Goal: Task Accomplishment & Management: Complete application form

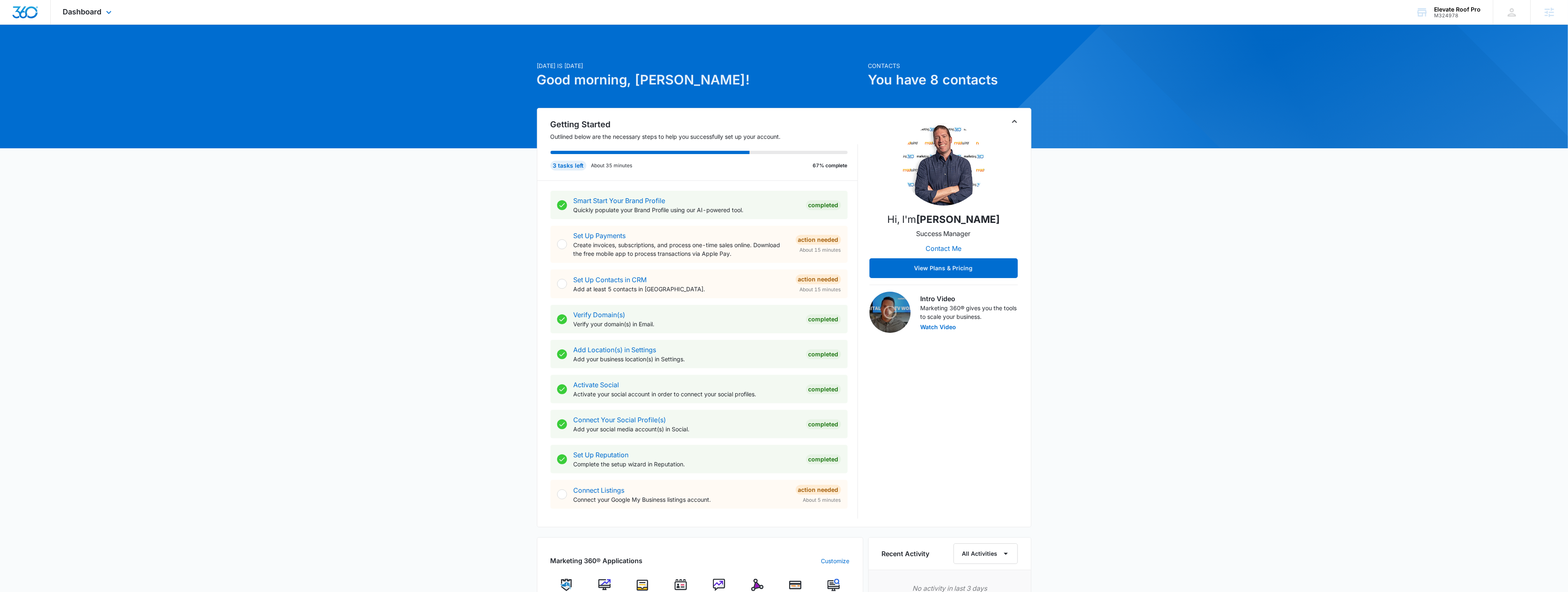
click at [116, 15] on div "Dashboard Apps Reputation Websites Forms CRM Email Social Payments POS Content …" at bounding box center [88, 12] width 75 height 24
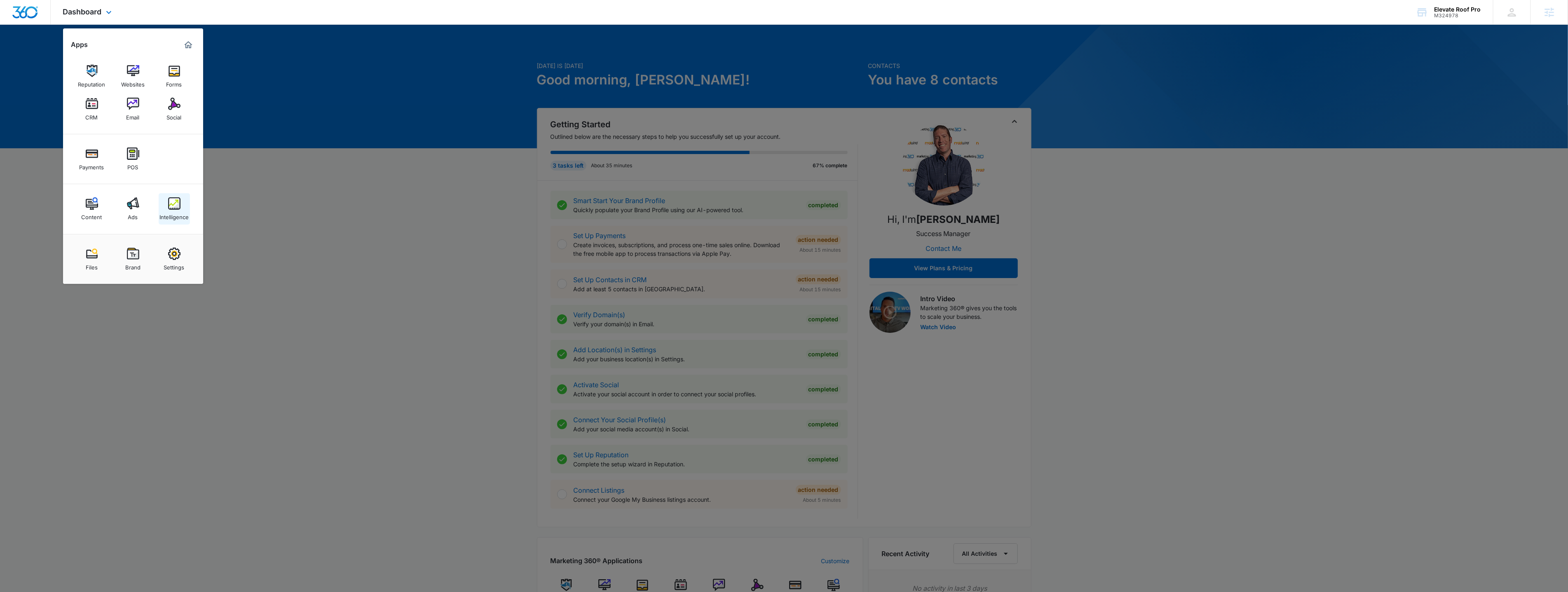
click at [176, 219] on div "Intelligence" at bounding box center [174, 215] width 29 height 11
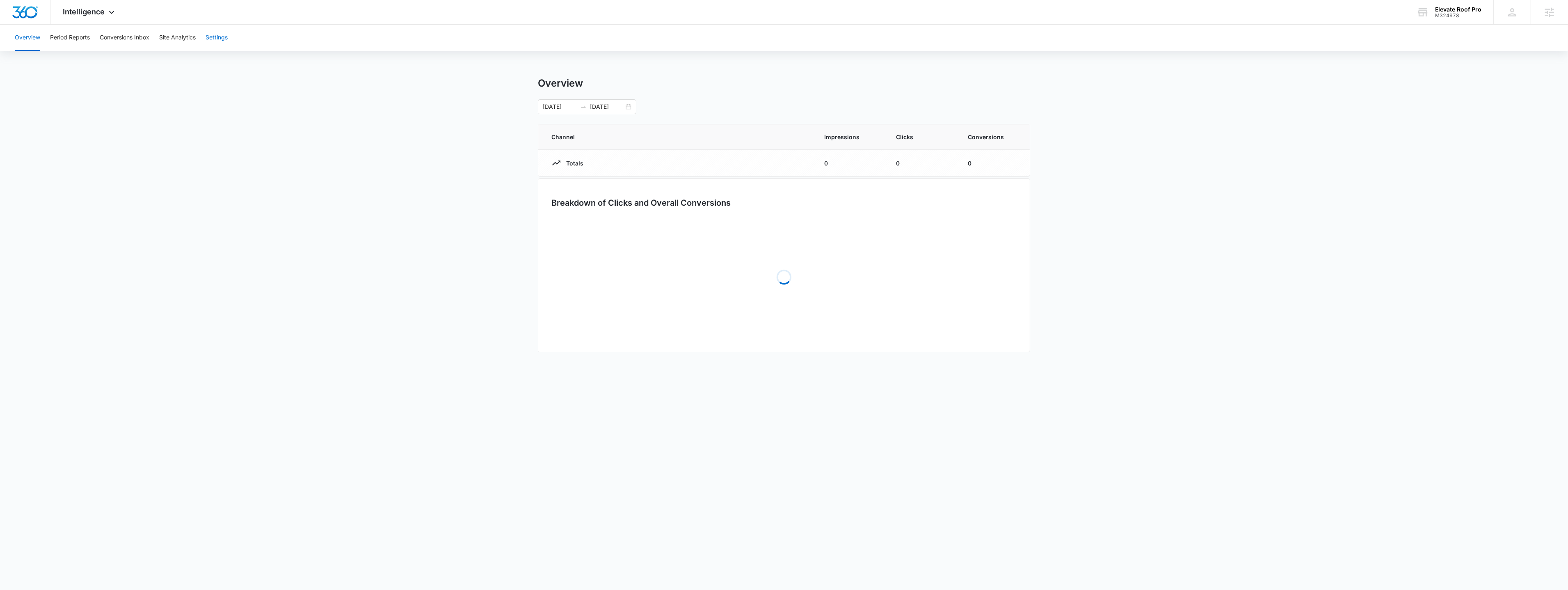
click at [220, 37] on button "Settings" at bounding box center [217, 37] width 22 height 26
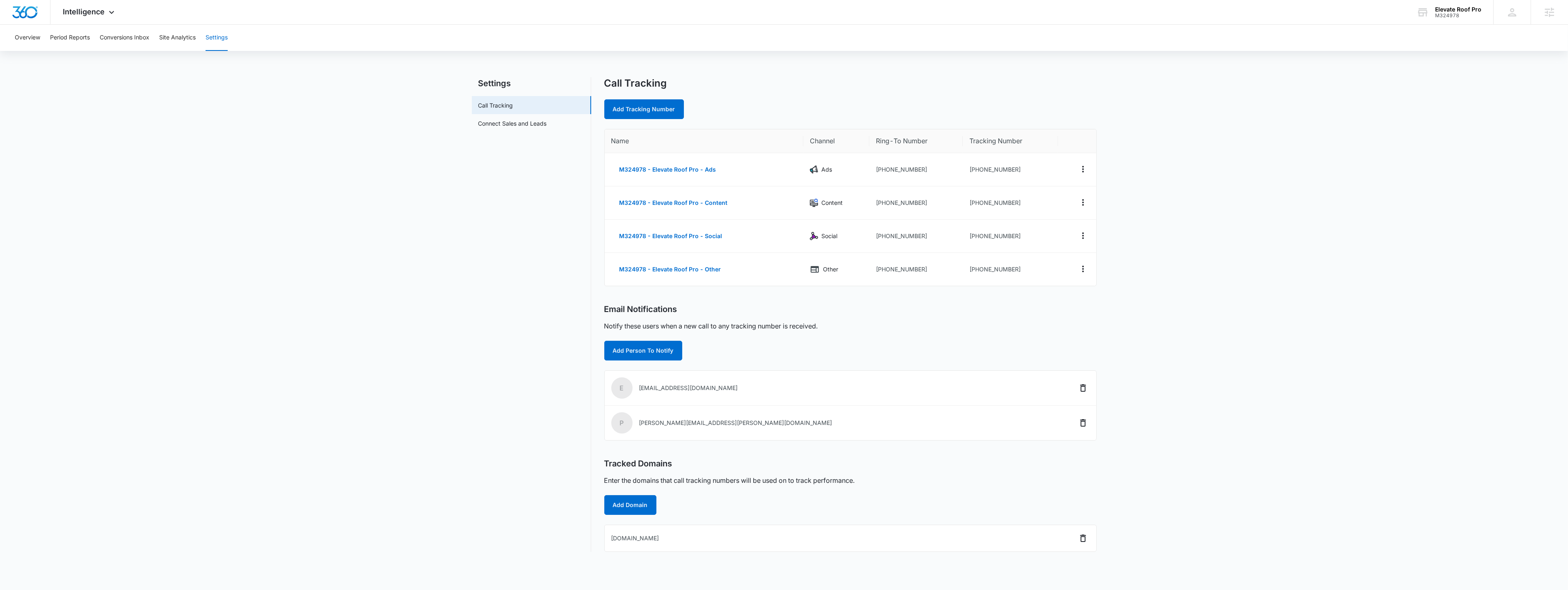
click at [295, 40] on div "Overview Period Reports Conversions Inbox Site Analytics Settings" at bounding box center [784, 37] width 1549 height 26
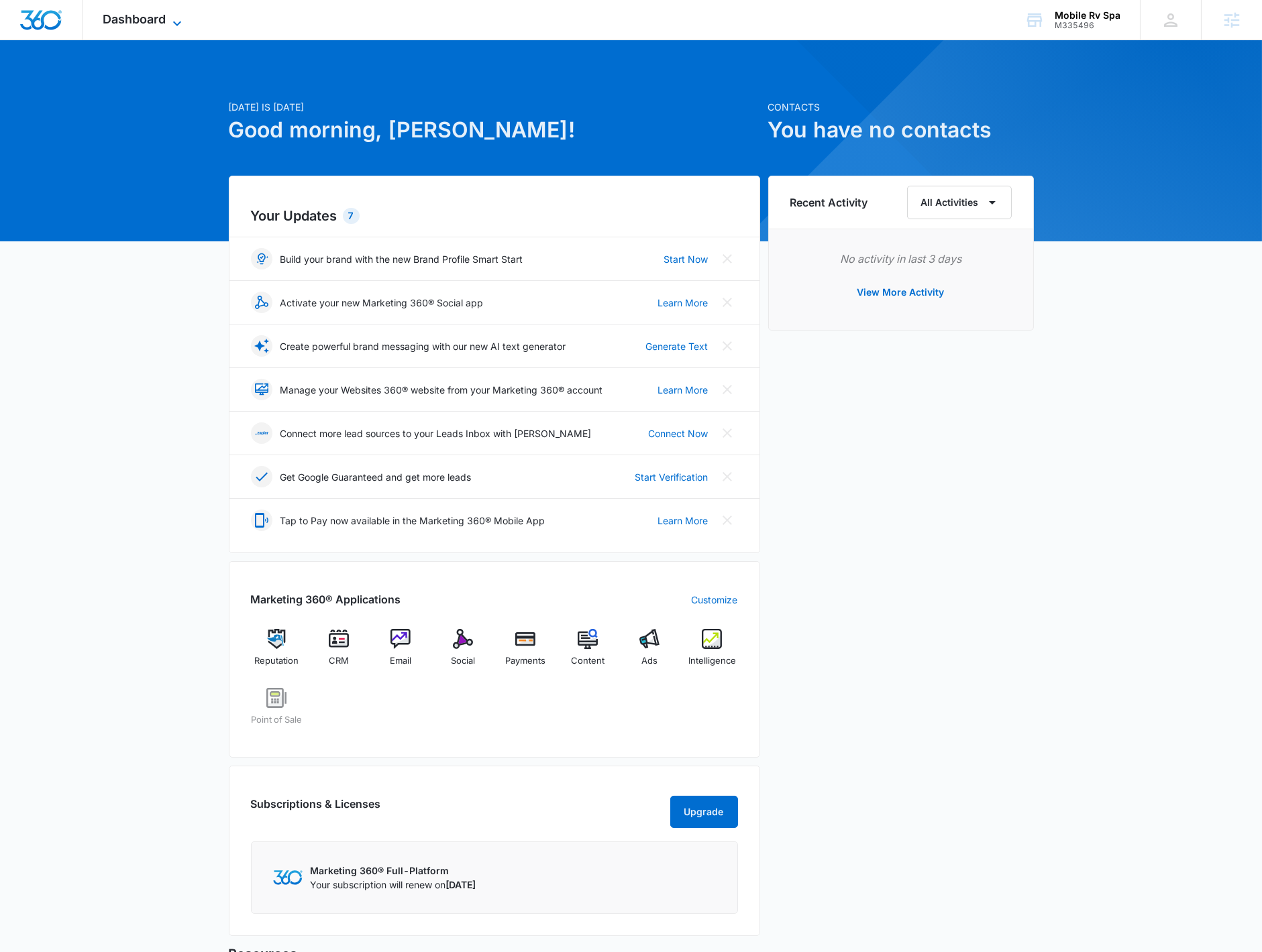
click at [148, 22] on span "Dashboard" at bounding box center [133, 19] width 63 height 14
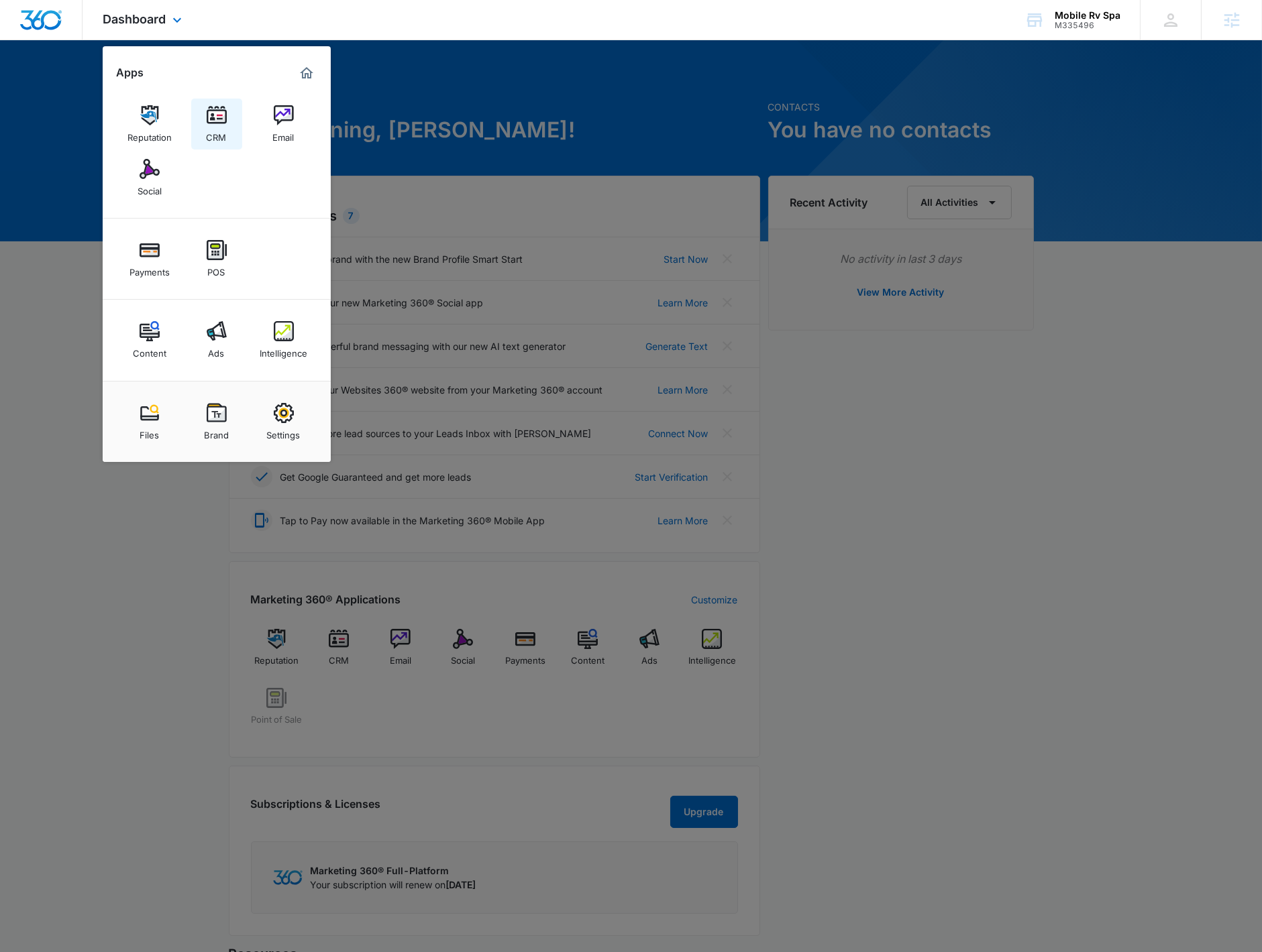
click at [218, 134] on div "CRM" at bounding box center [217, 134] width 20 height 18
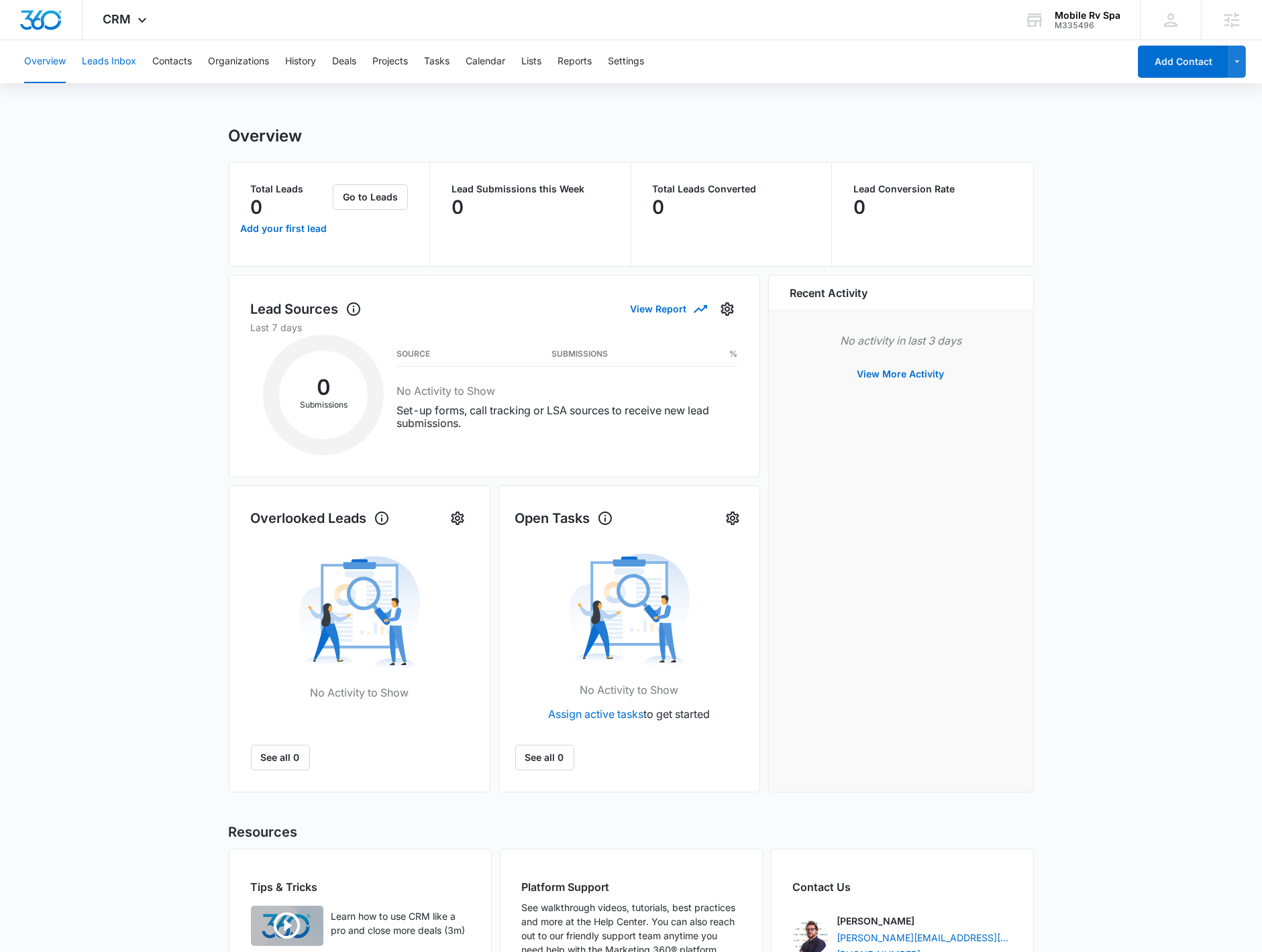
click at [93, 68] on button "Leads Inbox" at bounding box center [108, 61] width 55 height 43
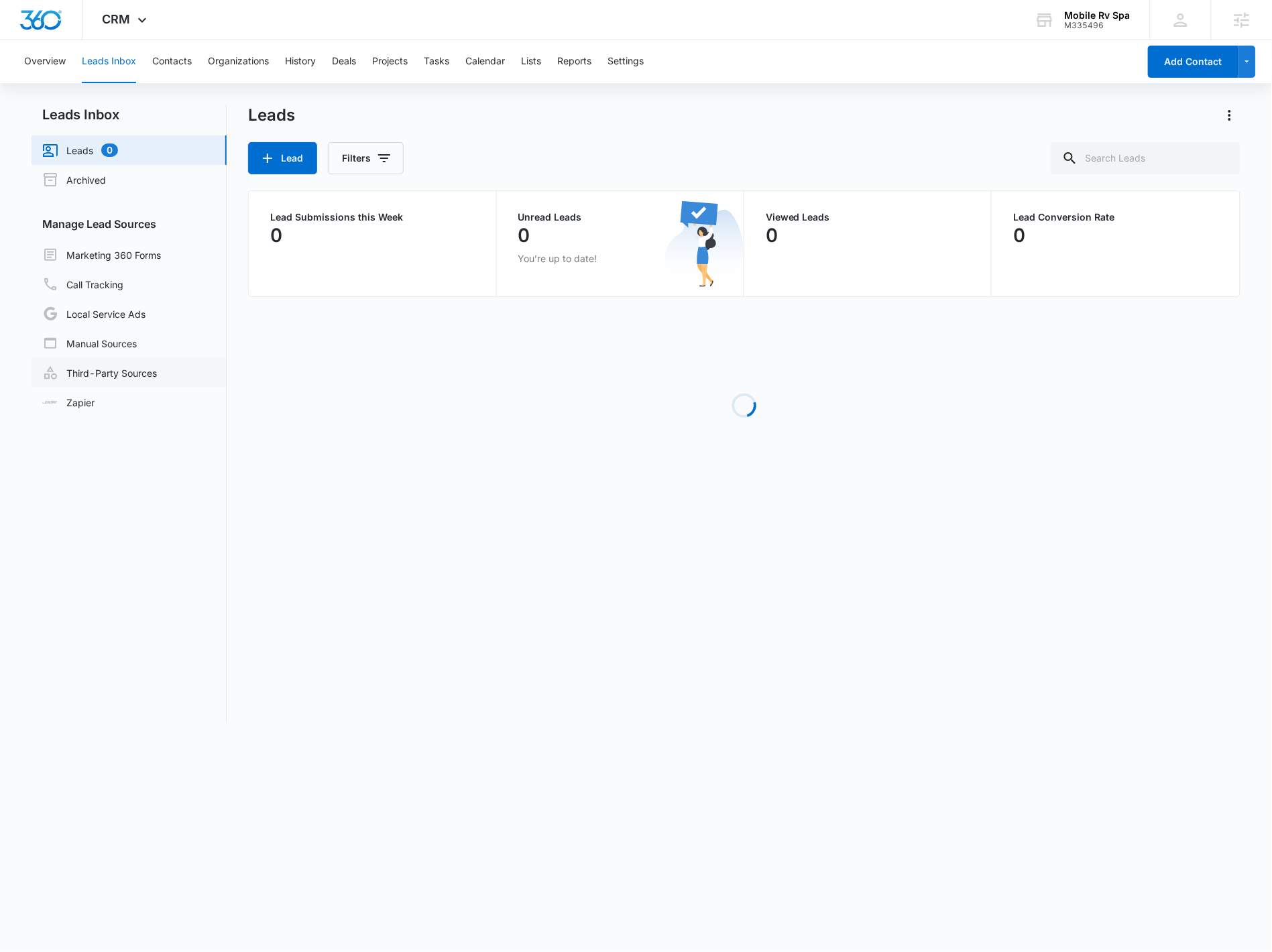
click at [155, 365] on link "Third-Party Sources" at bounding box center [98, 373] width 114 height 16
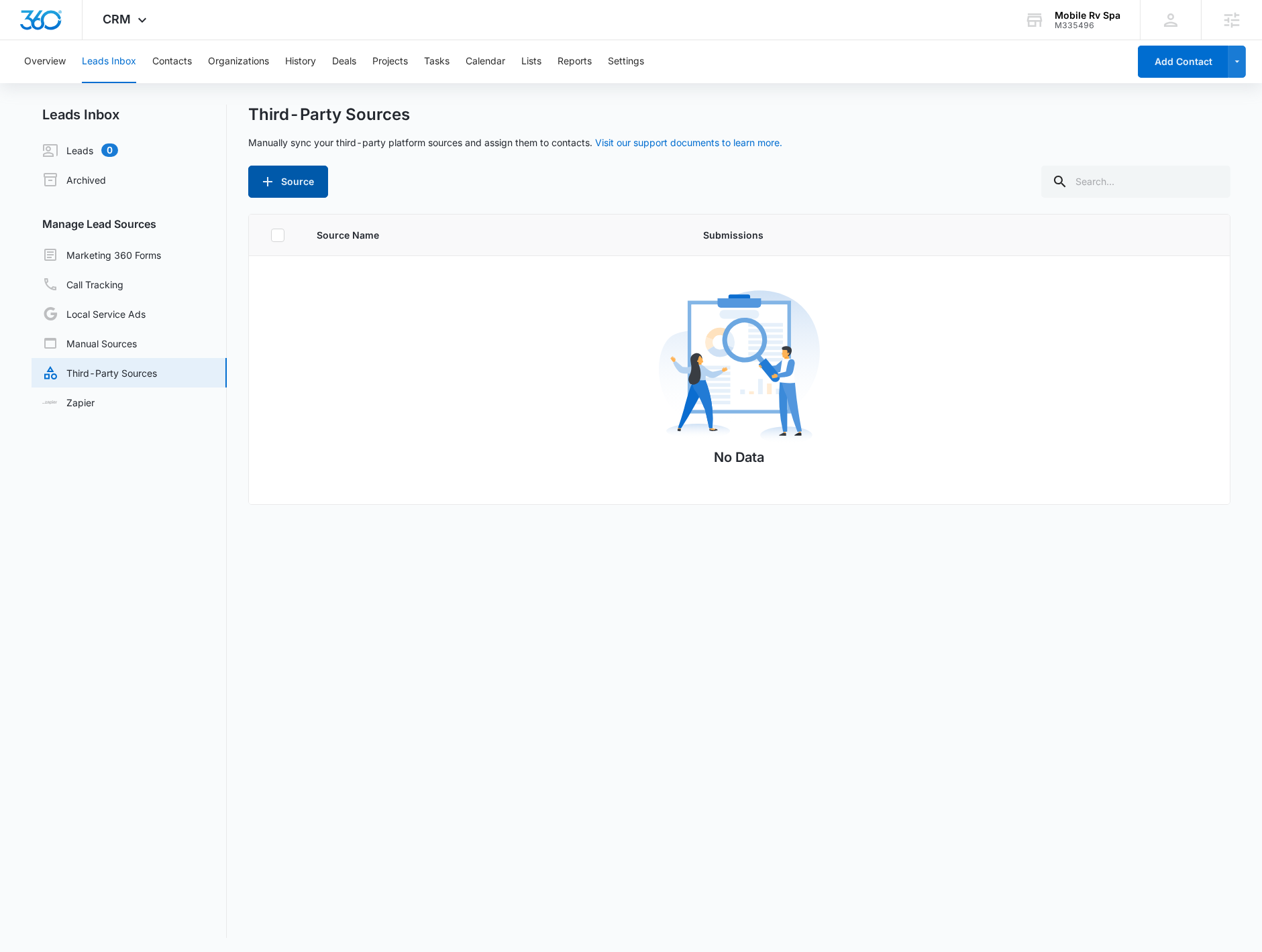
click at [261, 191] on button "Source" at bounding box center [288, 181] width 80 height 32
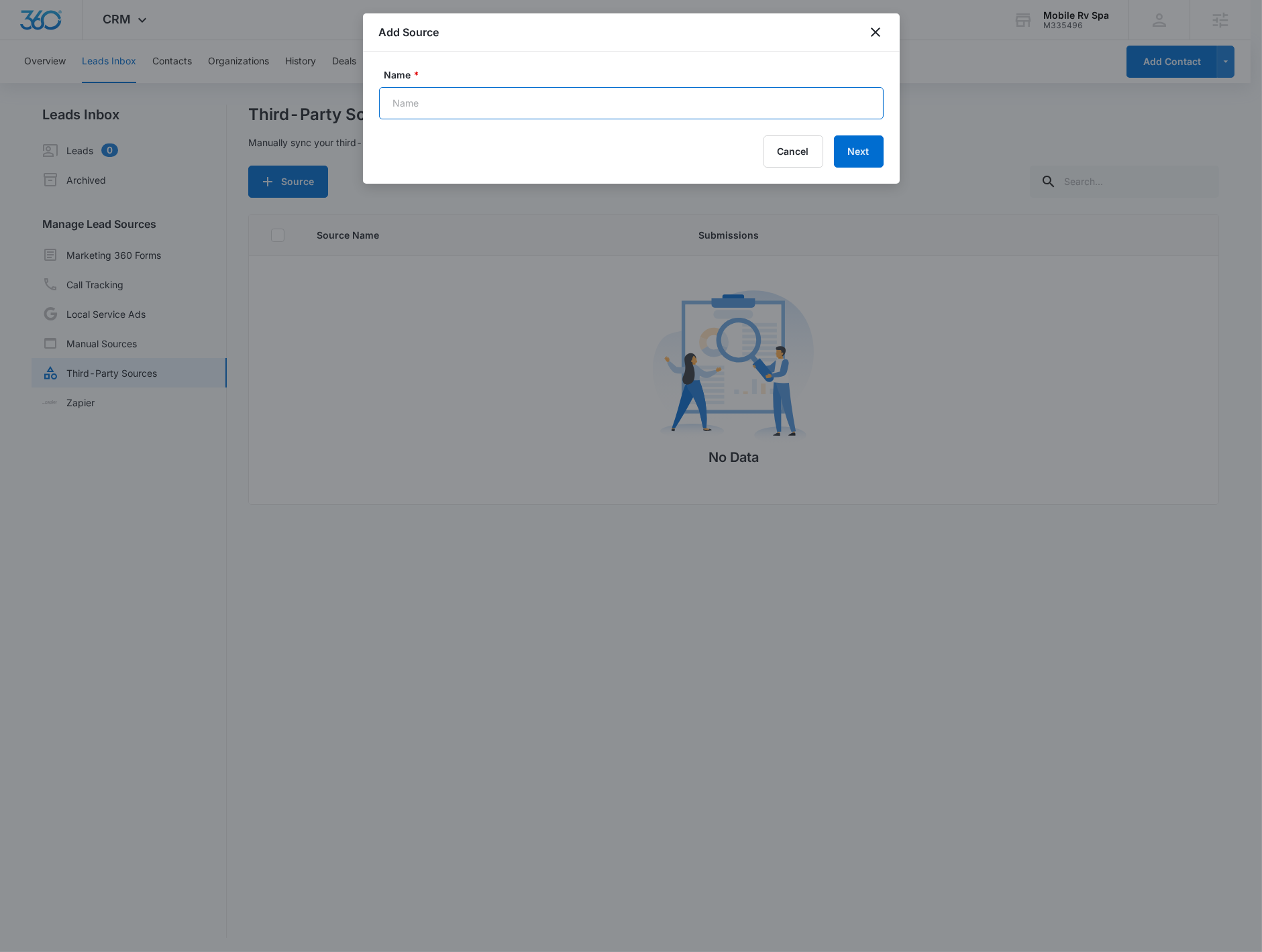
click at [457, 100] on input "Name *" at bounding box center [631, 103] width 505 height 32
type input "Elementor - Contact Form"
click at [804, 163] on button "Next" at bounding box center [859, 151] width 50 height 32
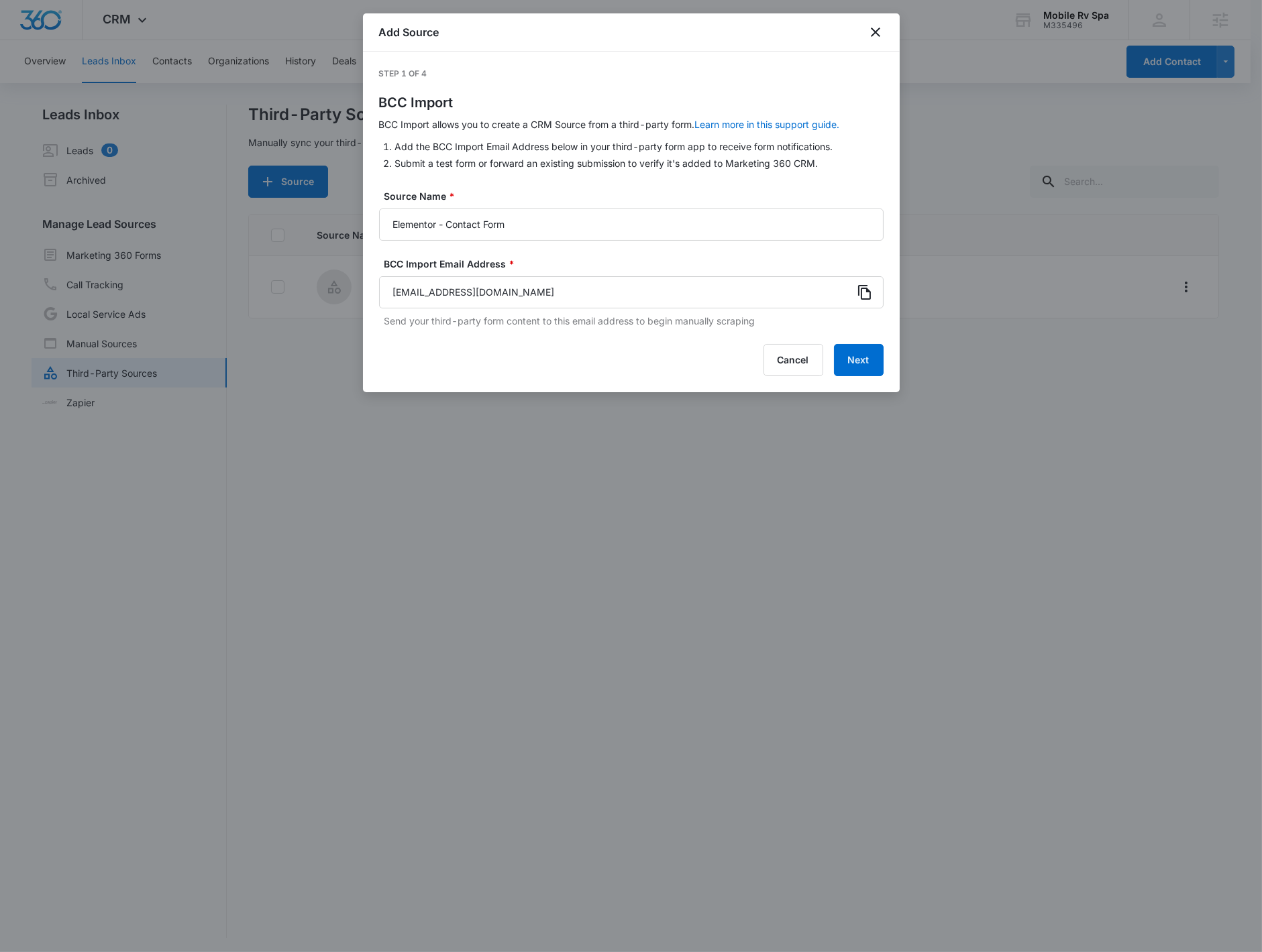
click at [804, 304] on div at bounding box center [865, 292] width 22 height 32
click at [804, 295] on icon at bounding box center [865, 292] width 16 height 16
click at [804, 360] on button "Next" at bounding box center [859, 360] width 50 height 32
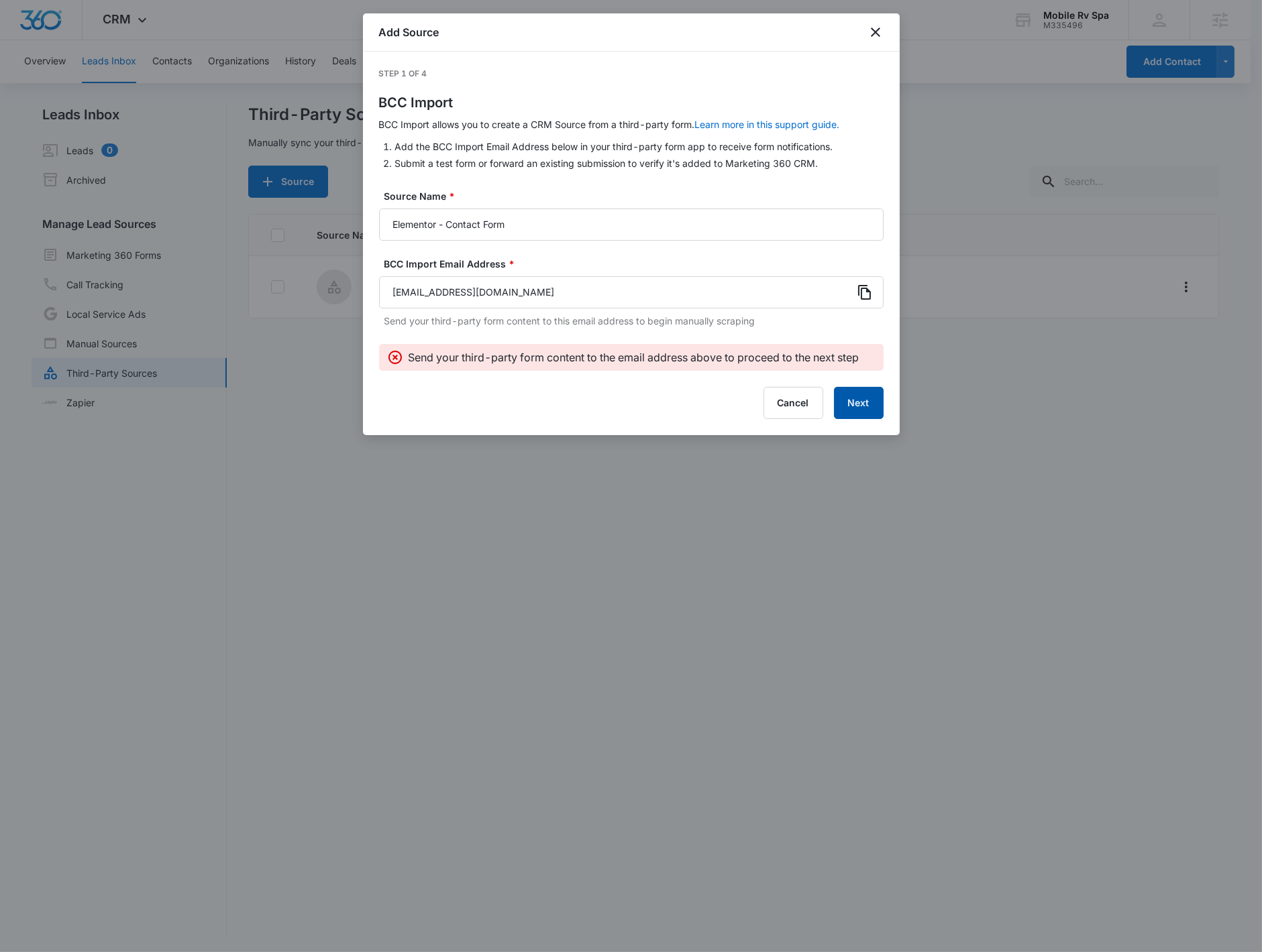
click at [804, 408] on button "Next" at bounding box center [859, 403] width 50 height 32
click at [804, 413] on button "Next" at bounding box center [859, 403] width 50 height 32
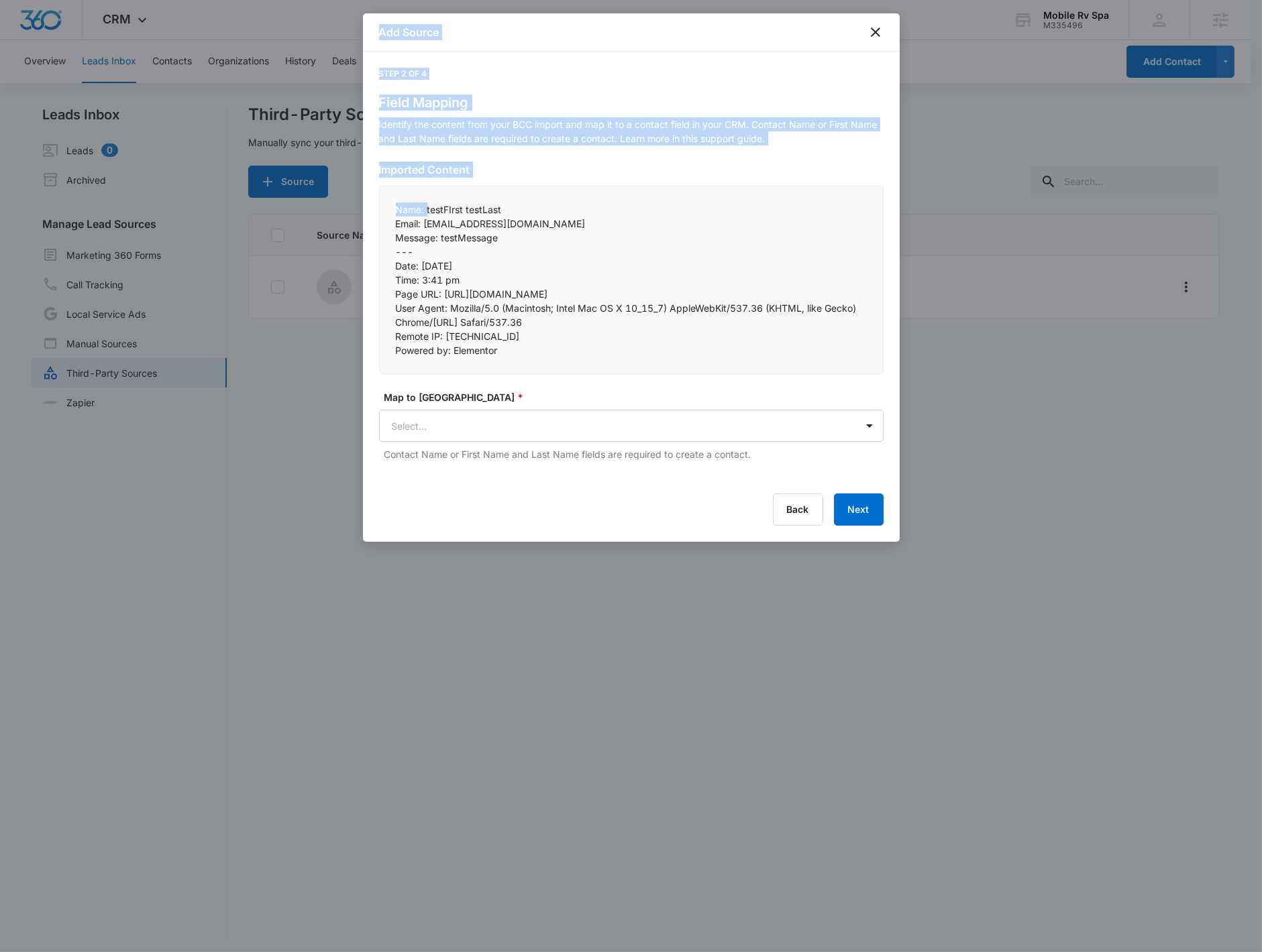
drag, startPoint x: 425, startPoint y: 209, endPoint x: 283, endPoint y: 204, distance: 142.1
click at [283, 204] on body "CRM Apps Reputation CRM Email Social Payments POS Content Ads Intelligence File…" at bounding box center [631, 476] width 1262 height 954
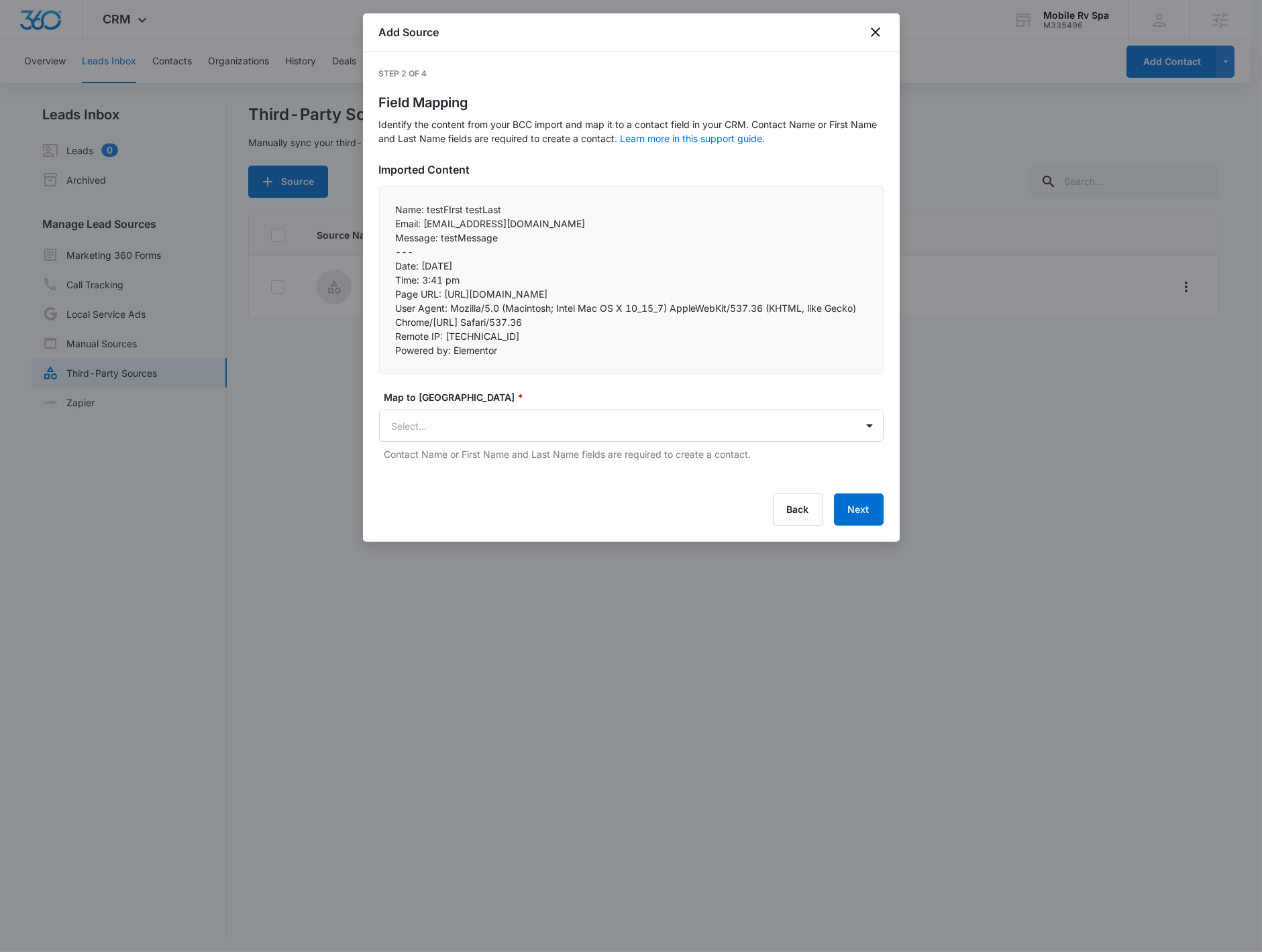
click at [517, 400] on label "Map to CRM Field *" at bounding box center [636, 397] width 505 height 14
click at [515, 417] on body "CRM Apps Reputation CRM Email Social Payments POS Content Ads Intelligence File…" at bounding box center [636, 476] width 1273 height 954
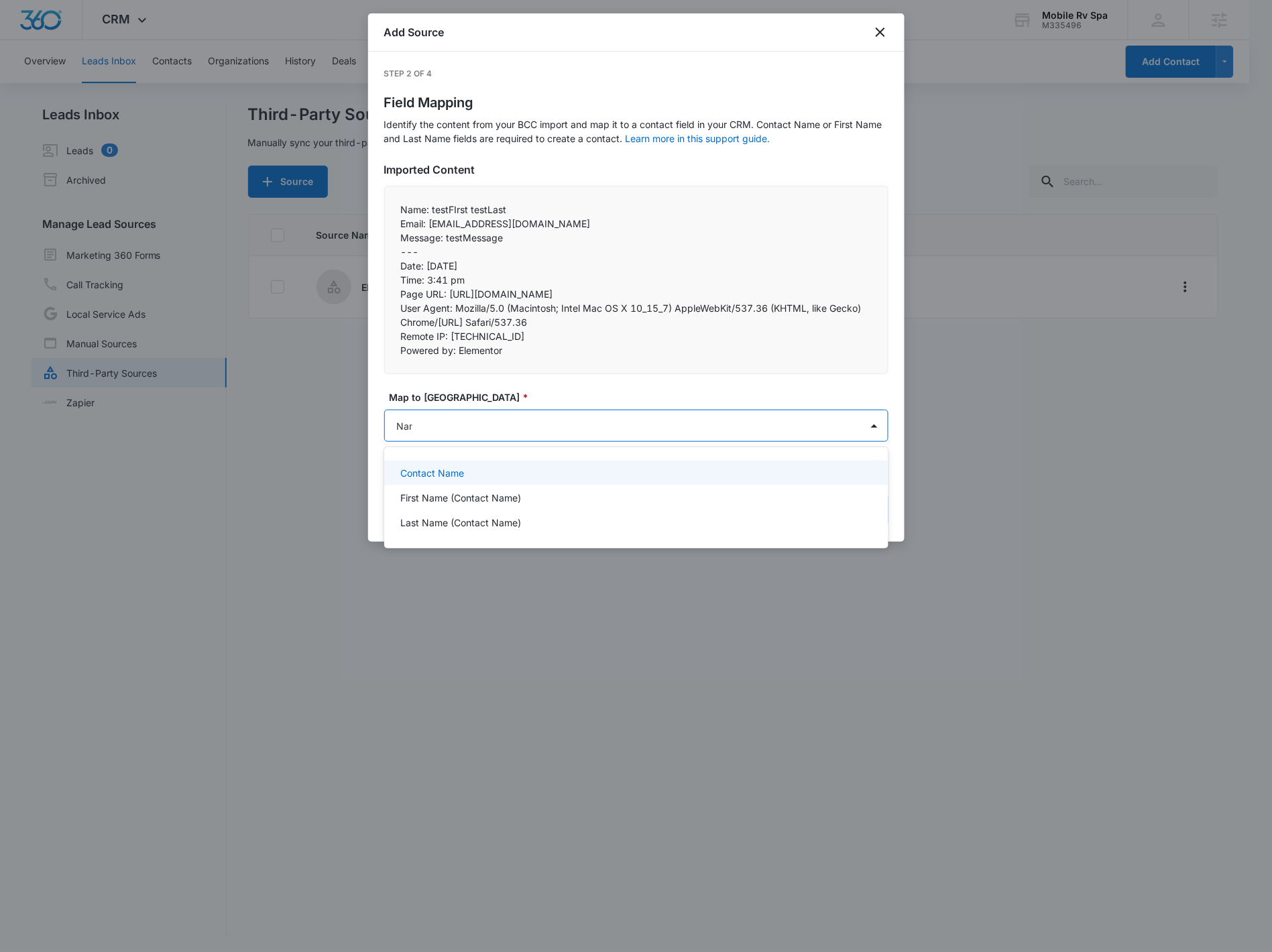
type input "Name"
click at [600, 475] on div "Contact Name" at bounding box center [635, 473] width 469 height 14
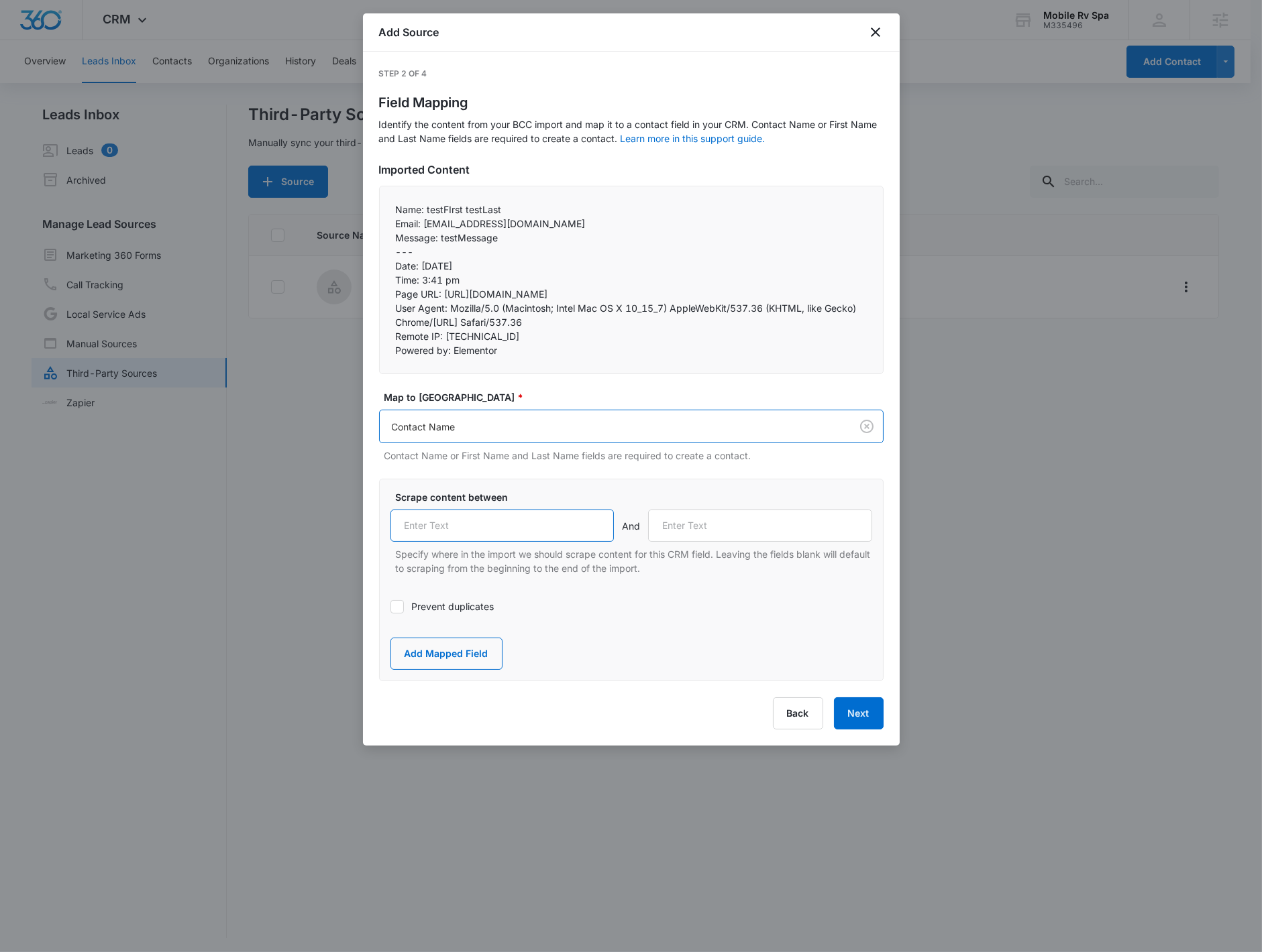
click at [455, 519] on input "text" at bounding box center [502, 525] width 224 height 32
type input "Name:"
drag, startPoint x: 394, startPoint y: 226, endPoint x: 423, endPoint y: 223, distance: 29.2
click at [423, 223] on div "Name: testFIrst testLast Email: testEmail@madwire.com Message: testMessage --- …" at bounding box center [631, 280] width 505 height 188
copy p "Email:"
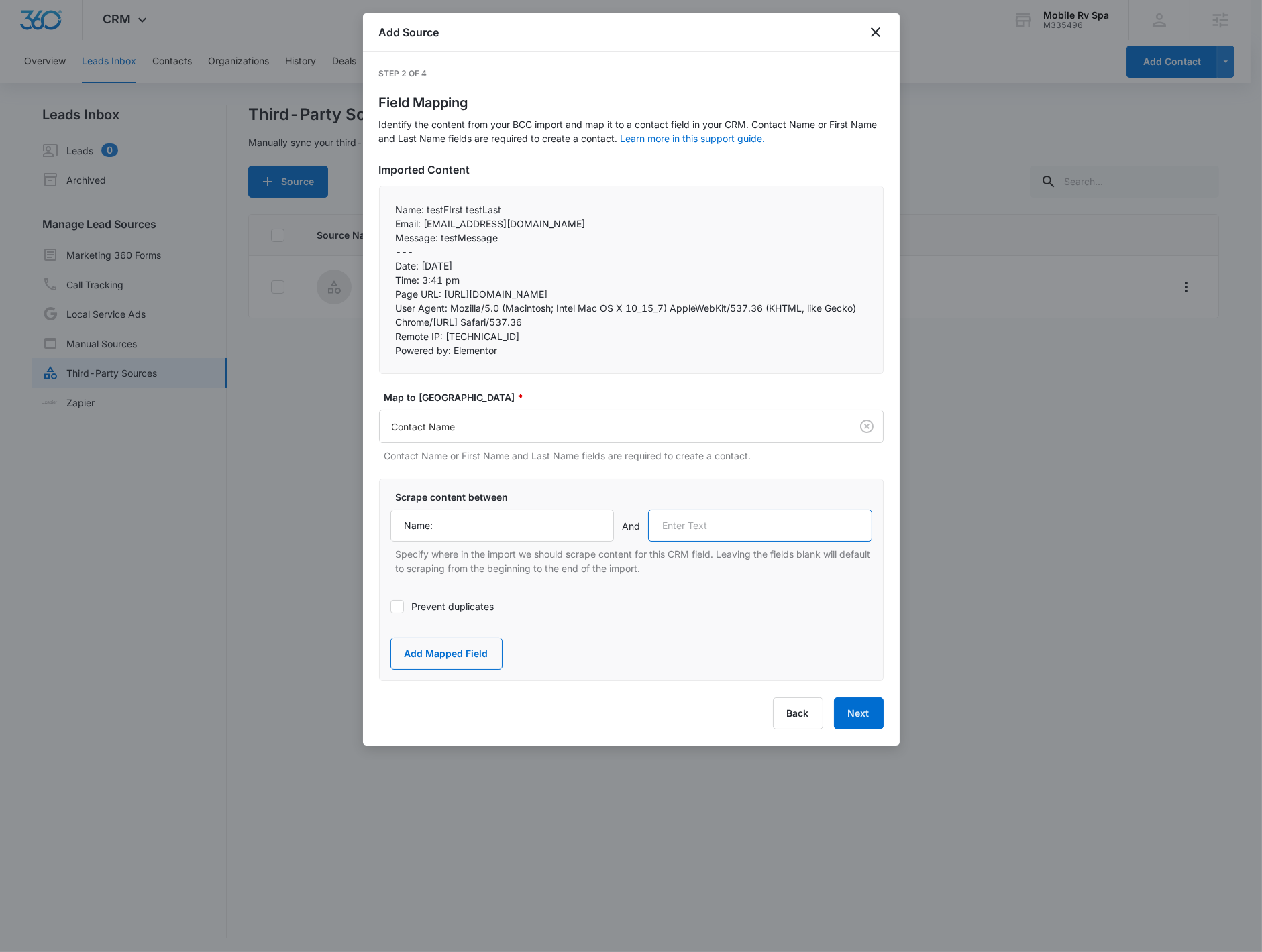
click at [744, 519] on input "text" at bounding box center [759, 525] width 224 height 32
paste input "Email:"
type input "Email:"
click at [444, 660] on button "Add Mapped Field" at bounding box center [446, 654] width 112 height 32
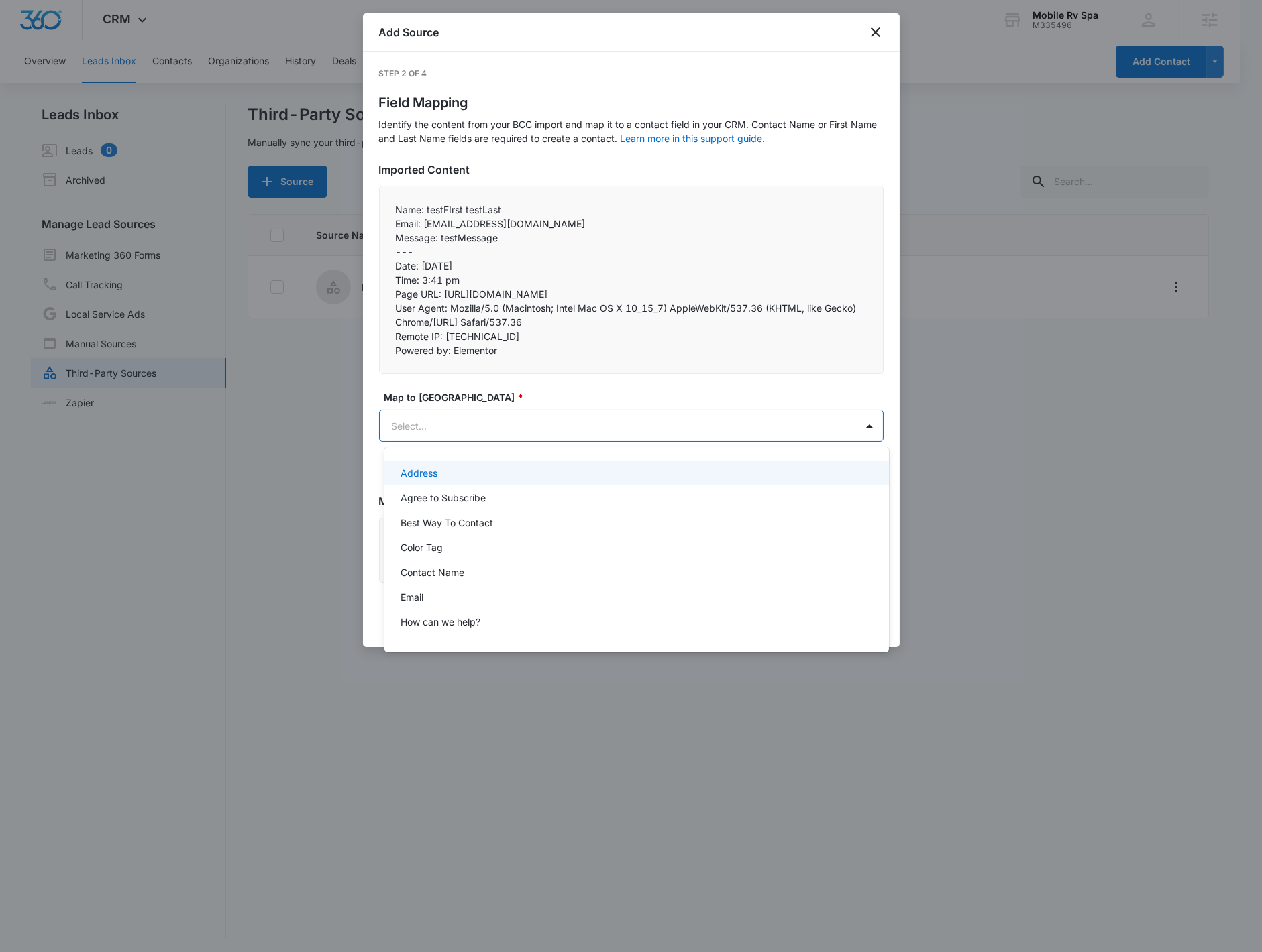
click at [455, 420] on body "CRM Apps Reputation CRM Email Social Payments POS Content Ads Intelligence File…" at bounding box center [631, 476] width 1262 height 952
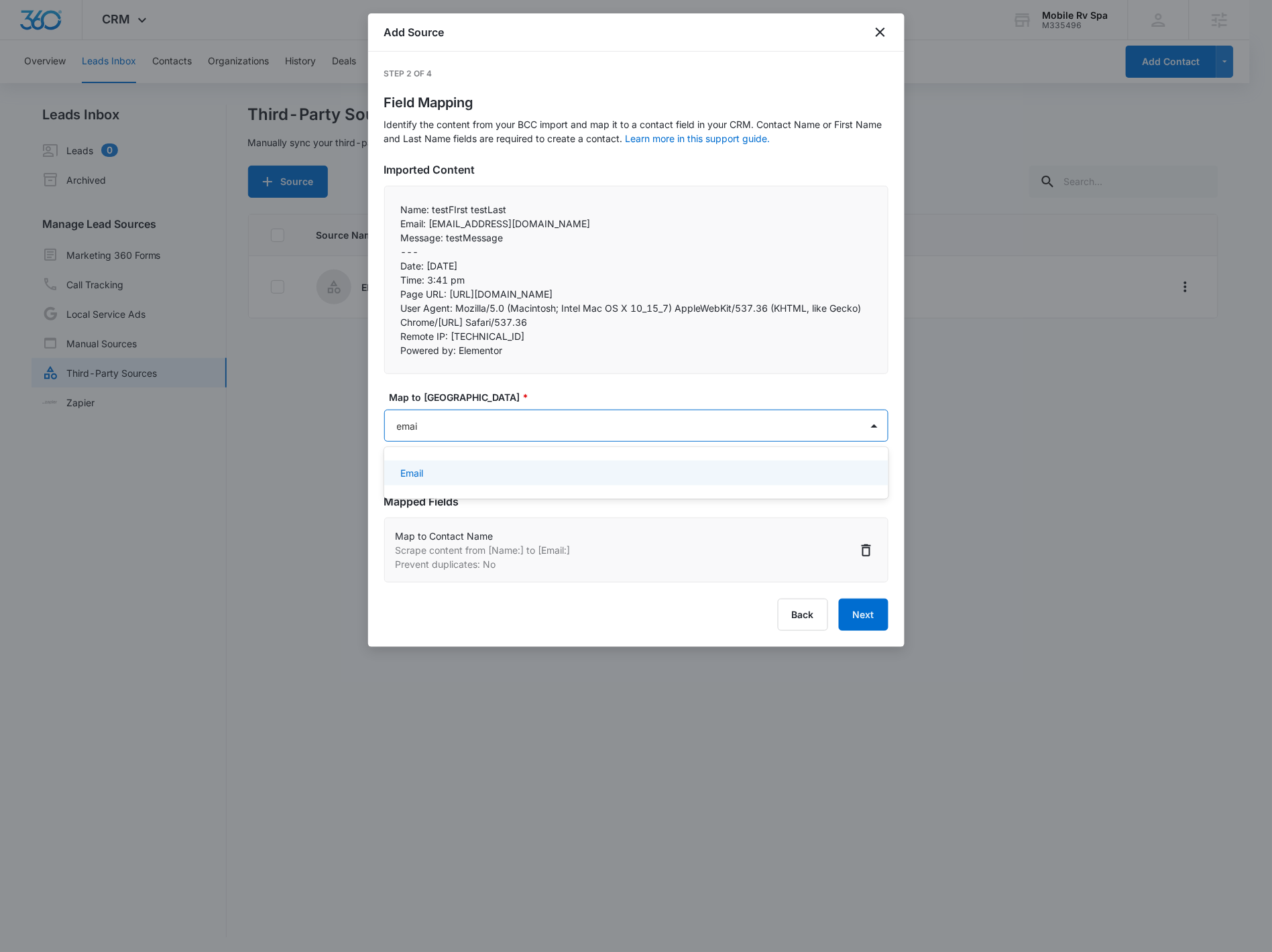
type input "email"
click at [434, 468] on div "Email" at bounding box center [635, 473] width 469 height 14
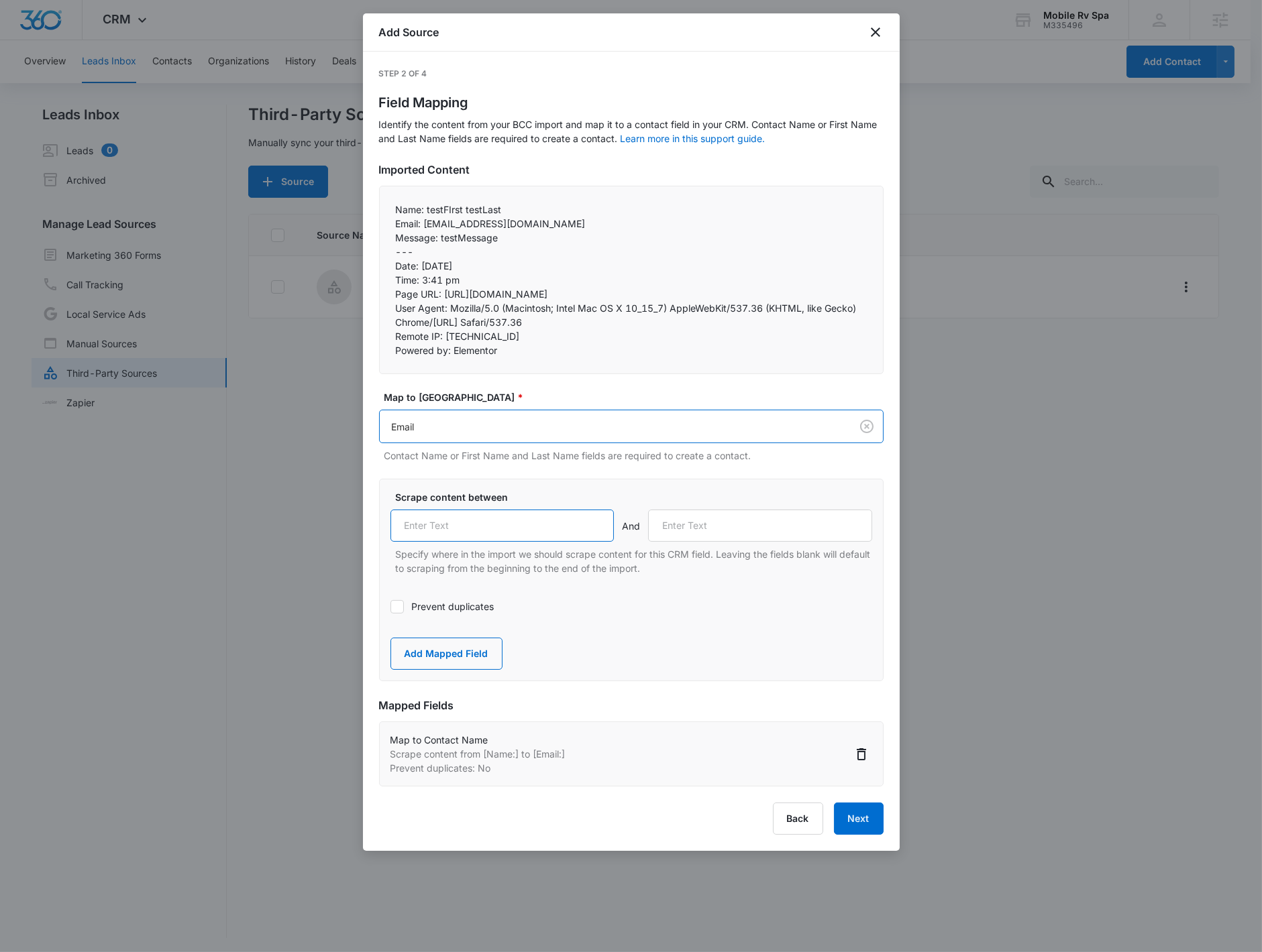
click at [458, 519] on input "text" at bounding box center [502, 525] width 224 height 32
paste input "Email:"
type input "Email:"
drag, startPoint x: 396, startPoint y: 237, endPoint x: 439, endPoint y: 234, distance: 43.1
click at [439, 234] on div "Name: testFIrst testLast Email: testEmail@madwire.com Message: testMessage --- …" at bounding box center [631, 280] width 505 height 188
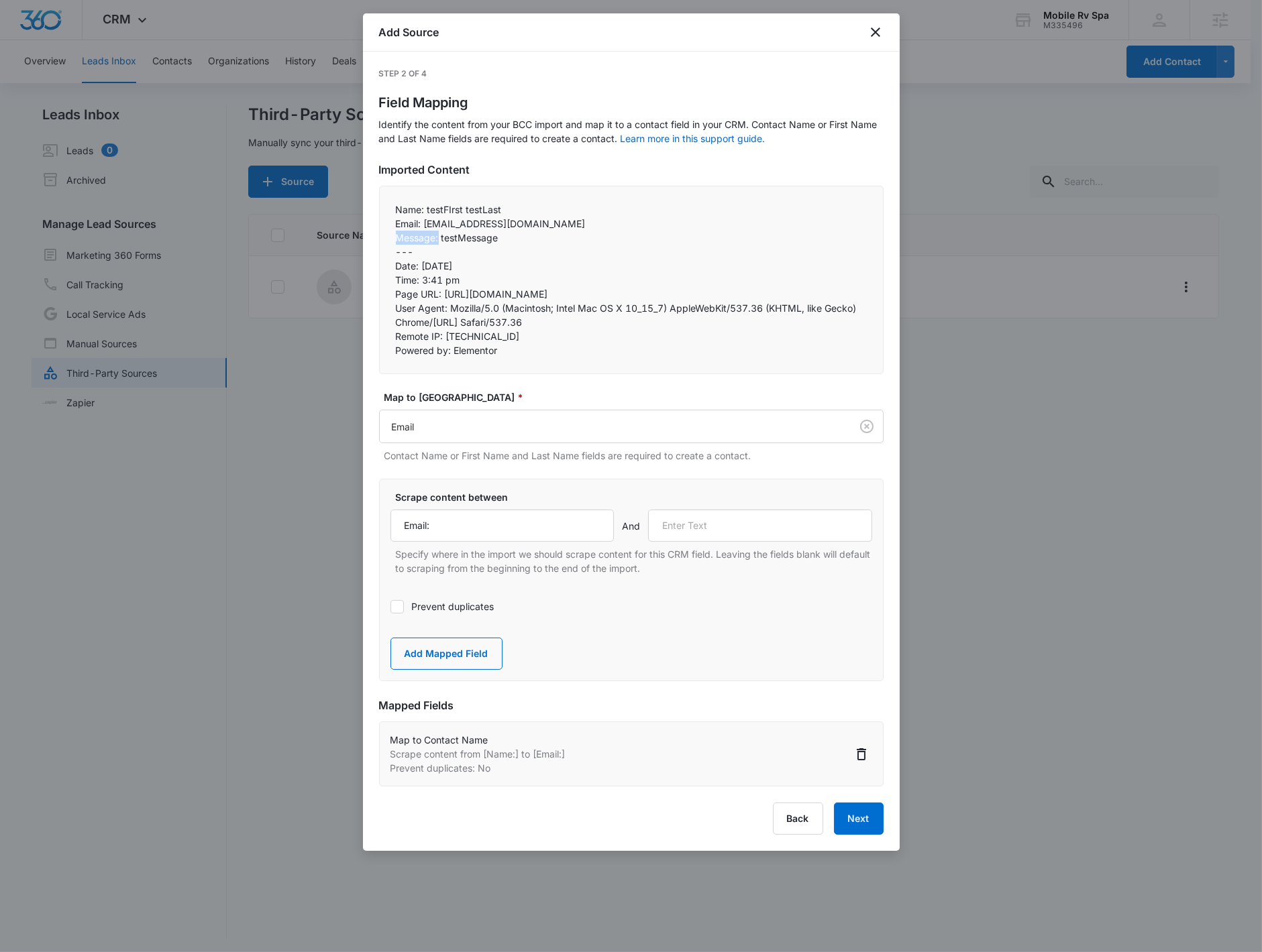
copy p "Message:"
click at [712, 534] on input "text" at bounding box center [759, 525] width 224 height 32
paste input "Message:"
type input "Message:"
click at [415, 604] on label "Prevent duplicates" at bounding box center [631, 607] width 482 height 14
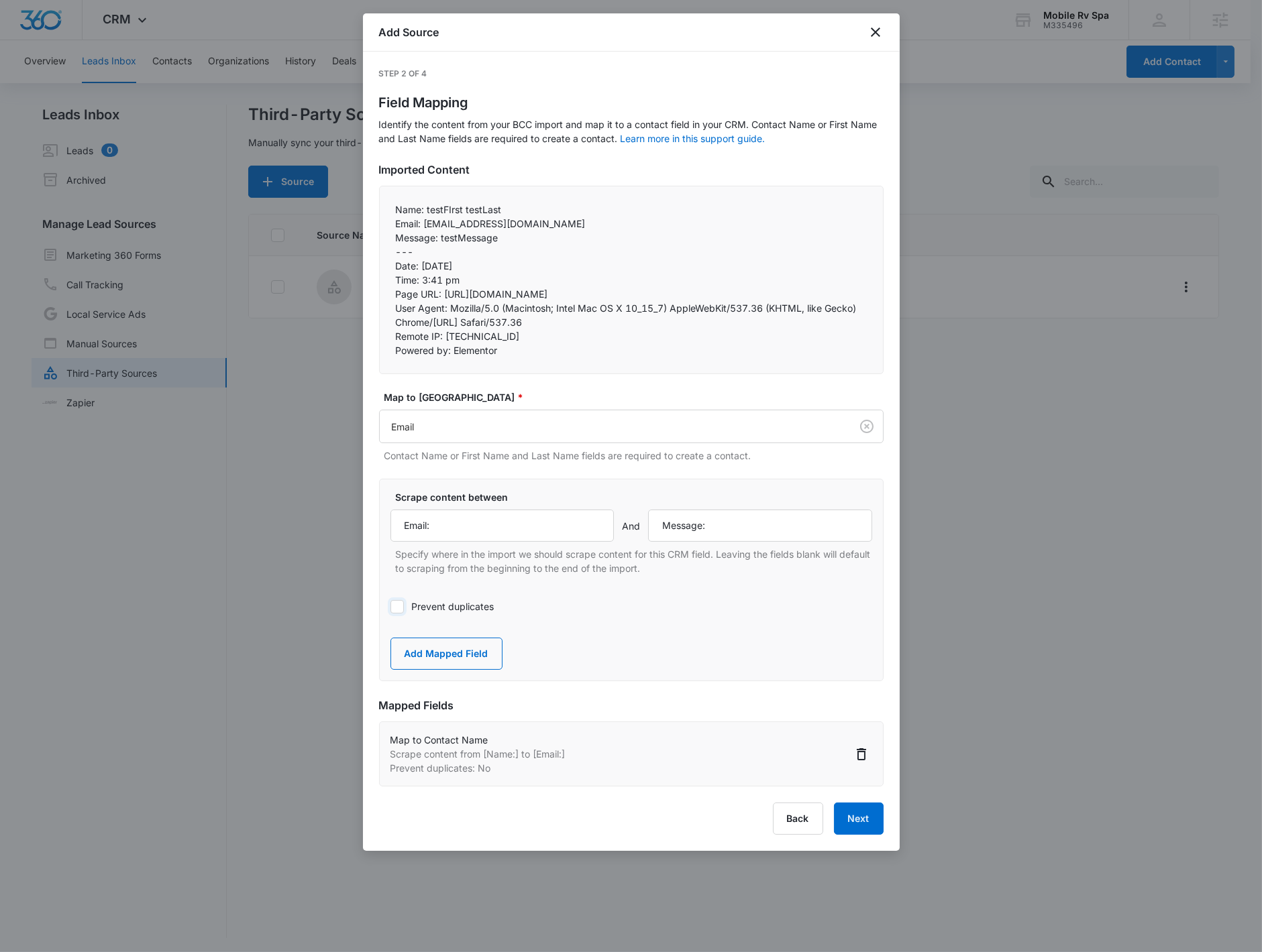
click at [390, 607] on input "Prevent duplicates" at bounding box center [390, 607] width 0 height 0
click at [450, 654] on button "Add Mapped Field" at bounding box center [446, 654] width 112 height 32
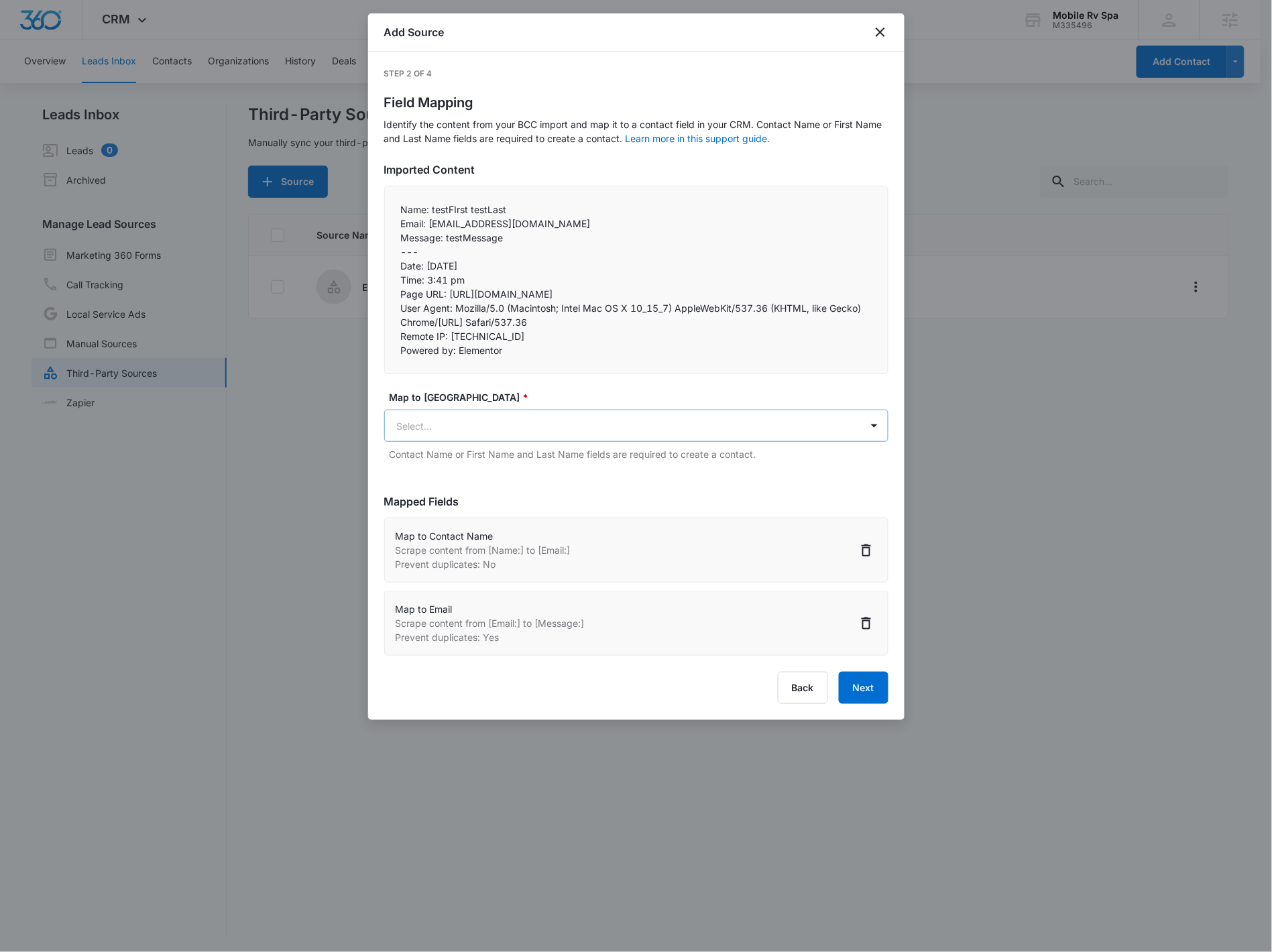
click at [505, 420] on body "CRM Apps Reputation CRM Email Social Payments POS Content Ads Intelligence File…" at bounding box center [636, 476] width 1272 height 954
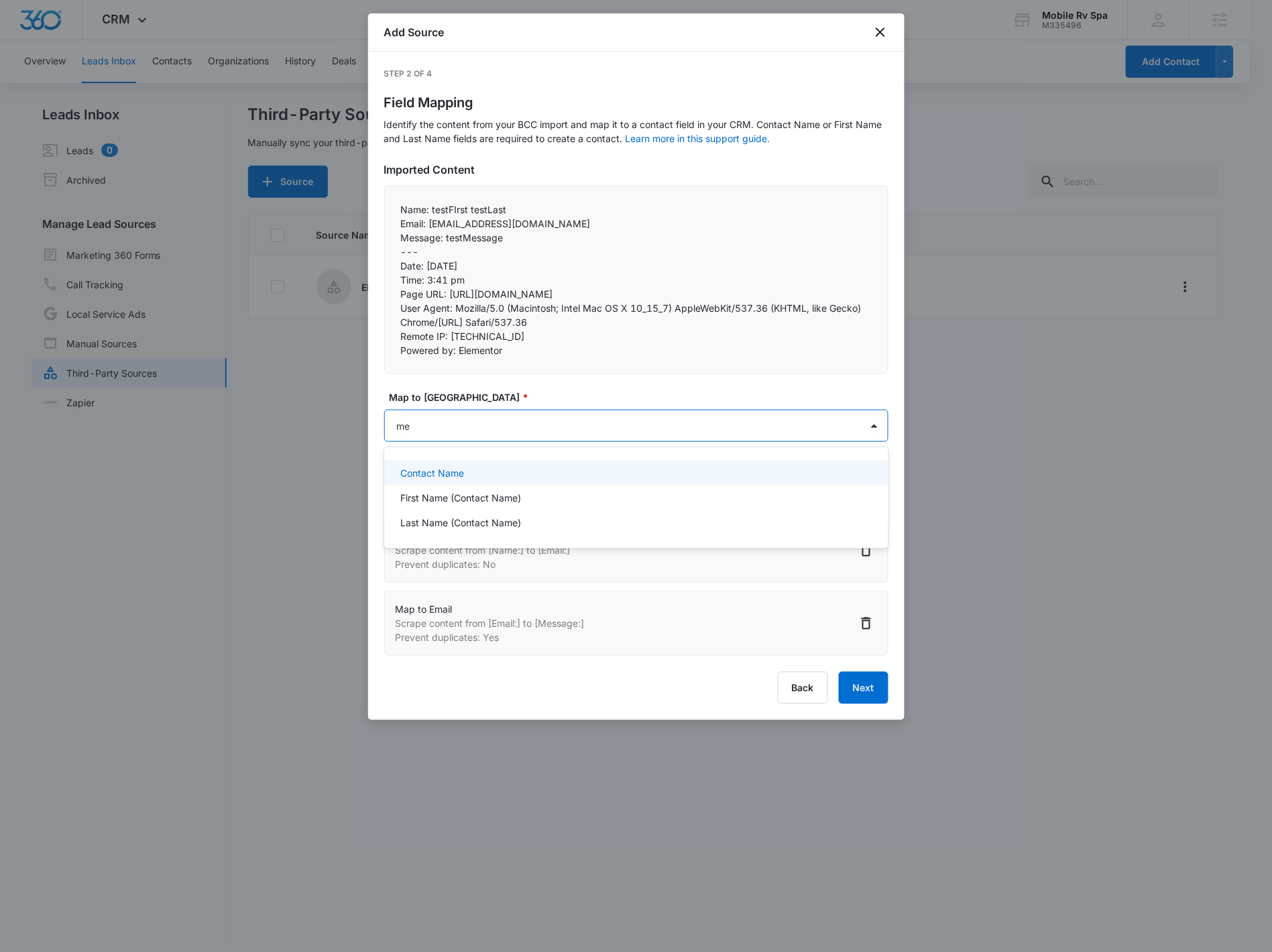
type input "m"
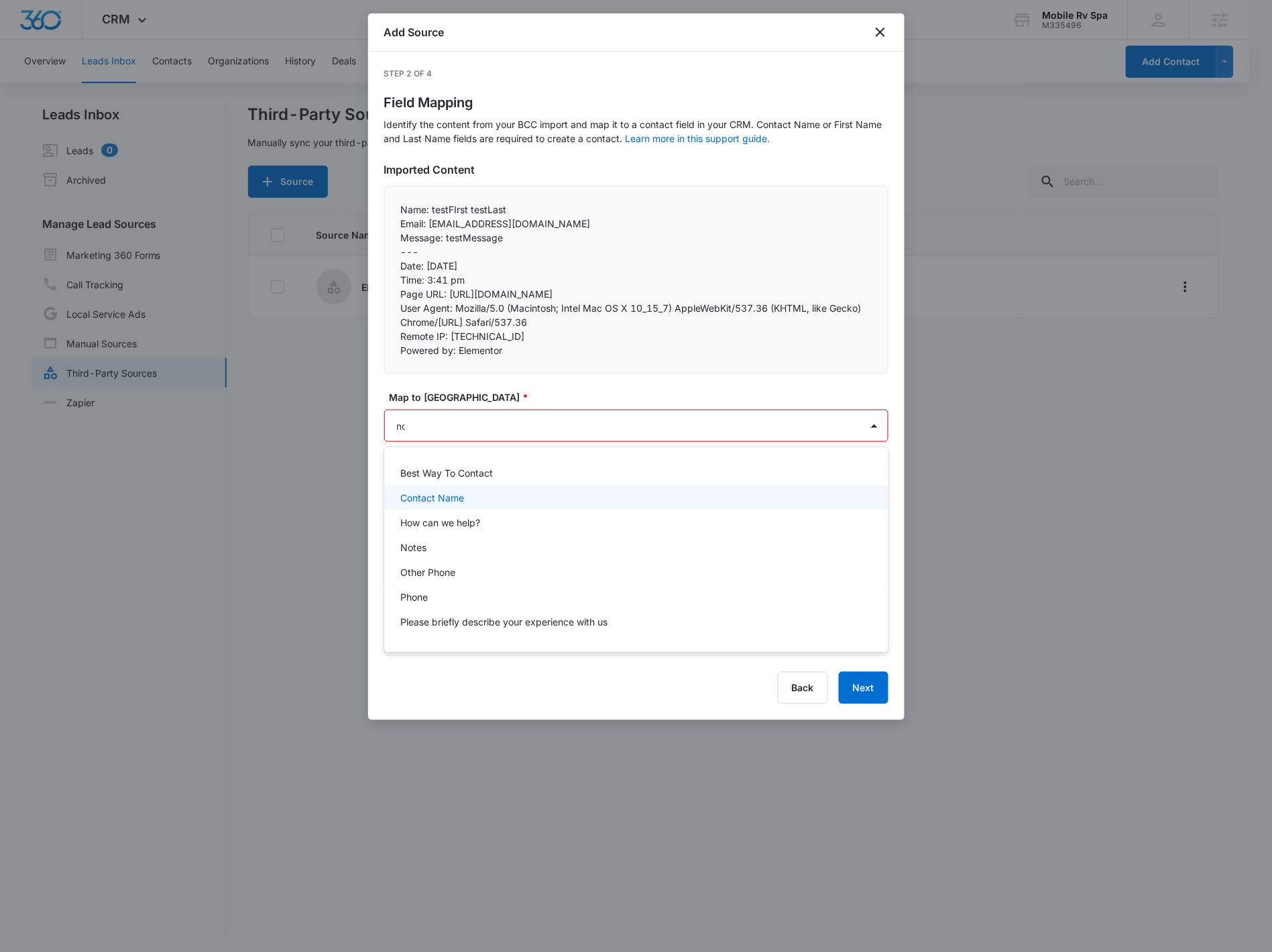
type input "note"
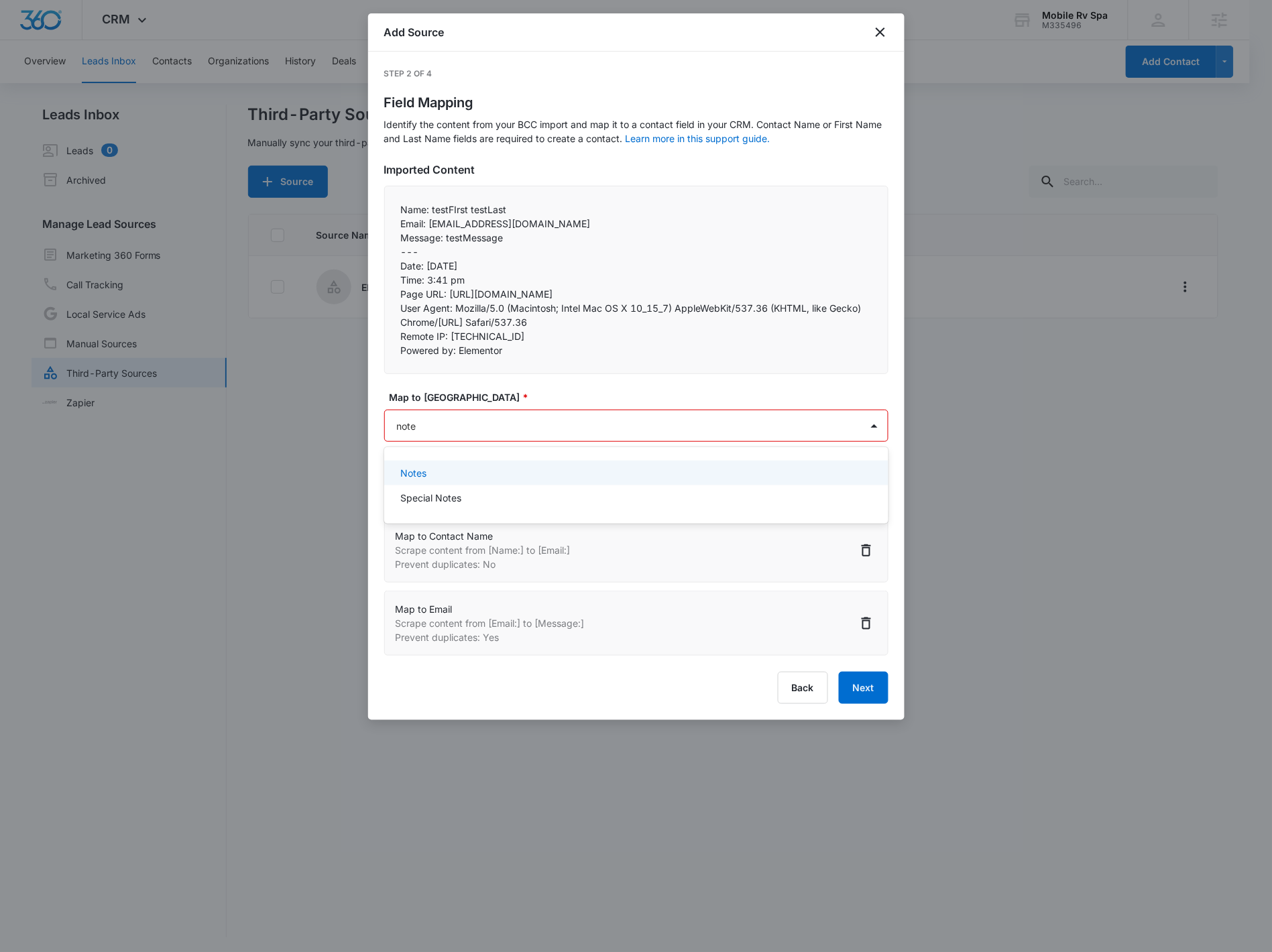
click at [456, 475] on div "Notes" at bounding box center [635, 473] width 469 height 14
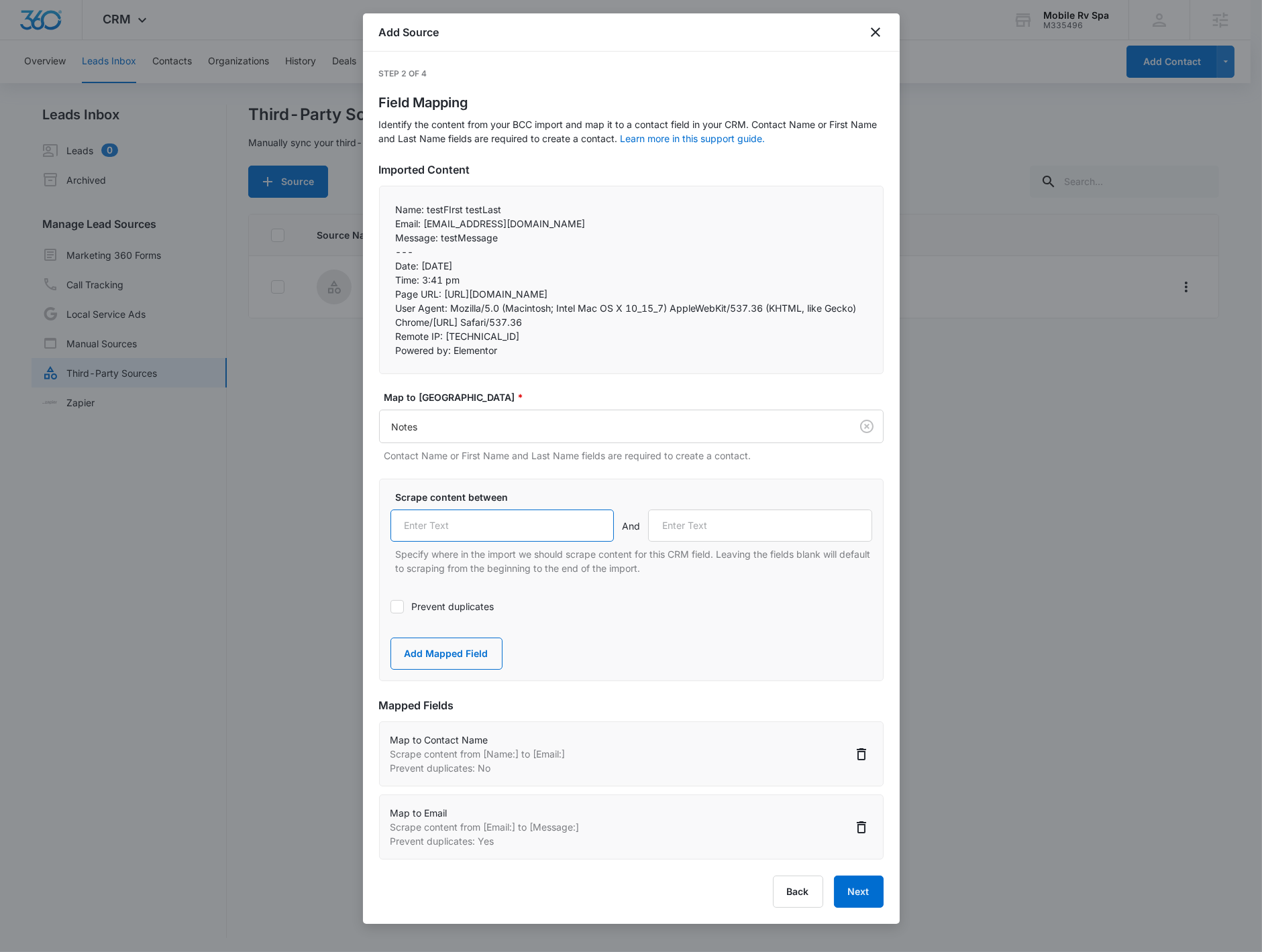
click at [472, 518] on input "text" at bounding box center [502, 525] width 224 height 32
paste input "Message:"
type input "Message:"
click at [396, 252] on p "---" at bounding box center [631, 252] width 471 height 14
copy p "-"
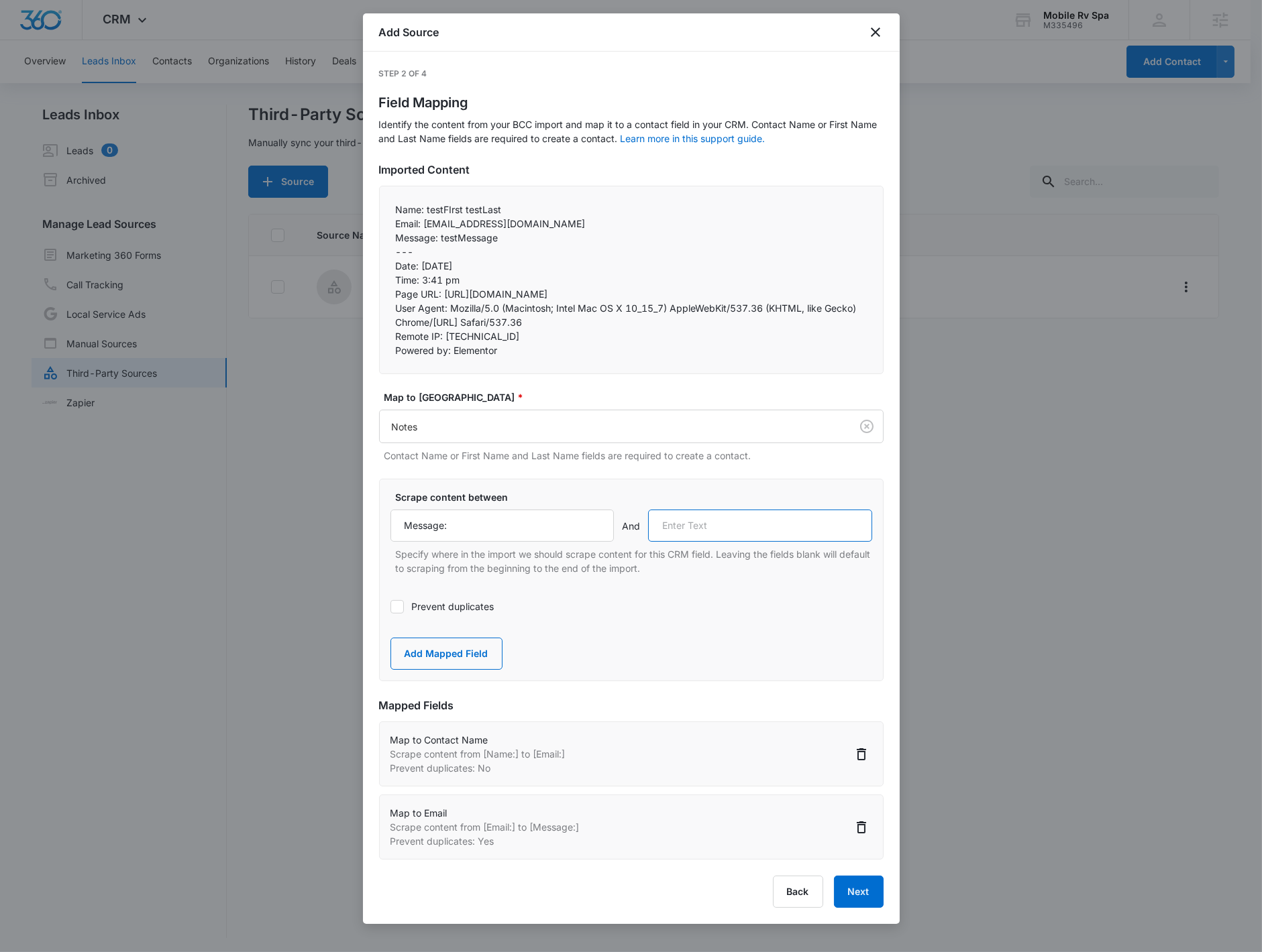
click at [772, 515] on input "text" at bounding box center [759, 525] width 224 height 32
paste input "-"
type input "-"
click at [425, 653] on button "Add Mapped Field" at bounding box center [446, 654] width 112 height 32
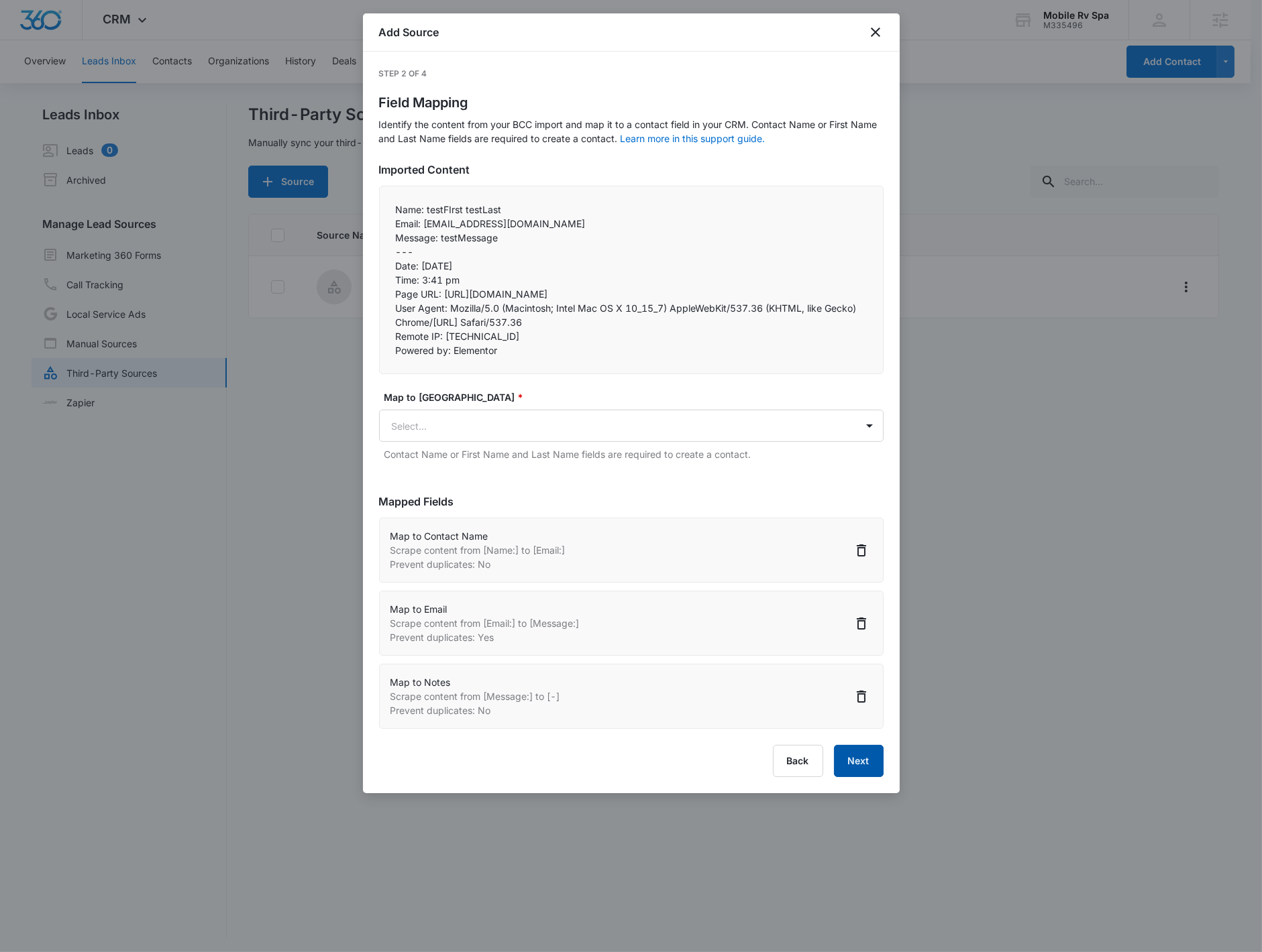
click at [804, 761] on button "Next" at bounding box center [859, 761] width 50 height 32
select select "77"
select select "185"
select select "300"
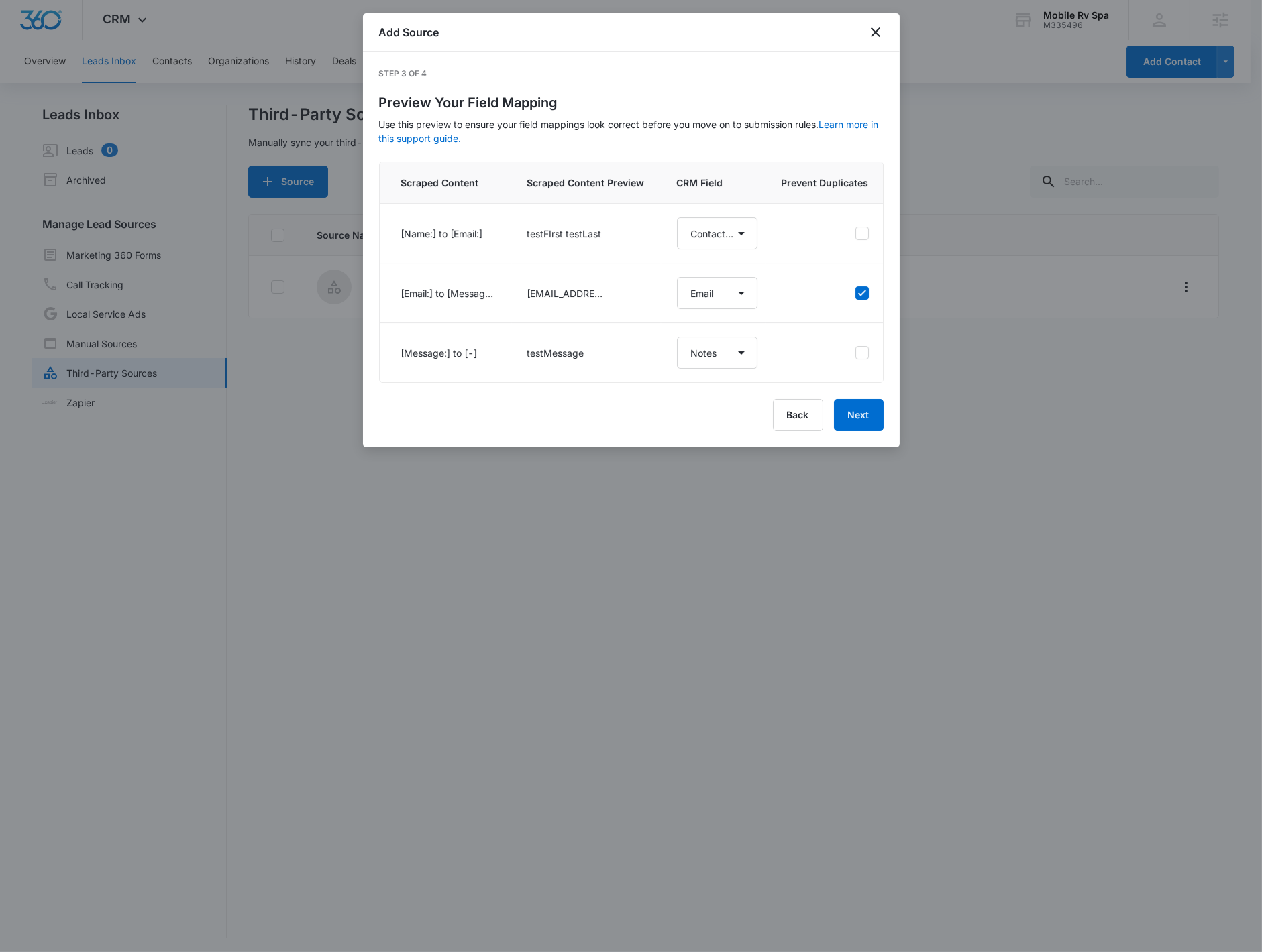
select select "77"
select select "185"
select select "300"
click at [804, 425] on button "Next" at bounding box center [859, 415] width 50 height 32
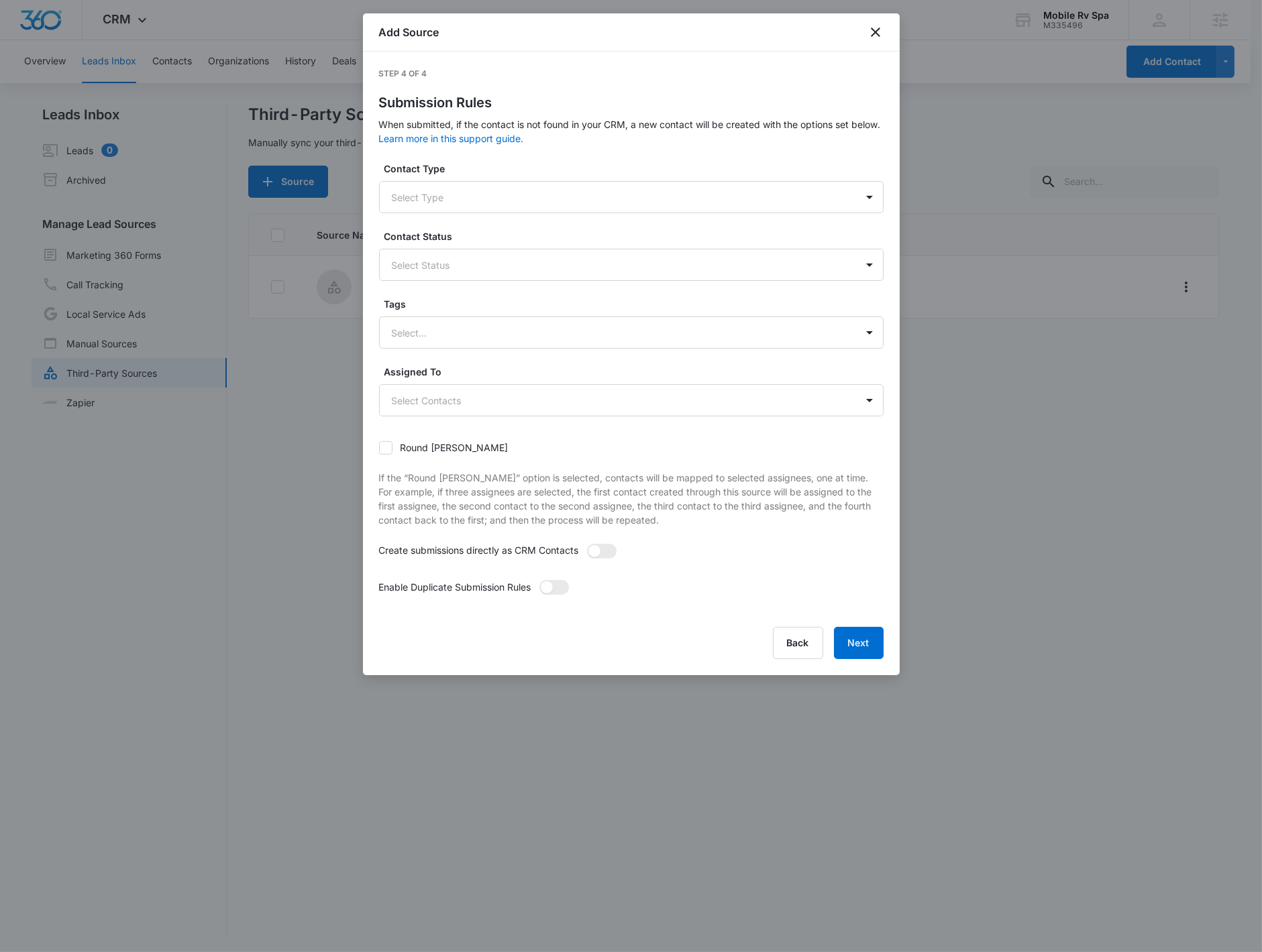
click at [556, 178] on div "Contact Type Select Type" at bounding box center [631, 187] width 505 height 52
click at [552, 191] on div at bounding box center [615, 197] width 447 height 17
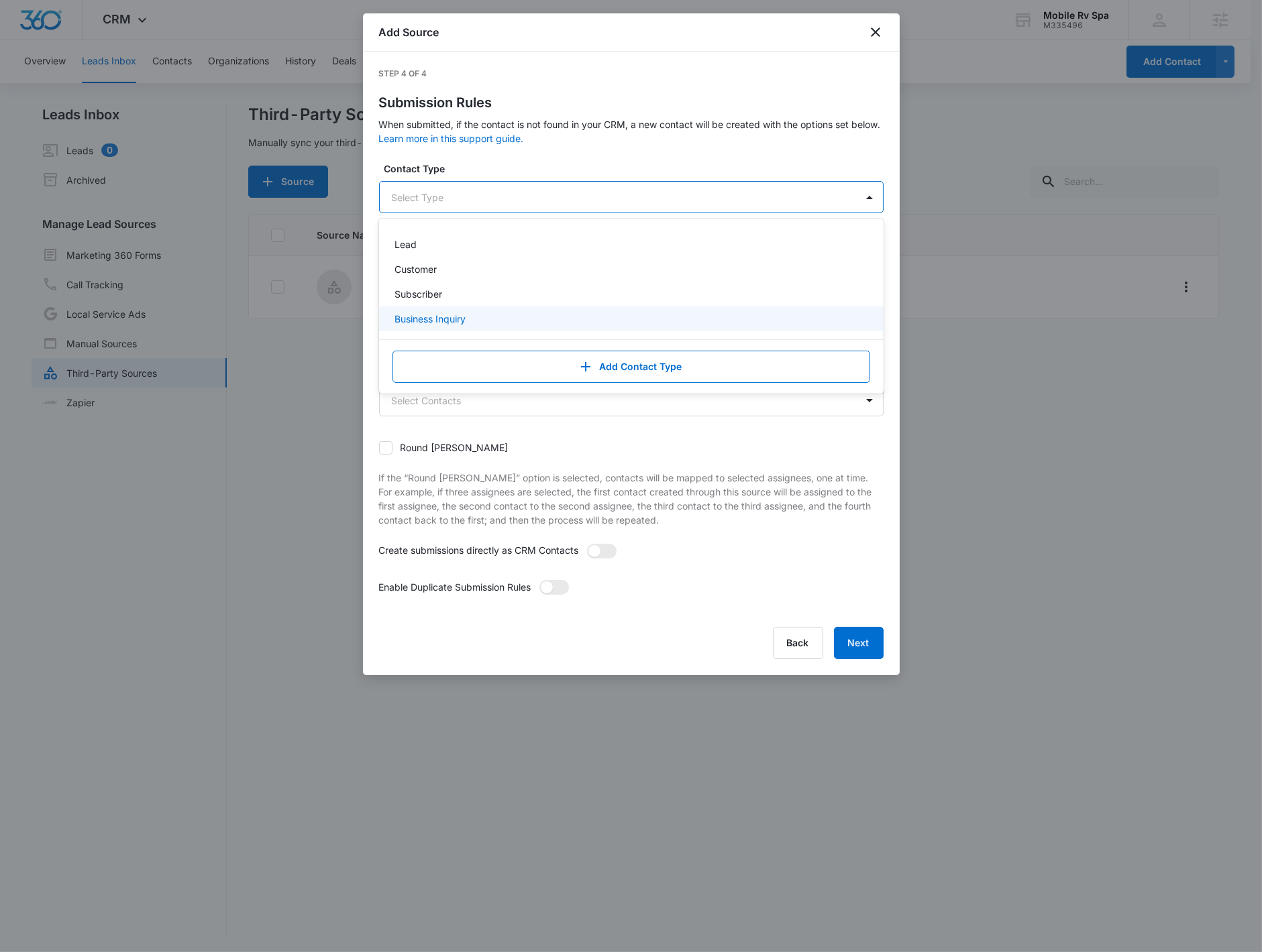
click at [499, 322] on div "Business Inquiry" at bounding box center [630, 318] width 470 height 14
click at [515, 148] on div "Step 4 of 4 Submission Rules When submitted, if the contact is not found in you…" at bounding box center [631, 364] width 505 height 593
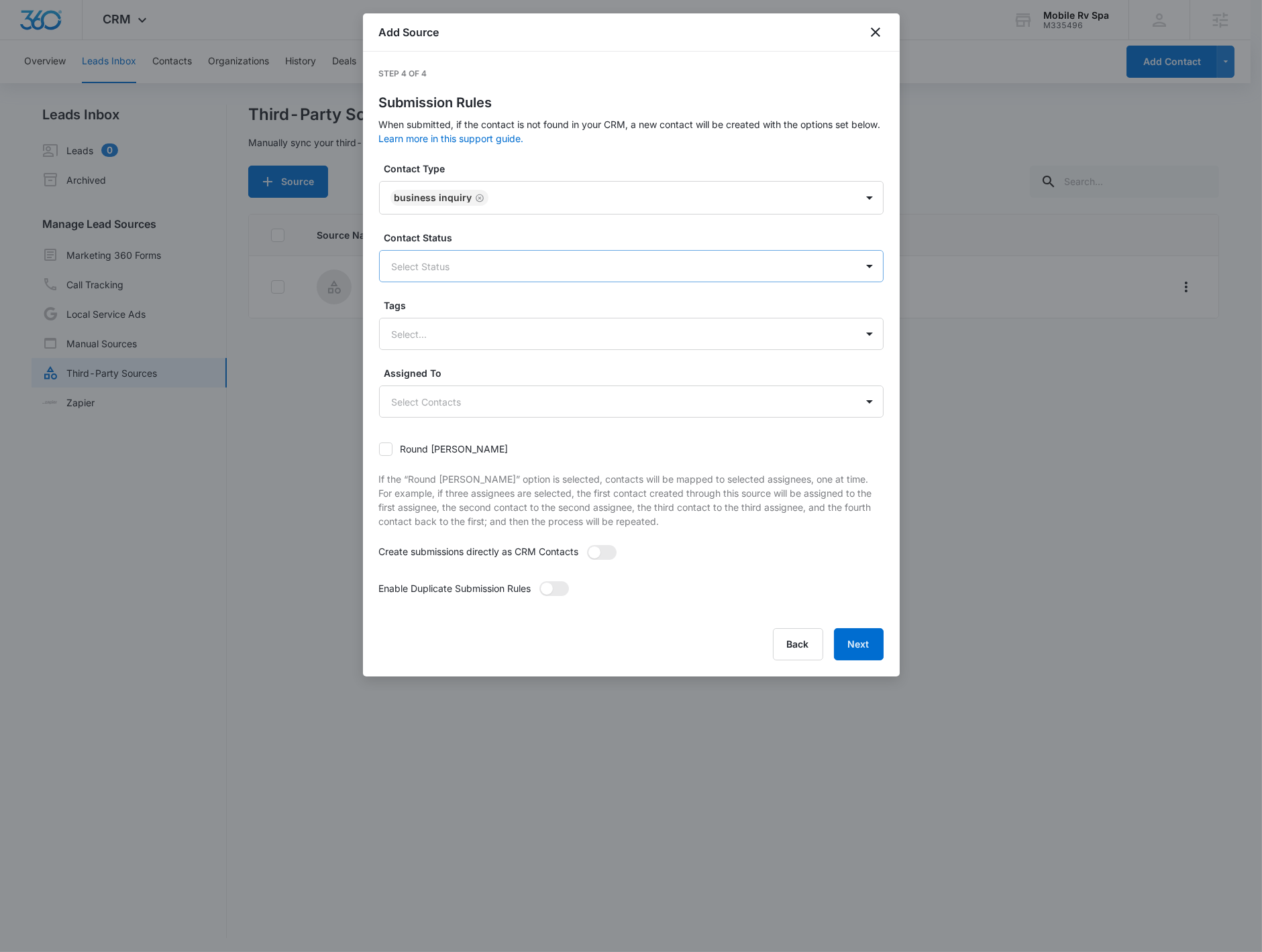
click at [473, 263] on div at bounding box center [615, 266] width 447 height 17
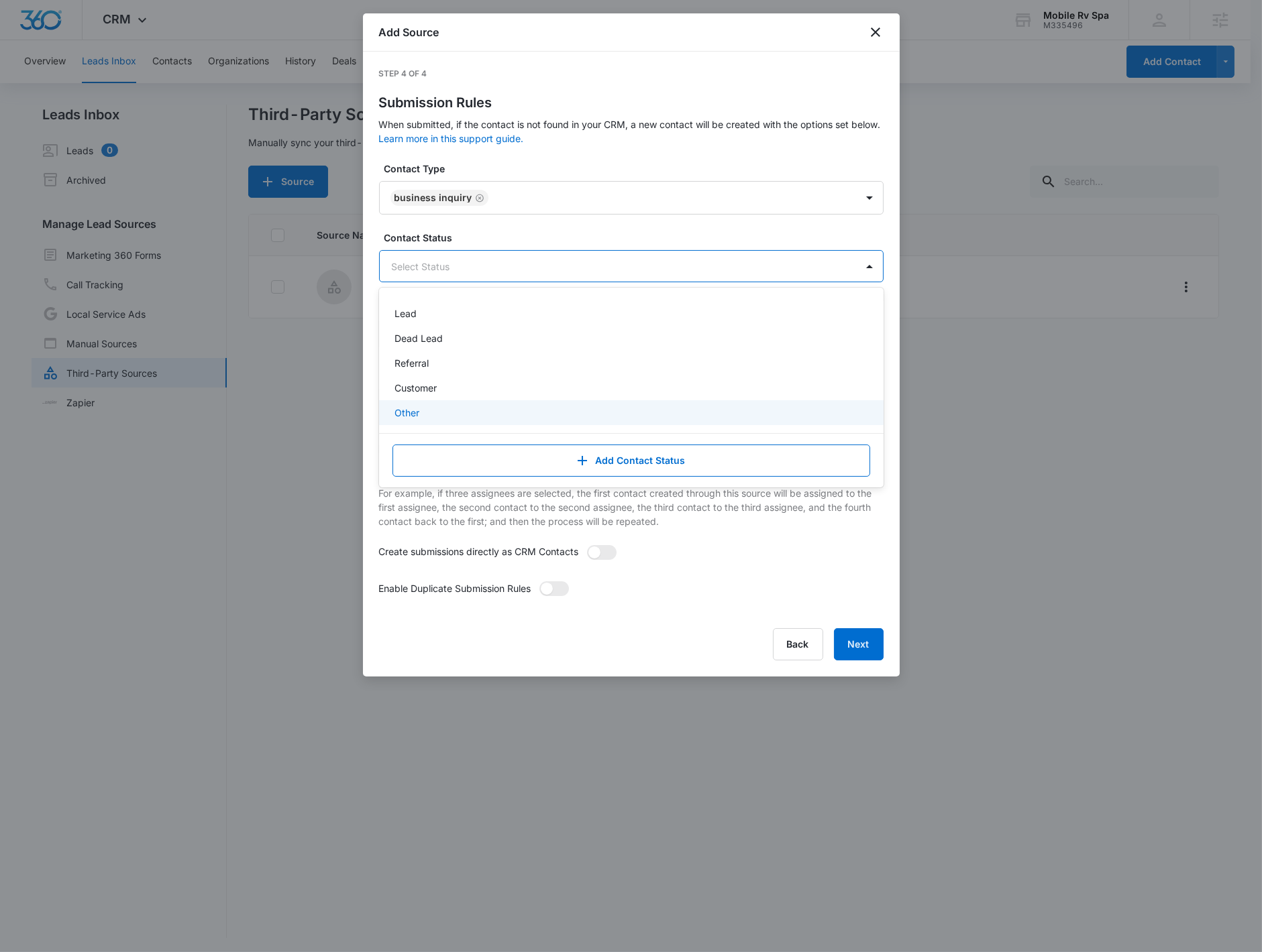
click at [430, 419] on div "Other" at bounding box center [630, 413] width 470 height 14
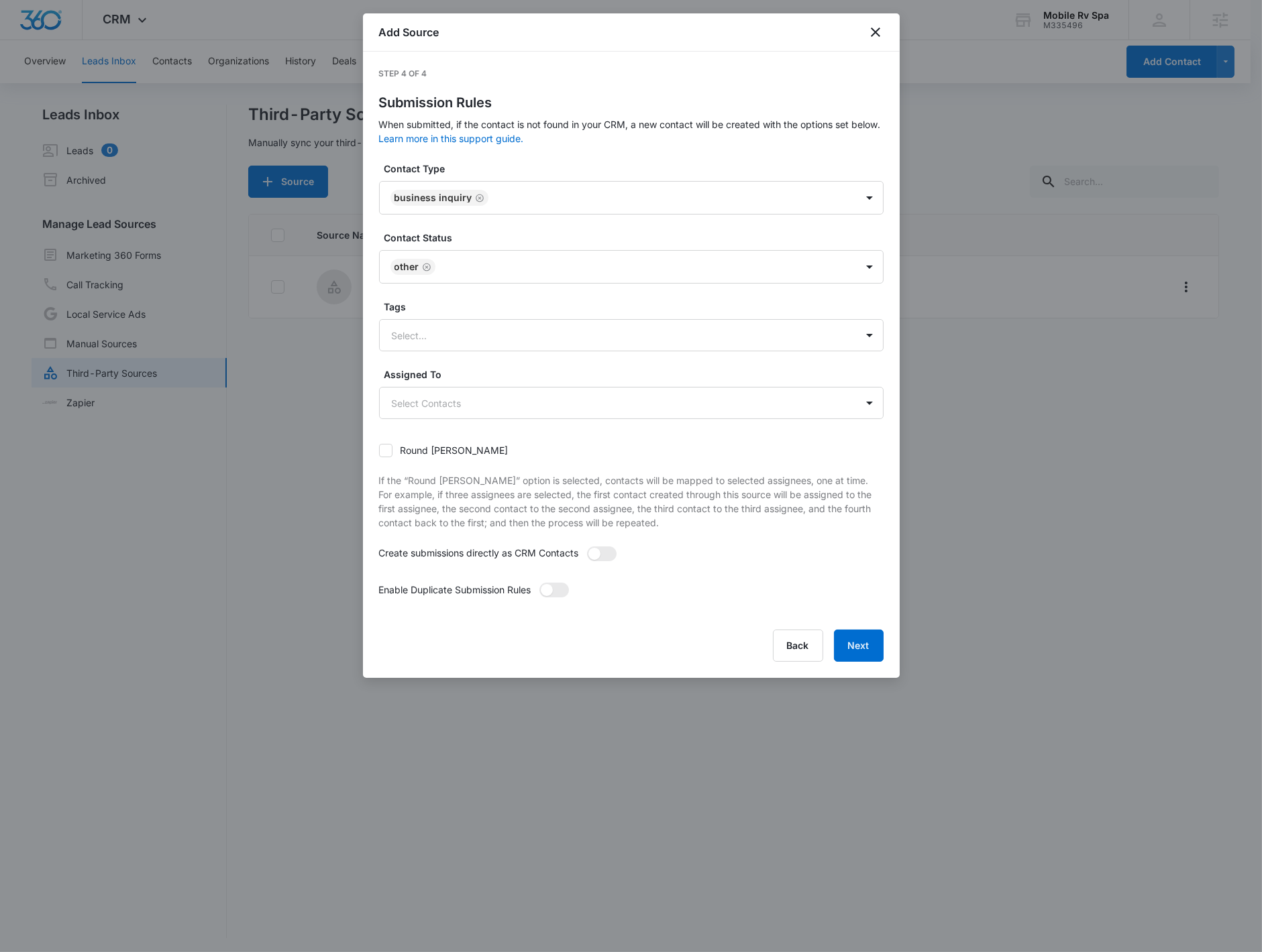
click at [509, 244] on label "Contact Status" at bounding box center [636, 238] width 505 height 14
click at [600, 552] on span at bounding box center [594, 554] width 12 height 12
click at [596, 552] on input "checkbox" at bounding box center [590, 550] width 9 height 9
checkbox input "true"
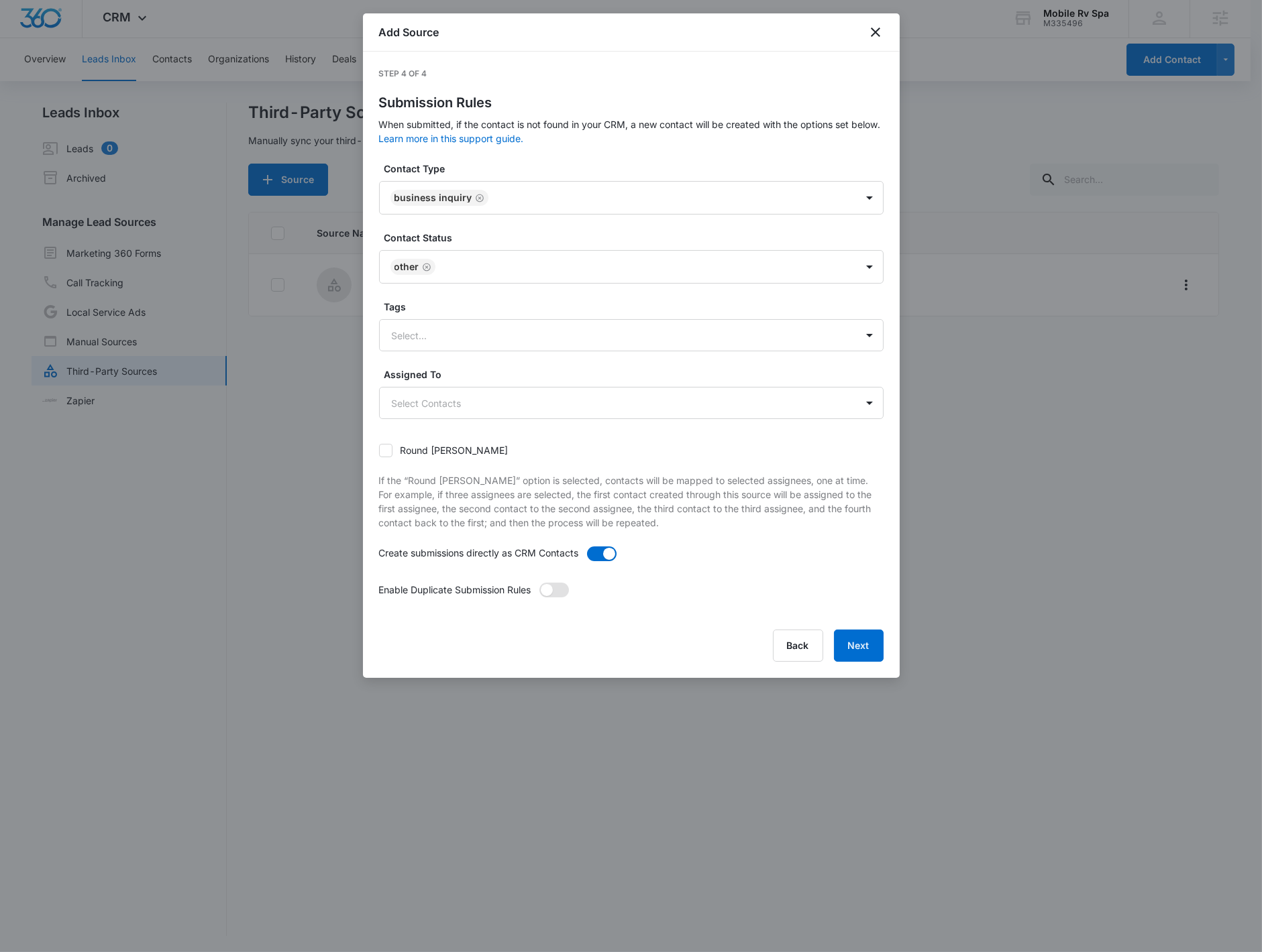
drag, startPoint x: 568, startPoint y: 581, endPoint x: 558, endPoint y: 593, distance: 15.6
click at [560, 589] on div "Contact Type Business Inquiry Contact Status Other Tags Select... Assigned To S…" at bounding box center [631, 387] width 505 height 452
click at [558, 593] on span at bounding box center [554, 590] width 30 height 15
click at [548, 591] on input "checkbox" at bounding box center [542, 586] width 9 height 9
checkbox input "true"
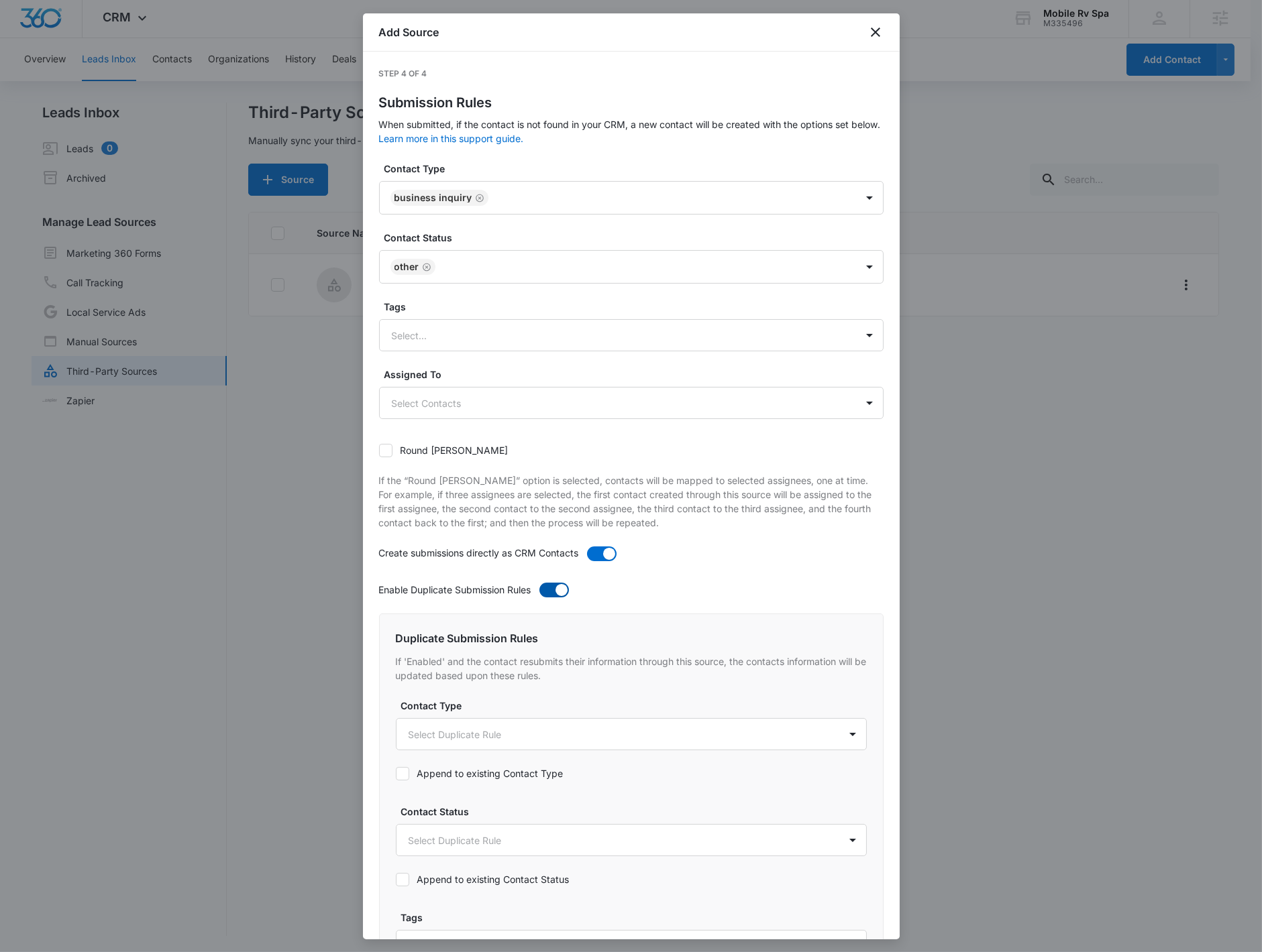
scroll to position [353, 0]
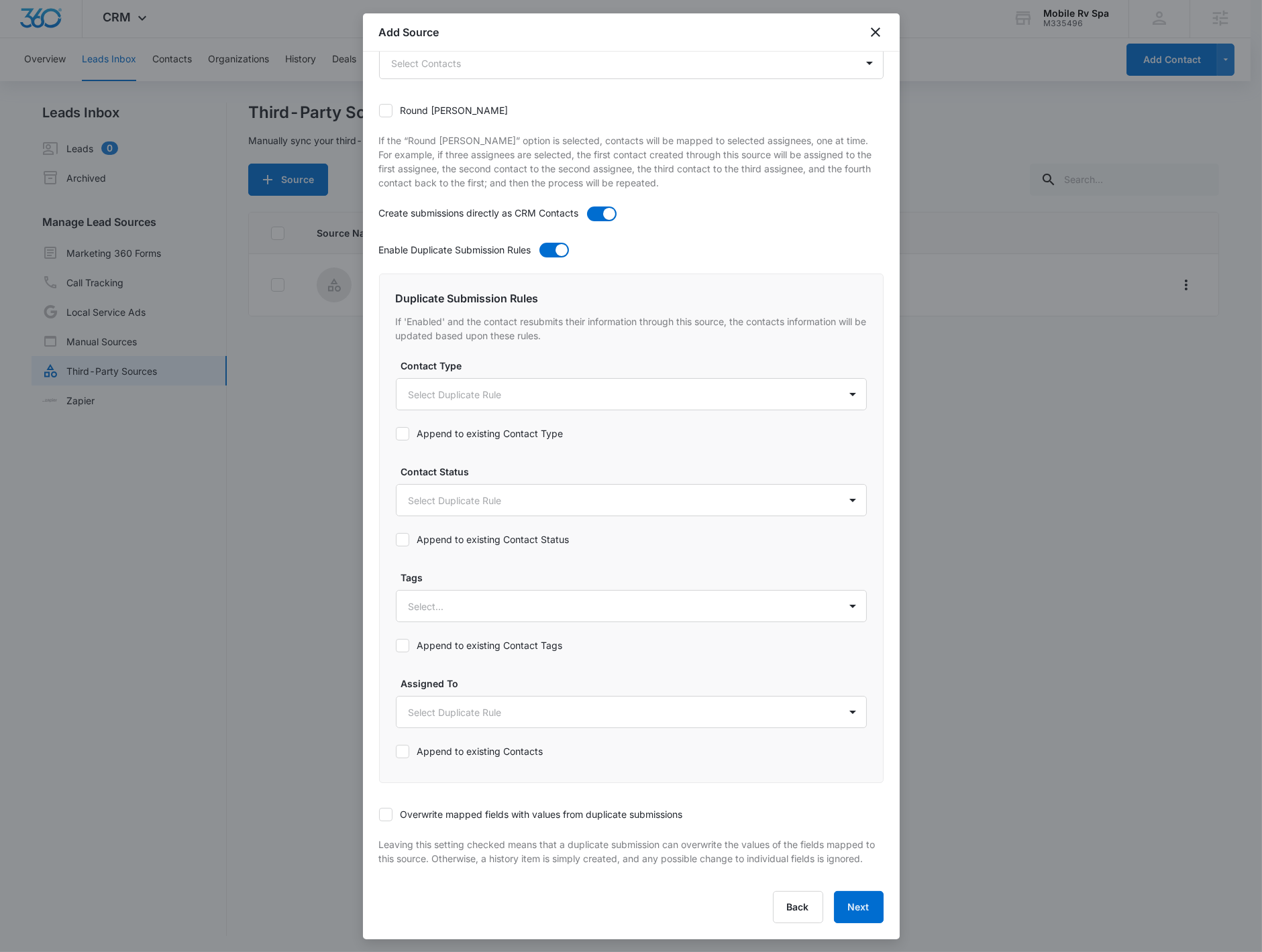
click at [403, 428] on icon at bounding box center [402, 434] width 12 height 12
click at [396, 434] on input "Append to existing Contact Type" at bounding box center [396, 434] width 0 height 0
click at [415, 535] on div "Append to existing Contact Status" at bounding box center [483, 539] width 174 height 30
click at [417, 532] on label "Append to existing Contact Status" at bounding box center [483, 539] width 174 height 14
click at [396, 540] on input "Append to existing Contact Status" at bounding box center [396, 540] width 0 height 0
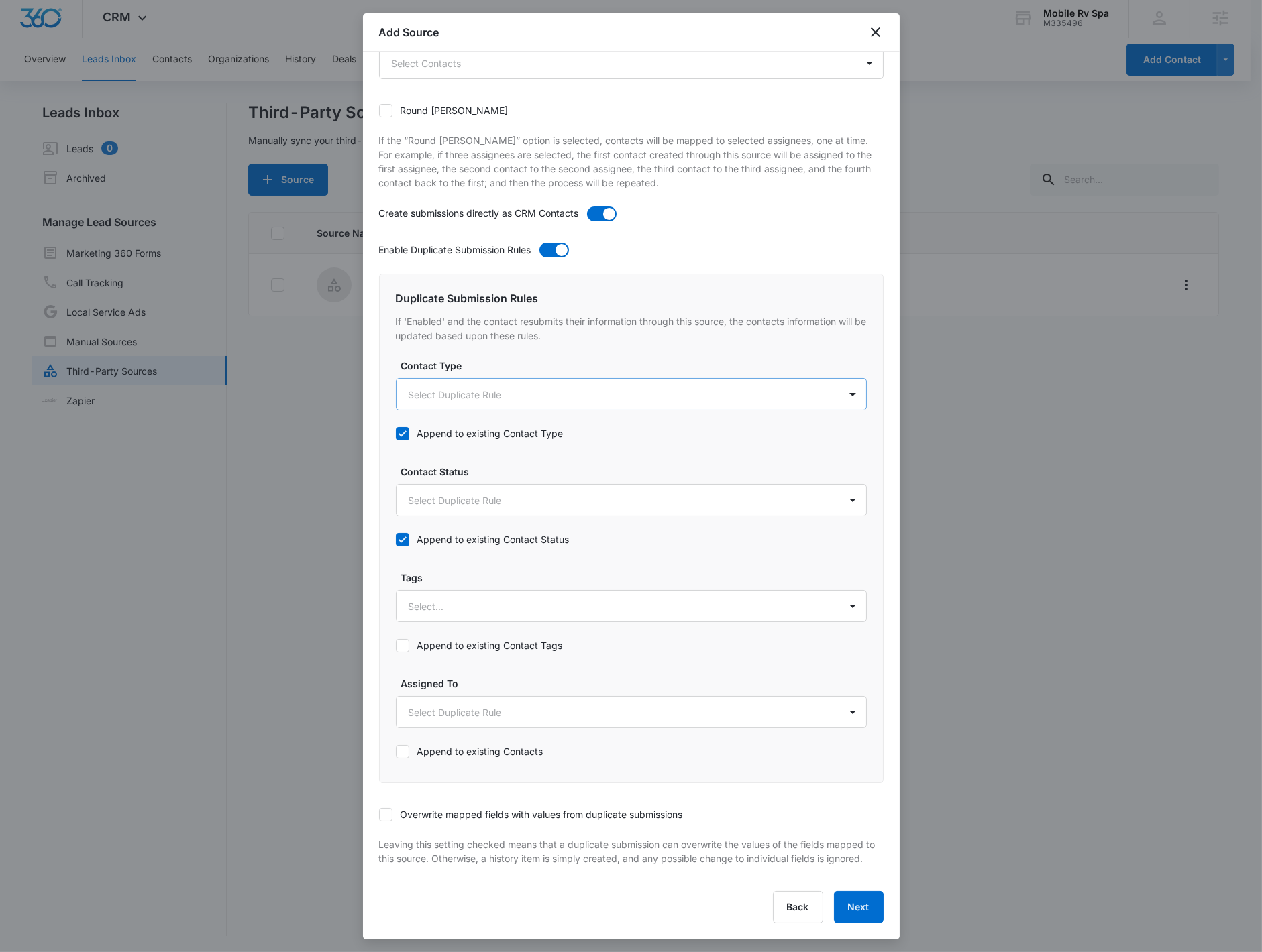
scroll to position [0, 0]
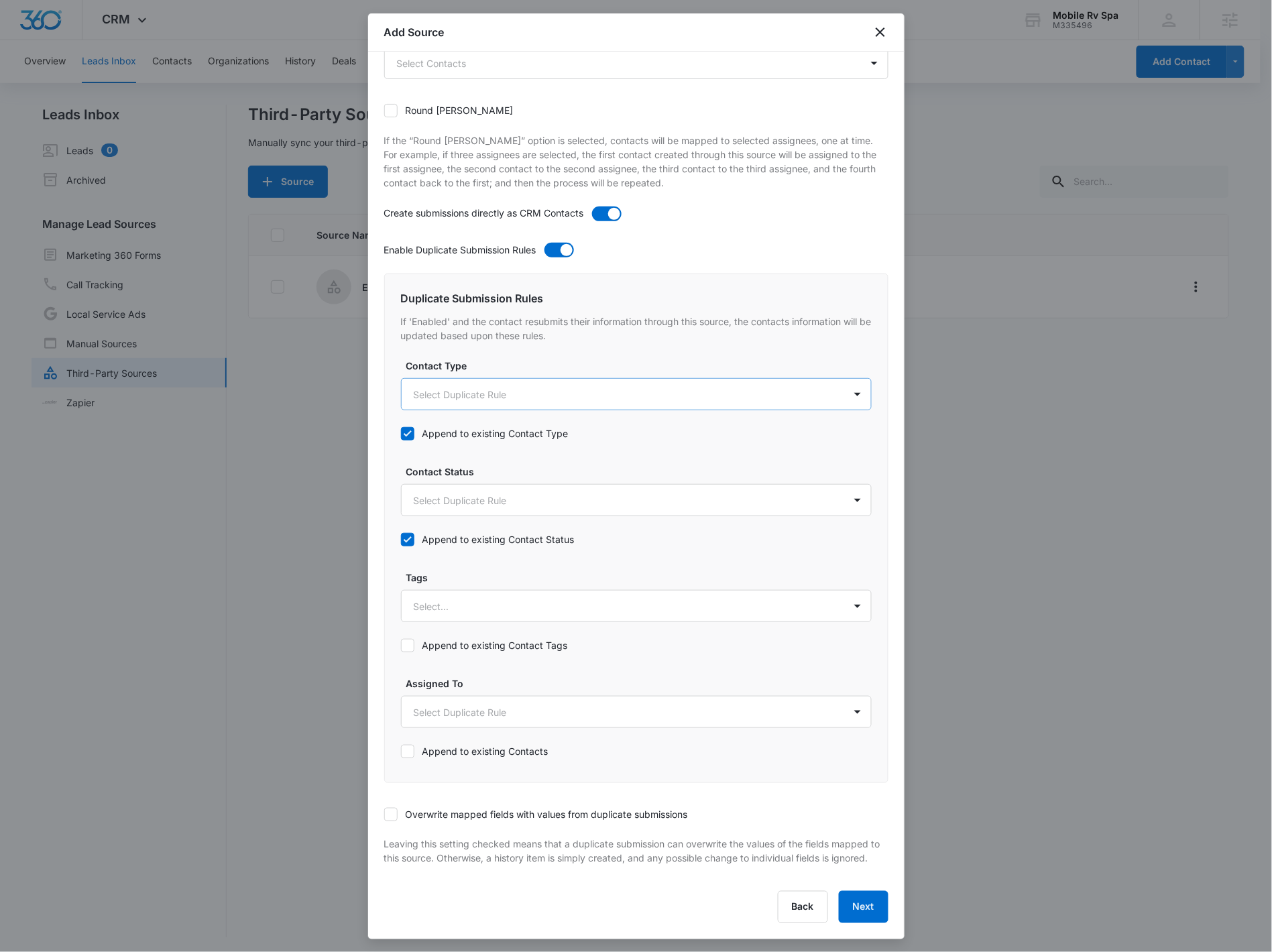
click at [456, 390] on body "CRM Apps Reputation CRM Email Social Payments POS Content Ads Intelligence File…" at bounding box center [636, 476] width 1272 height 954
click at [461, 515] on div "Business Inquiry" at bounding box center [631, 527] width 459 height 25
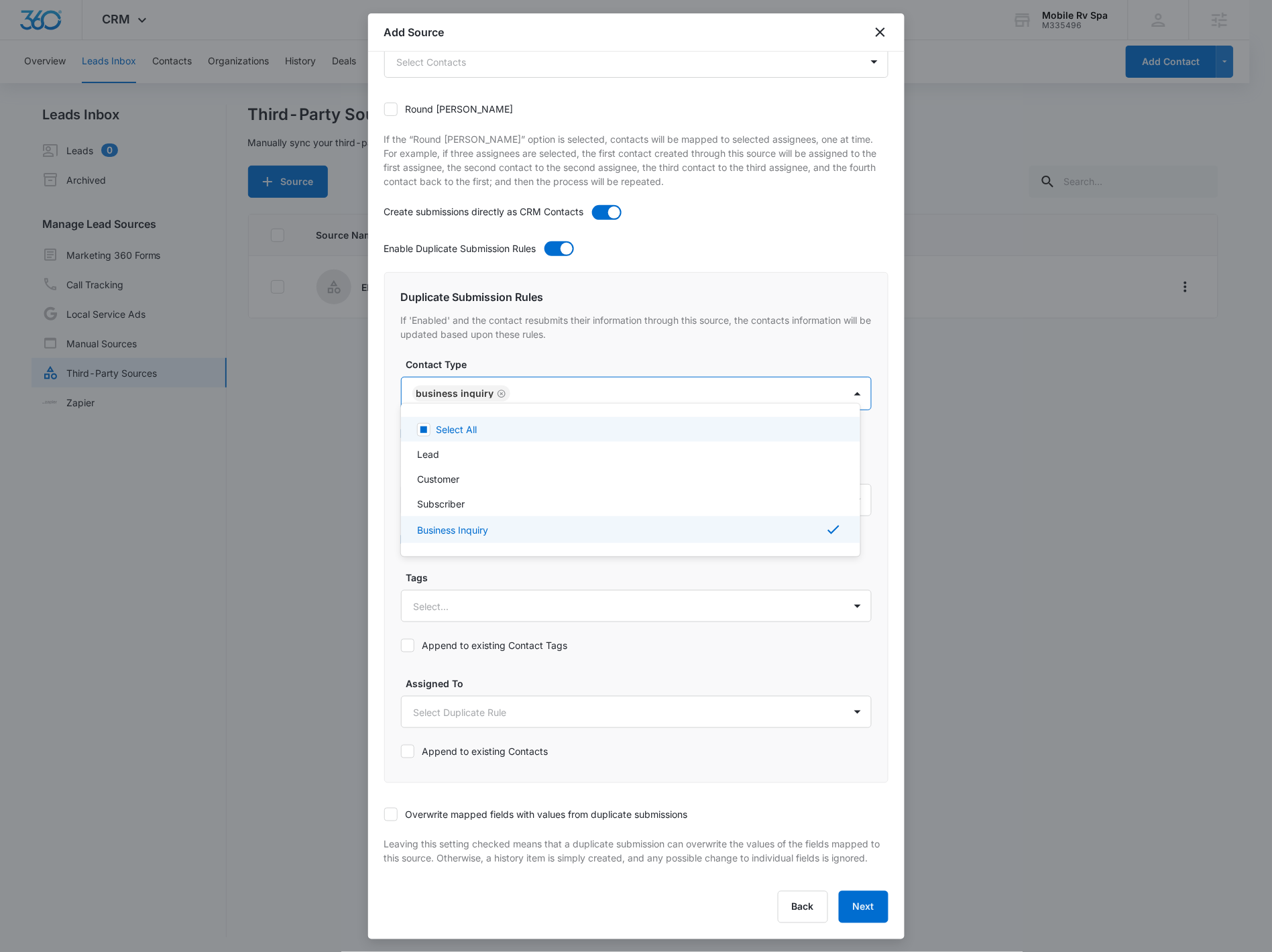
click at [515, 379] on div at bounding box center [636, 476] width 1272 height 952
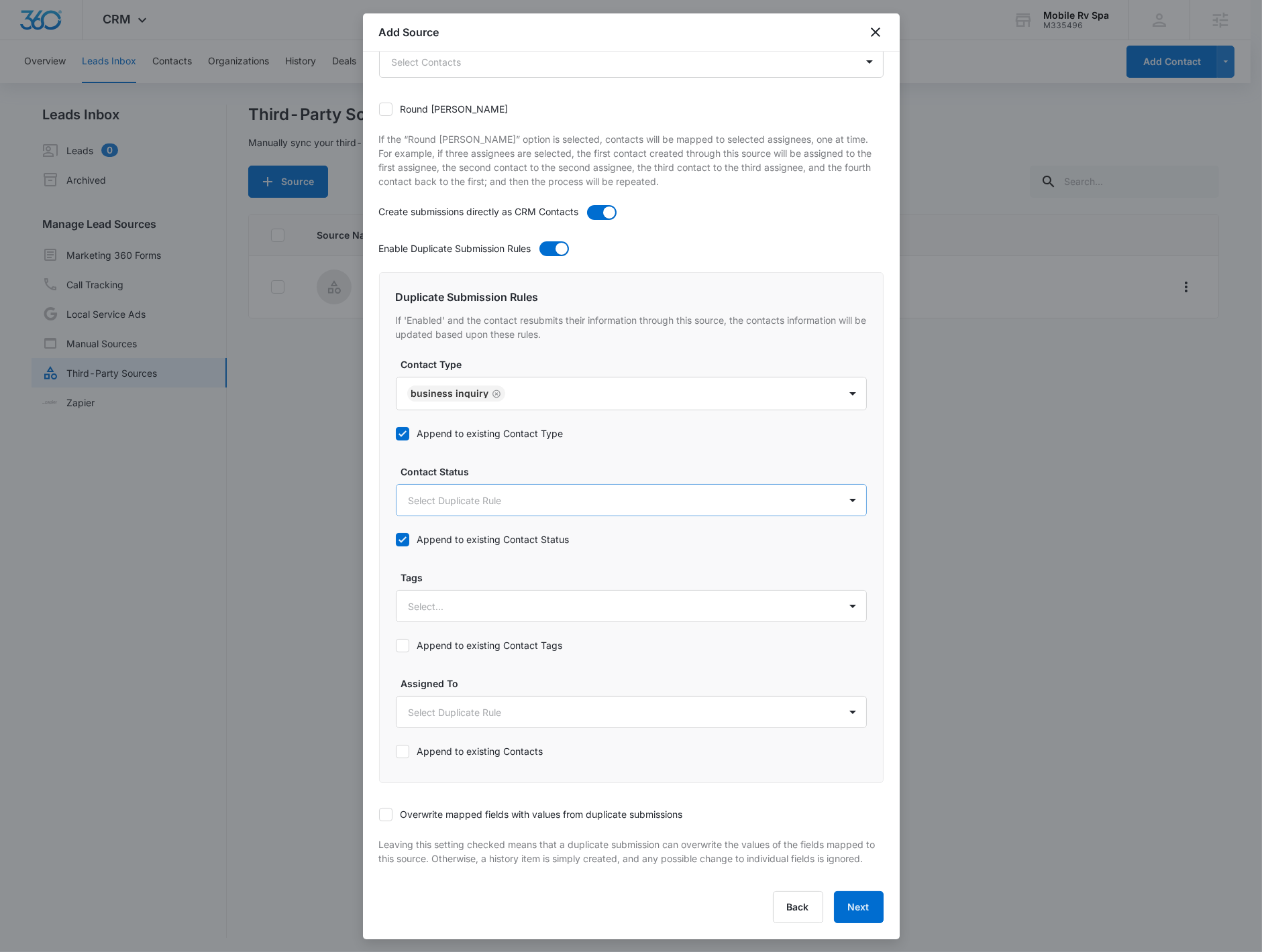
click at [487, 496] on body "CRM Apps Reputation CRM Email Social Payments POS Content Ads Intelligence File…" at bounding box center [631, 476] width 1262 height 954
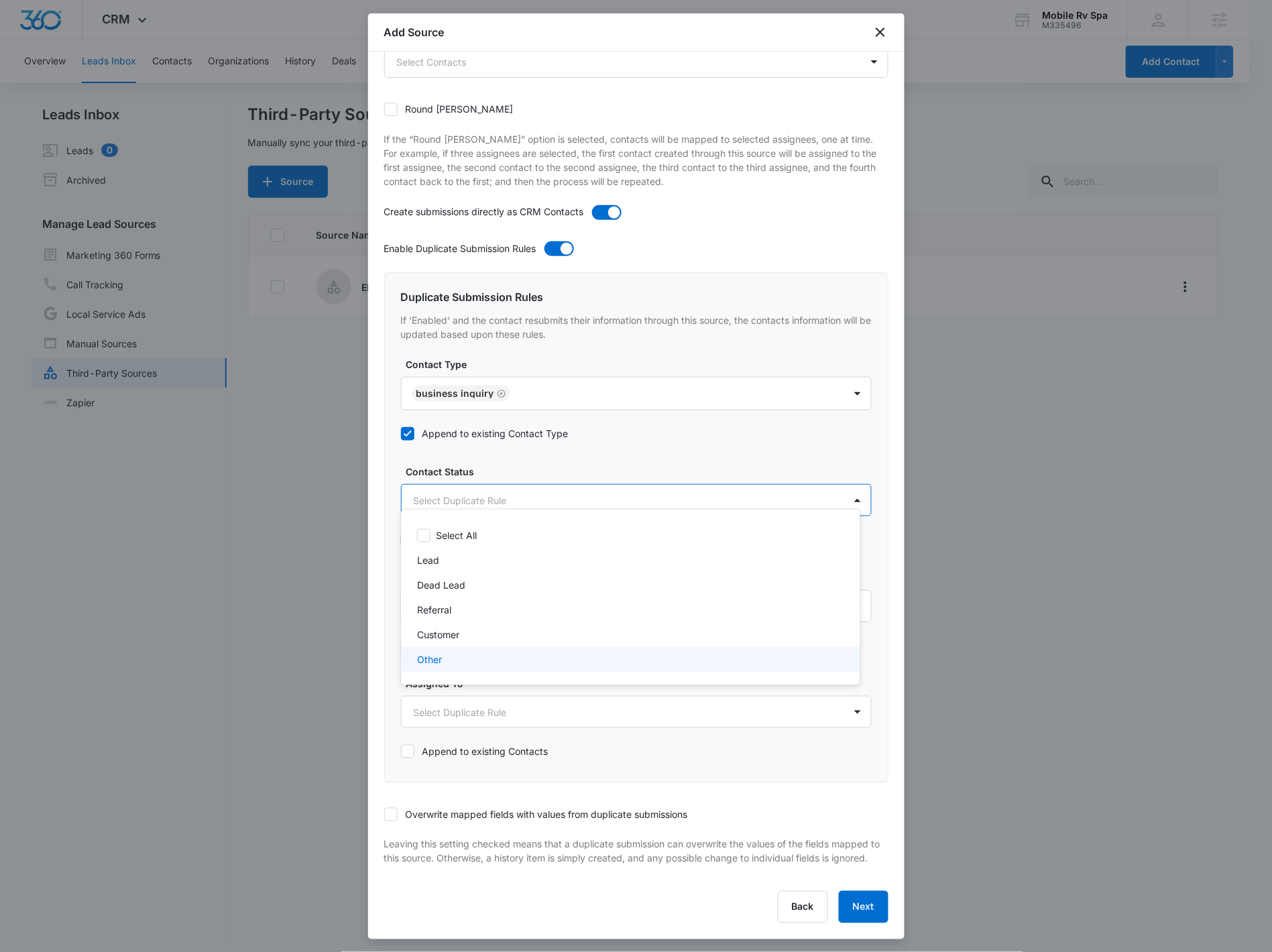
click at [451, 658] on div "Other" at bounding box center [629, 660] width 425 height 14
click at [517, 799] on div at bounding box center [636, 476] width 1272 height 952
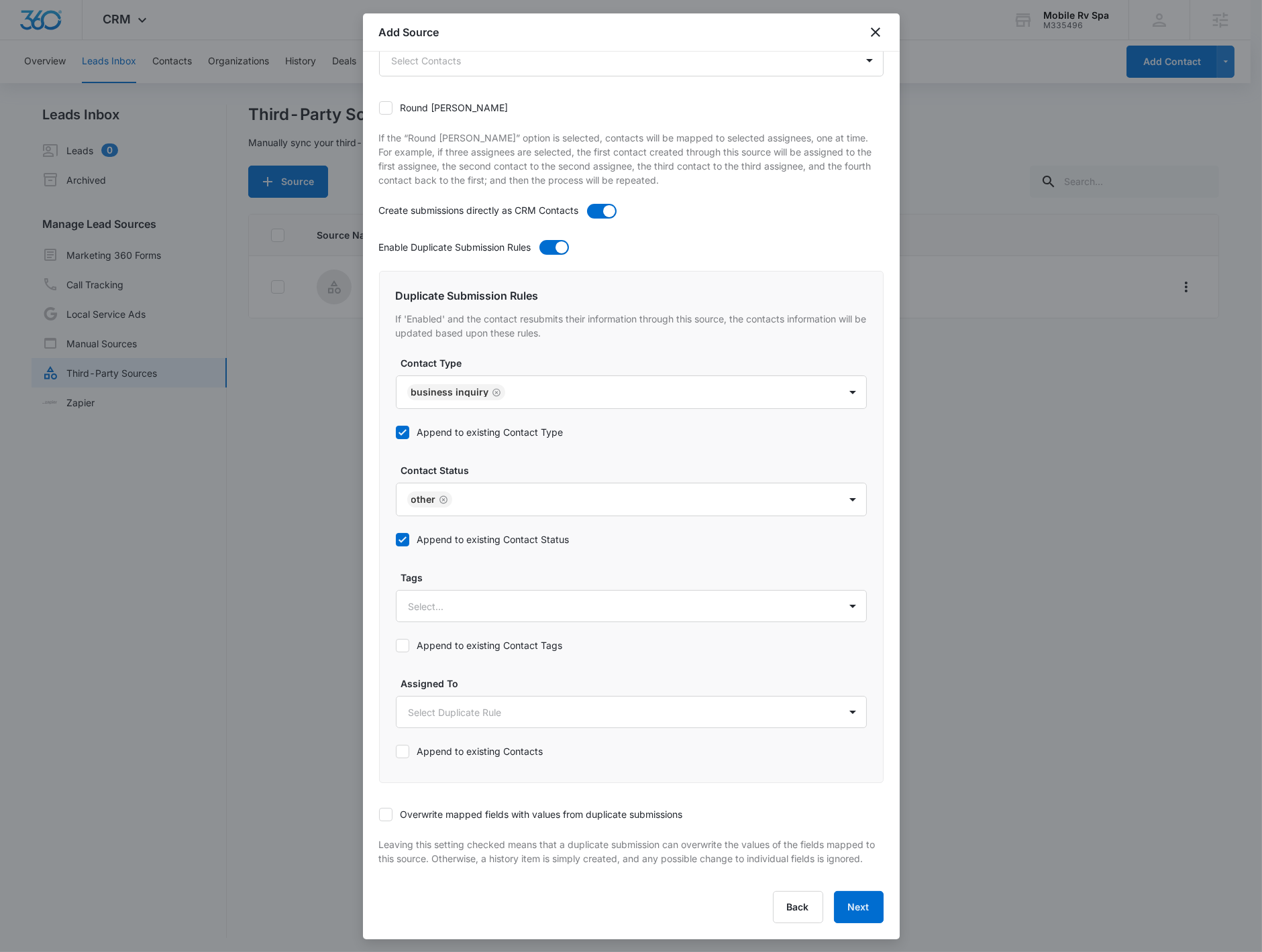
click at [521, 807] on label "Overwrite mapped fields with values from duplicate submissions" at bounding box center [530, 814] width 304 height 14
click at [379, 815] on input "Overwrite mapped fields with values from duplicate submissions" at bounding box center [379, 815] width 0 height 0
click at [804, 921] on button "Next" at bounding box center [859, 907] width 50 height 32
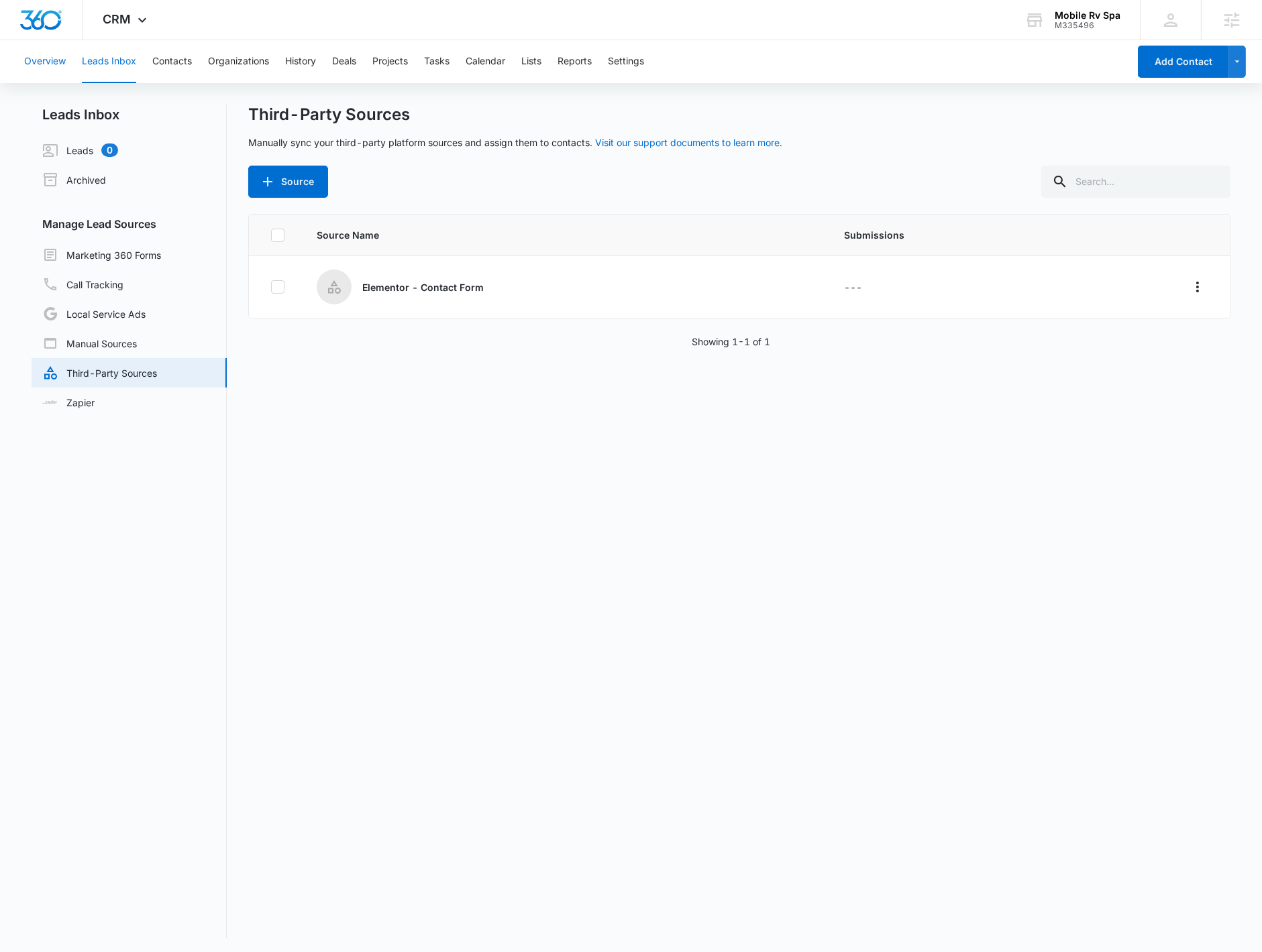
click at [45, 57] on button "Overview" at bounding box center [45, 61] width 42 height 43
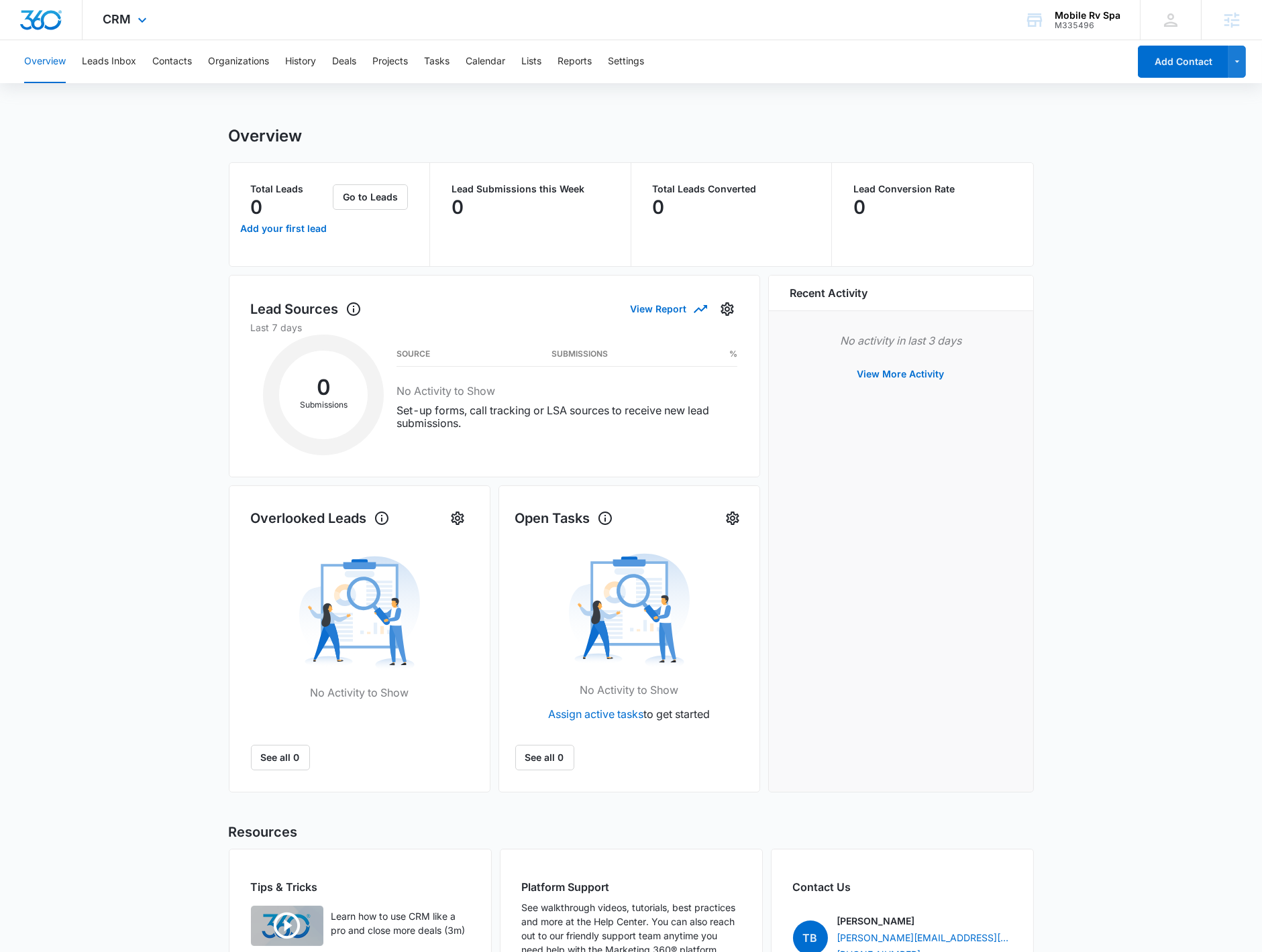
click at [42, 22] on img "Dashboard" at bounding box center [41, 20] width 43 height 20
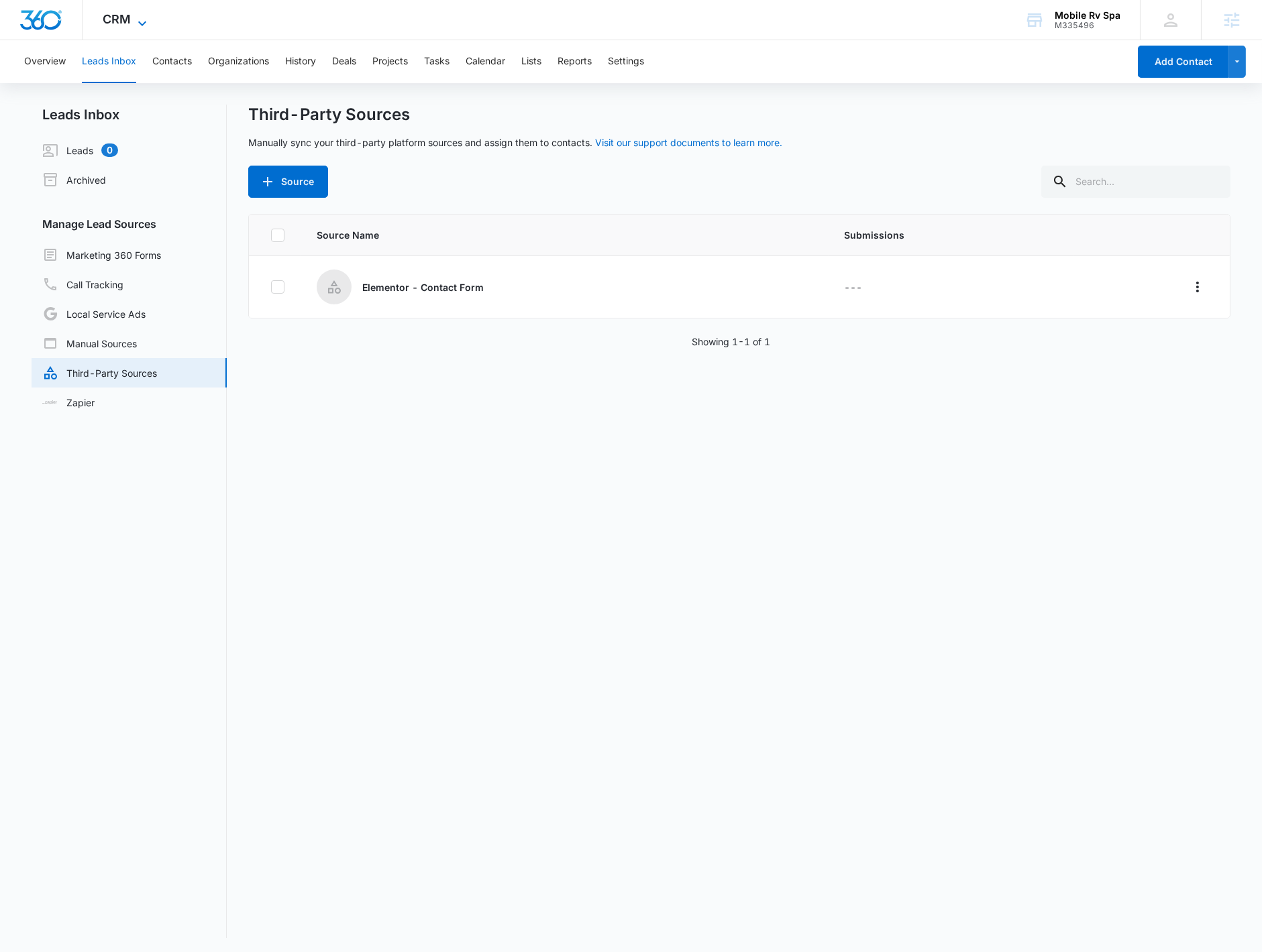
click at [134, 18] on icon at bounding box center [142, 24] width 16 height 16
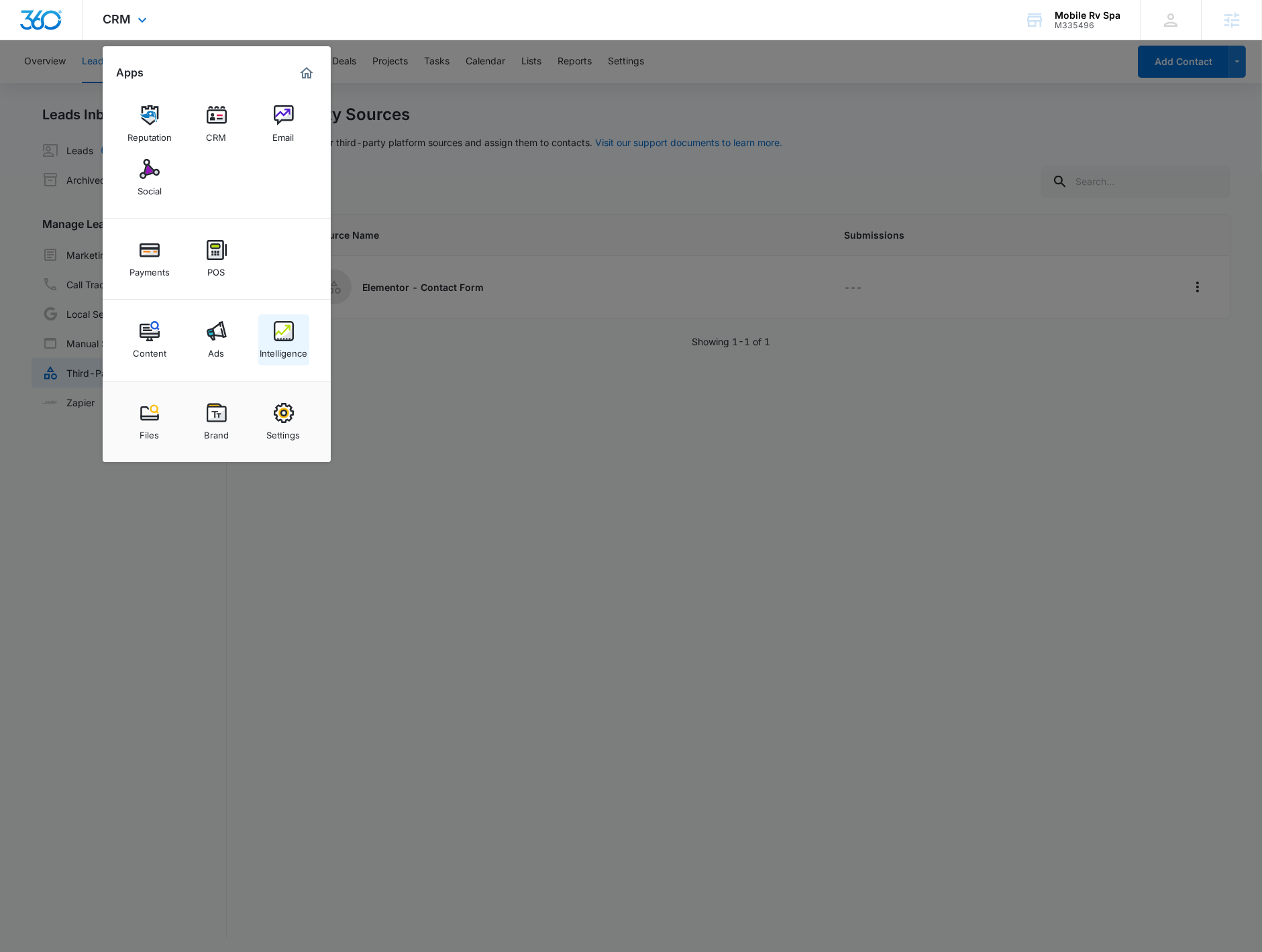
click at [293, 343] on div "Intelligence" at bounding box center [284, 350] width 48 height 18
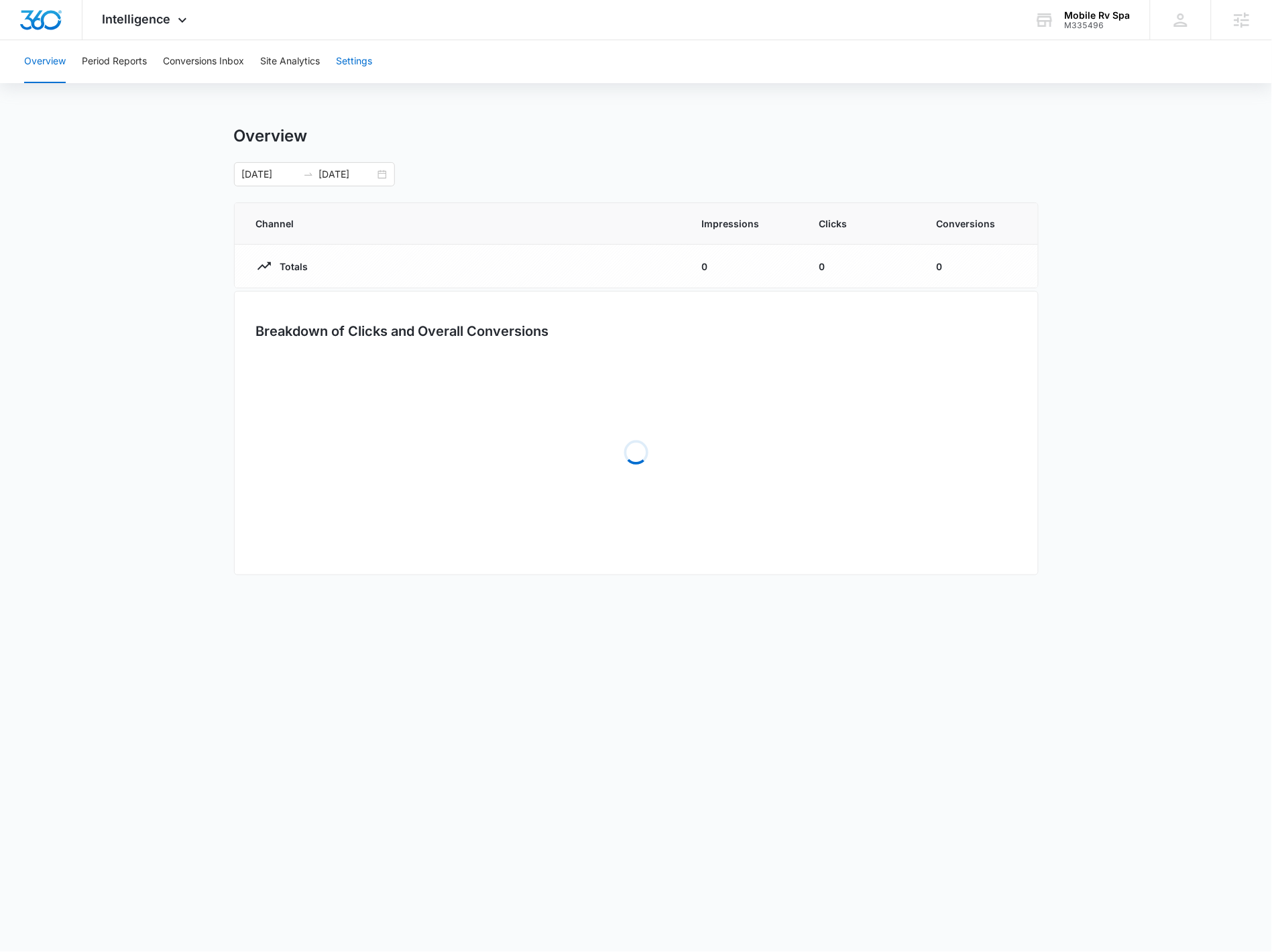
click at [359, 63] on button "Settings" at bounding box center [354, 61] width 36 height 43
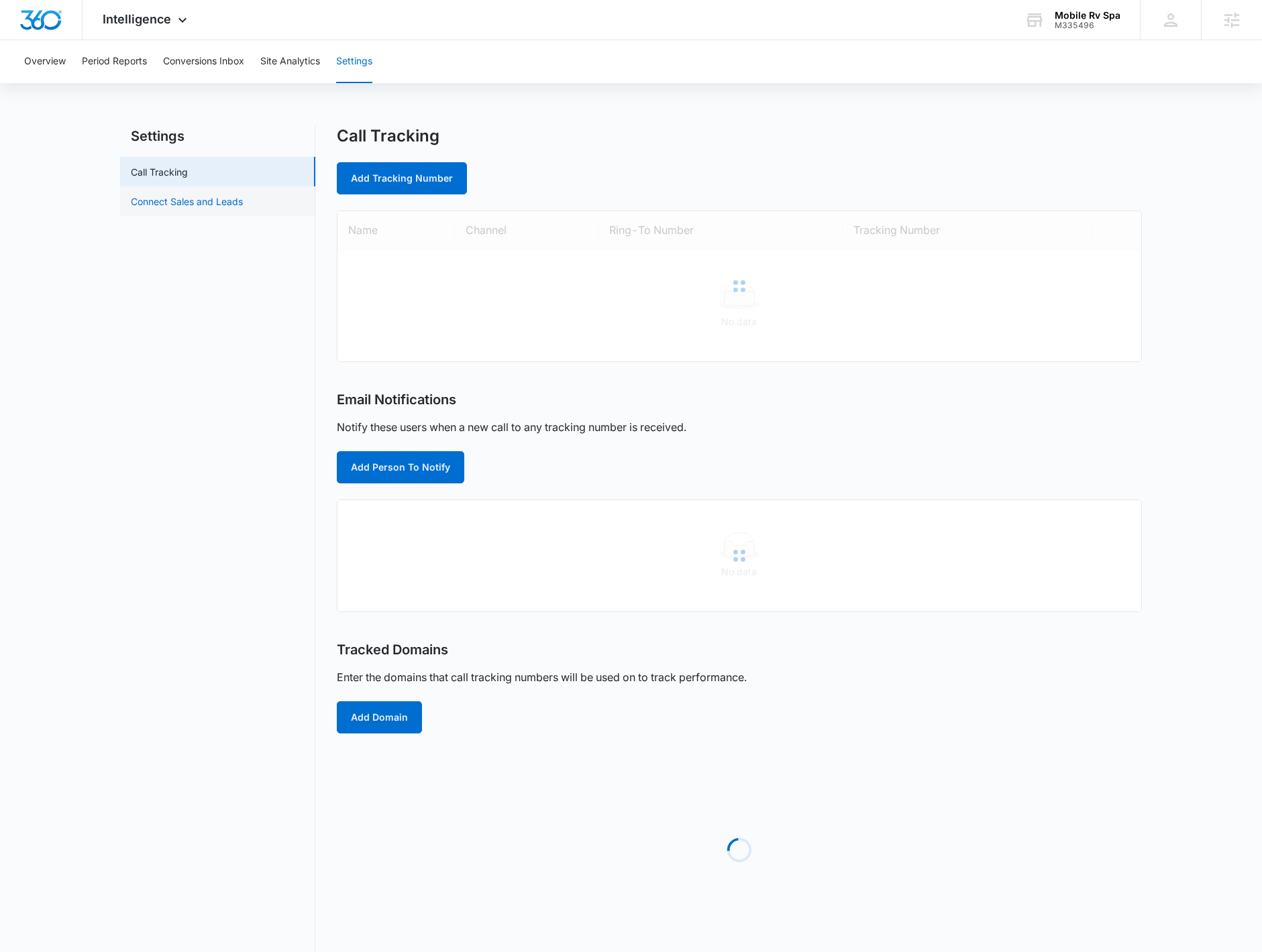
click at [170, 203] on link "Connect Sales and Leads" at bounding box center [186, 201] width 112 height 14
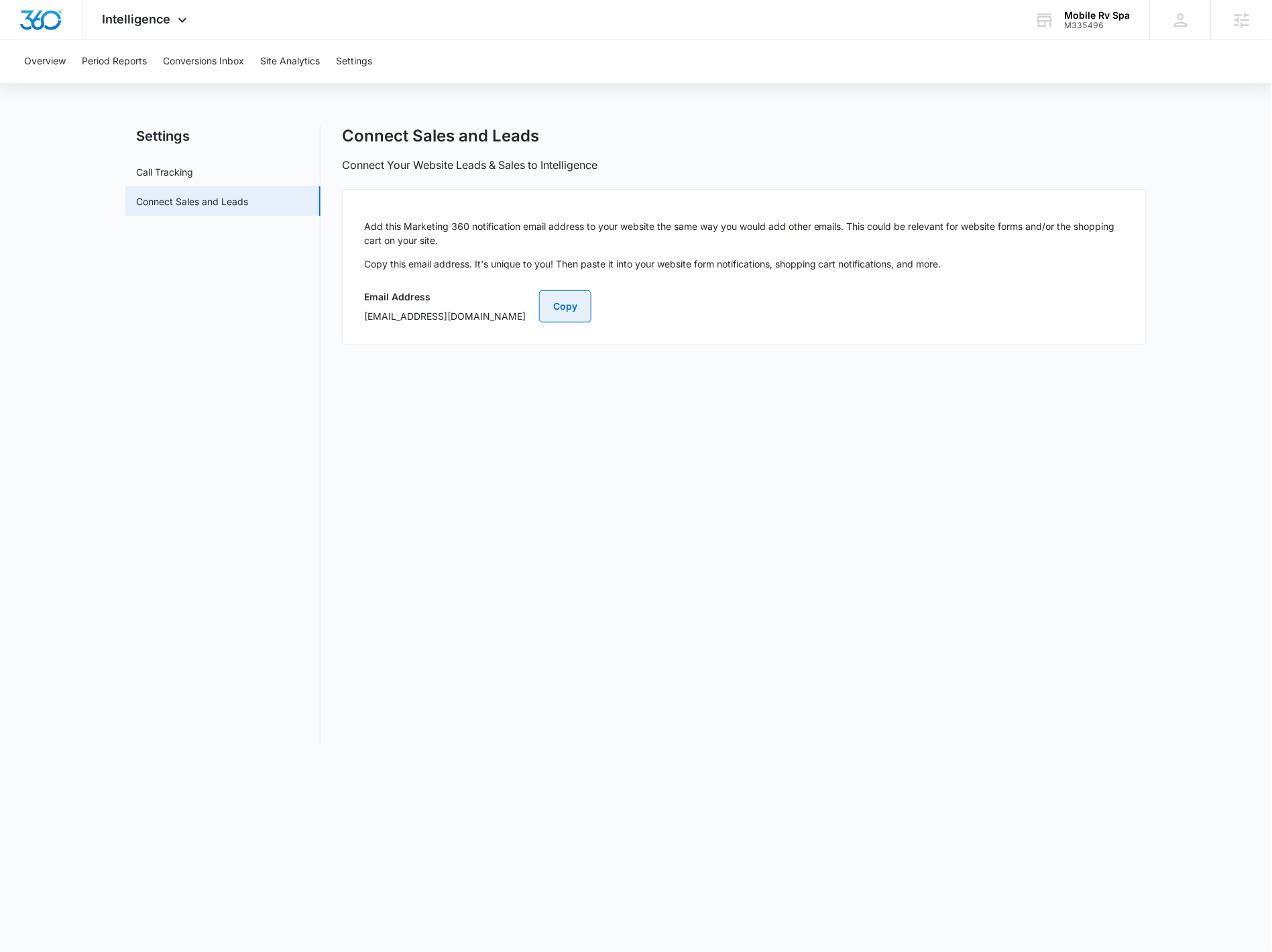
click at [591, 299] on button "Copy" at bounding box center [565, 306] width 53 height 32
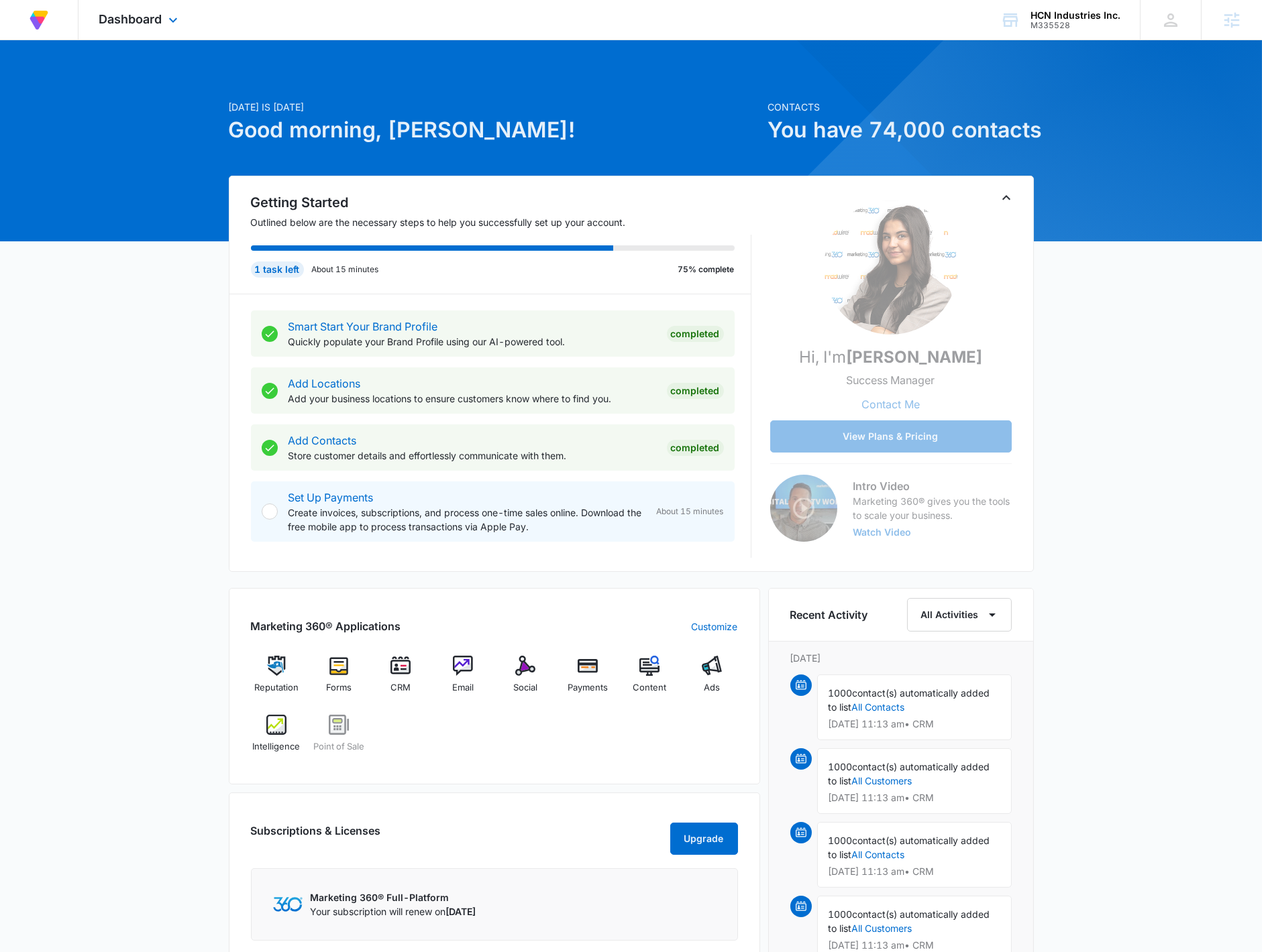
click at [142, 29] on div "Dashboard Apps Reputation Forms CRM Email Social Payments POS Content Ads Intel…" at bounding box center [139, 20] width 122 height 40
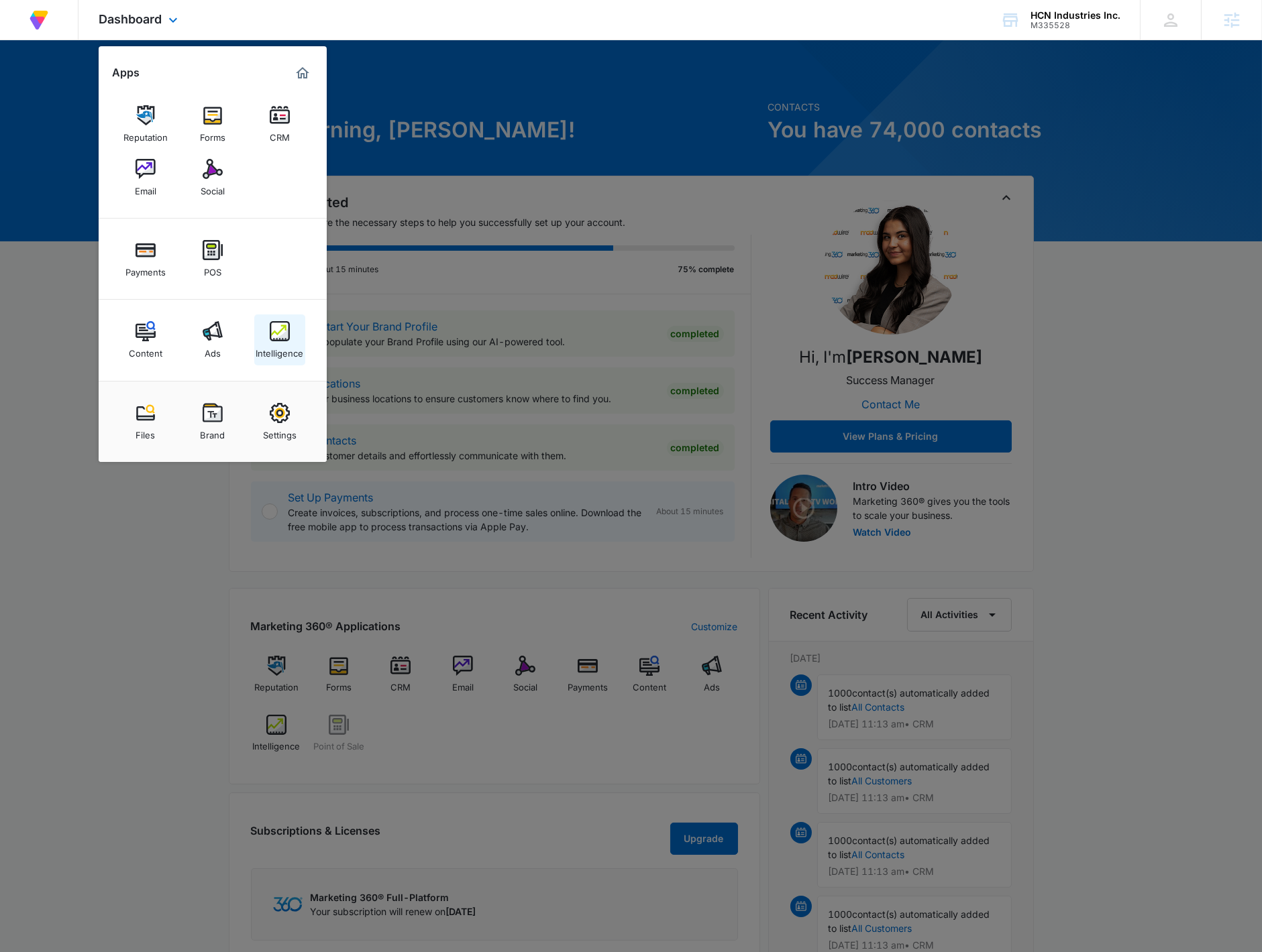
click at [293, 359] on link "Intelligence" at bounding box center [279, 339] width 51 height 51
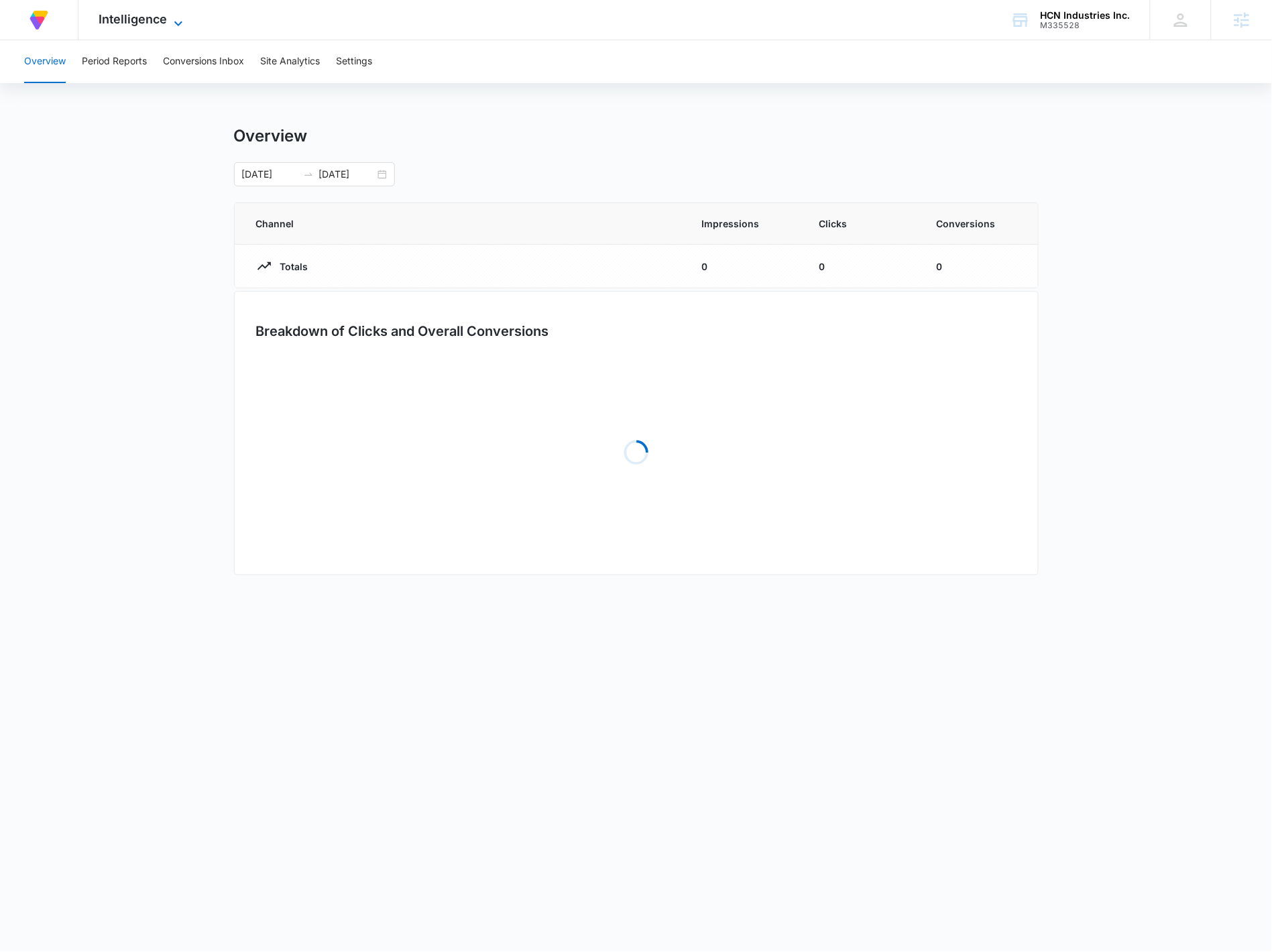
click at [165, 12] on span "Intelligence" at bounding box center [132, 19] width 69 height 14
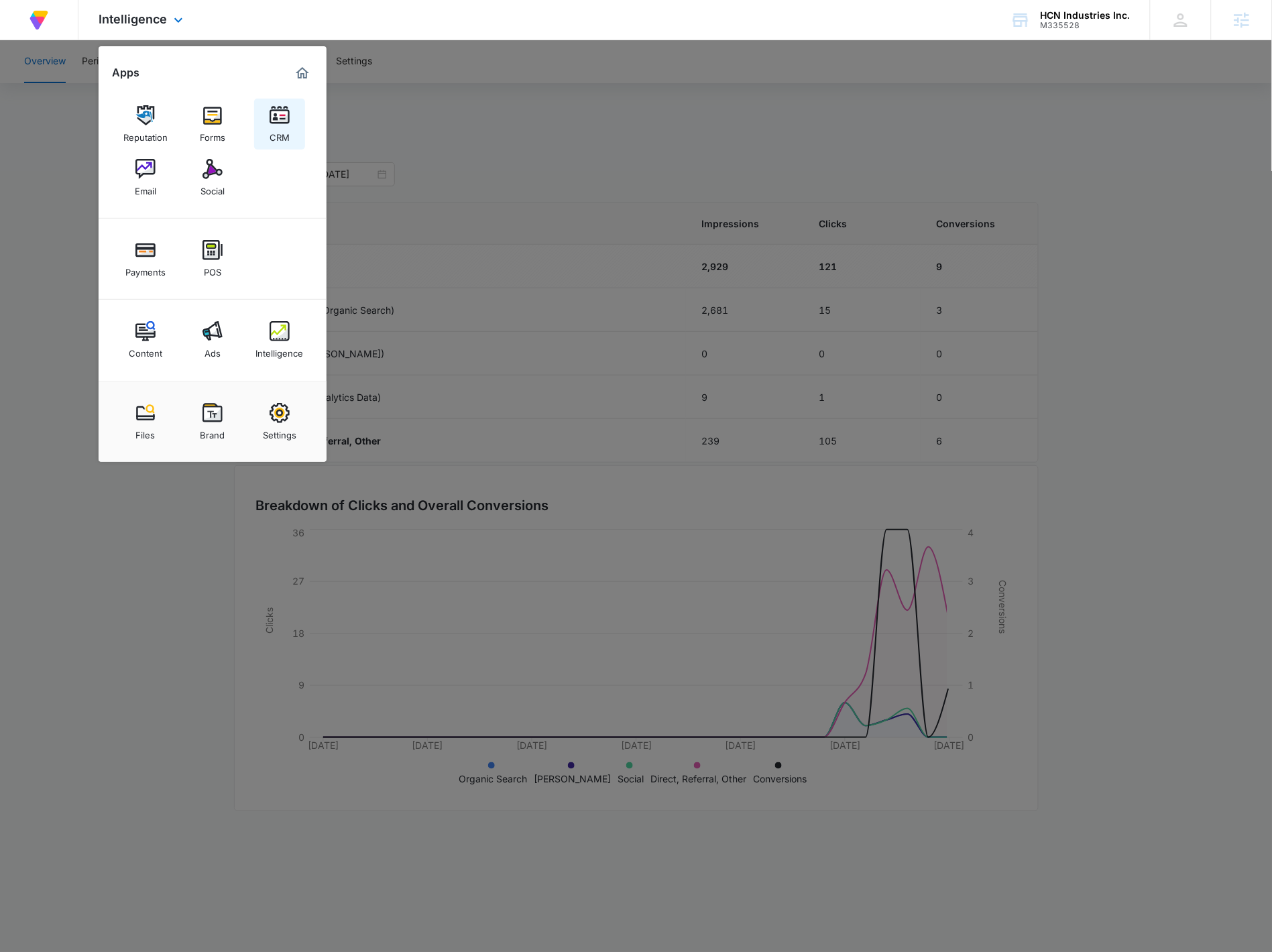
click at [283, 118] on img at bounding box center [279, 115] width 20 height 20
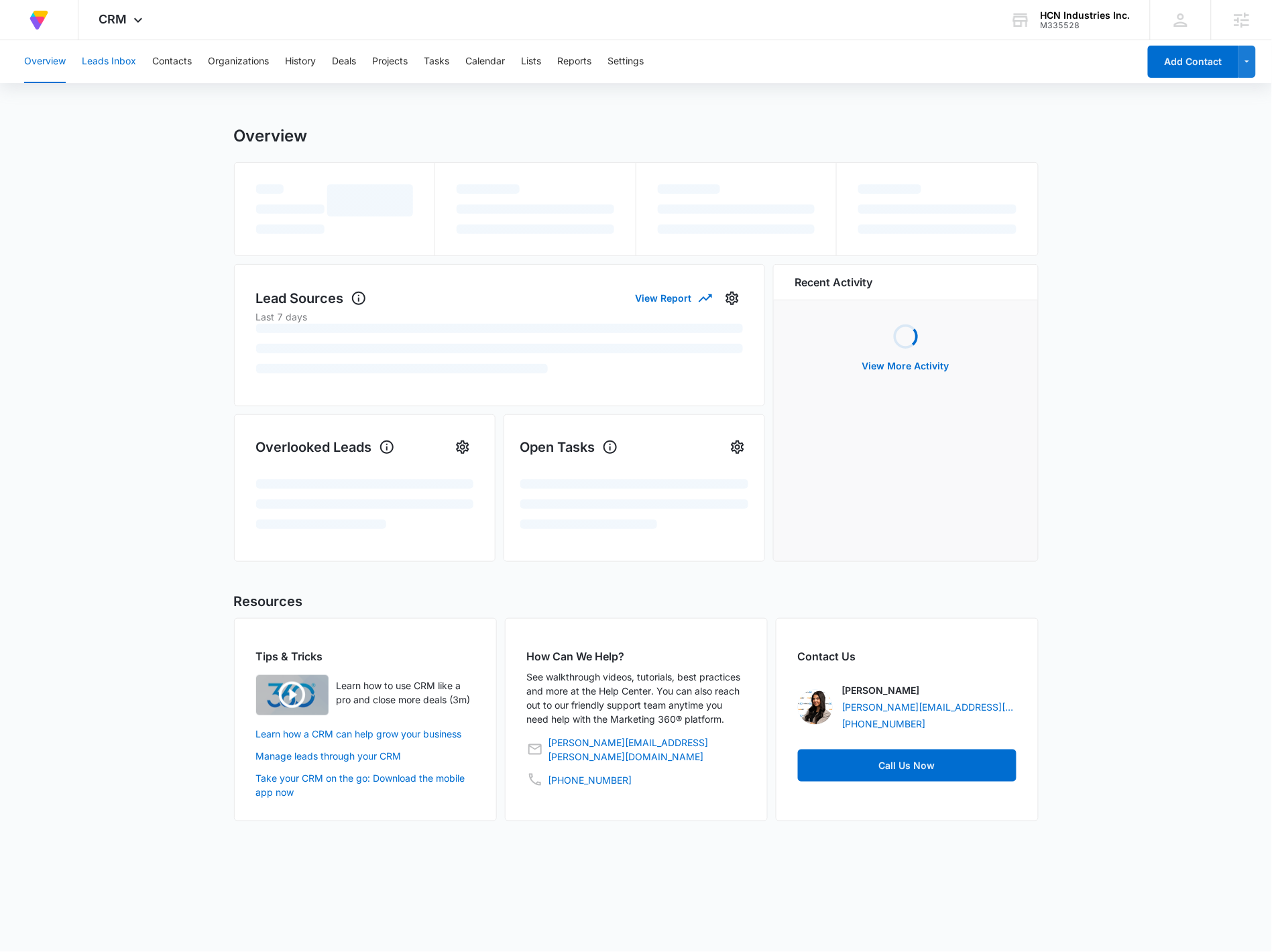
click at [109, 59] on button "Leads Inbox" at bounding box center [108, 61] width 55 height 43
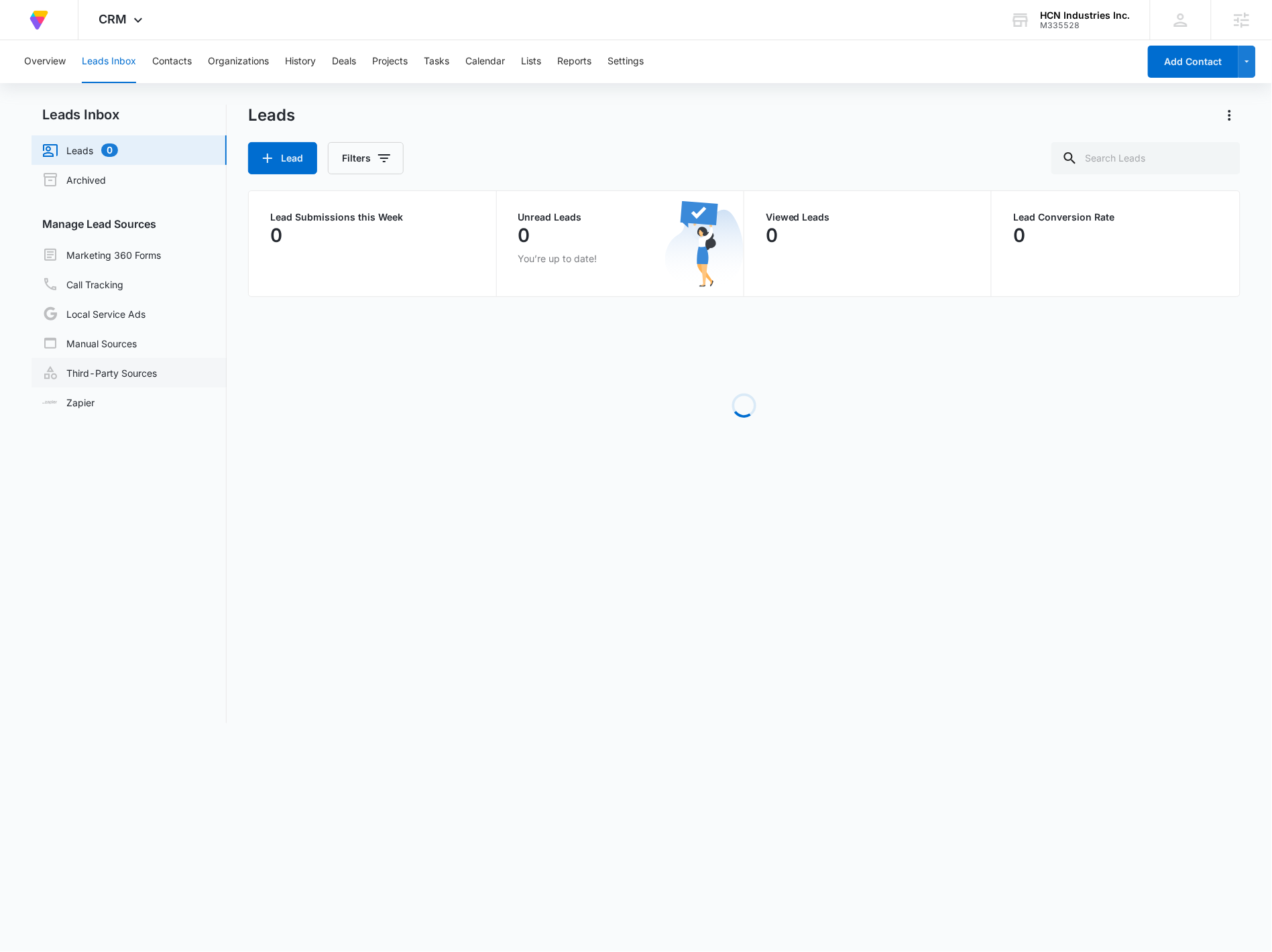
click at [113, 365] on link "Third-Party Sources" at bounding box center [98, 373] width 114 height 16
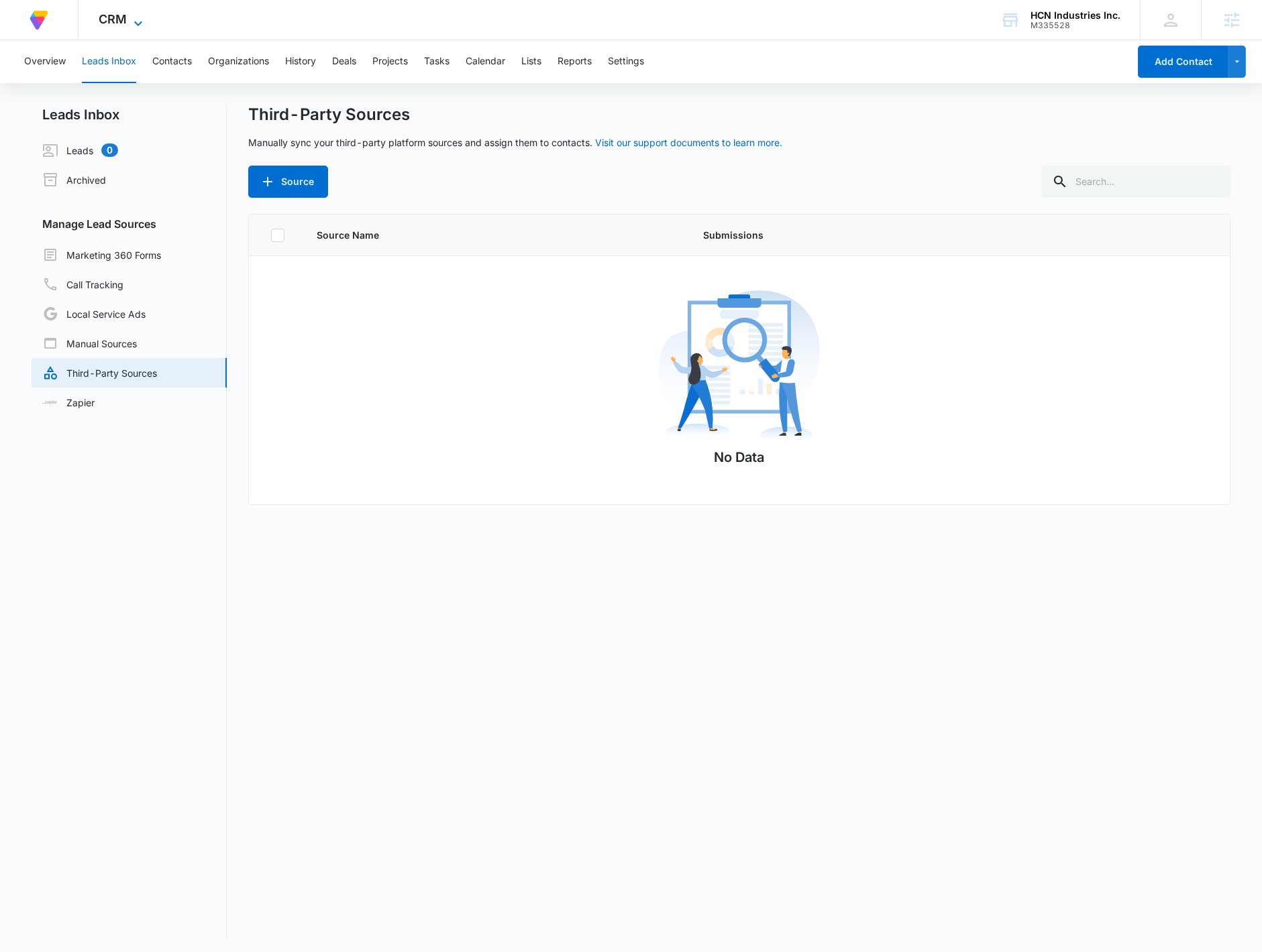
click at [121, 12] on span "CRM" at bounding box center [112, 19] width 28 height 14
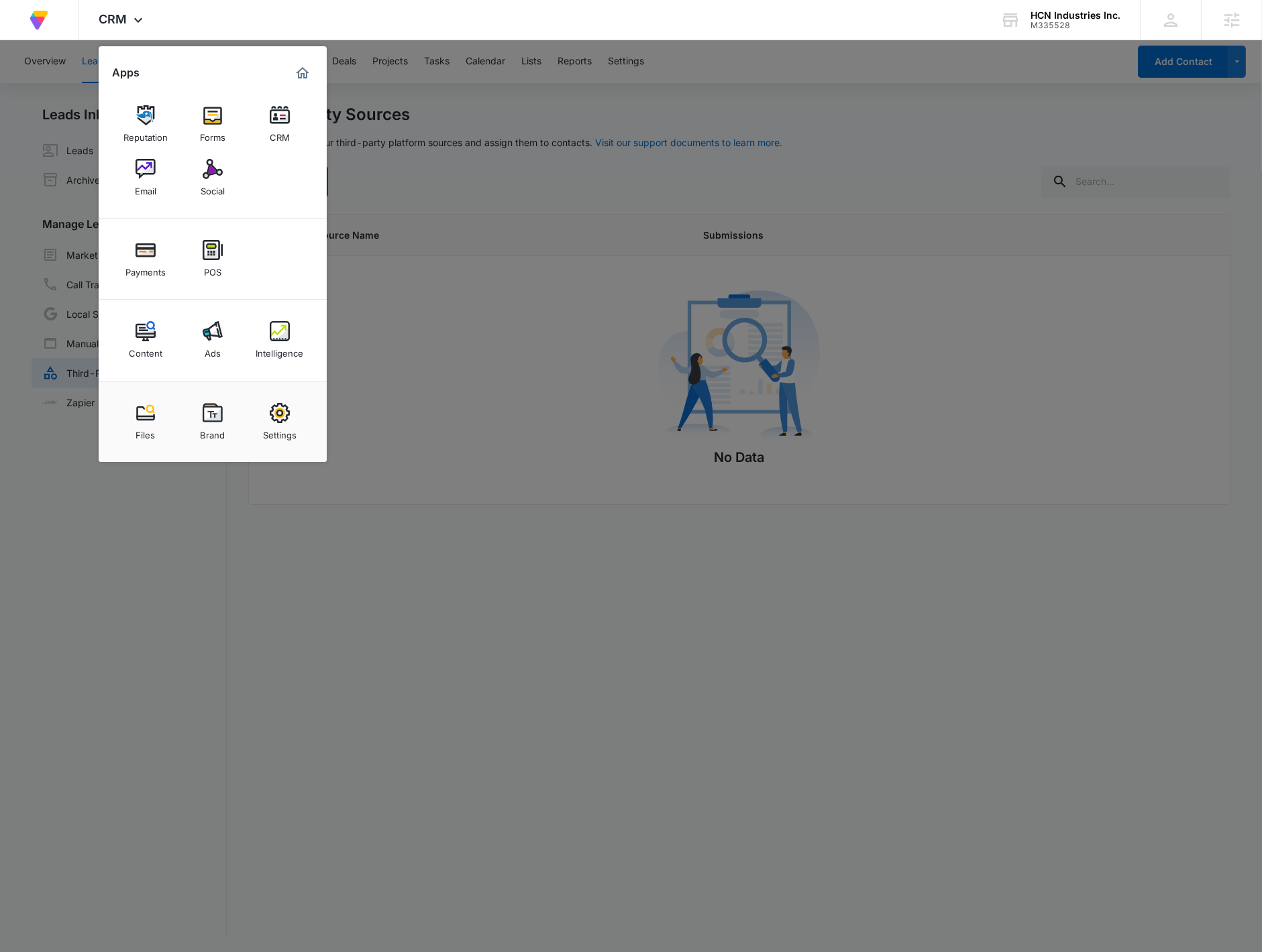
click at [458, 293] on div at bounding box center [631, 476] width 1262 height 952
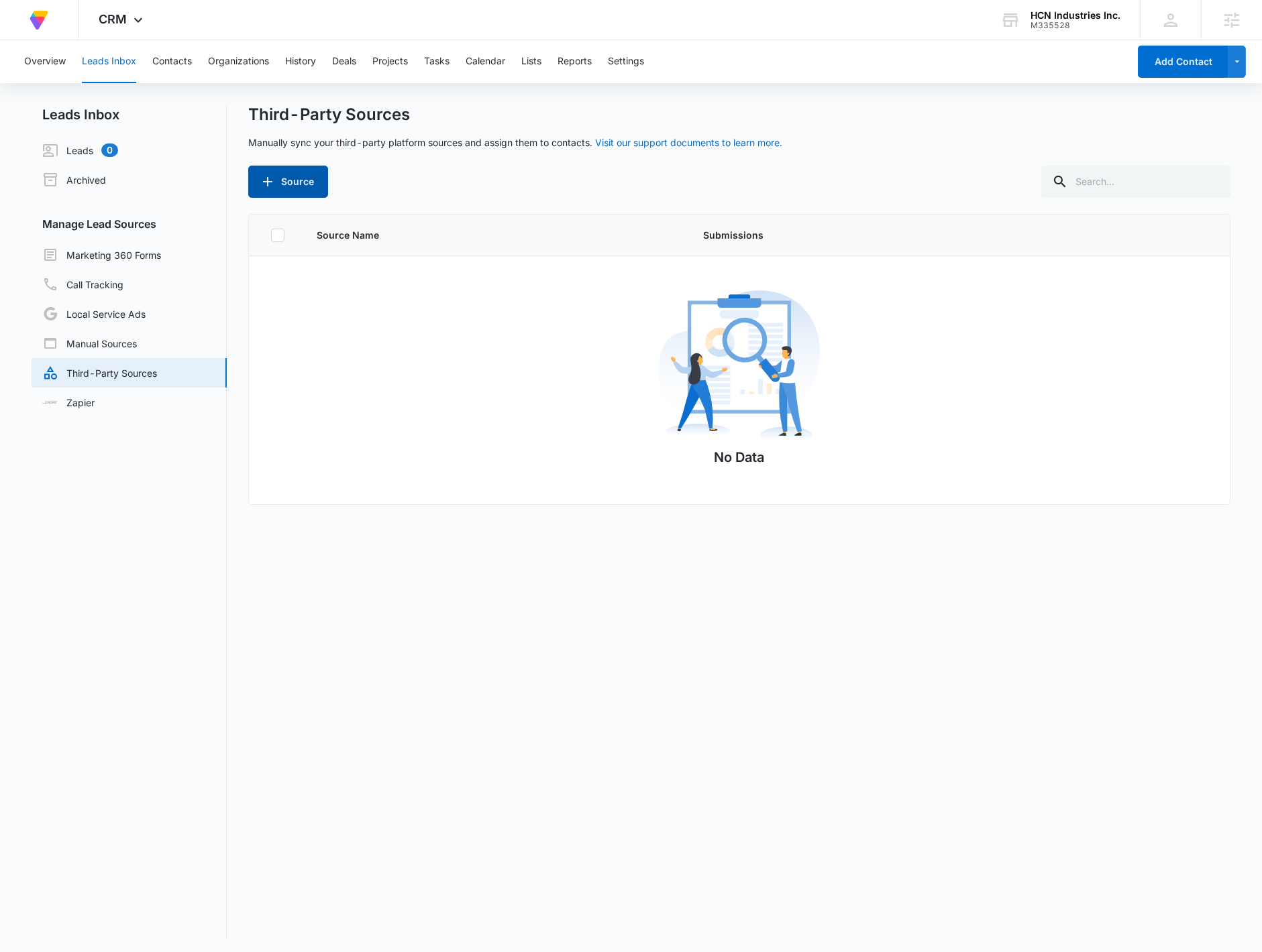
click at [290, 192] on button "Source" at bounding box center [288, 181] width 80 height 32
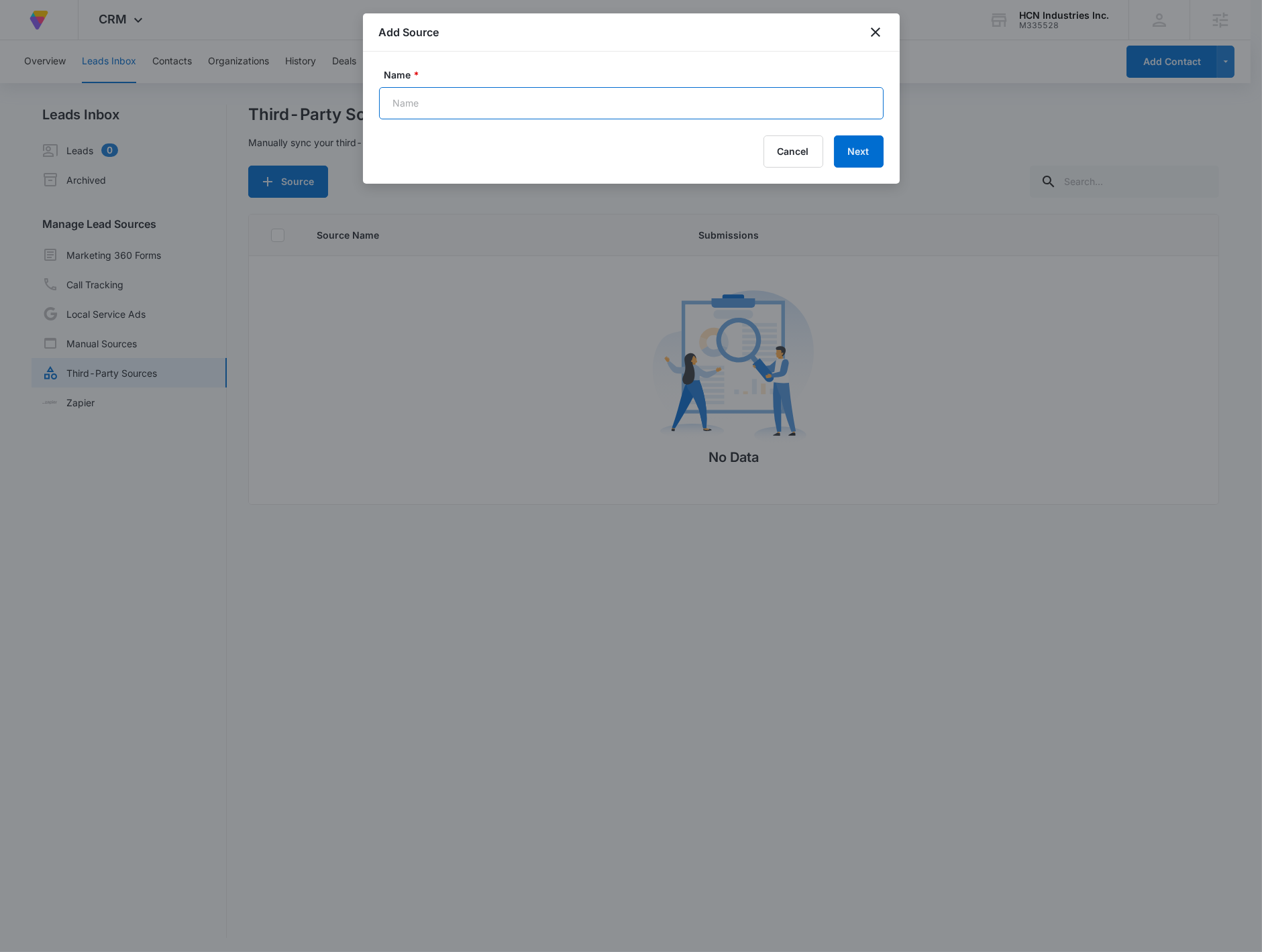
click at [703, 105] on input "Name *" at bounding box center [631, 103] width 505 height 32
type input "Volusion - Purchasers"
click at [804, 156] on button "Next" at bounding box center [859, 151] width 50 height 32
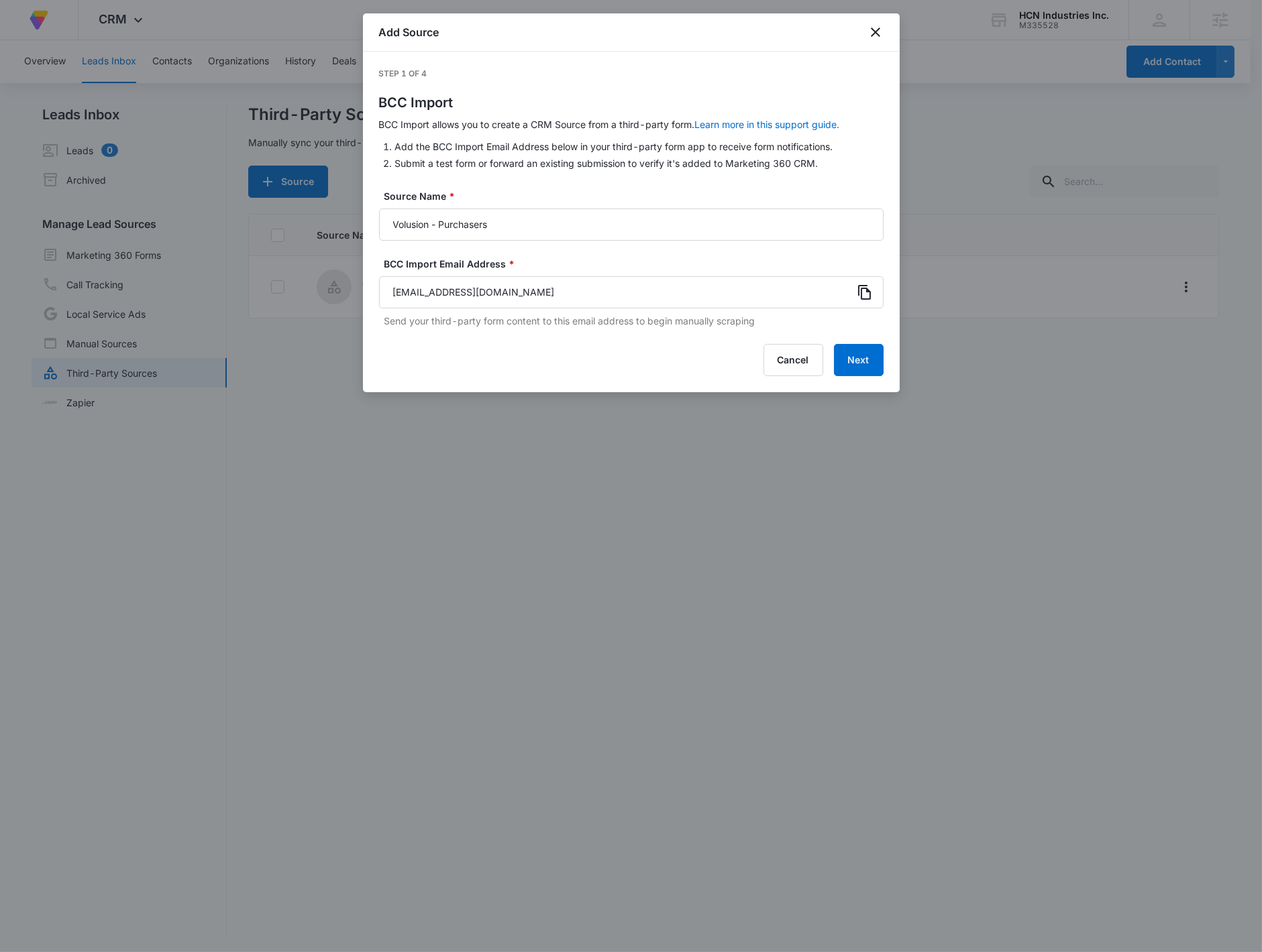
click at [804, 290] on icon at bounding box center [865, 292] width 16 height 16
click at [804, 351] on button "Next" at bounding box center [859, 360] width 50 height 32
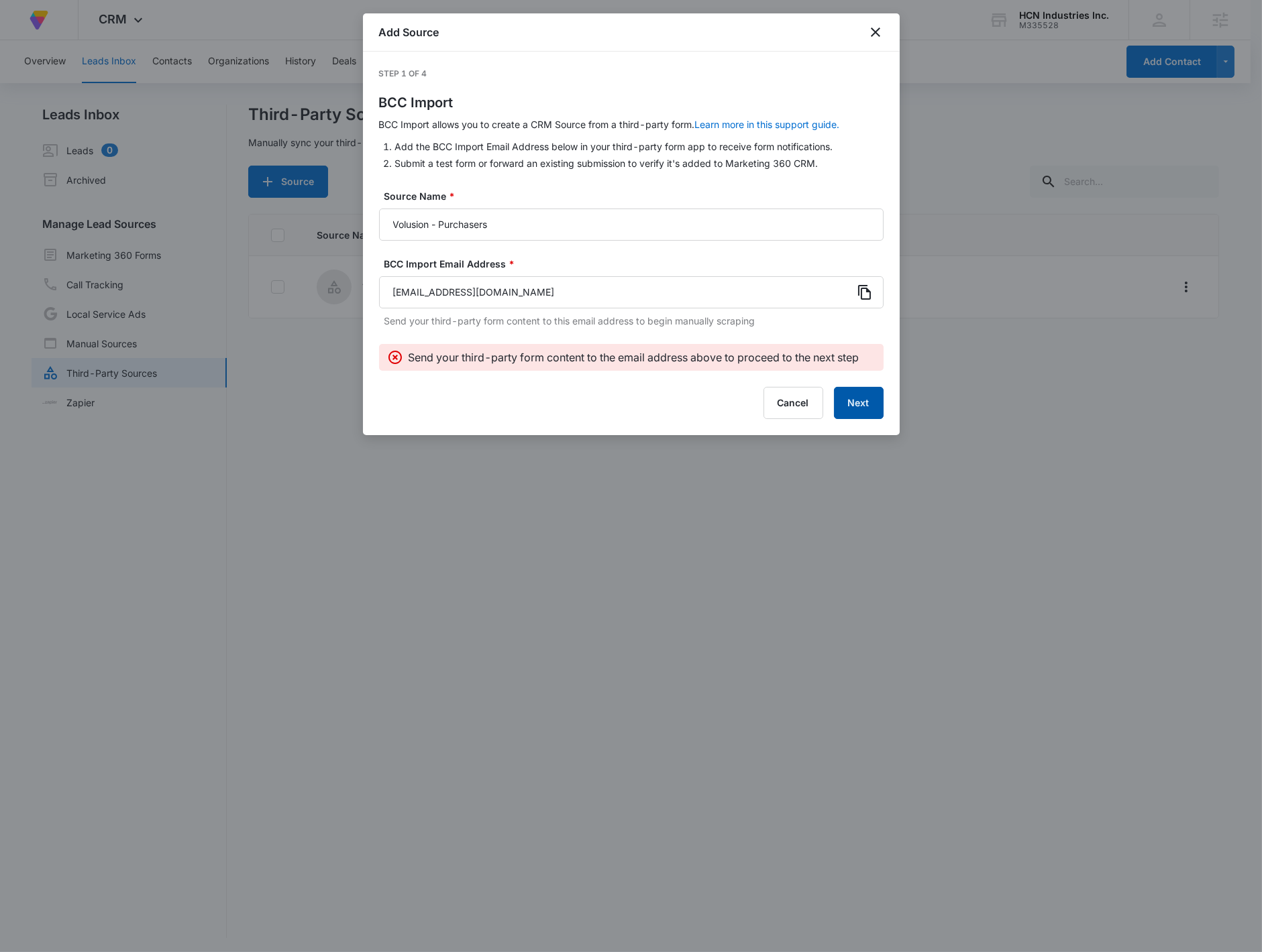
click at [804, 402] on button "Next" at bounding box center [859, 403] width 50 height 32
click at [804, 413] on button "Next" at bounding box center [859, 403] width 50 height 32
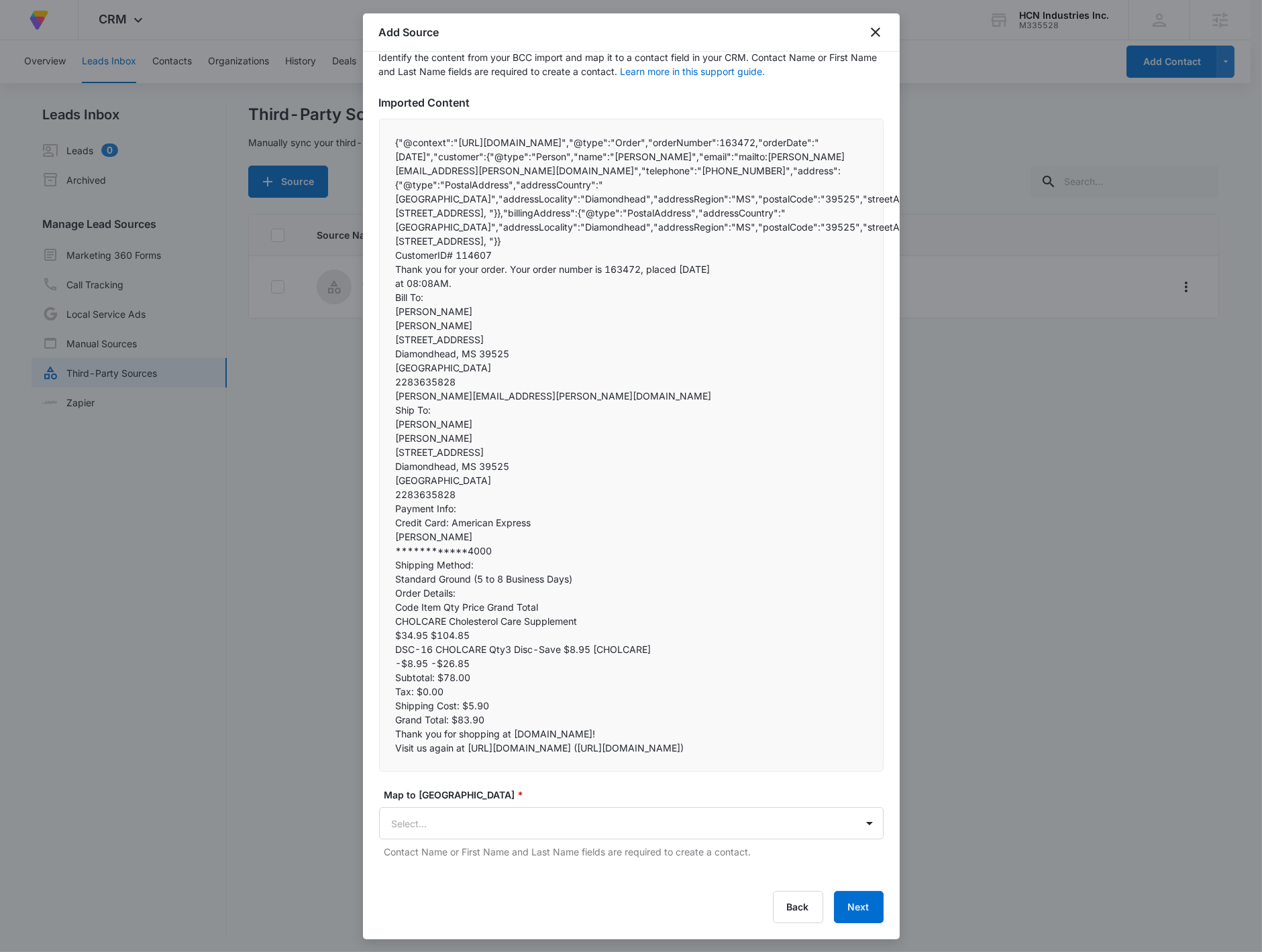
scroll to position [78, 0]
click at [527, 810] on body "At Volusion, we work hard to foster a great work environment where everyone fee…" at bounding box center [631, 476] width 1262 height 954
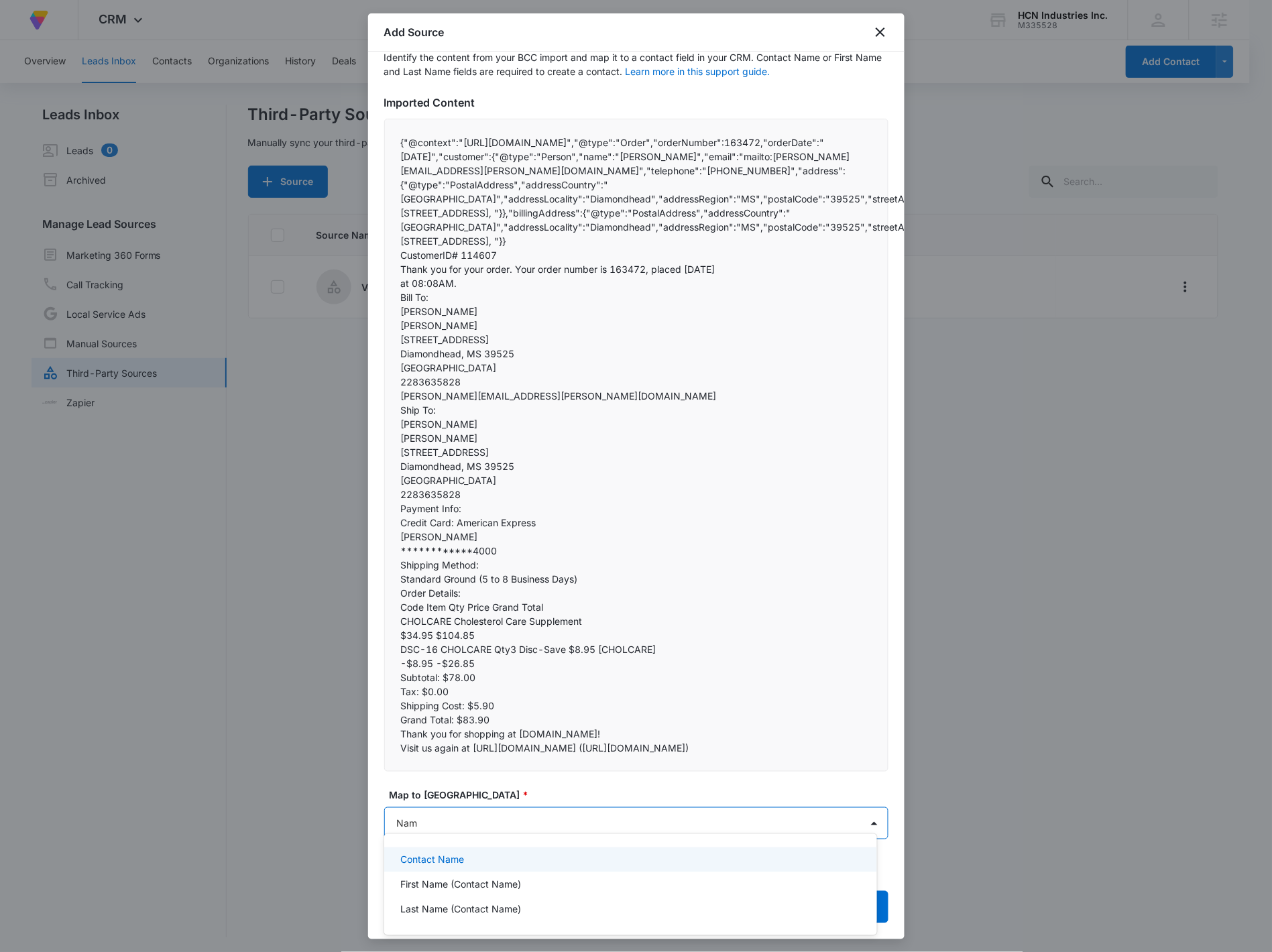
type input "Name"
click at [657, 853] on div "Contact Name" at bounding box center [629, 859] width 457 height 14
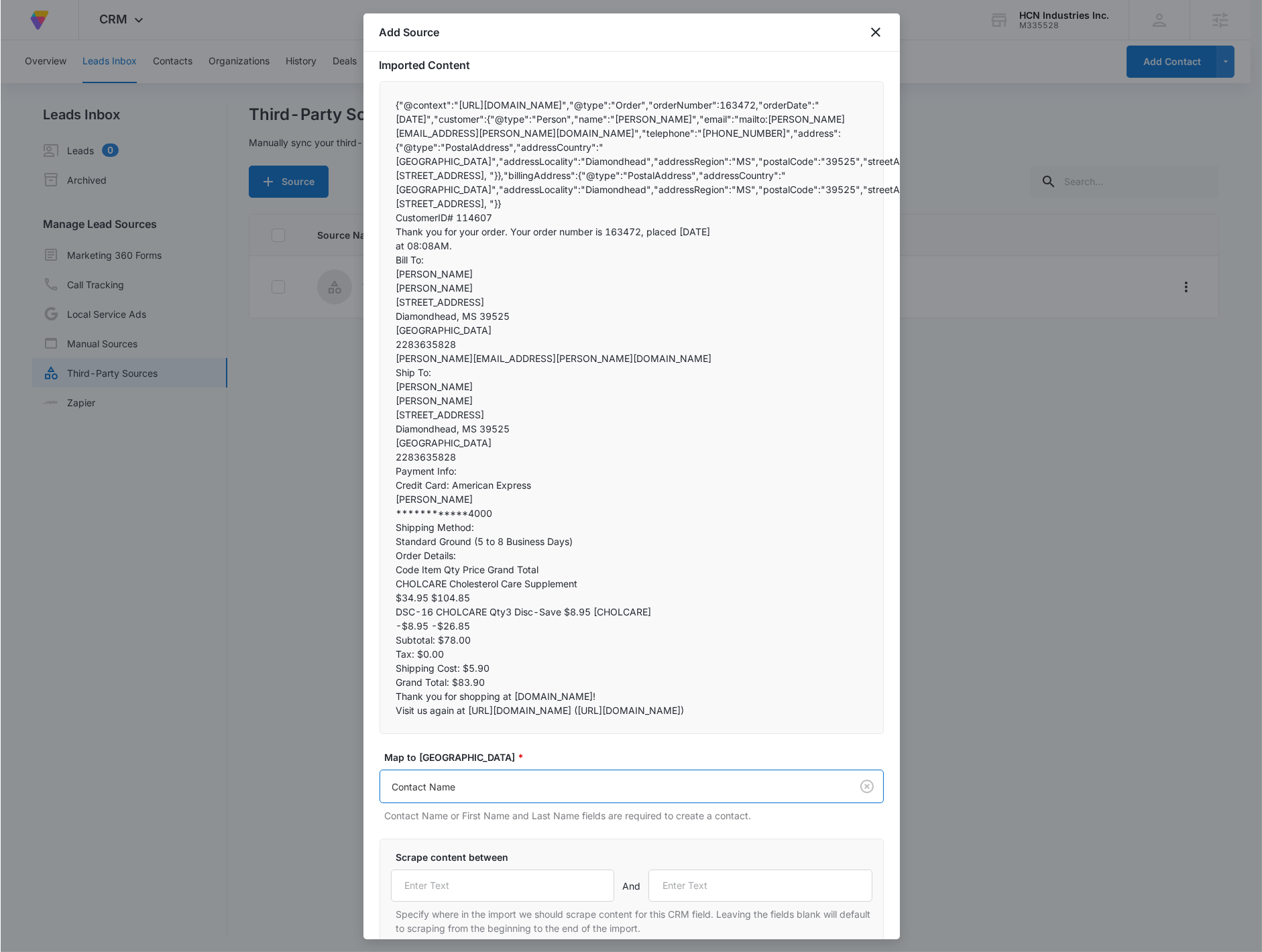
scroll to position [105, 0]
drag, startPoint x: 564, startPoint y: 863, endPoint x: 533, endPoint y: 902, distance: 49.8
click at [546, 887] on div "Scrape content between And Specify where in the import we should scrape content…" at bounding box center [631, 891] width 482 height 86
click at [509, 889] on input "text" at bounding box center [502, 884] width 224 height 32
paste input ""name":""
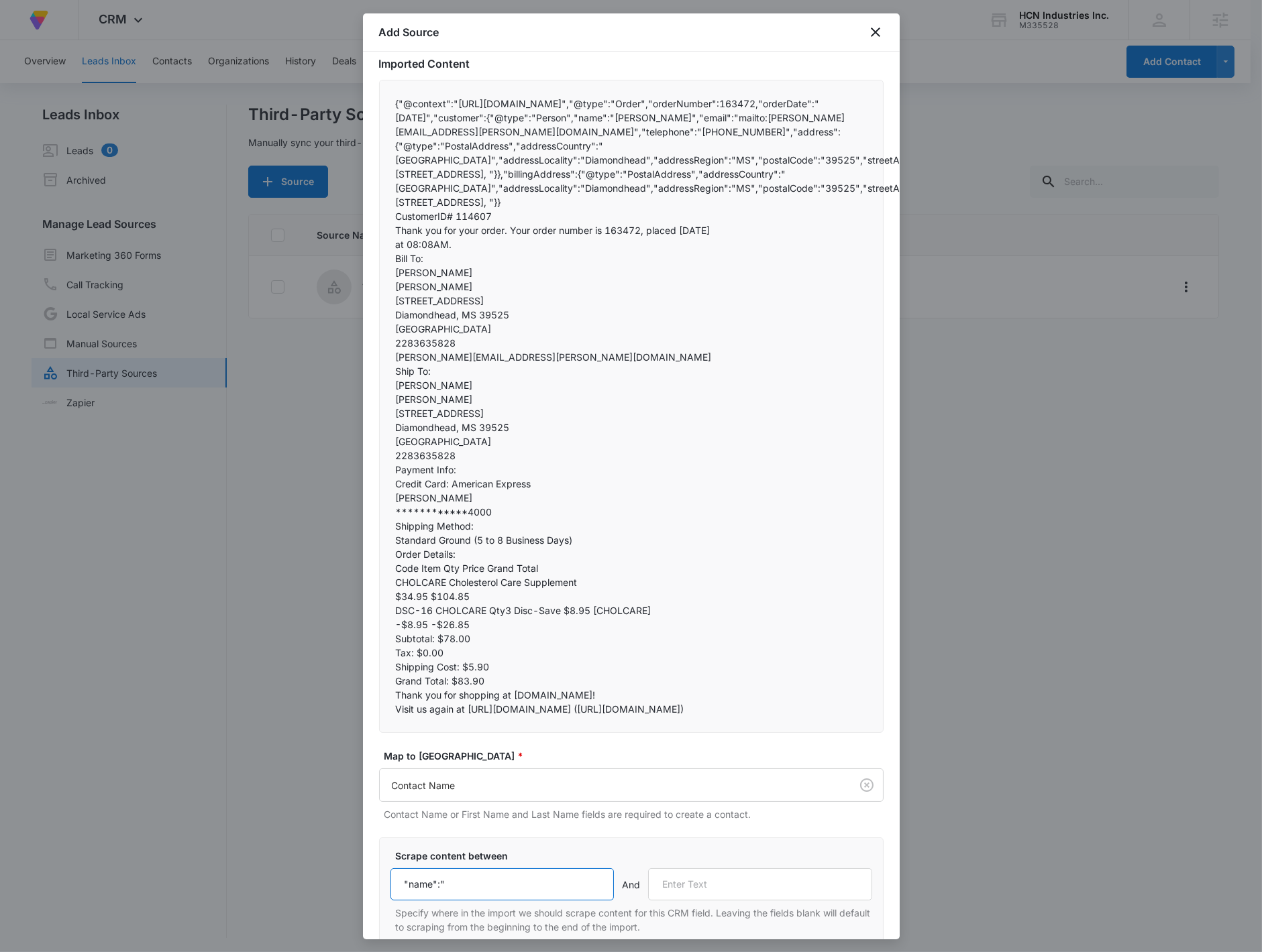
type input ""name":""
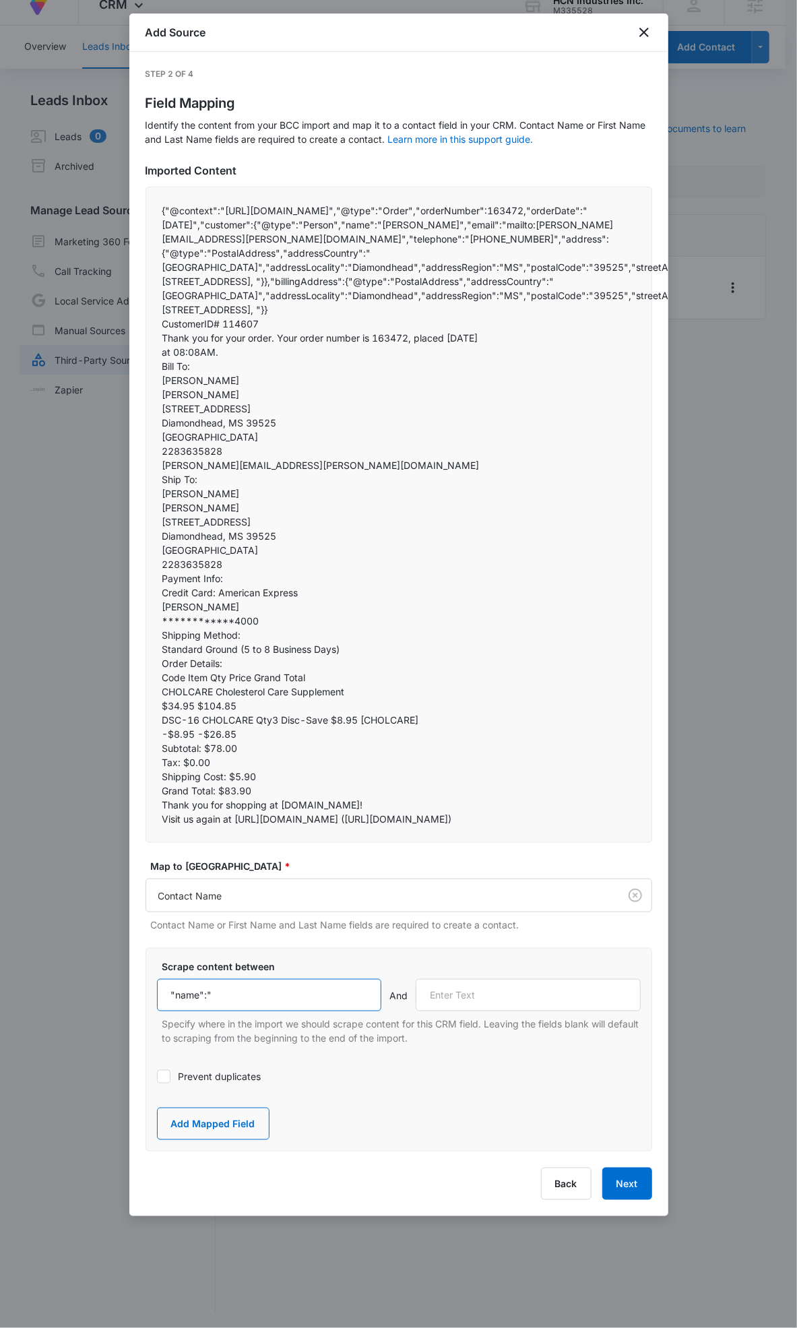
scroll to position [16, 0]
click at [482, 995] on input "text" at bounding box center [528, 995] width 225 height 32
paste input "","email":"mailto:"
type input "","email":"mailto:"
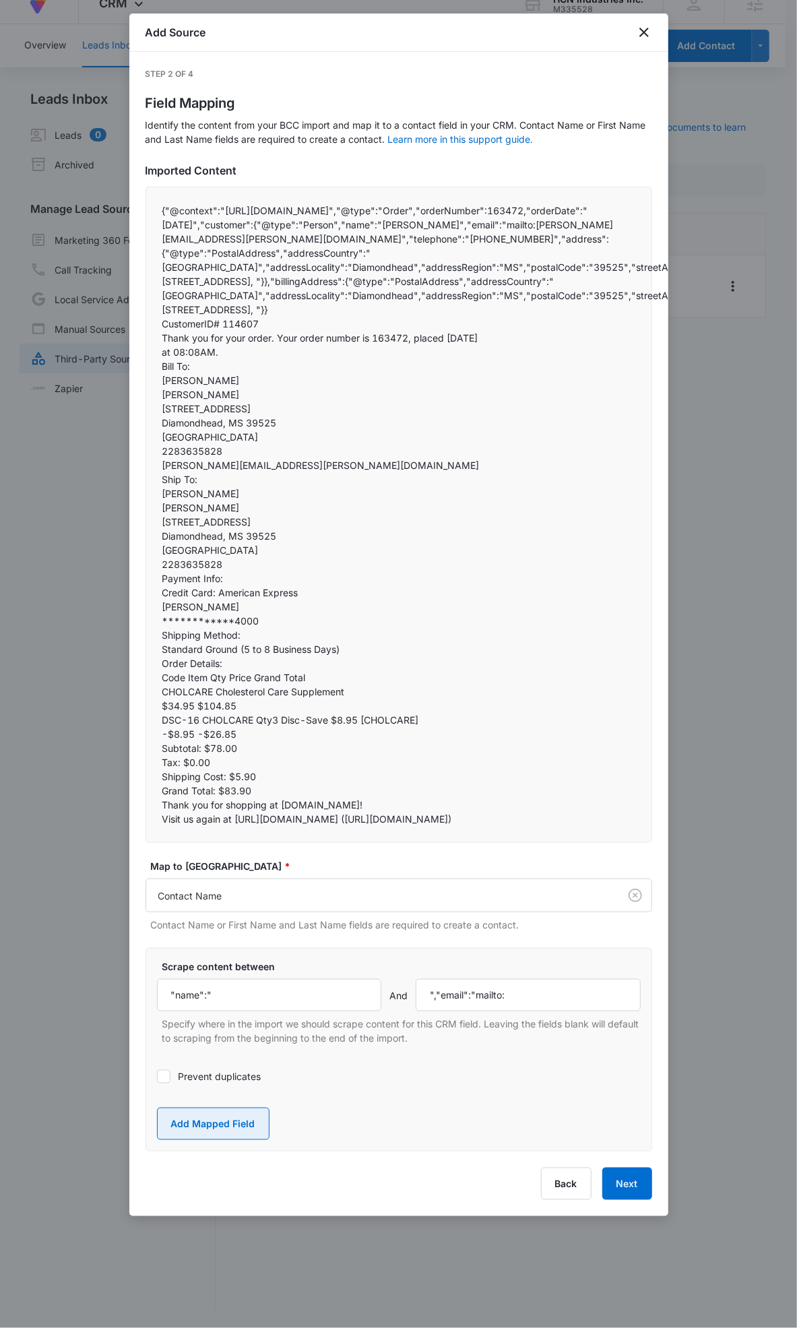
click at [204, 1128] on button "Add Mapped Field" at bounding box center [213, 1124] width 113 height 32
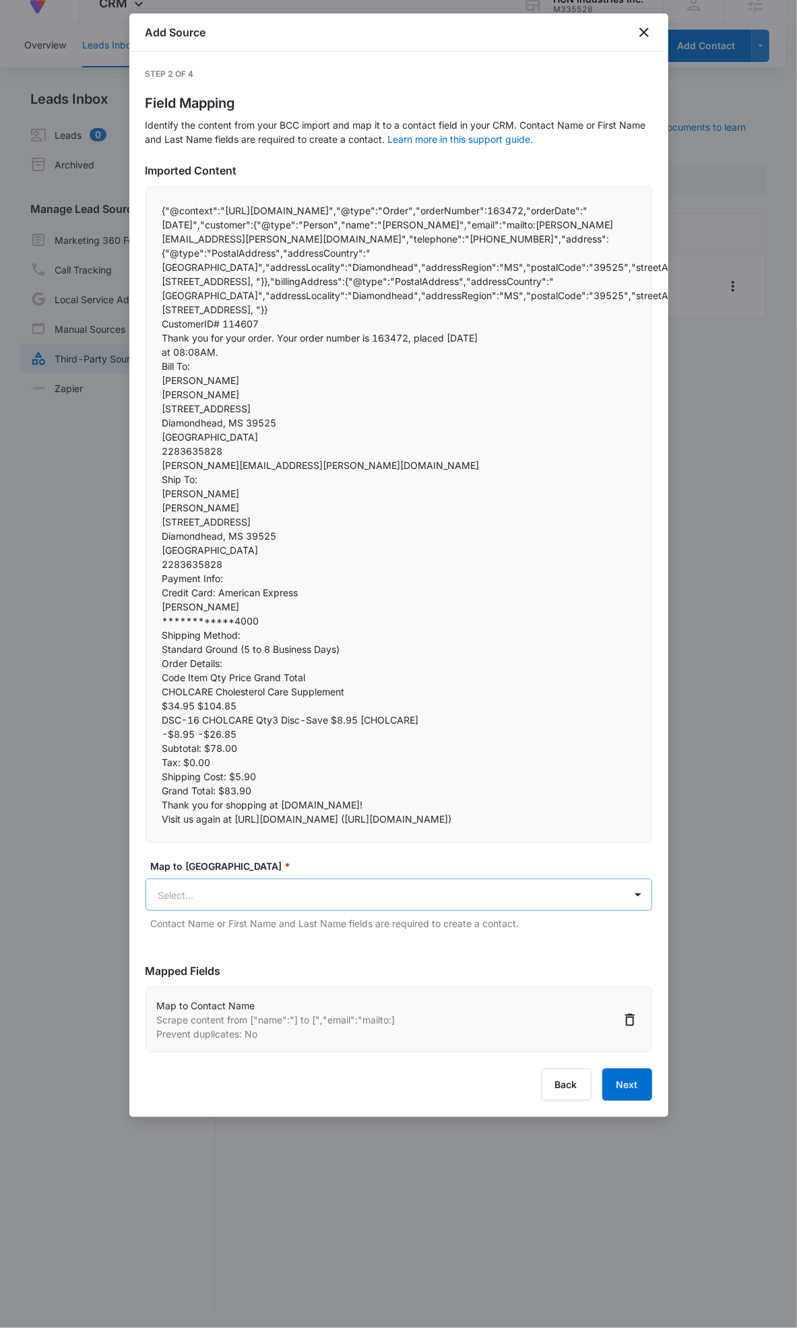
scroll to position [0, 0]
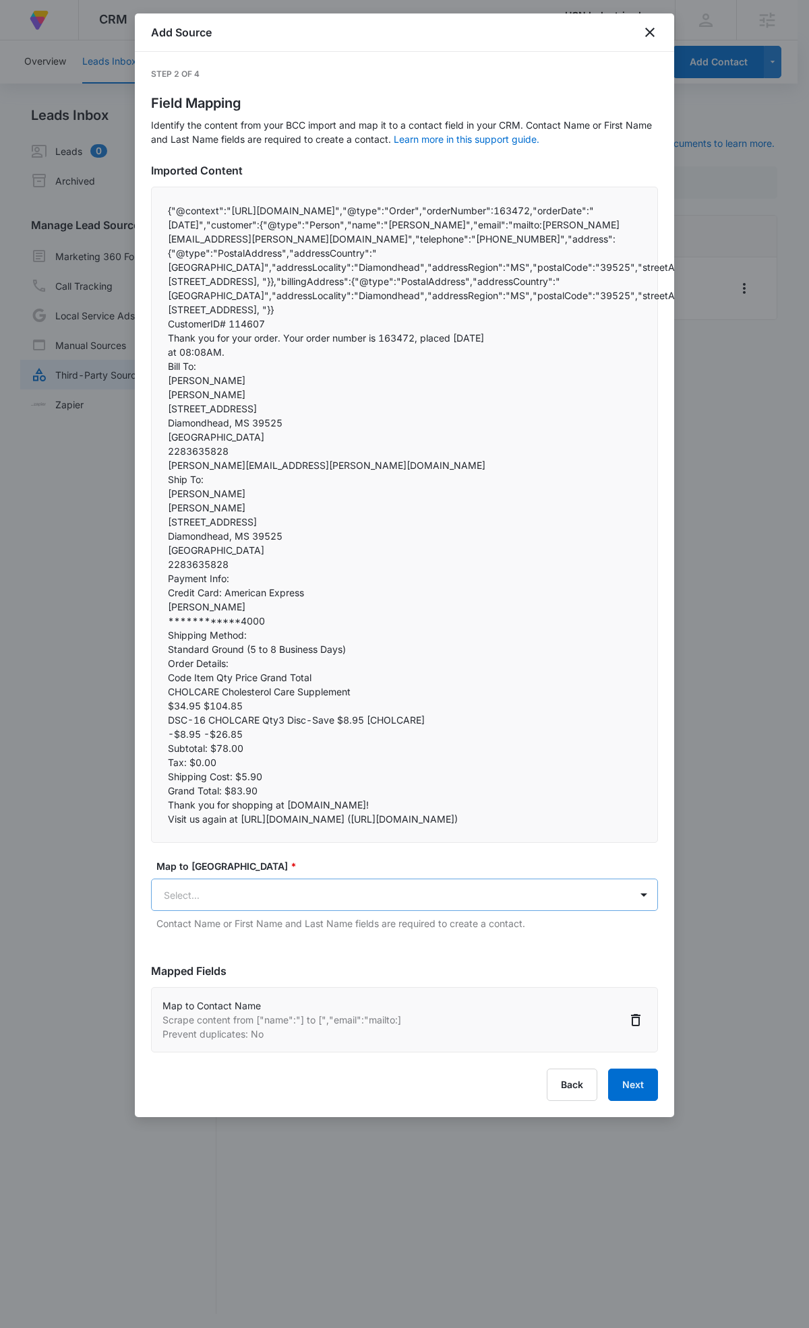
click at [416, 890] on body "At Volusion, we work hard to foster a great work environment where everyone fee…" at bounding box center [404, 665] width 809 height 1330
type input "email"
click at [221, 938] on div "Email" at bounding box center [403, 943] width 472 height 14
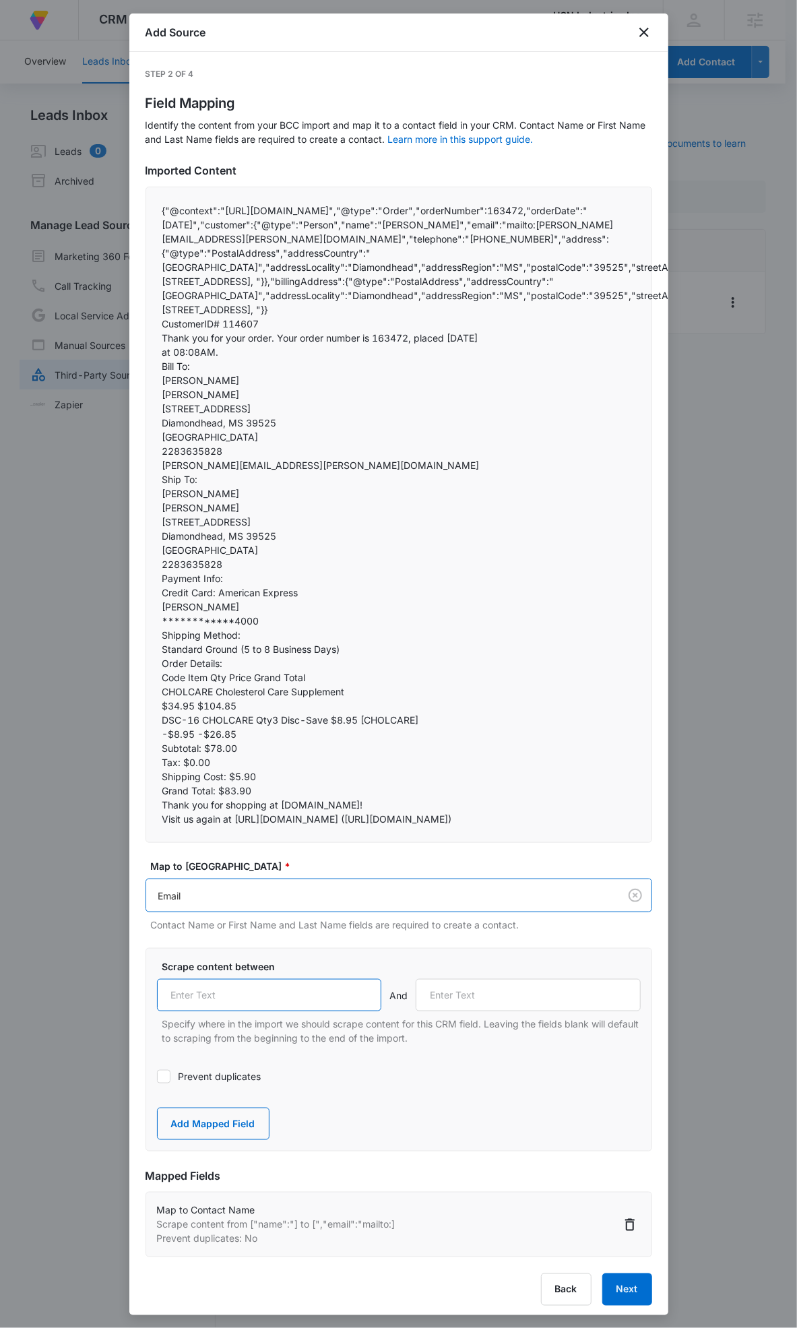
click at [288, 998] on input "text" at bounding box center [269, 995] width 225 height 32
click at [287, 998] on input "text" at bounding box center [269, 995] width 225 height 32
paste input "","email":"mailto:"
type input "","email":"mailto:"
click at [466, 991] on input "text" at bounding box center [528, 995] width 225 height 32
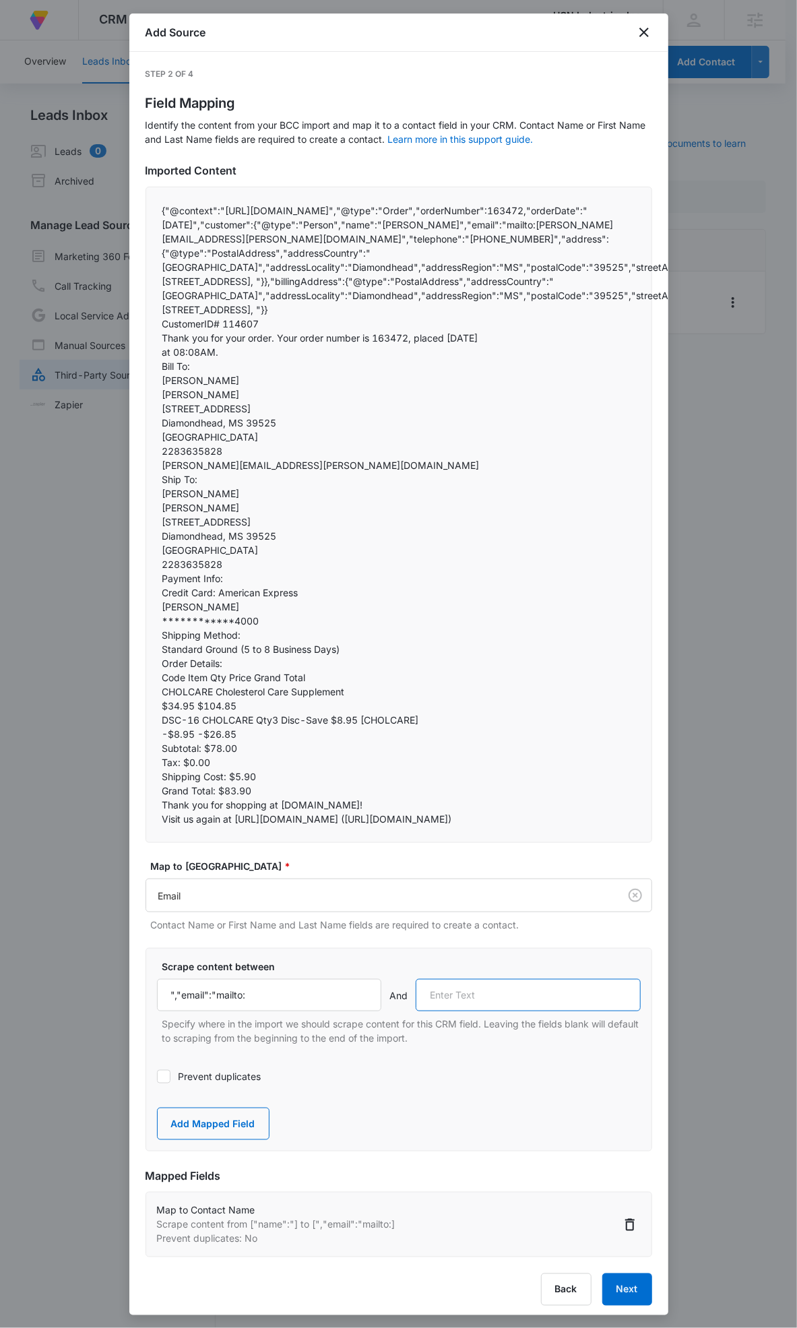
click at [466, 991] on input "text" at bounding box center [528, 995] width 225 height 32
paste input "","telephone":""
type input "","telephone":""
click at [184, 1075] on label "Prevent duplicates" at bounding box center [399, 1077] width 484 height 14
click at [157, 1077] on input "Prevent duplicates" at bounding box center [157, 1077] width 0 height 0
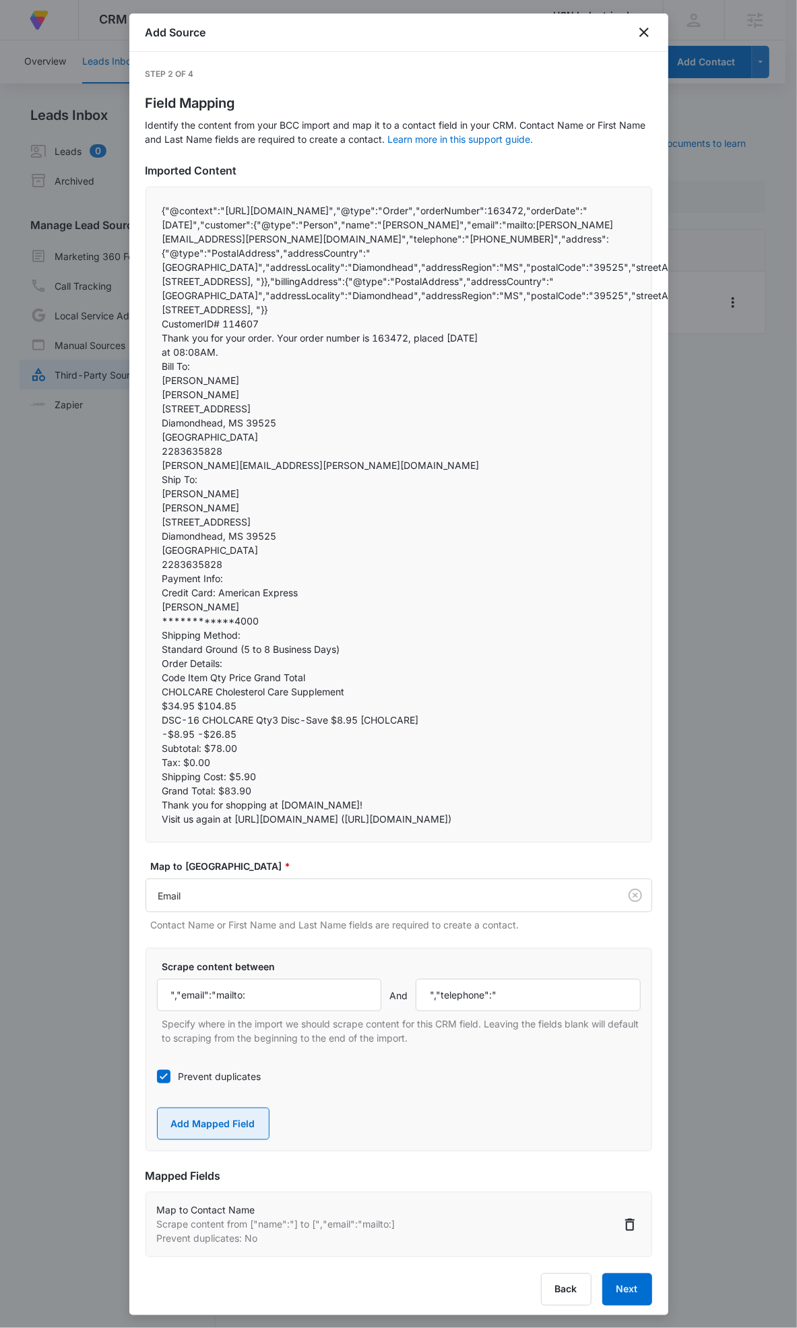
click at [202, 1123] on button "Add Mapped Field" at bounding box center [213, 1124] width 113 height 32
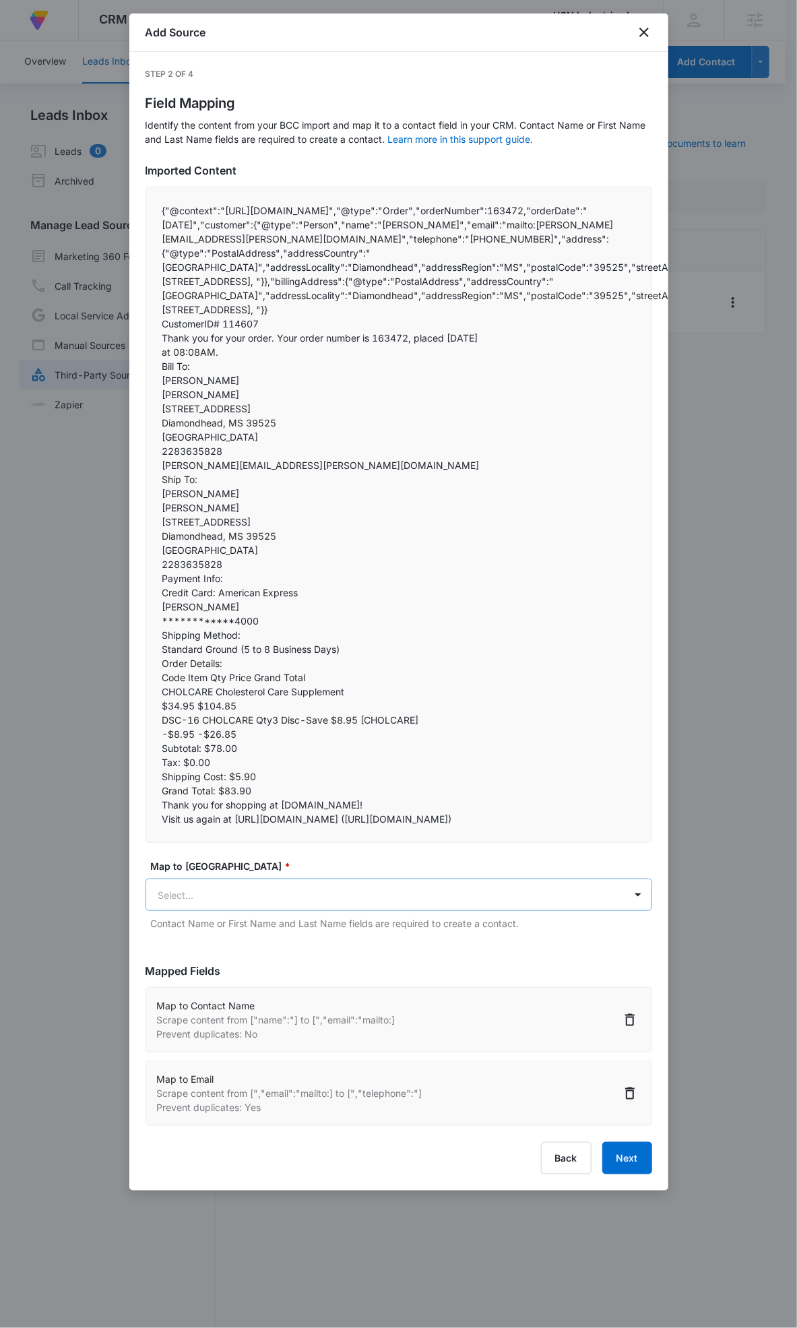
click at [386, 911] on body "At Volusion, we work hard to foster a great work environment where everyone fee…" at bounding box center [398, 672] width 797 height 1345
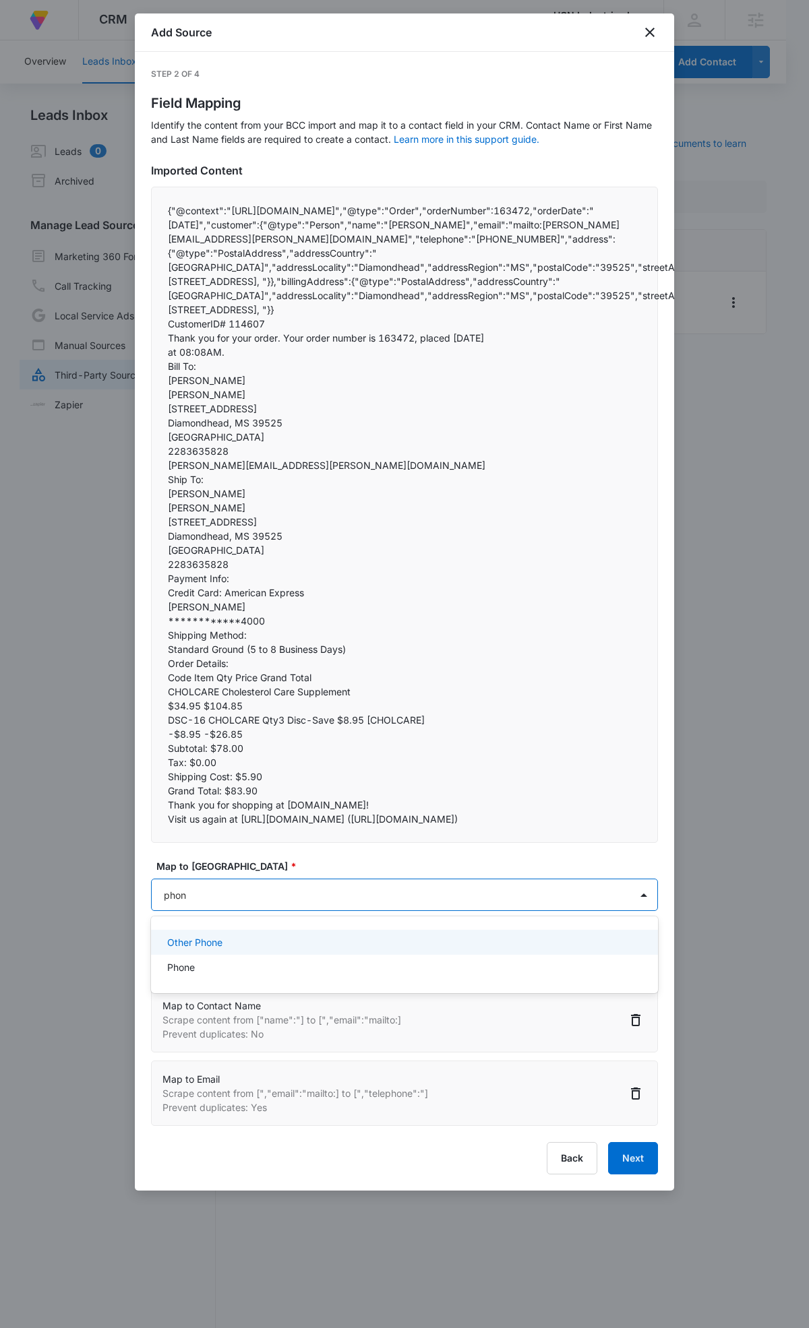
type input "phone"
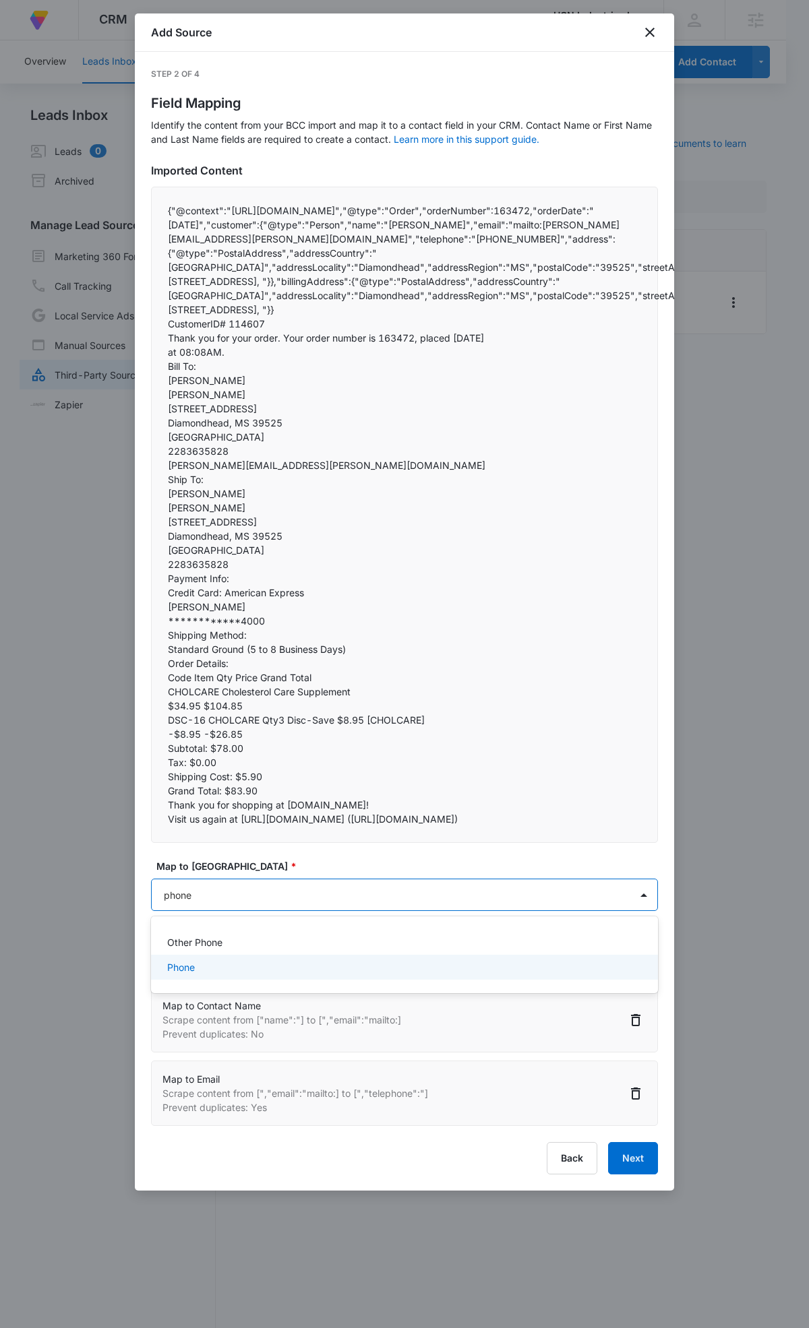
click at [302, 969] on div "Phone" at bounding box center [403, 967] width 472 height 14
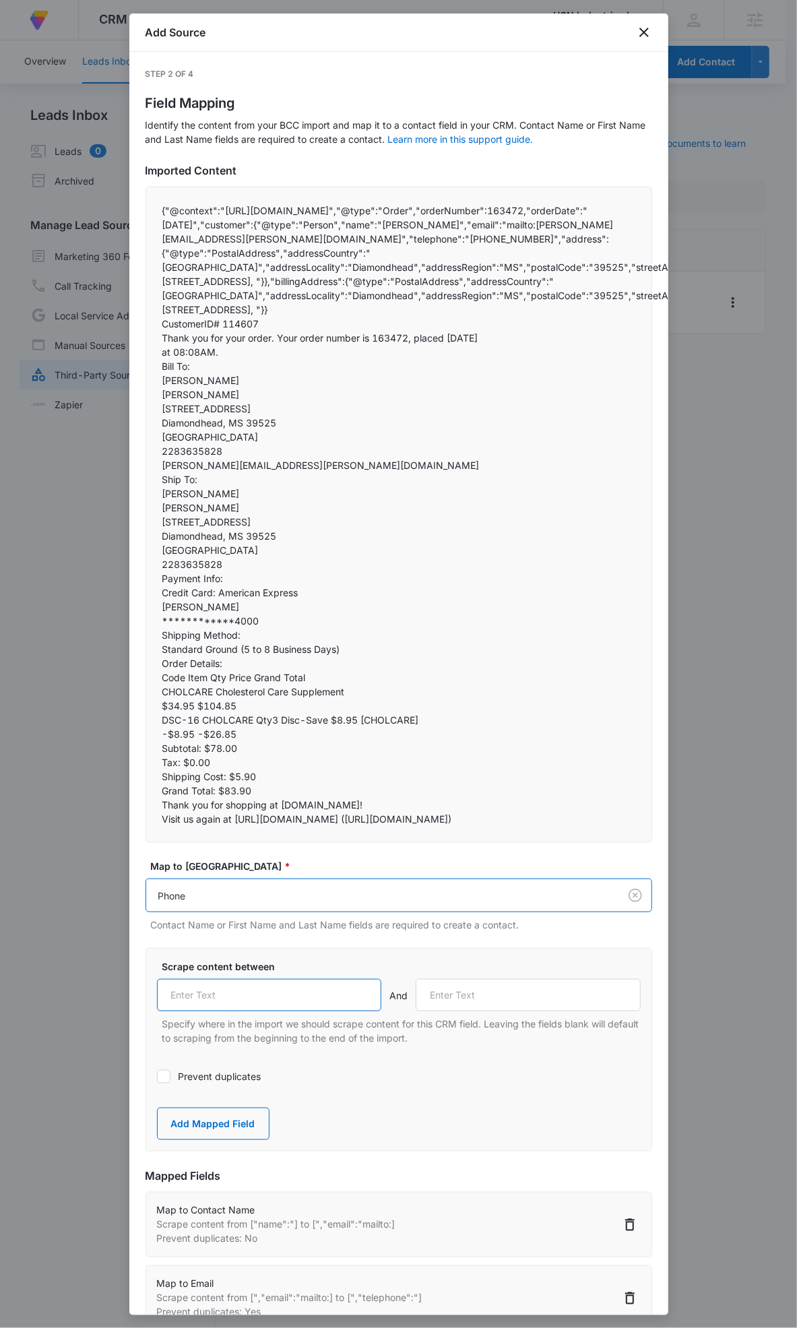
click at [253, 1000] on input "text" at bounding box center [269, 995] width 225 height 32
paste input "","telephone":""
type input "","telephone":""
click at [446, 991] on input "text" at bounding box center [528, 995] width 225 height 32
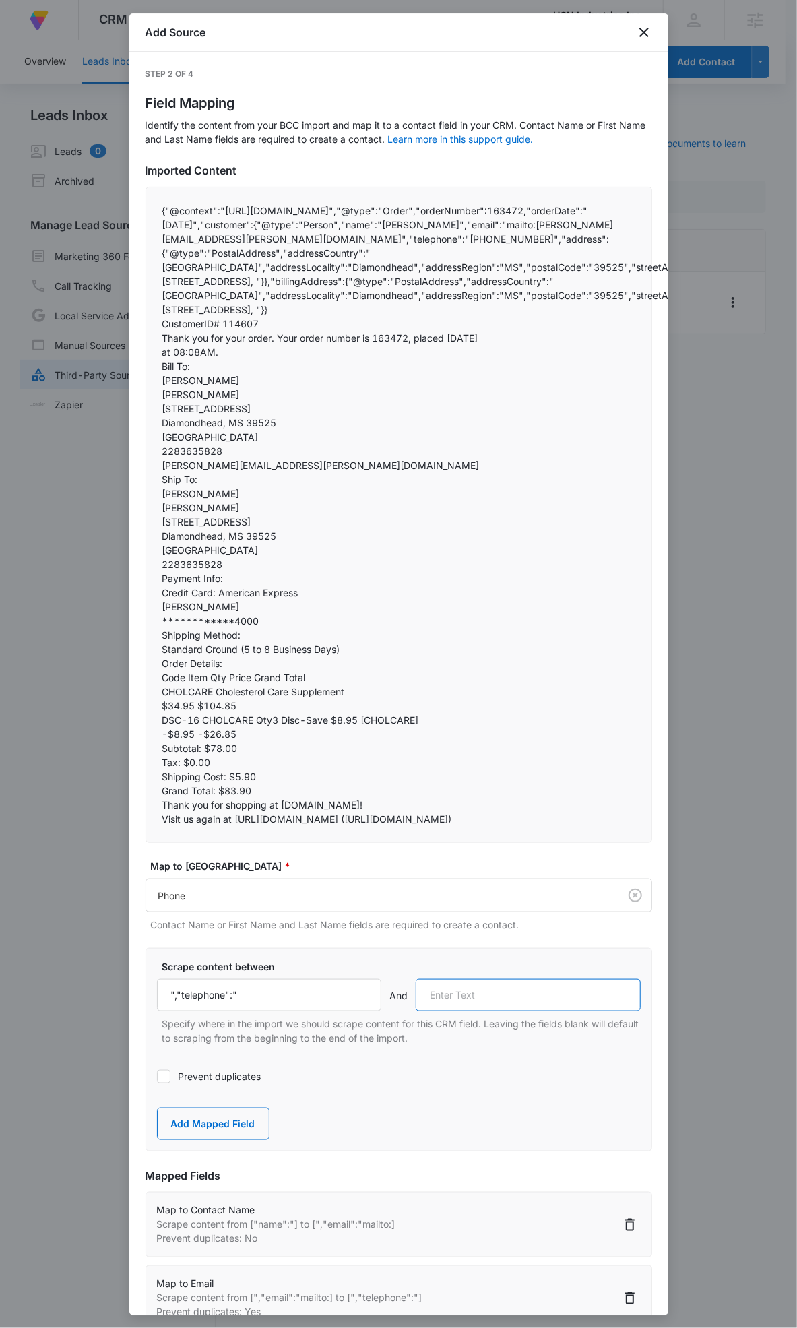
paste input "","address""
type input "","address""
click at [221, 1132] on button "Add Mapped Field" at bounding box center [213, 1124] width 113 height 32
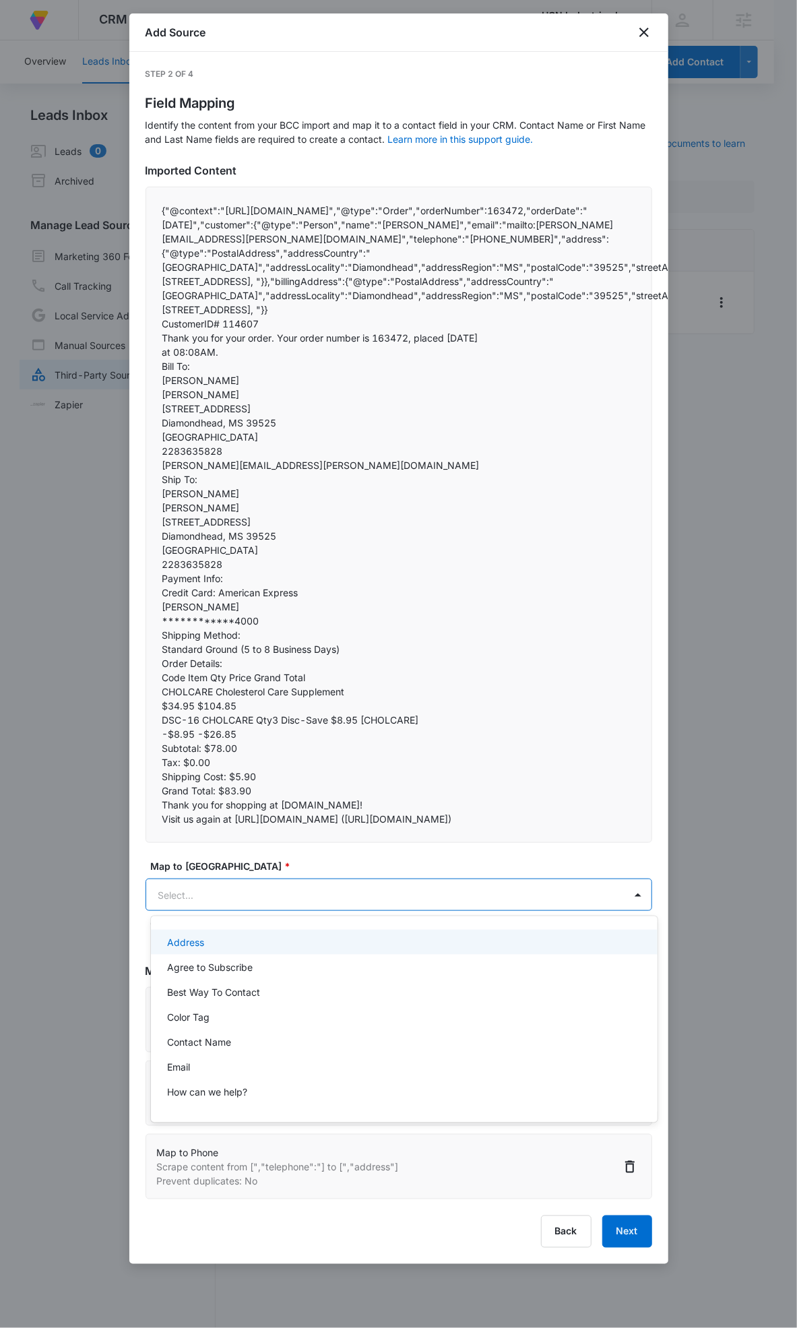
click at [268, 886] on body "At Volusion, we work hard to foster a great work environment where everyone fee…" at bounding box center [398, 664] width 797 height 1328
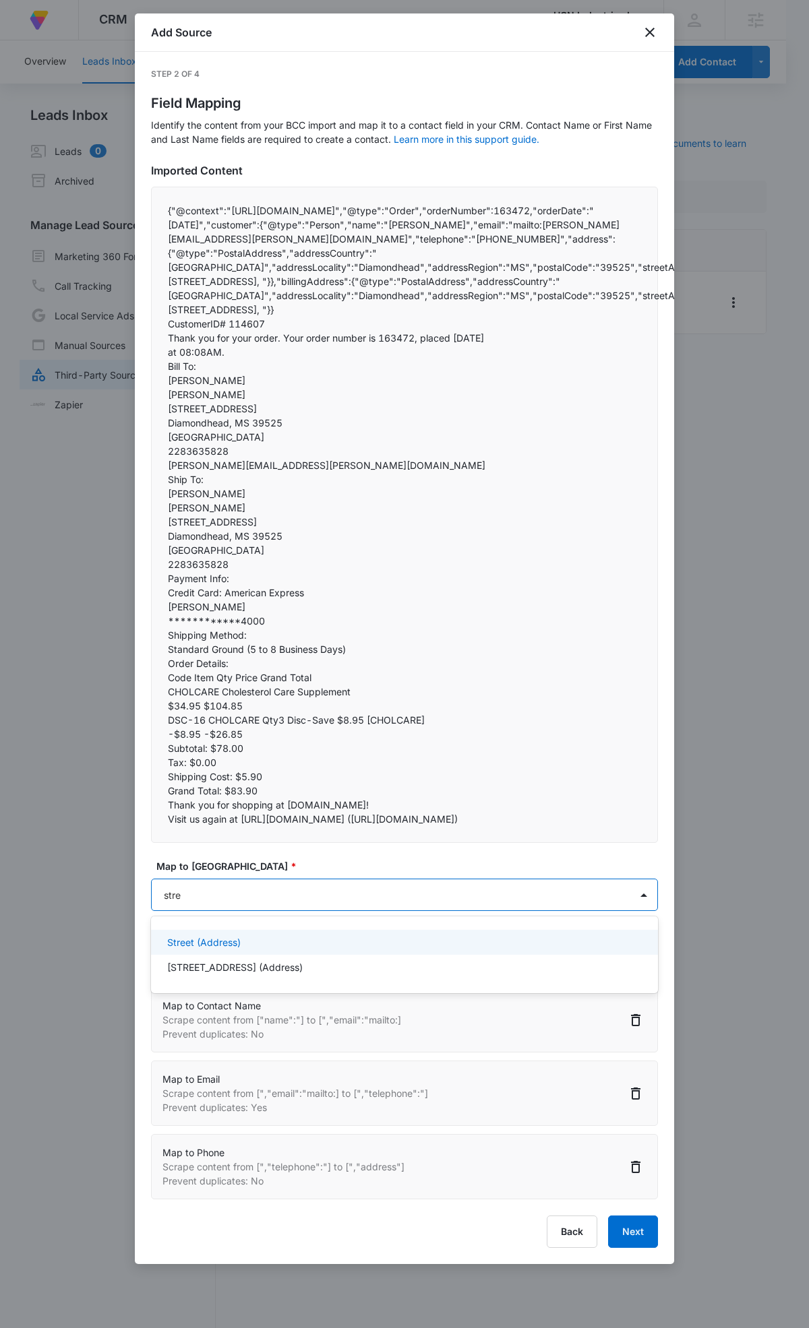
type input "stree"
click at [307, 942] on div "Street (Address)" at bounding box center [403, 943] width 472 height 14
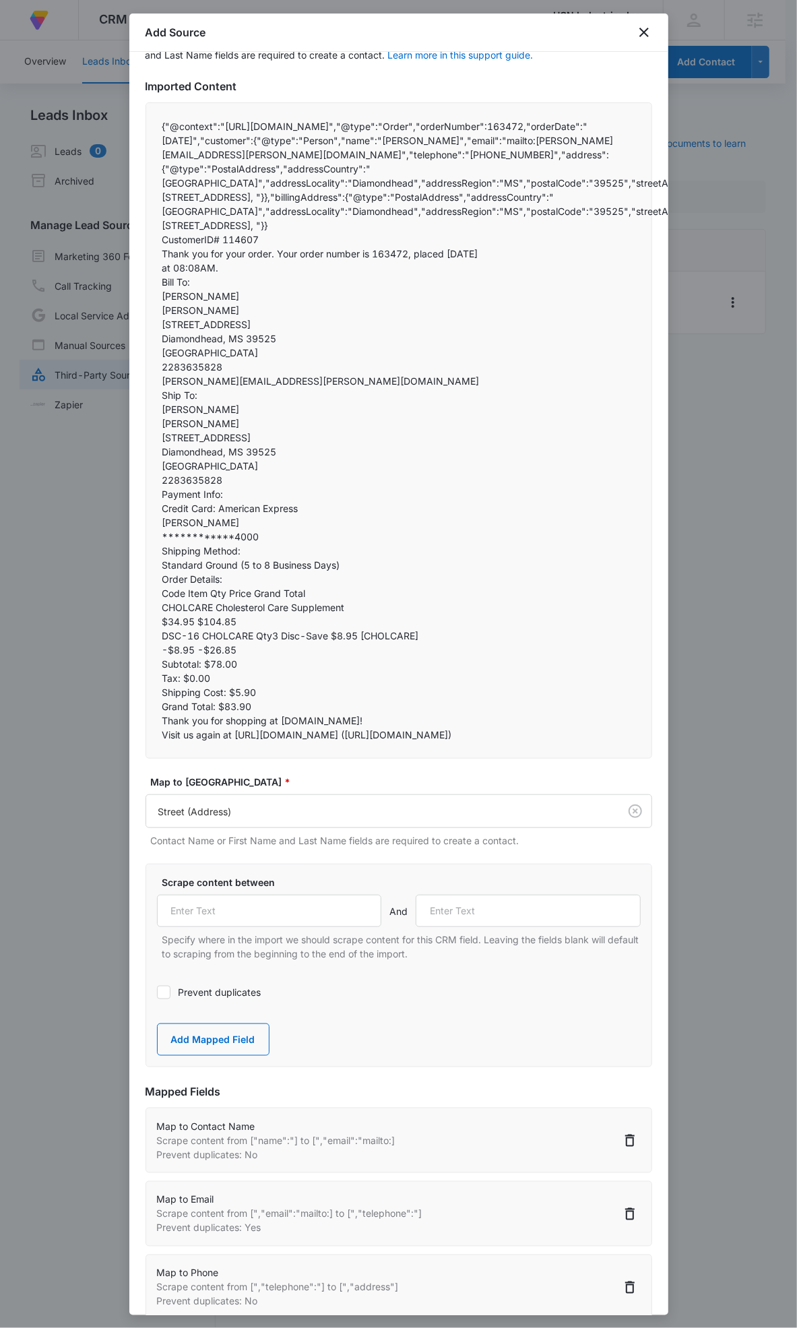
scroll to position [103, 0]
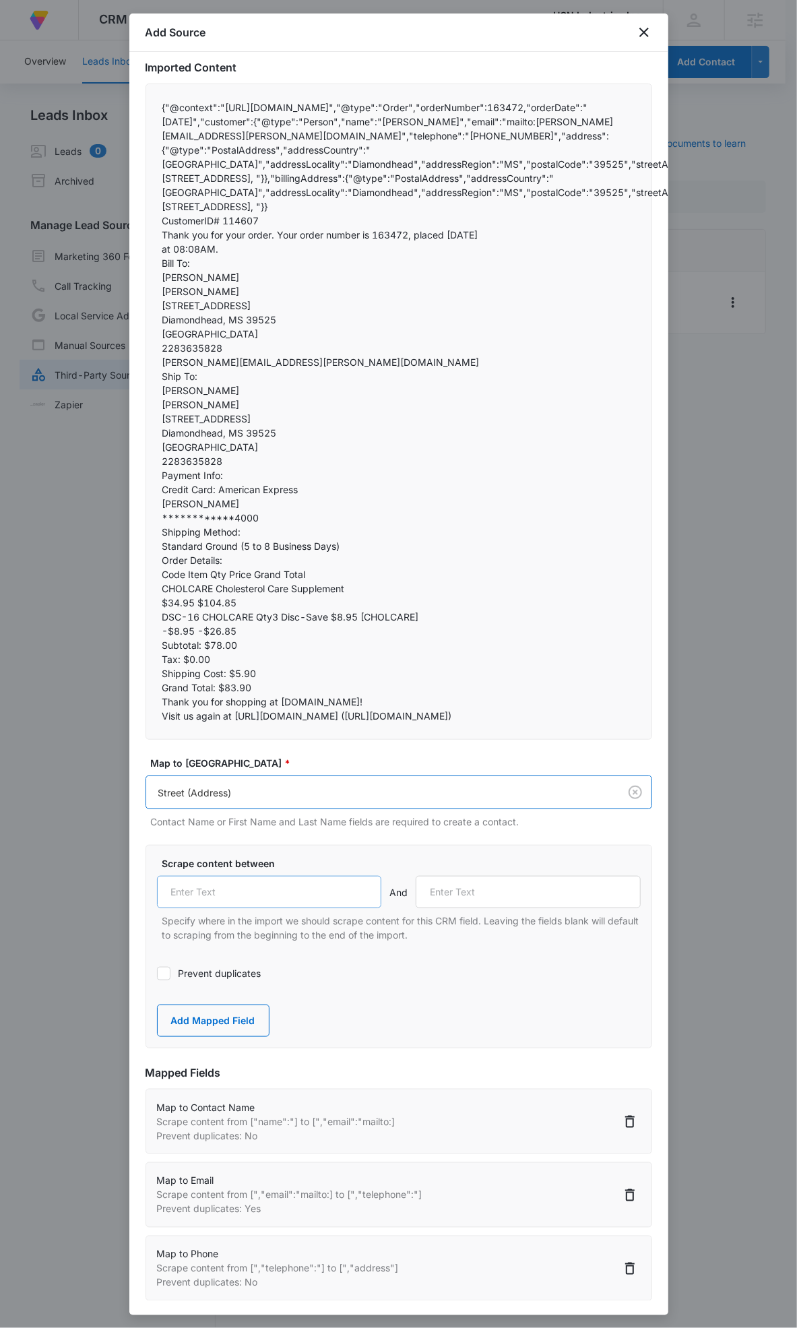
paste input "","streetAddress":""
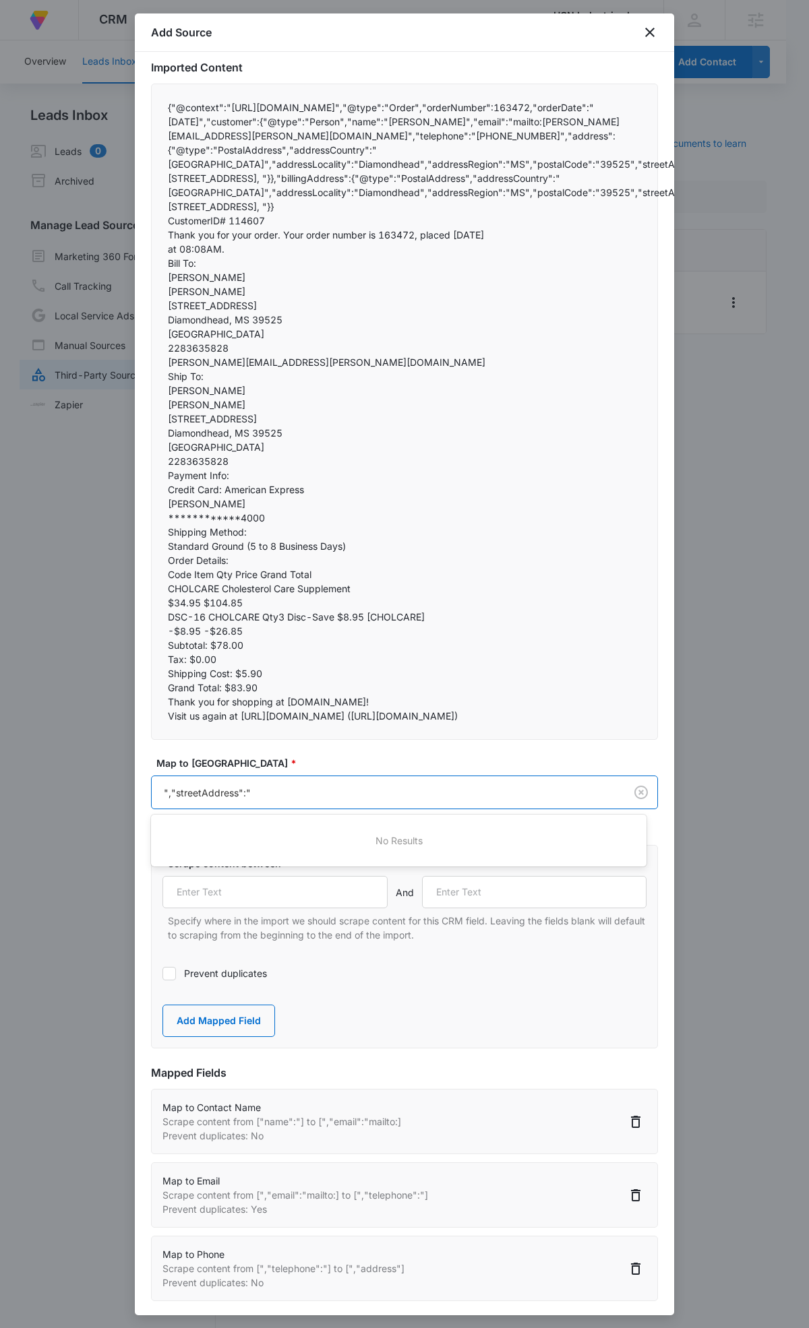
drag, startPoint x: 394, startPoint y: 987, endPoint x: 406, endPoint y: 982, distance: 13.0
click at [395, 987] on div at bounding box center [404, 664] width 809 height 1328
type input "","streetAddress":""
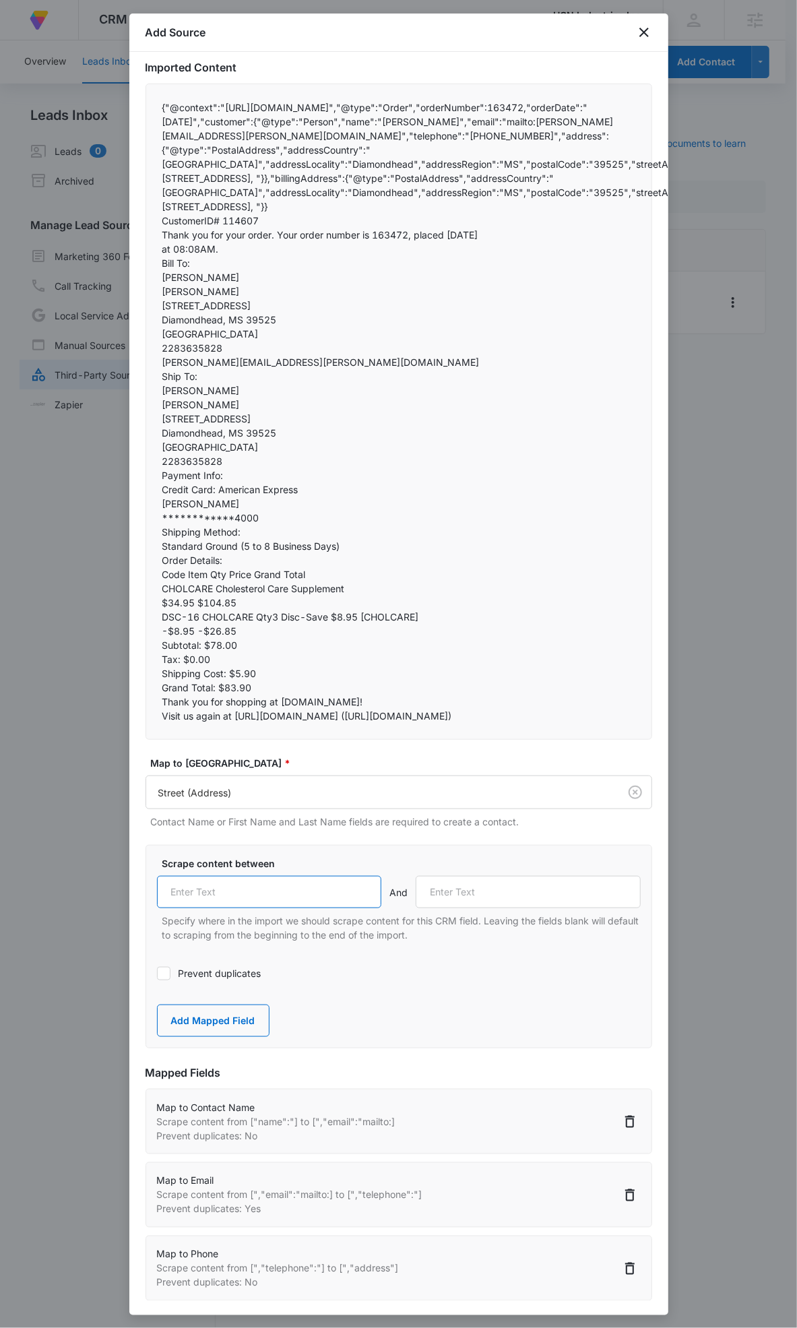
click at [266, 882] on input "text" at bounding box center [269, 892] width 225 height 32
paste input "","streetAddress":""
type input "","streetAddress":""
click at [479, 900] on input "text" at bounding box center [528, 892] width 225 height 32
paste input ", "}},"billingAddress":"
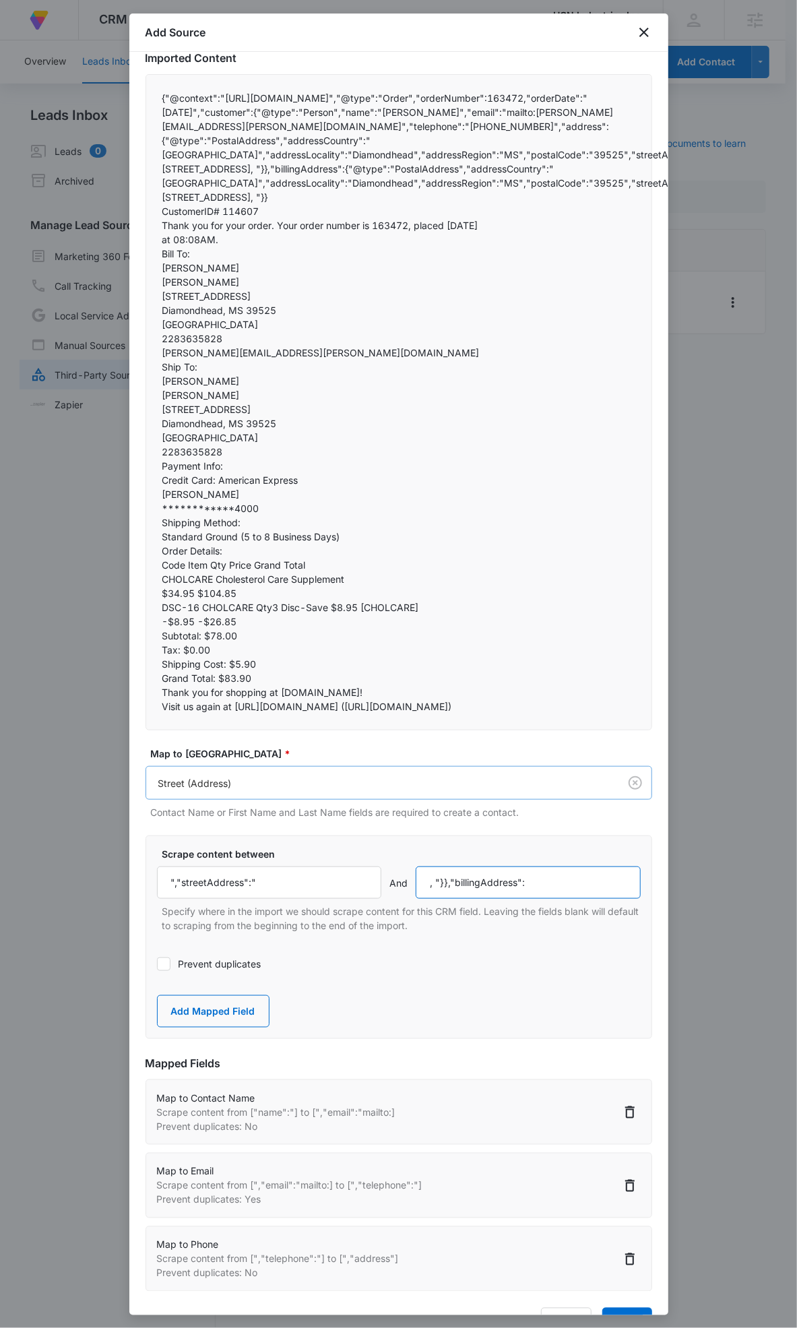
scroll to position [125, 0]
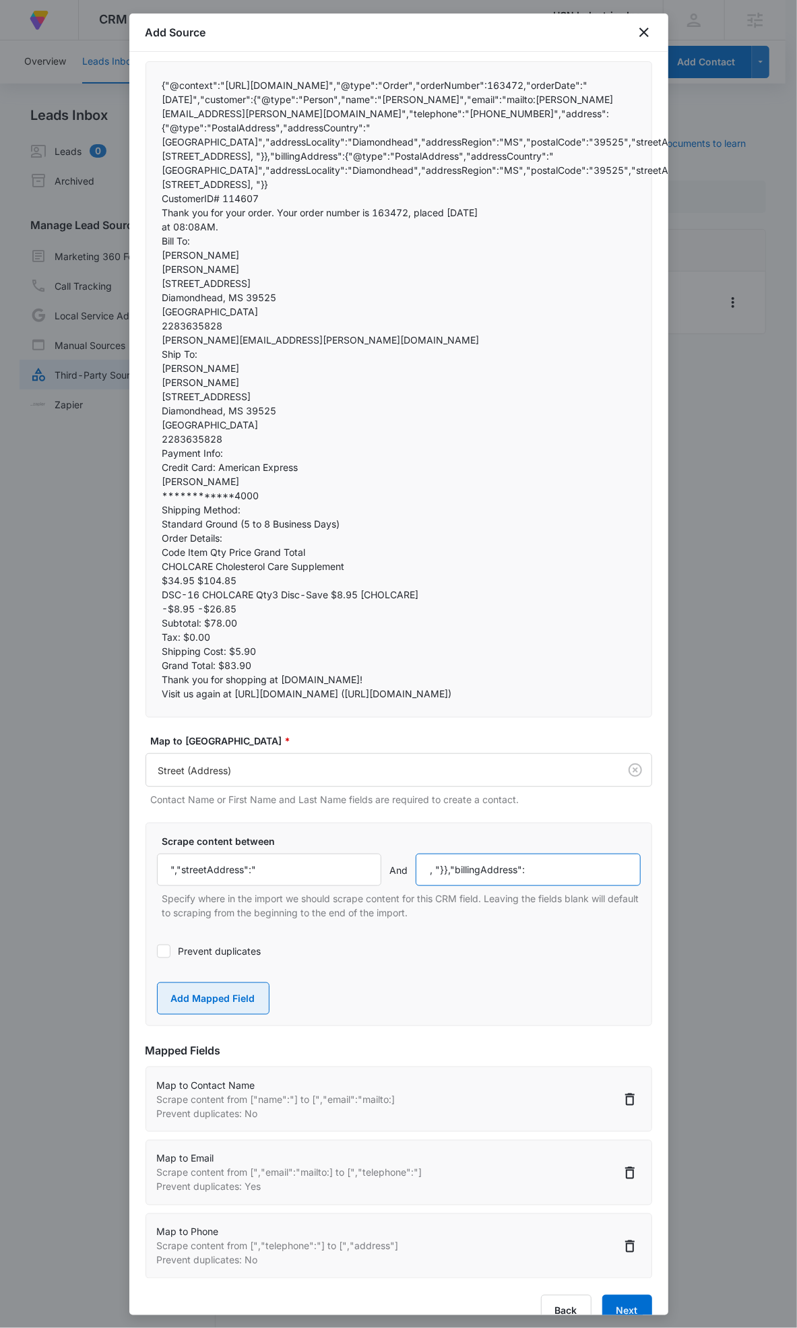
type input ", "}},"billingAddress":"
click at [217, 991] on button "Add Mapped Field" at bounding box center [213, 999] width 113 height 32
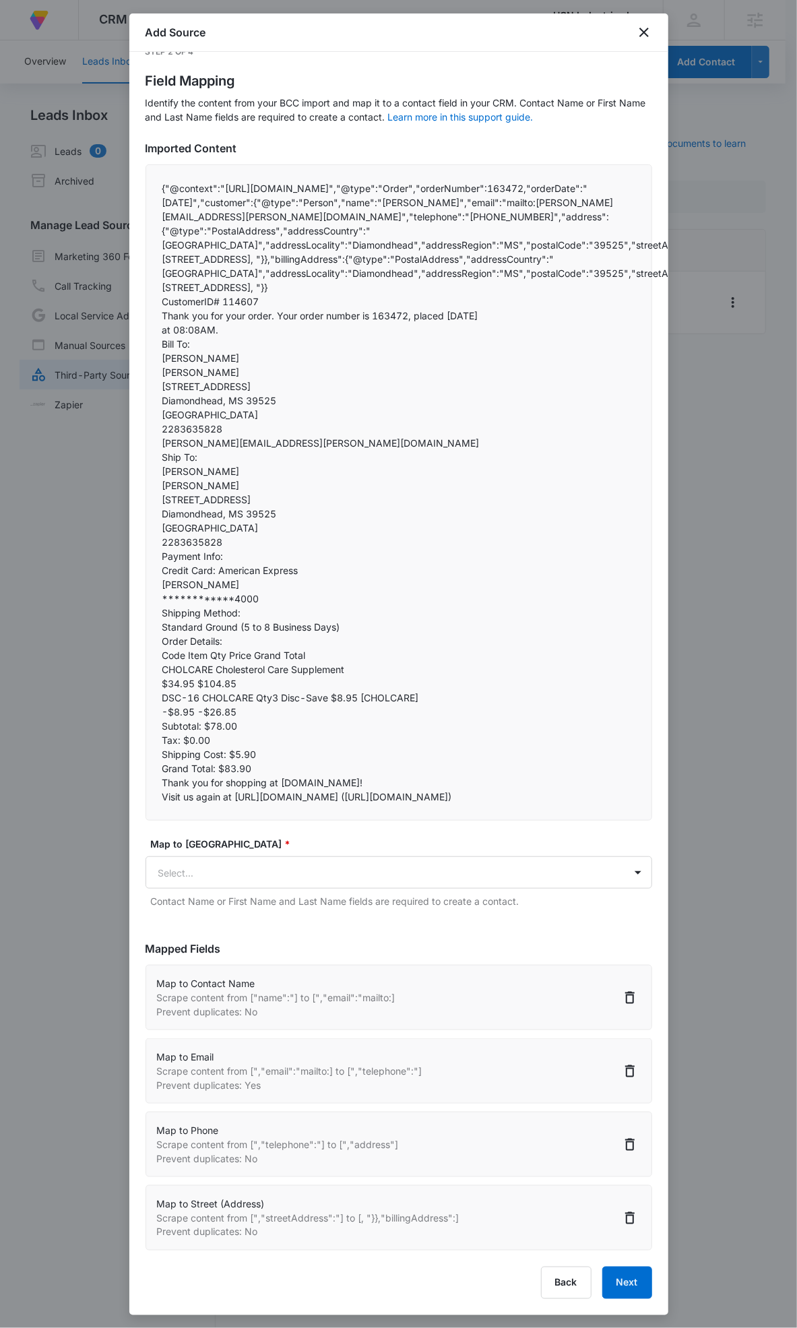
scroll to position [32, 0]
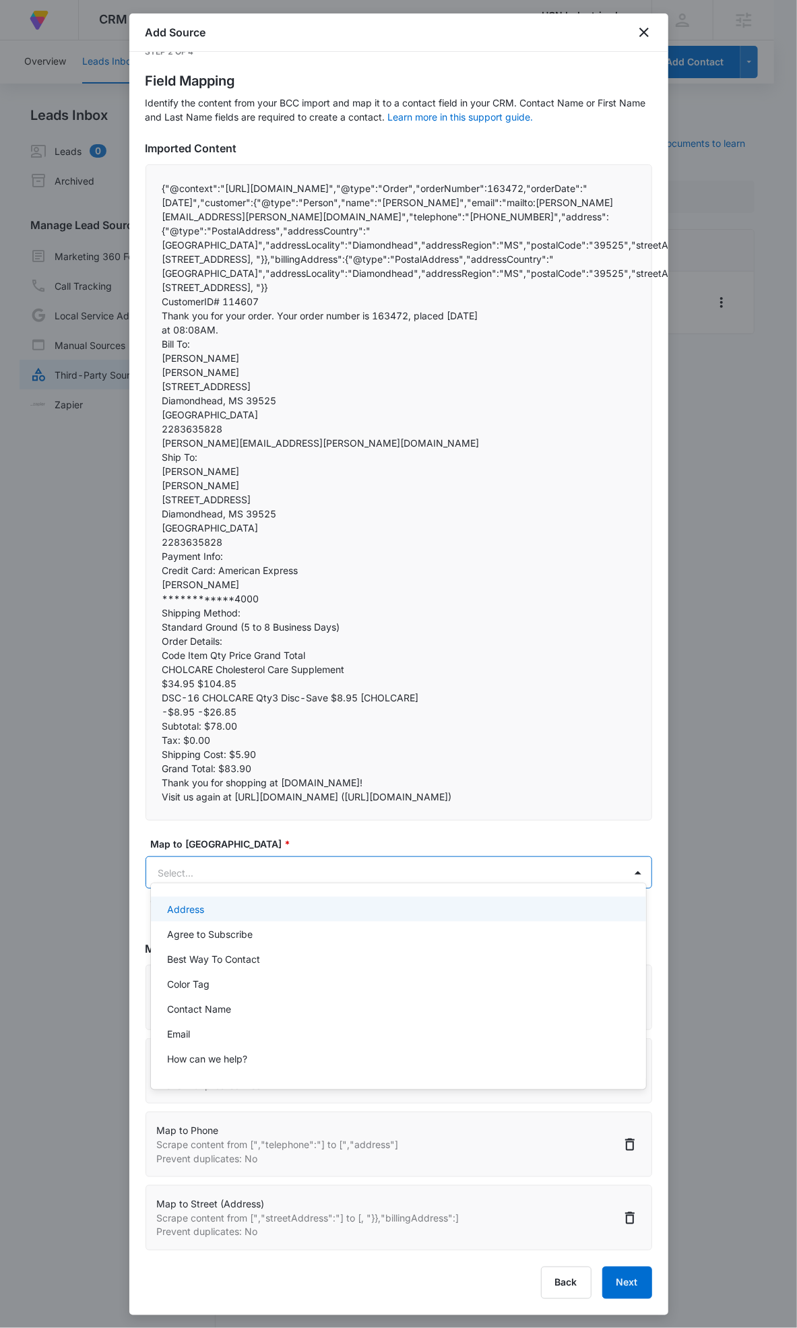
drag, startPoint x: 220, startPoint y: 876, endPoint x: 221, endPoint y: 861, distance: 15.6
click at [220, 870] on body "At Volusion, we work hard to foster a great work environment where everyone fee…" at bounding box center [398, 664] width 797 height 1328
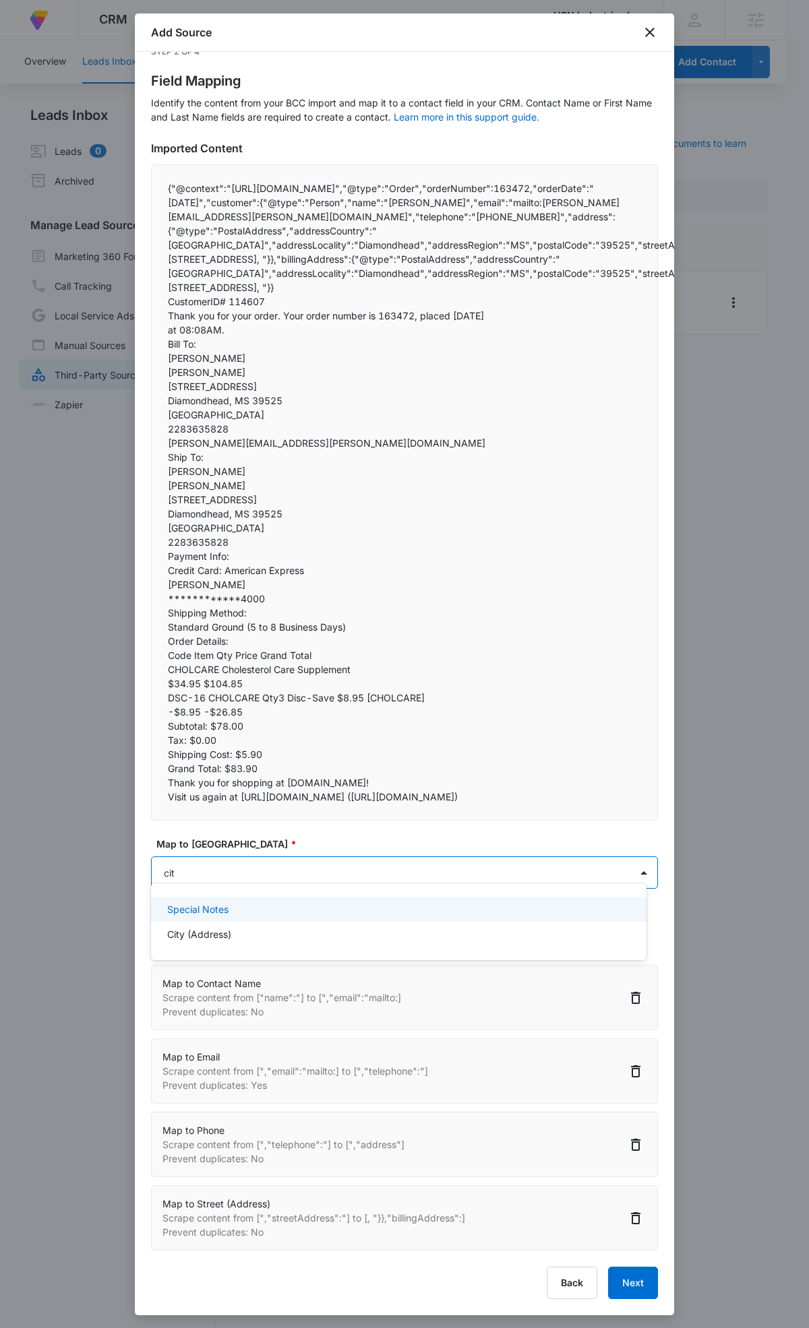
type input "city"
drag, startPoint x: 193, startPoint y: 909, endPoint x: 187, endPoint y: 912, distance: 6.9
click at [187, 911] on p "City (Address)" at bounding box center [199, 909] width 64 height 14
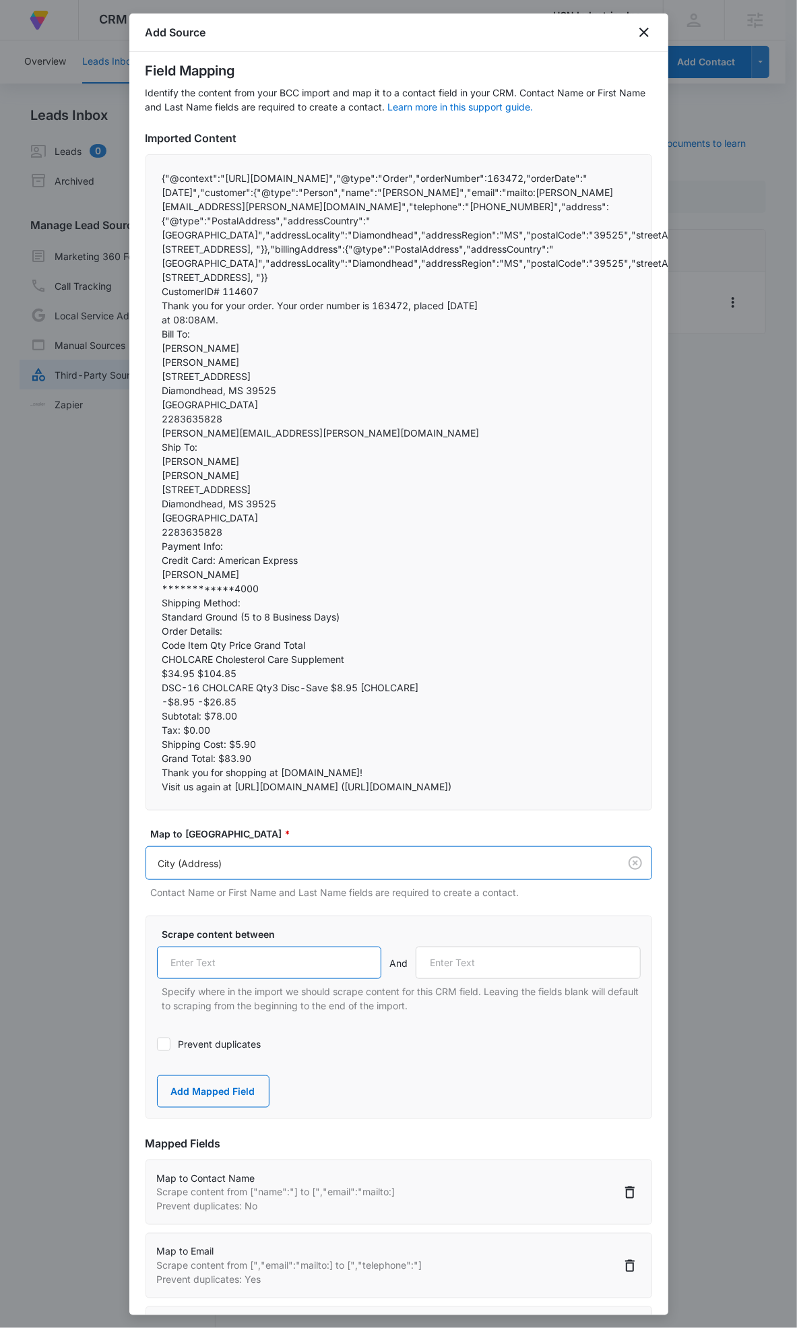
click at [277, 966] on input "text" at bounding box center [269, 963] width 225 height 32
paste input "","addressLocality":""
paste input "","addressRegion":""
click at [506, 958] on input "text" at bounding box center [528, 963] width 225 height 32
click at [468, 957] on input "text" at bounding box center [528, 963] width 225 height 32
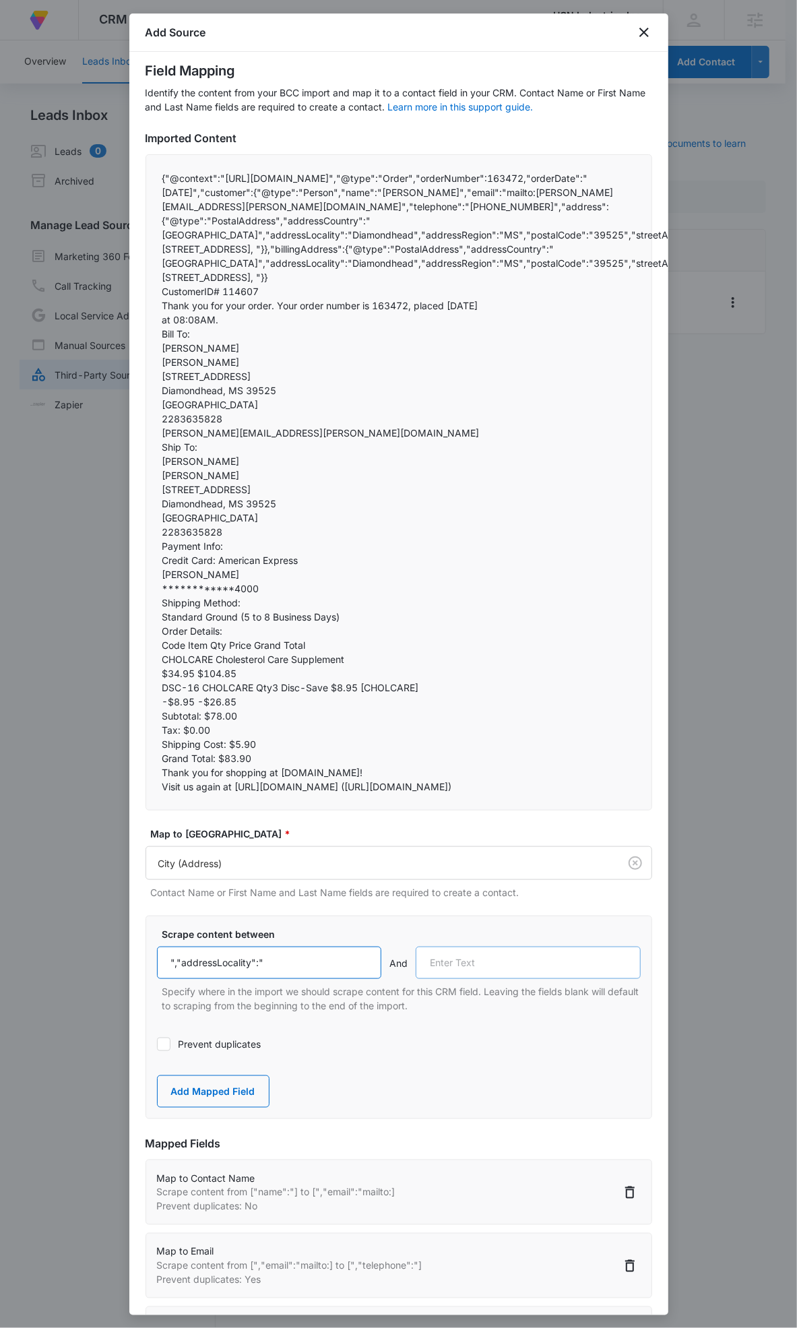
type input "","addressLocality":""
click at [468, 957] on input "text" at bounding box center [528, 963] width 225 height 32
paste input "","addressRegion":""
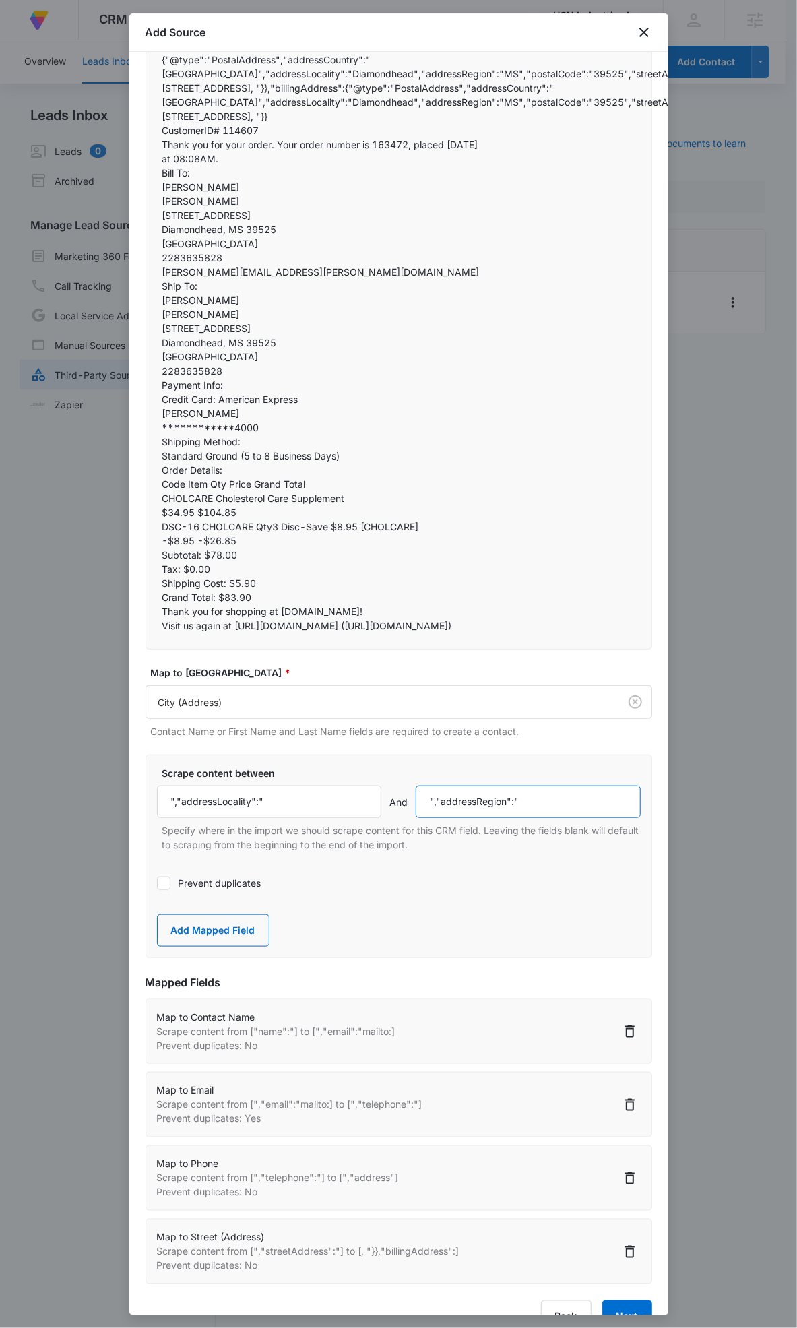
scroll to position [200, 0]
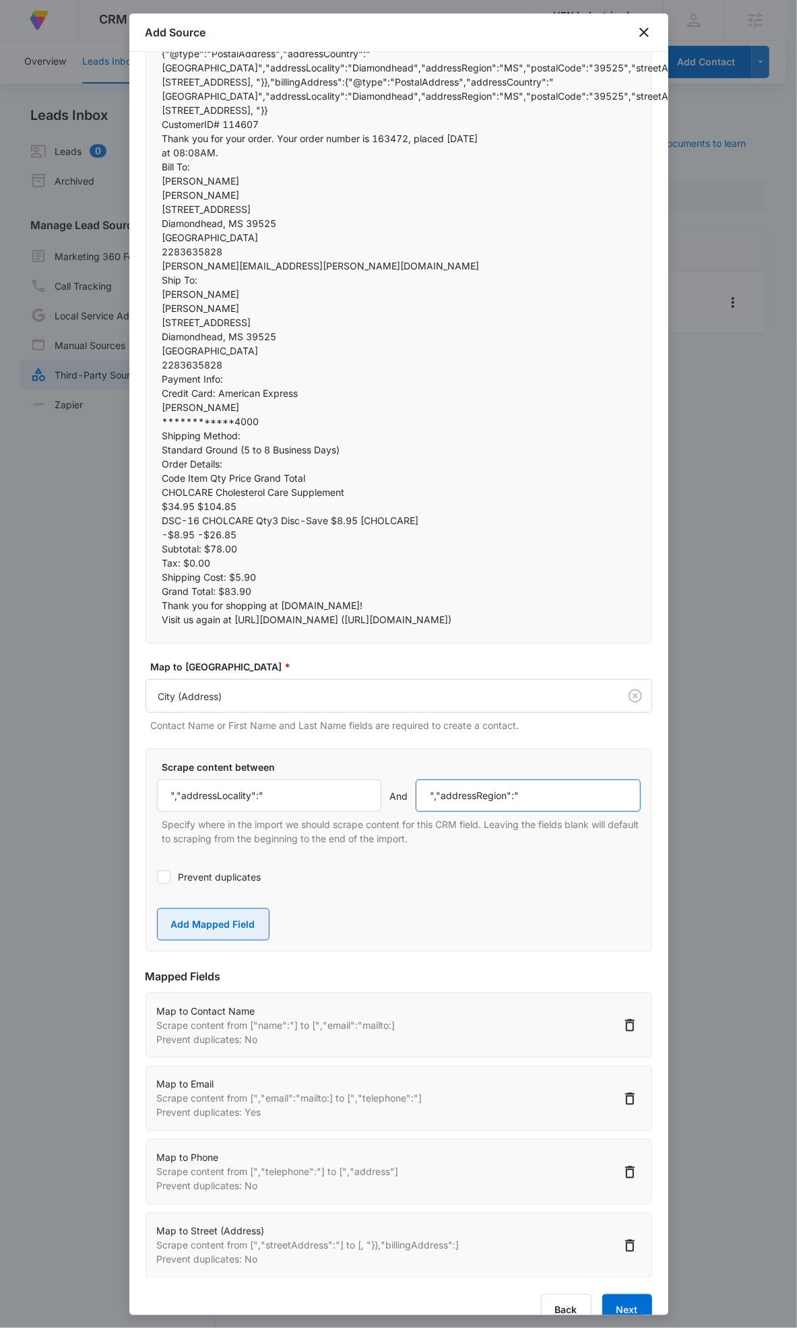
type input "","addressRegion":""
click at [250, 917] on button "Add Mapped Field" at bounding box center [213, 925] width 113 height 32
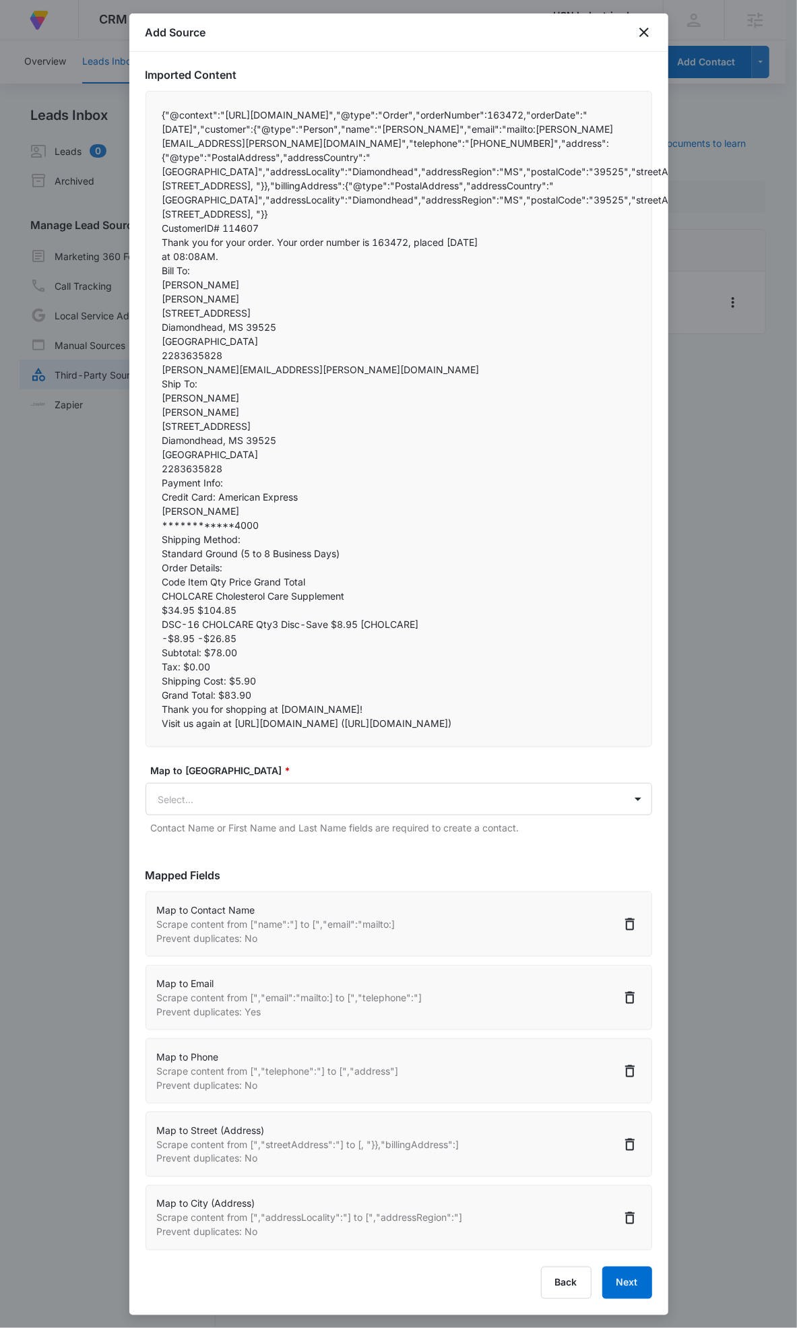
scroll to position [106, 0]
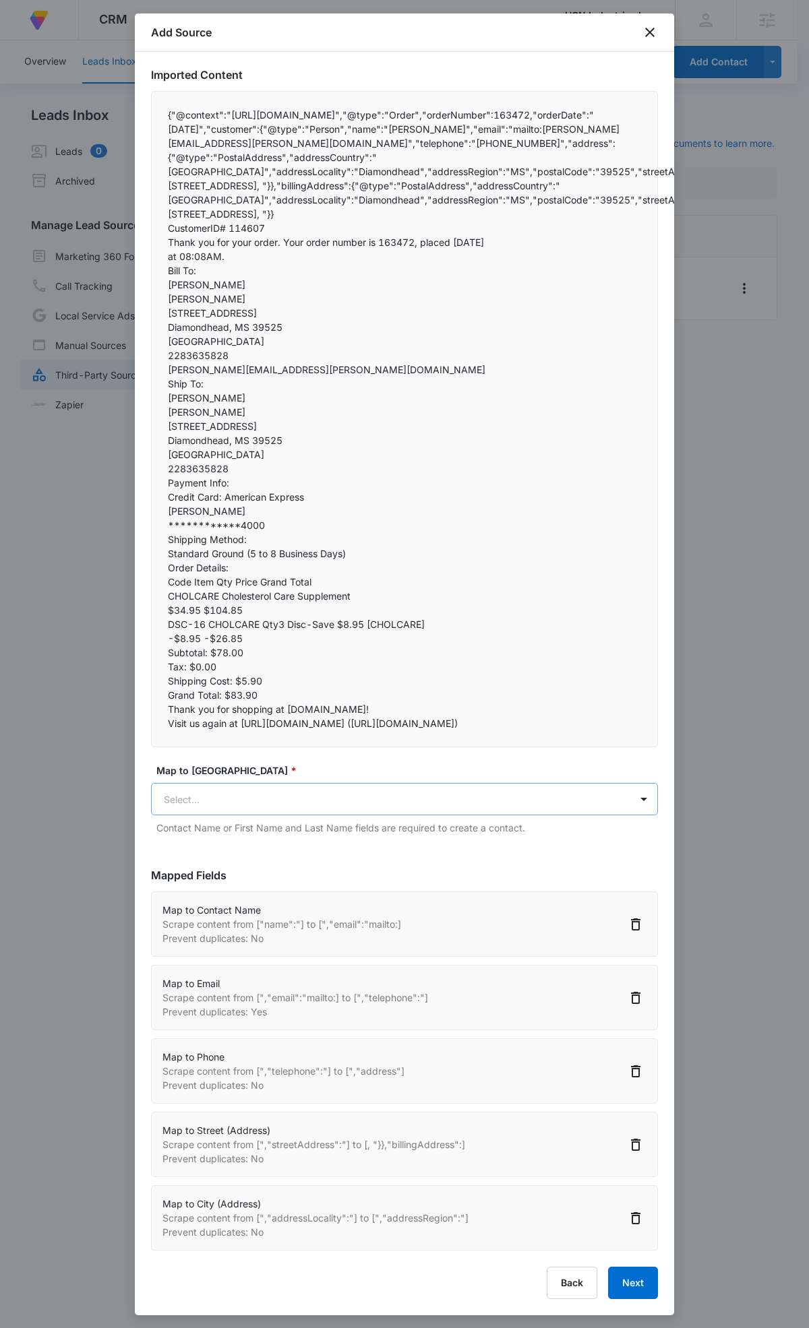
click at [293, 803] on body "At Volusion, we work hard to foster a great work environment where everyone fee…" at bounding box center [404, 665] width 809 height 1330
type input "state"
click at [275, 845] on div "State (Address)" at bounding box center [398, 835] width 495 height 25
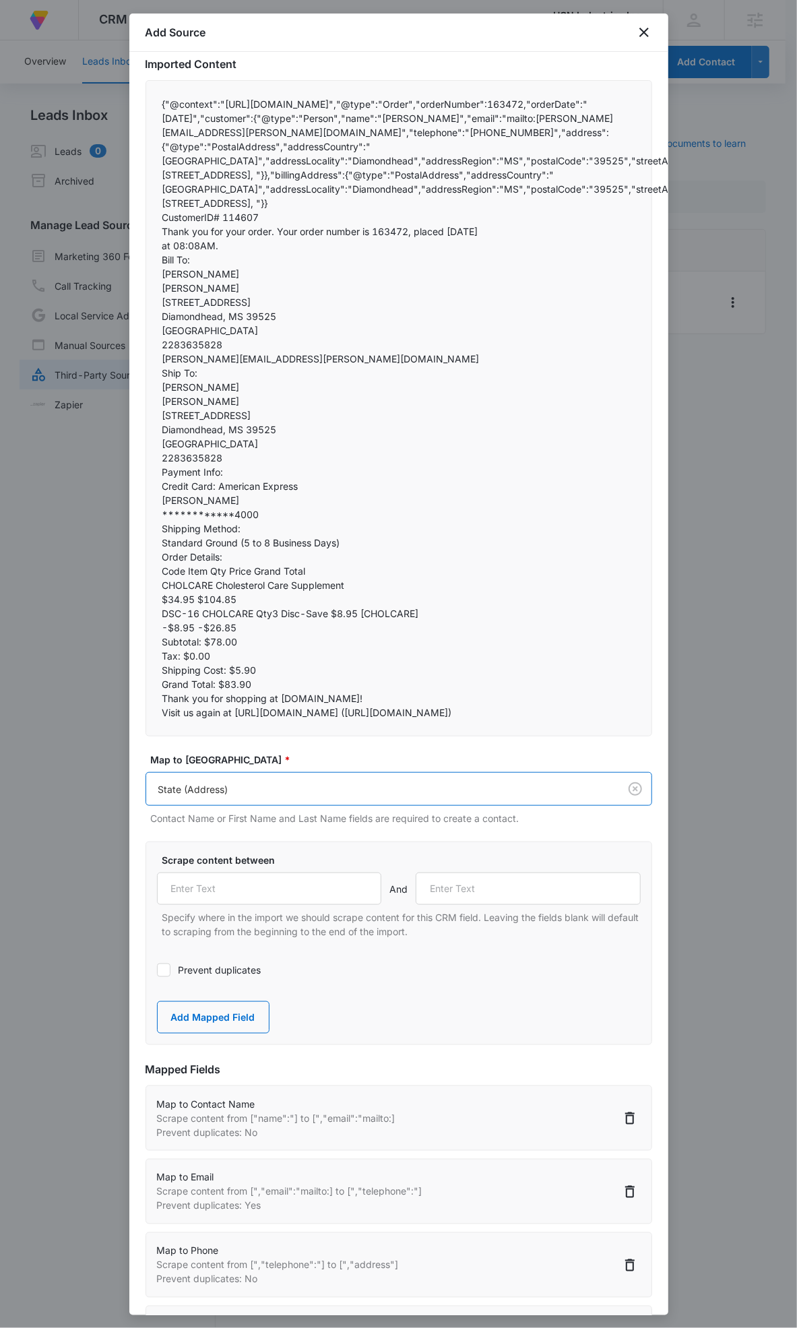
paste input "","addressRegion":""
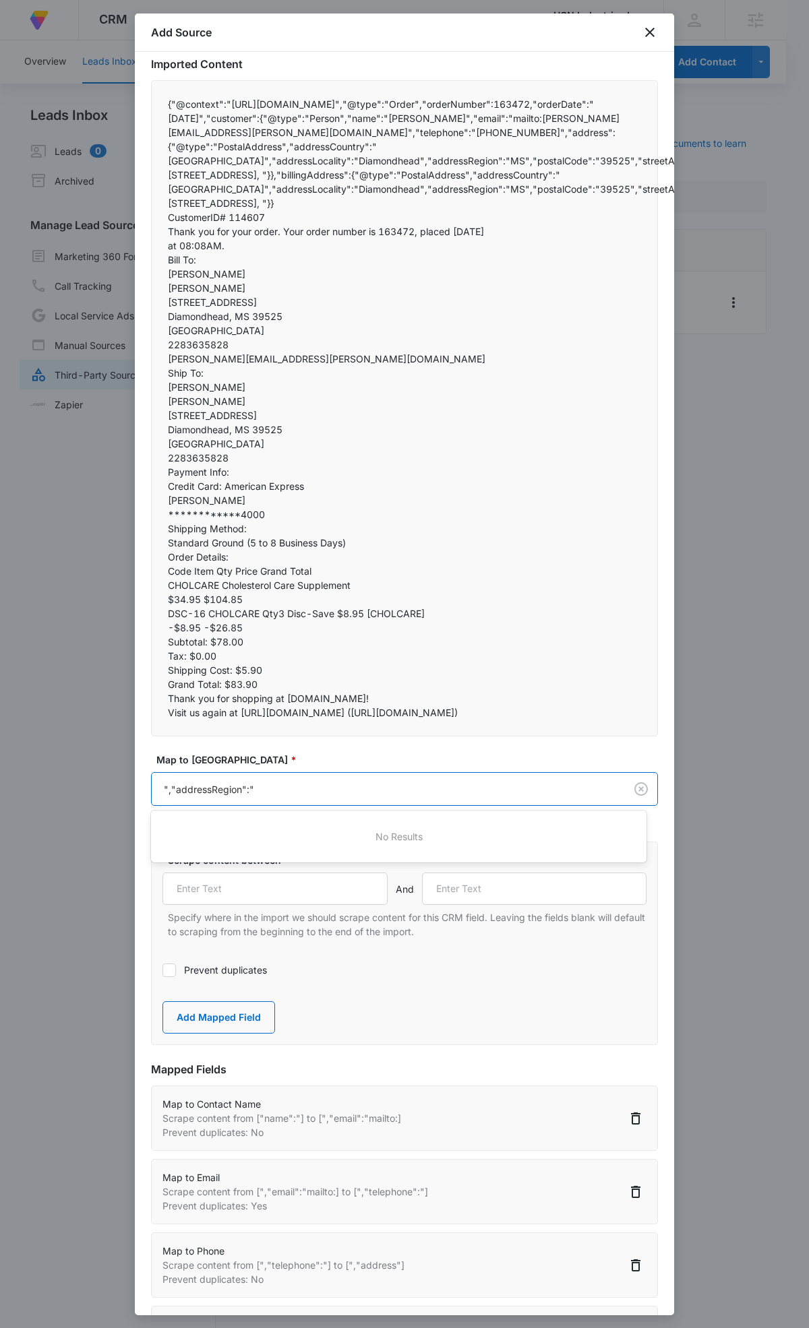
click at [229, 886] on div at bounding box center [404, 664] width 809 height 1328
type input "","addressRegion":""
click at [229, 886] on input "text" at bounding box center [274, 889] width 225 height 32
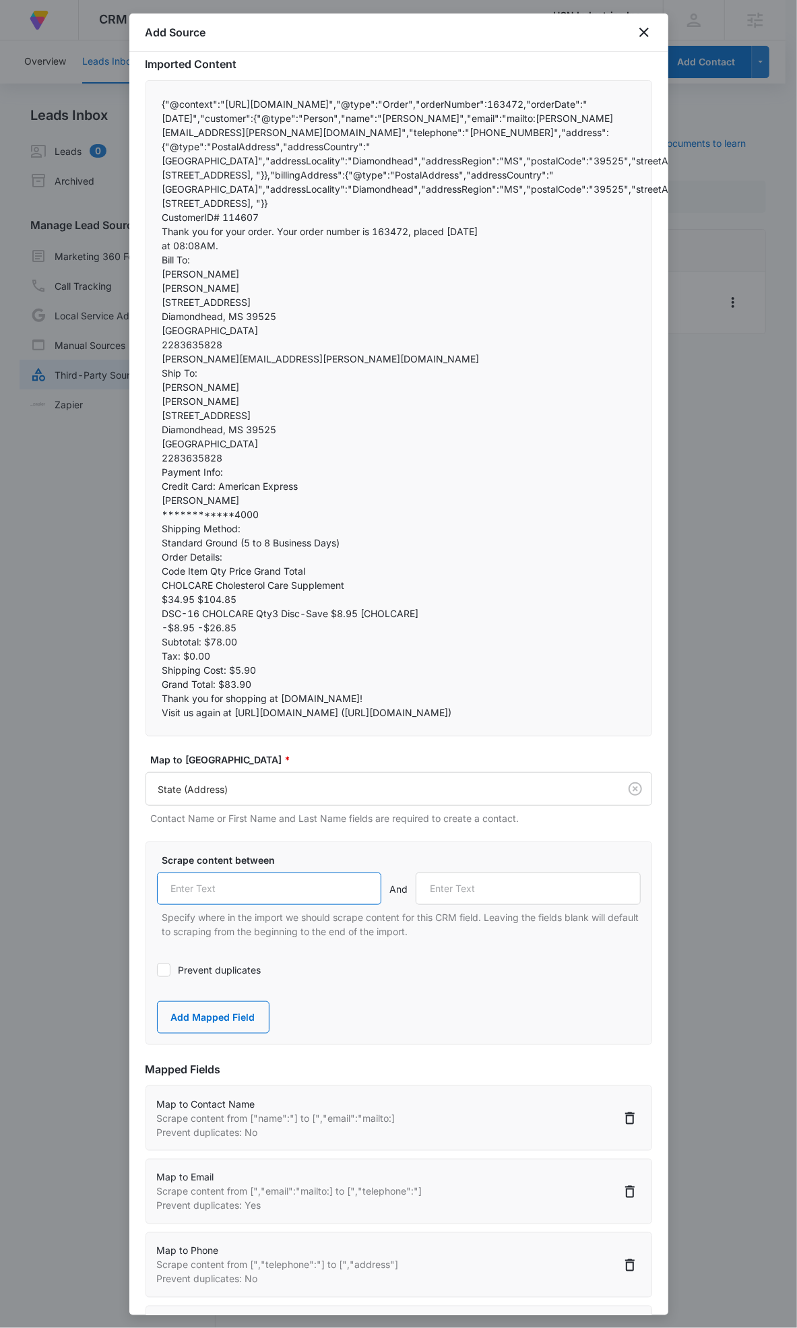
click at [229, 886] on input "text" at bounding box center [269, 889] width 225 height 32
paste input "","addressRegion":""
type input "","addressRegion":""
click at [446, 890] on input "text" at bounding box center [528, 889] width 225 height 32
paste input "","postalCode":""
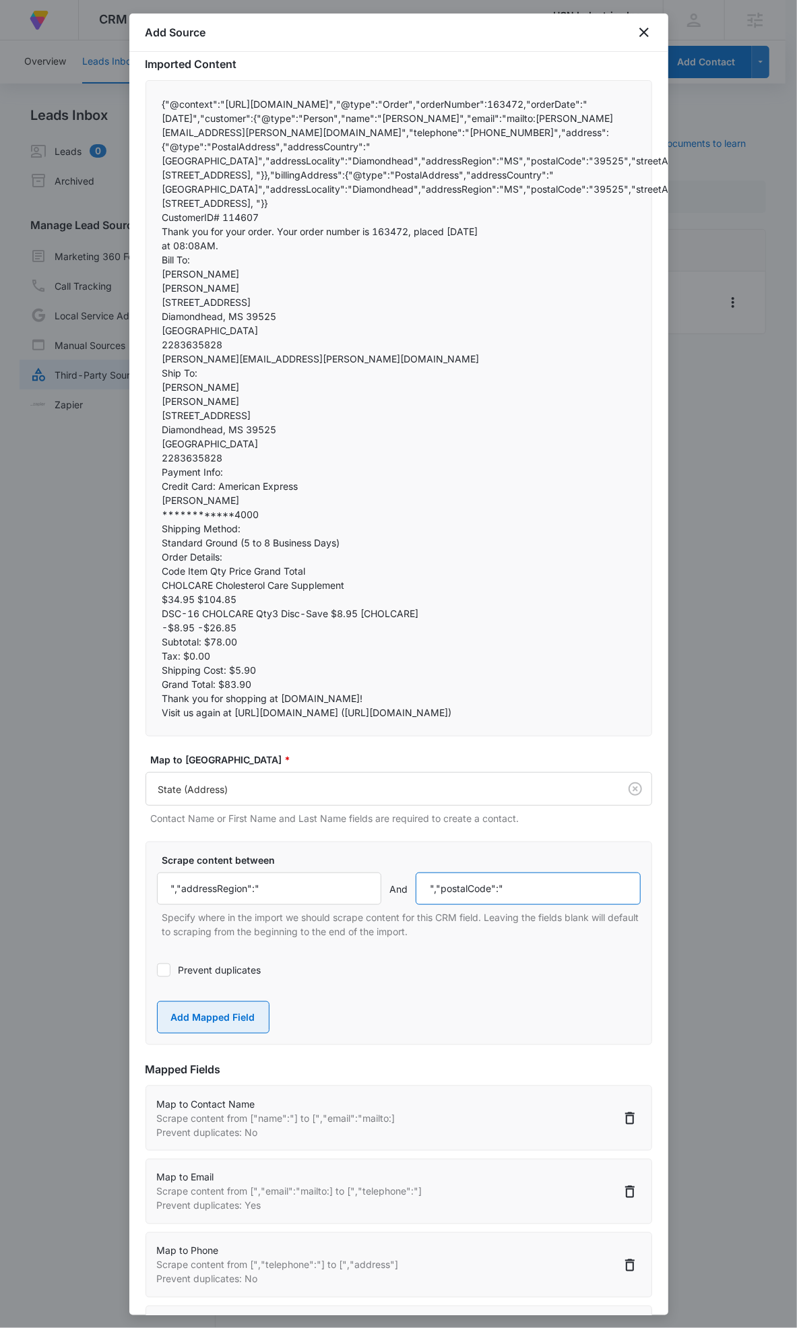
type input "","postalCode":""
click at [232, 1024] on button "Add Mapped Field" at bounding box center [213, 1018] width 113 height 32
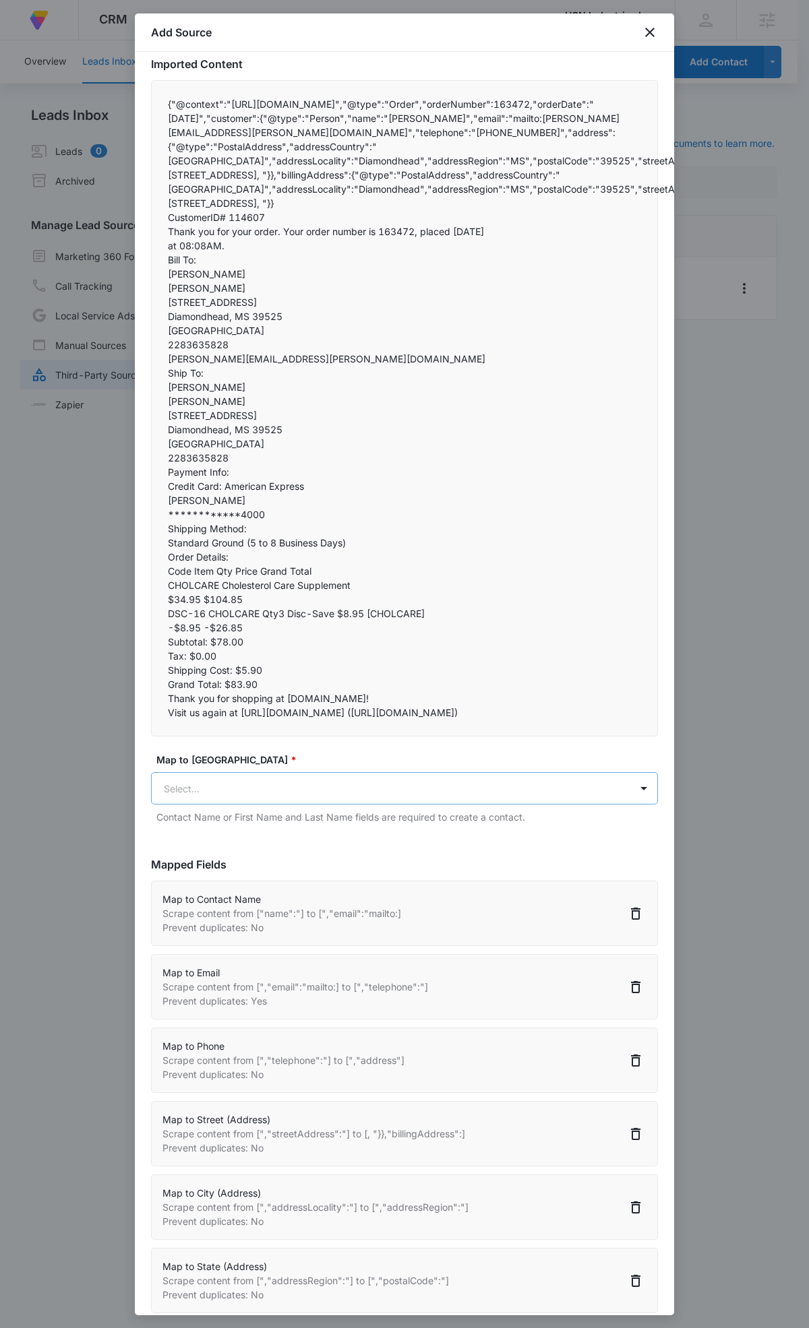
click at [396, 787] on body "At Volusion, we work hard to foster a great work environment where everyone fee…" at bounding box center [404, 665] width 809 height 1330
type input "zip"
click at [398, 823] on div "Zip (Address)" at bounding box center [398, 835] width 495 height 25
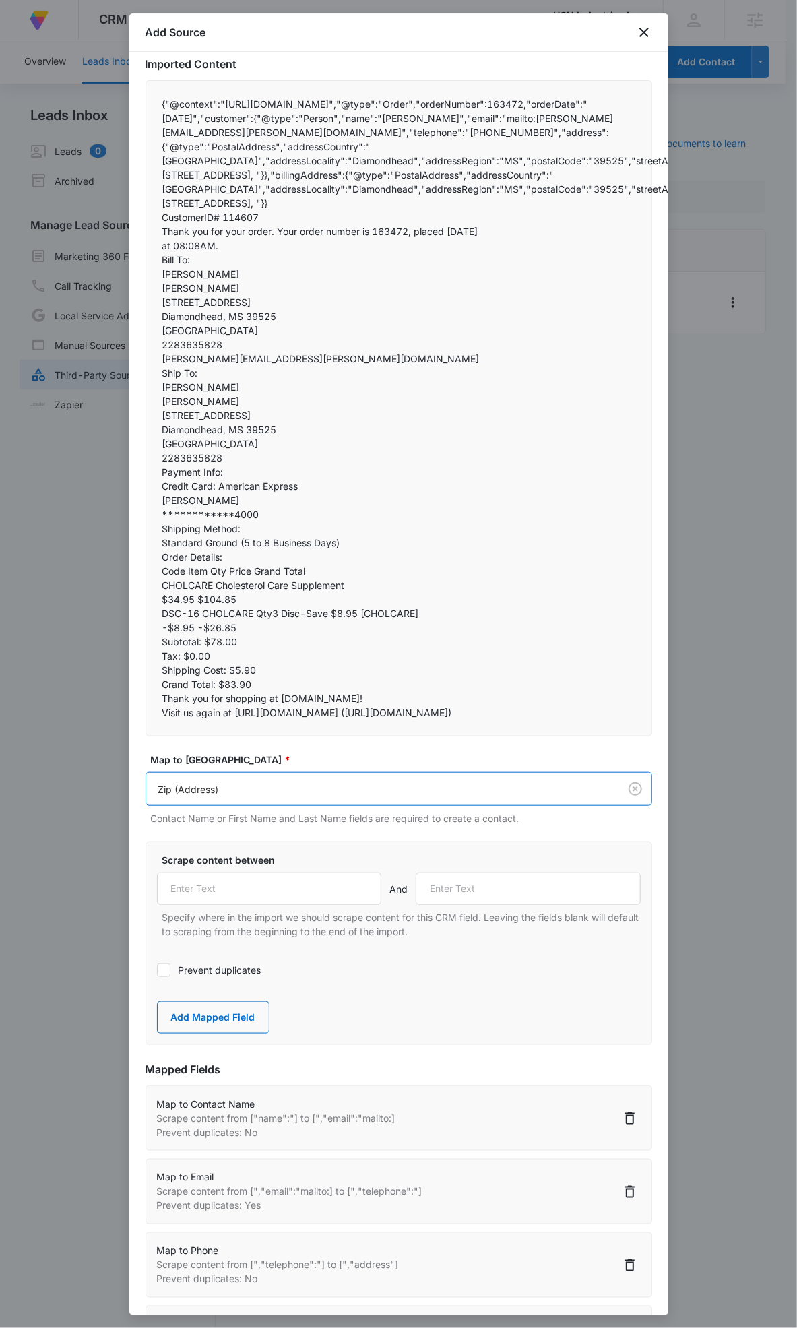
click at [253, 907] on div "Scrape content between And Specify where in the import we should scrape content…" at bounding box center [399, 896] width 484 height 86
click at [253, 901] on input "text" at bounding box center [269, 889] width 225 height 32
paste input "","postalCode":""
type input "","postalCode":""
click at [474, 886] on input "text" at bounding box center [528, 889] width 225 height 32
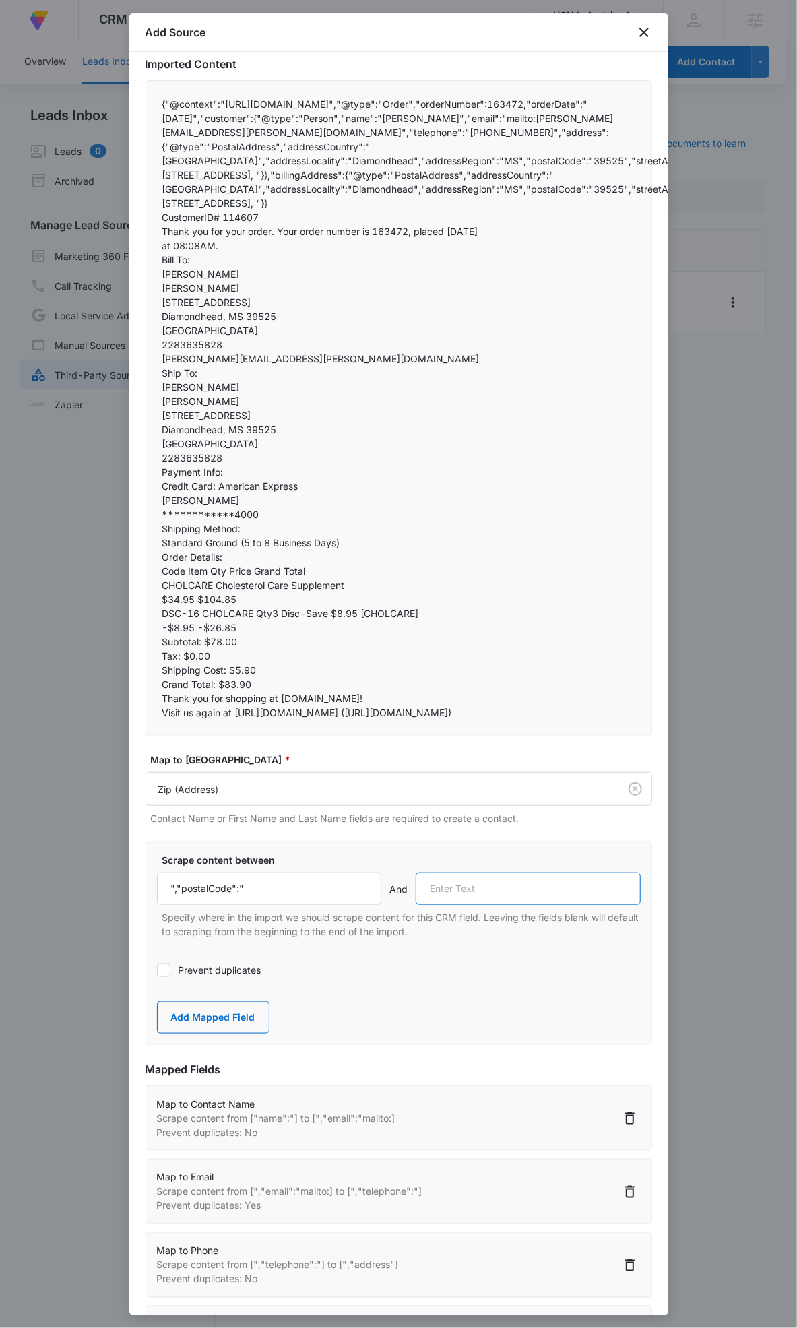
click at [474, 886] on input "text" at bounding box center [528, 889] width 225 height 32
paste input "","streetAddress":""
type input "","streetAddress":""
click at [238, 1014] on button "Add Mapped Field" at bounding box center [213, 1018] width 113 height 32
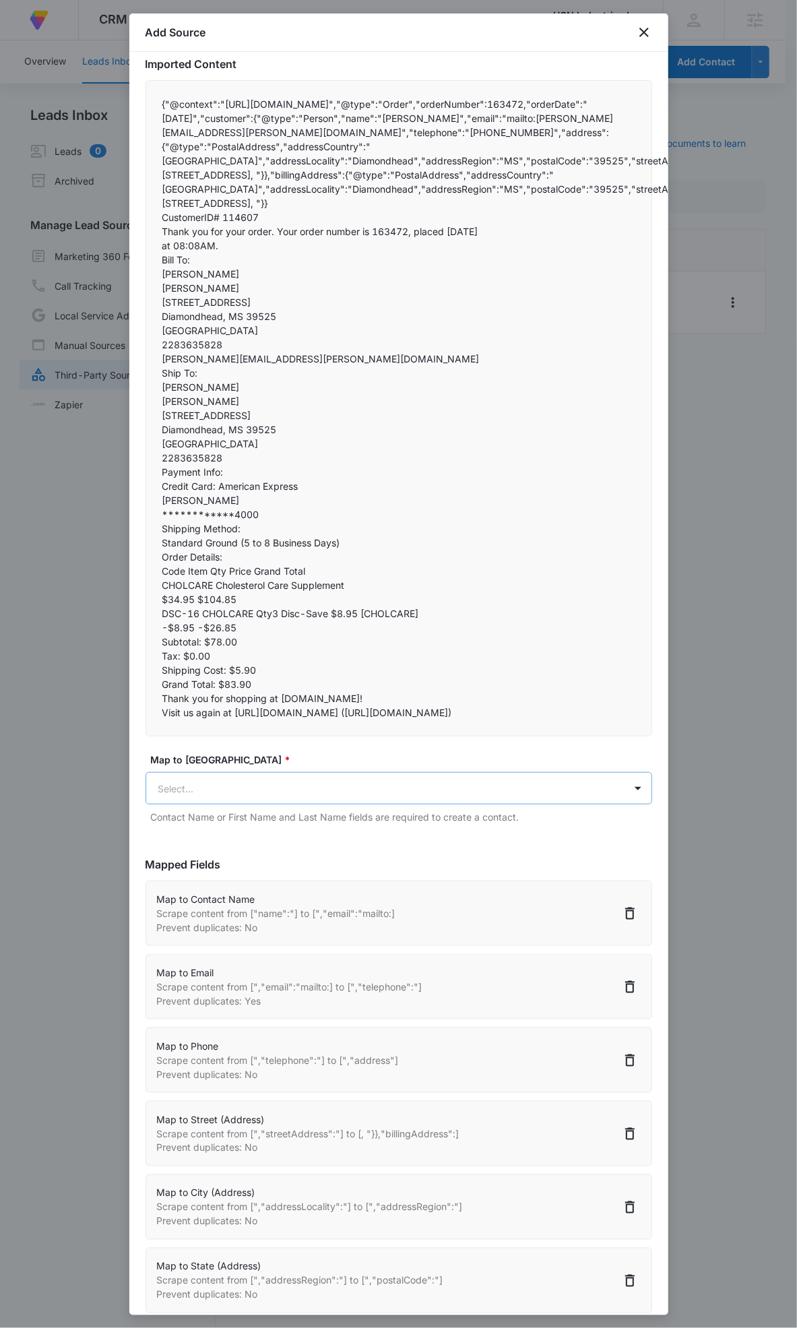
click at [253, 792] on body "At Volusion, we work hard to foster a great work environment where everyone fee…" at bounding box center [398, 672] width 797 height 1345
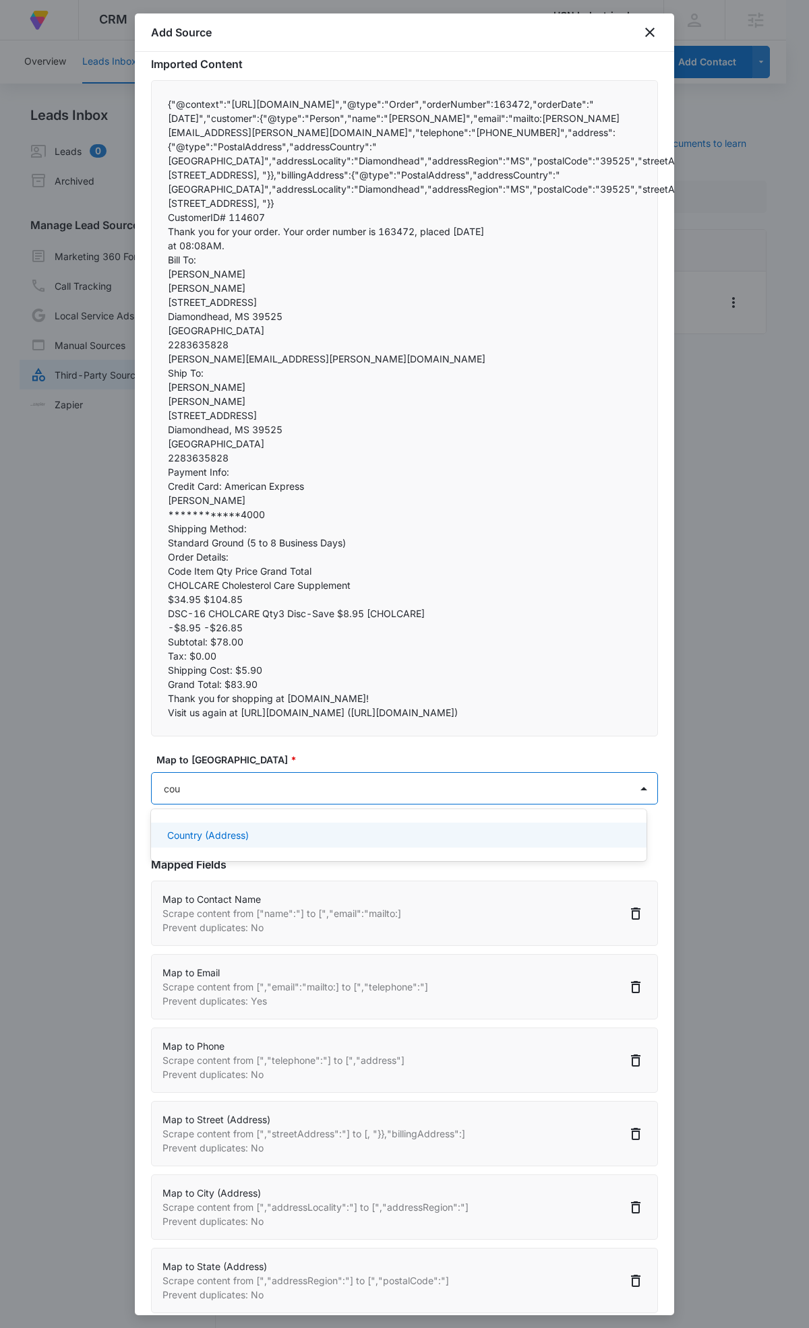
type input "coun"
click at [334, 837] on div "Country (Address)" at bounding box center [397, 835] width 460 height 14
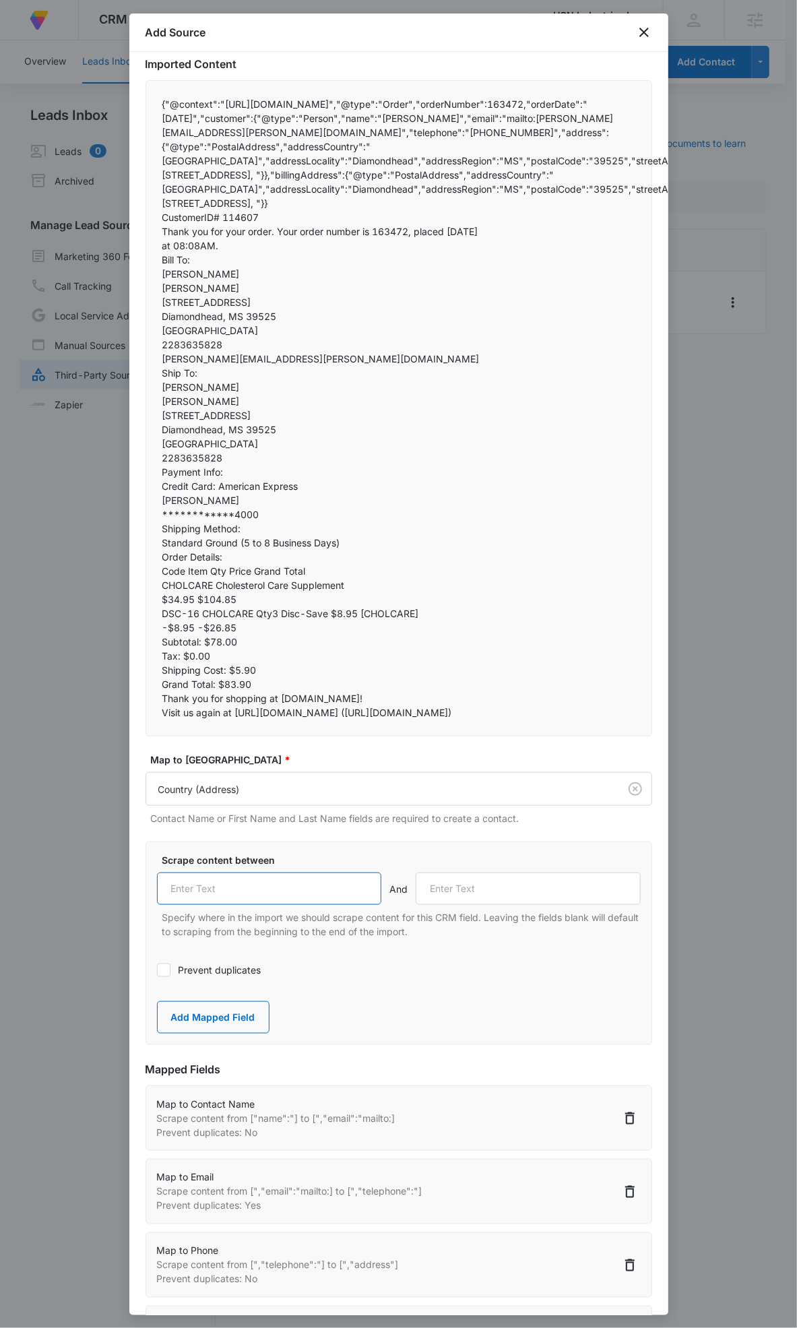
click at [212, 886] on input "text" at bounding box center [269, 889] width 225 height 32
paste input "","addressCountry":""
type input "","addressCountry":""
click at [448, 890] on input "text" at bounding box center [528, 889] width 225 height 32
paste input "","addressLocality":""
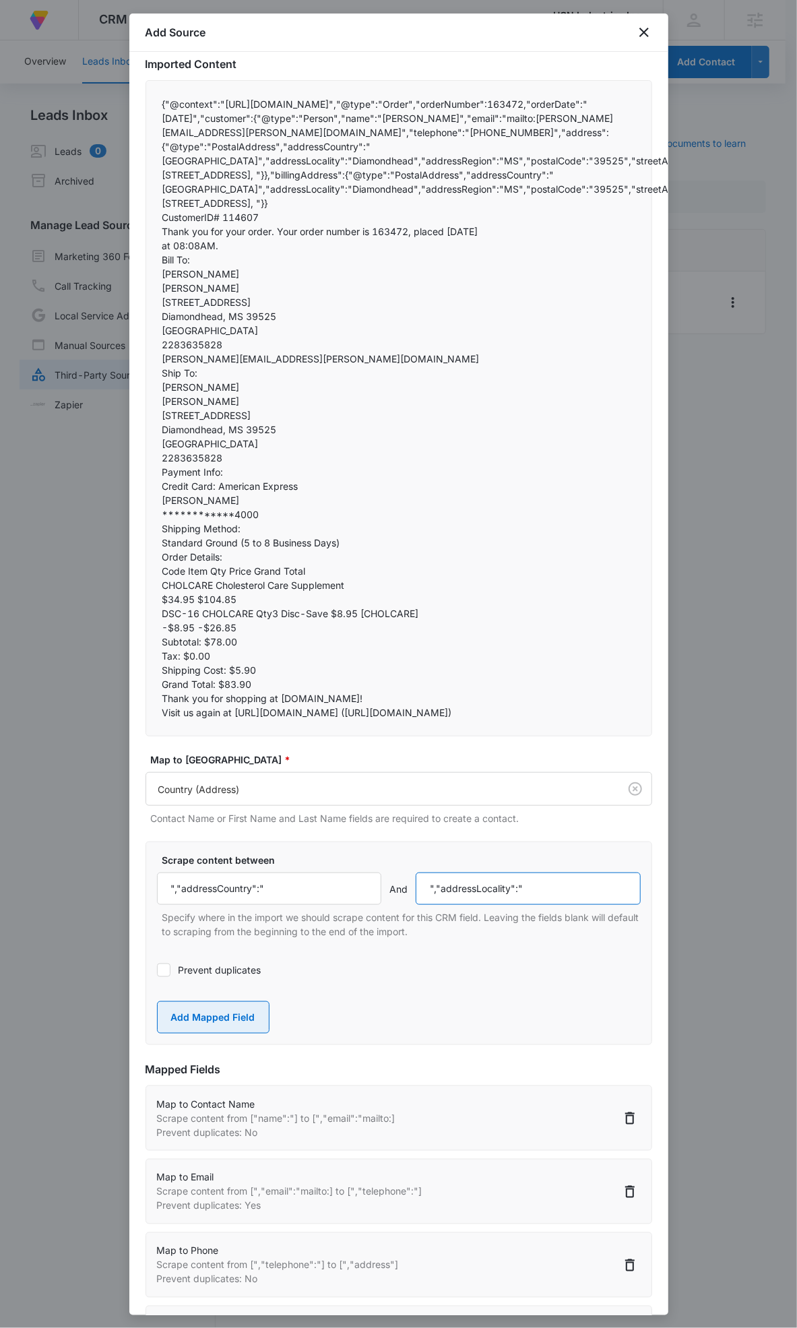
type input "","addressLocality":""
click at [233, 1009] on button "Add Mapped Field" at bounding box center [213, 1018] width 113 height 32
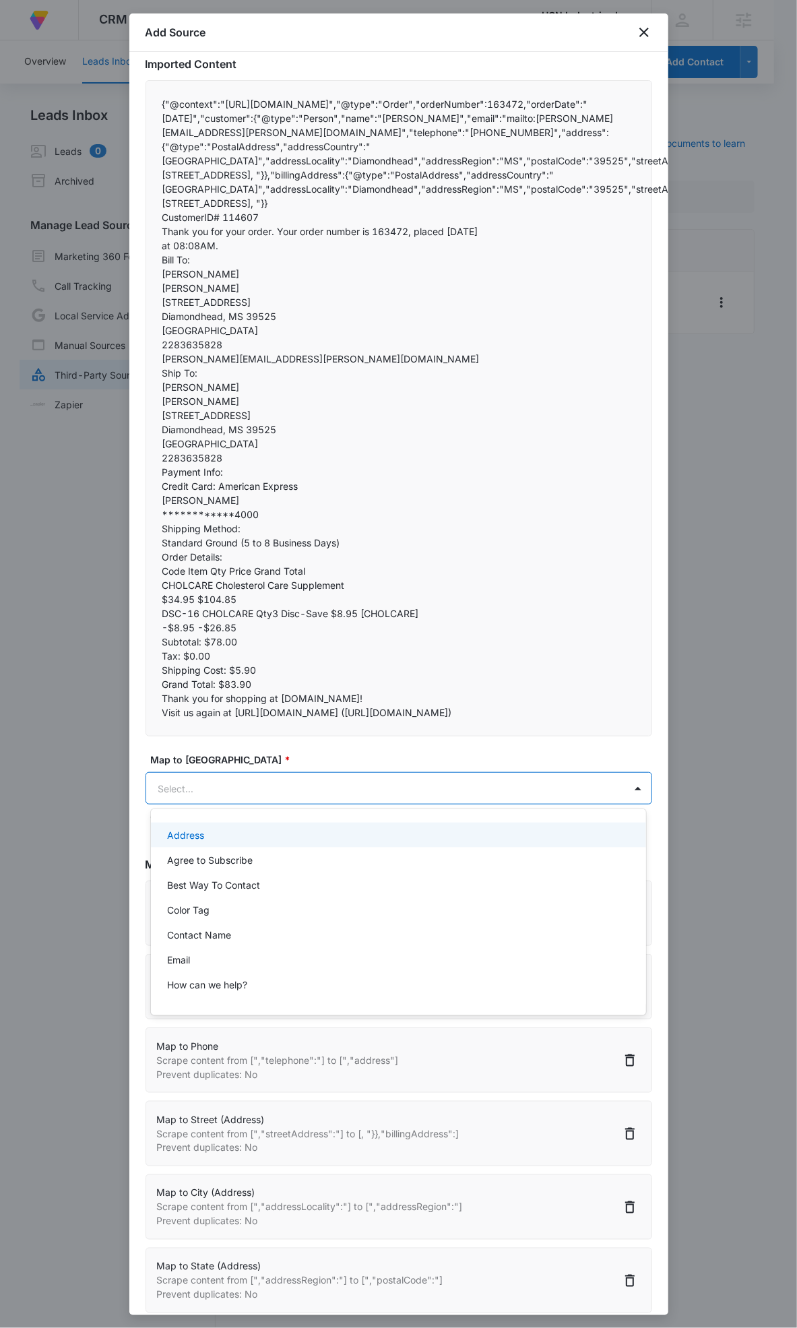
click at [375, 786] on body "At Volusion, we work hard to foster a great work environment where everyone fee…" at bounding box center [398, 664] width 797 height 1328
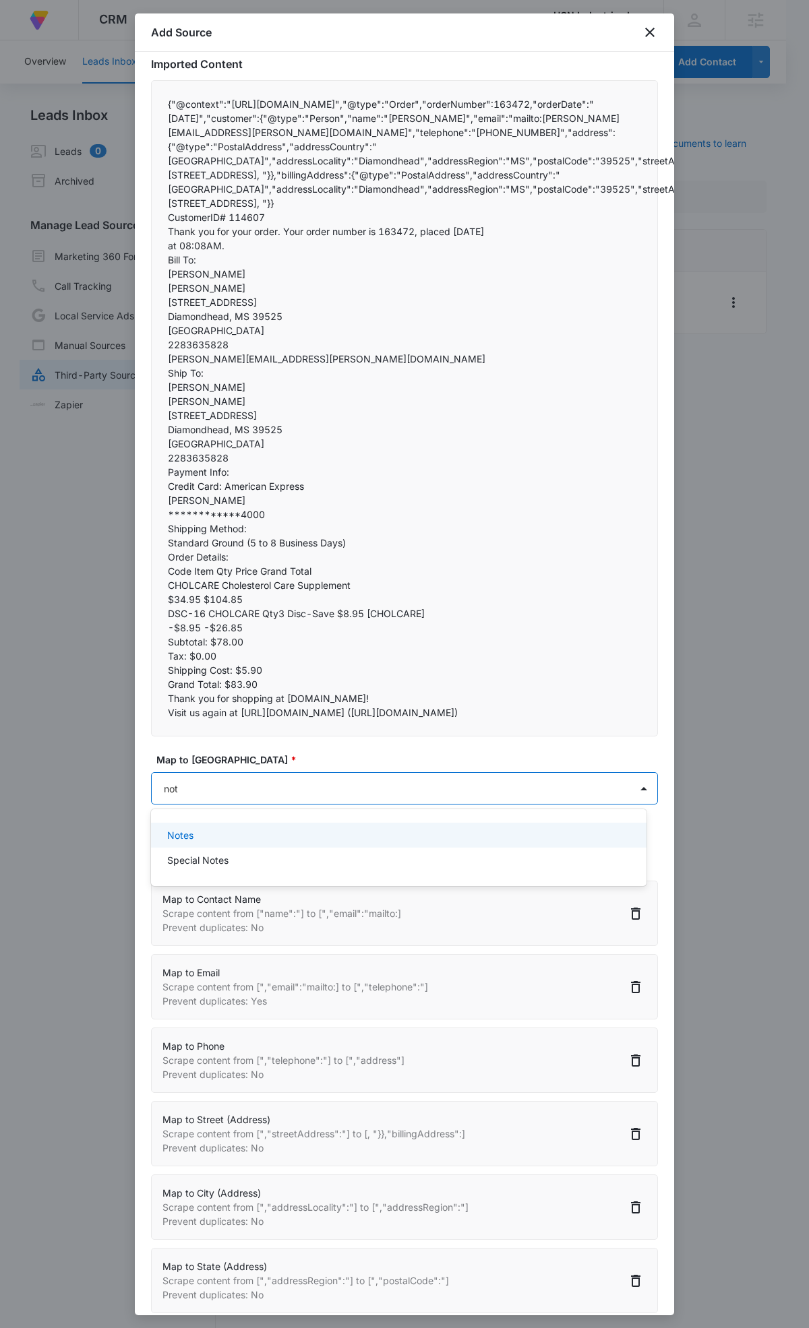
type input "note"
click at [227, 834] on div "Notes" at bounding box center [397, 835] width 460 height 14
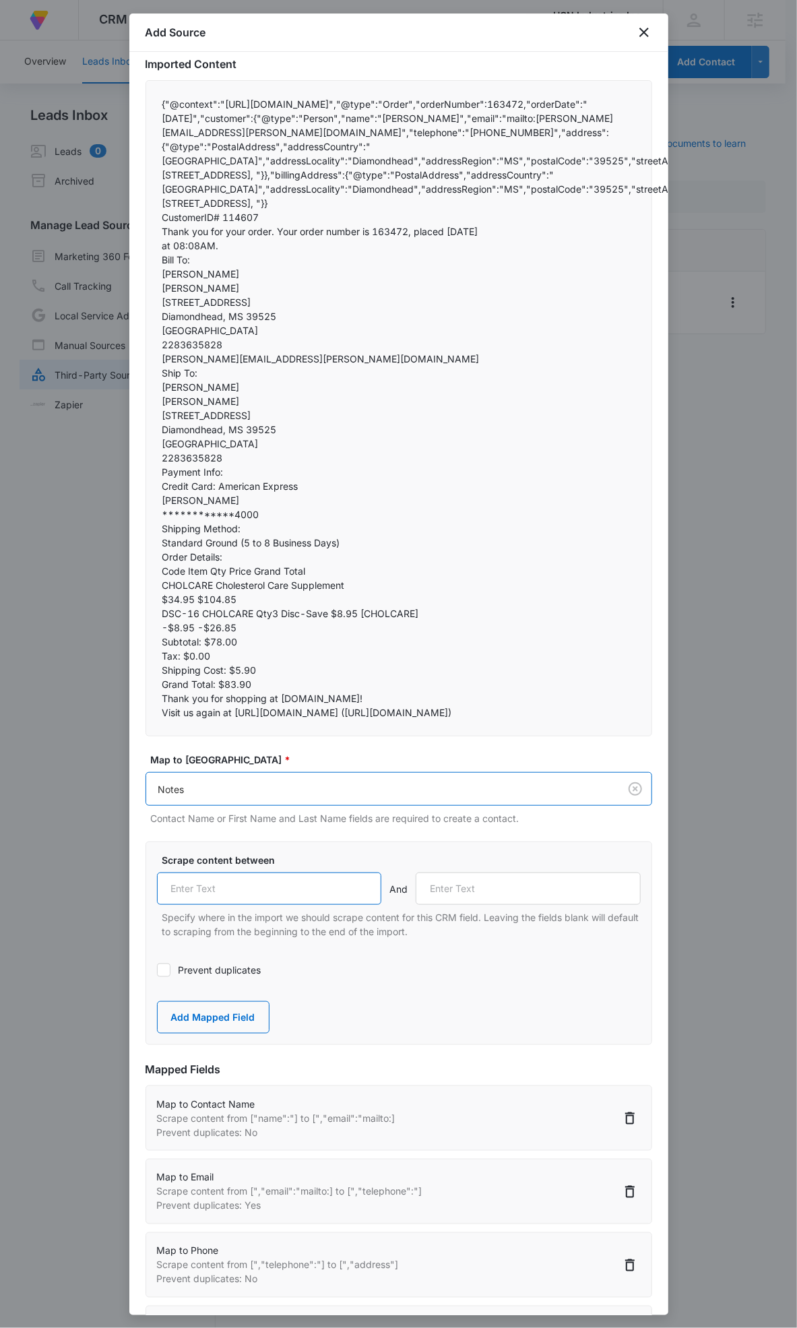
click at [206, 888] on input "text" at bounding box center [269, 889] width 225 height 32
paste input "Order Details:"
type input "Order Details:"
click at [461, 890] on input "text" at bounding box center [528, 889] width 225 height 32
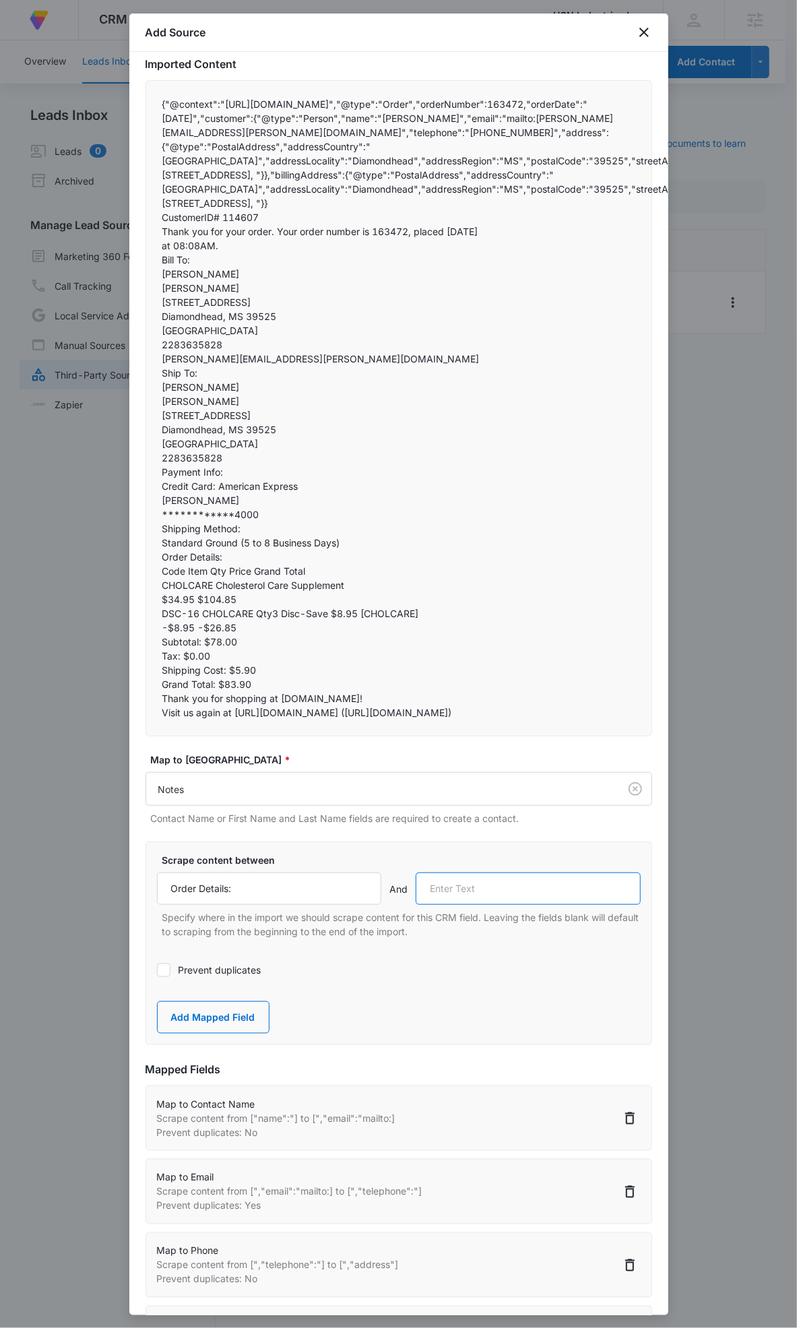
paste input "Thank you for shopping at"
type input "Thank you for shopping at"
click at [226, 1021] on button "Add Mapped Field" at bounding box center [213, 1018] width 113 height 32
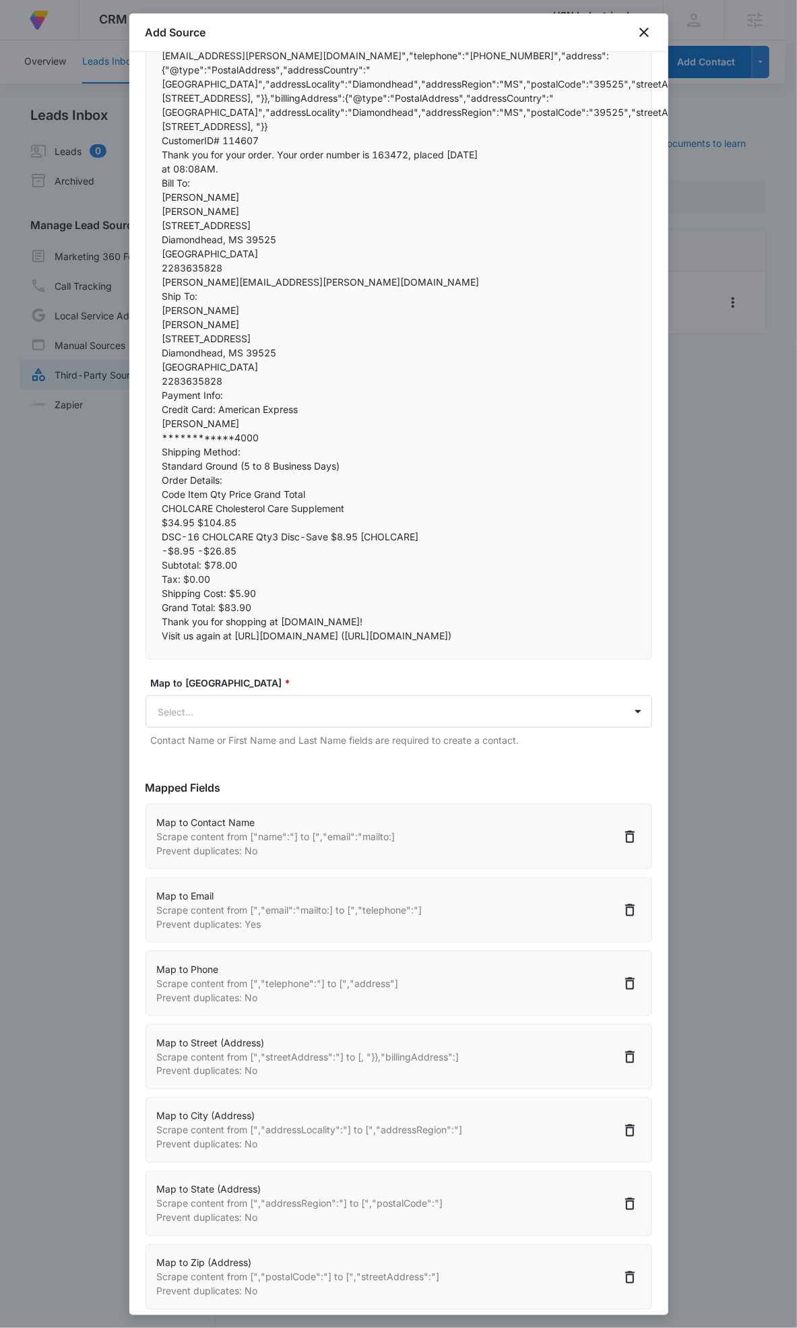
scroll to position [401, 0]
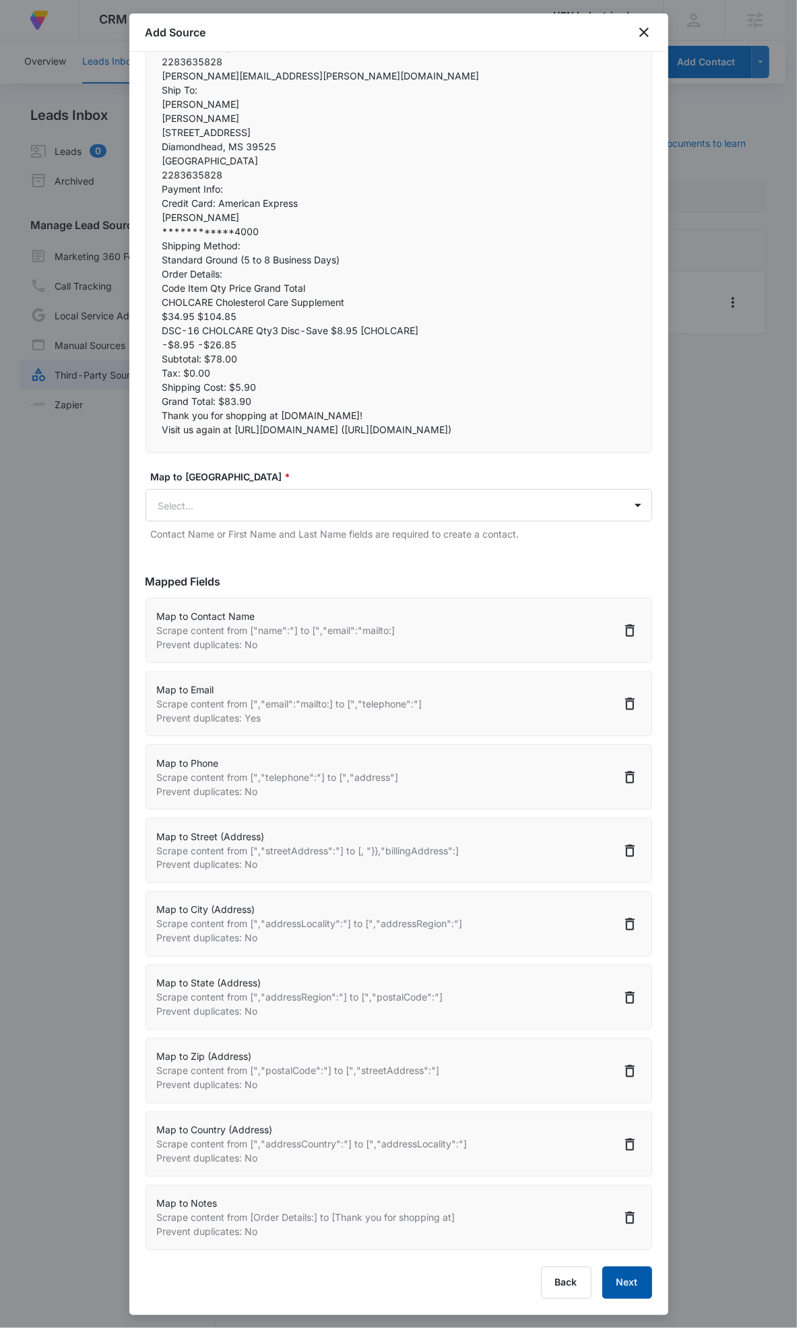
click at [636, 1270] on button "Next" at bounding box center [628, 1283] width 50 height 32
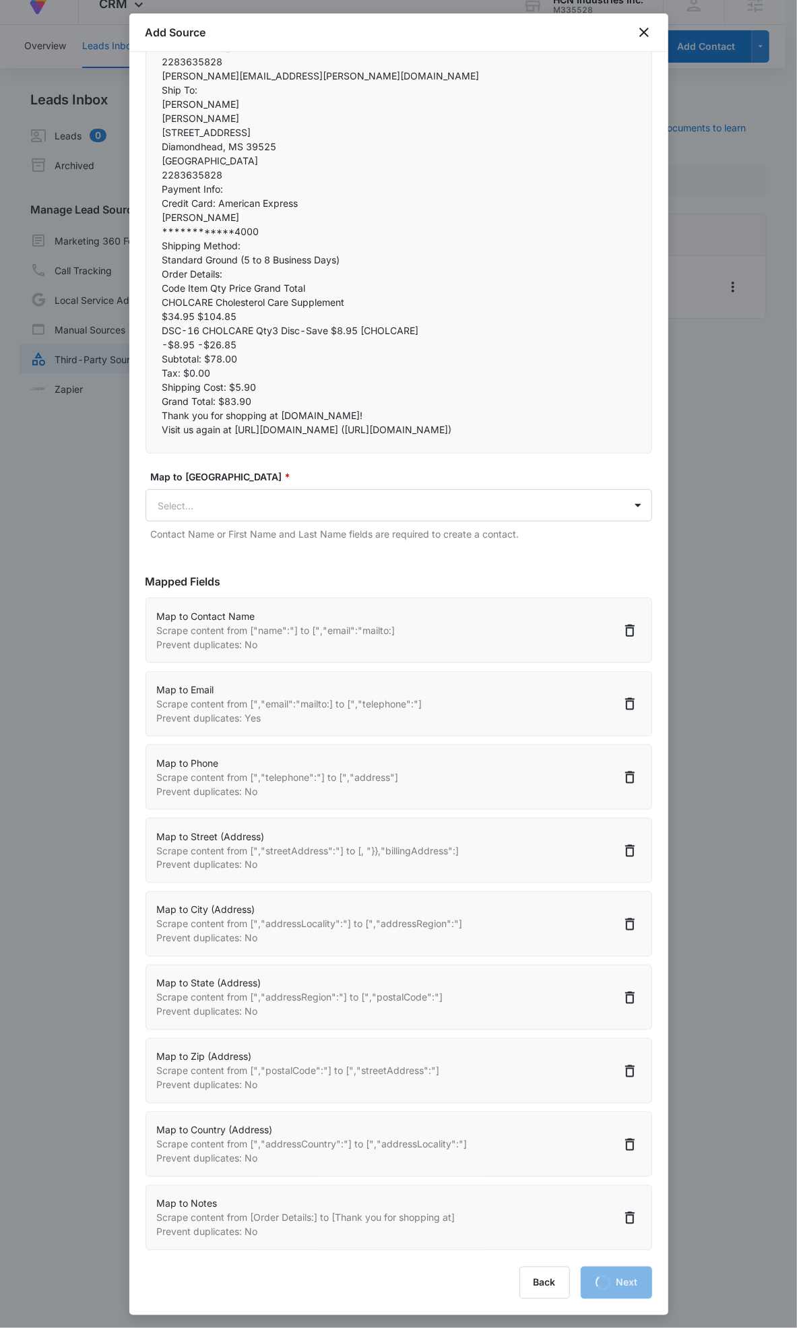
scroll to position [16, 0]
select select "77"
select select "185"
select select "184"
select select "187"
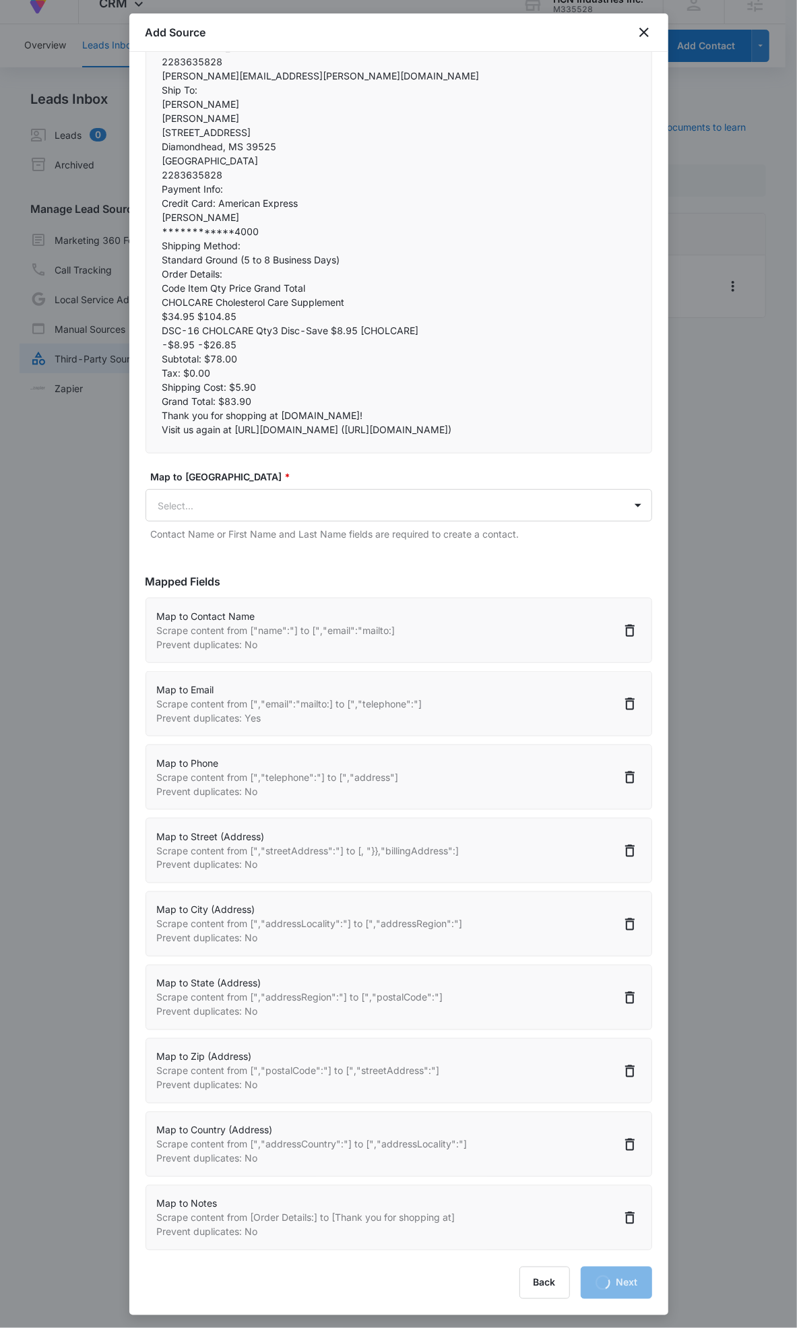
select select "188"
select select "189"
select select "190"
select select "193"
select select "300"
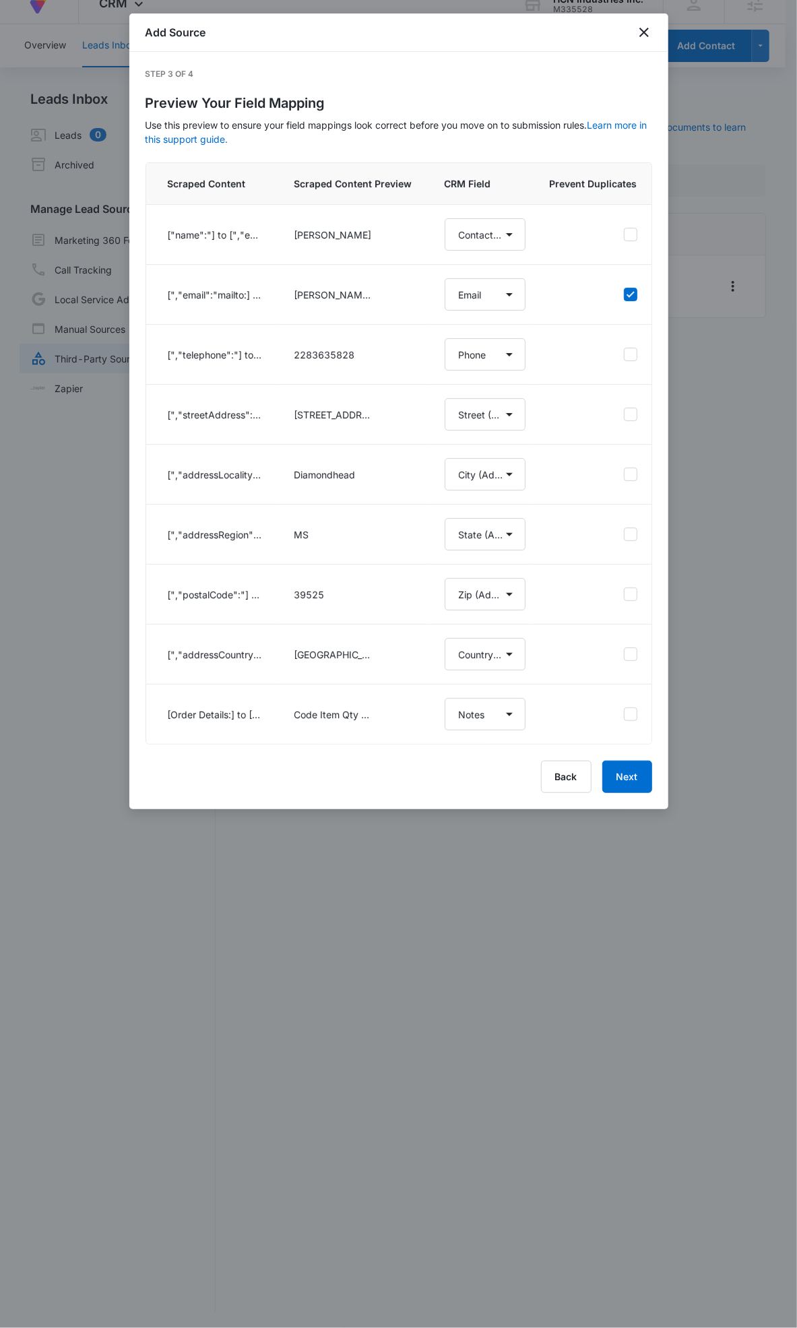
scroll to position [0, 0]
click at [629, 807] on div "Step 3 of 4 Preview Your Field Mapping Use this preview to ensure your field ma…" at bounding box center [398, 431] width 539 height 758
click at [632, 792] on button "Next" at bounding box center [628, 777] width 50 height 32
select select "77"
select select "185"
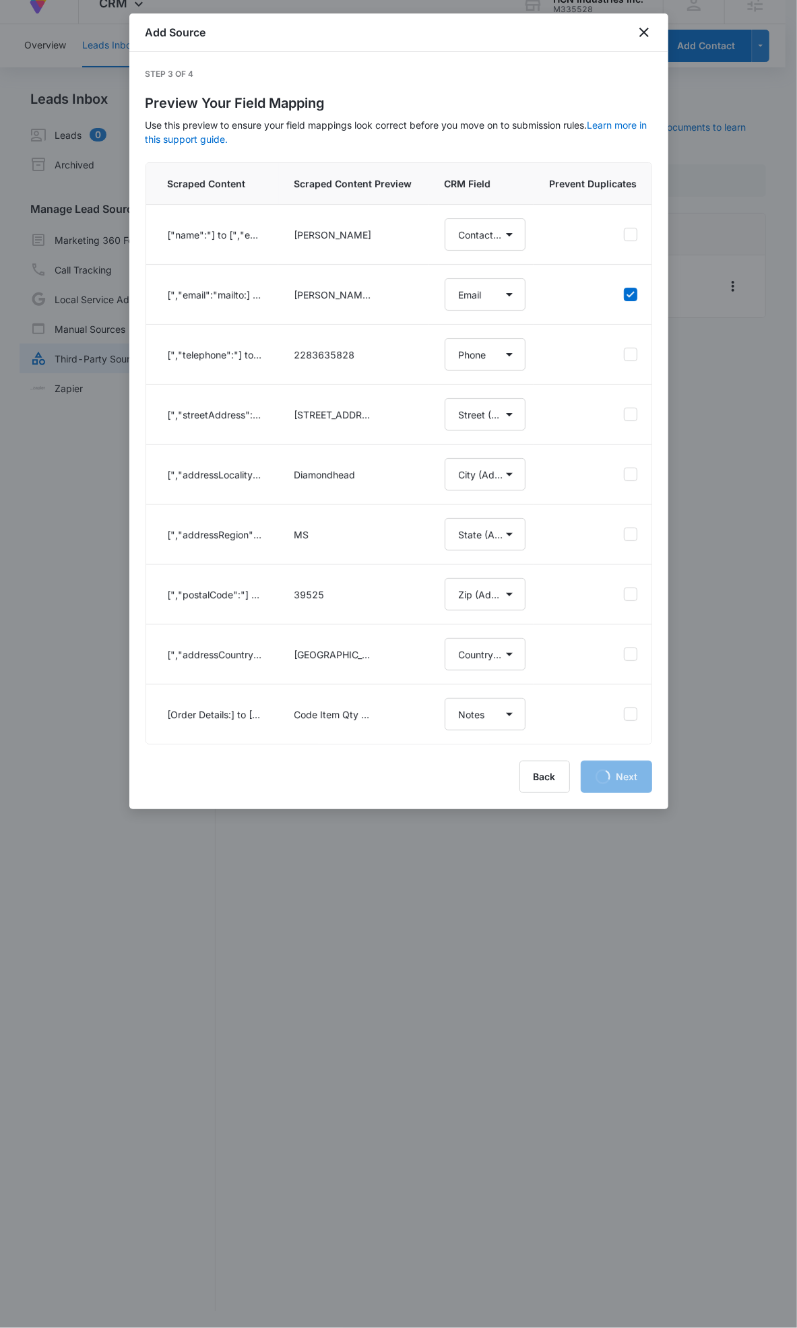
select select "184"
select select "187"
select select "188"
select select "189"
select select "190"
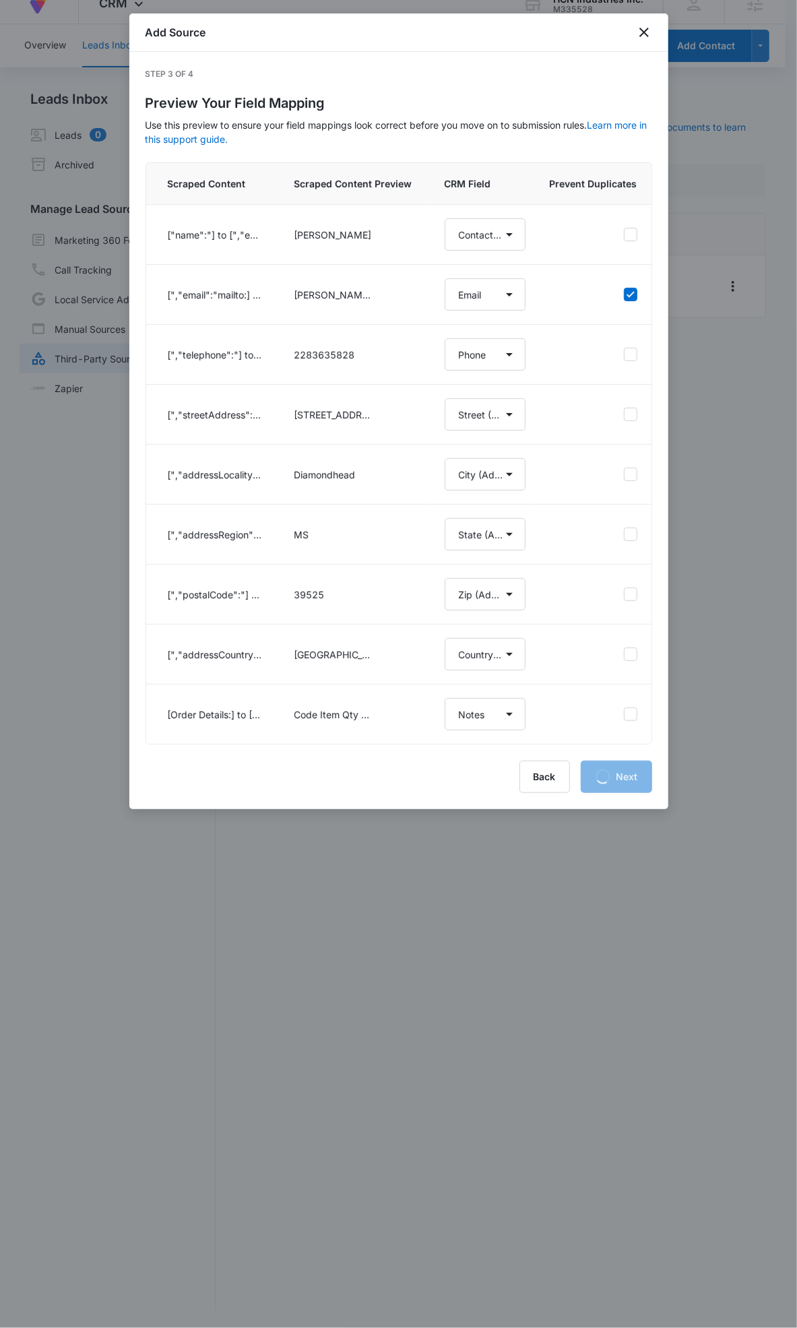
select select "193"
select select "300"
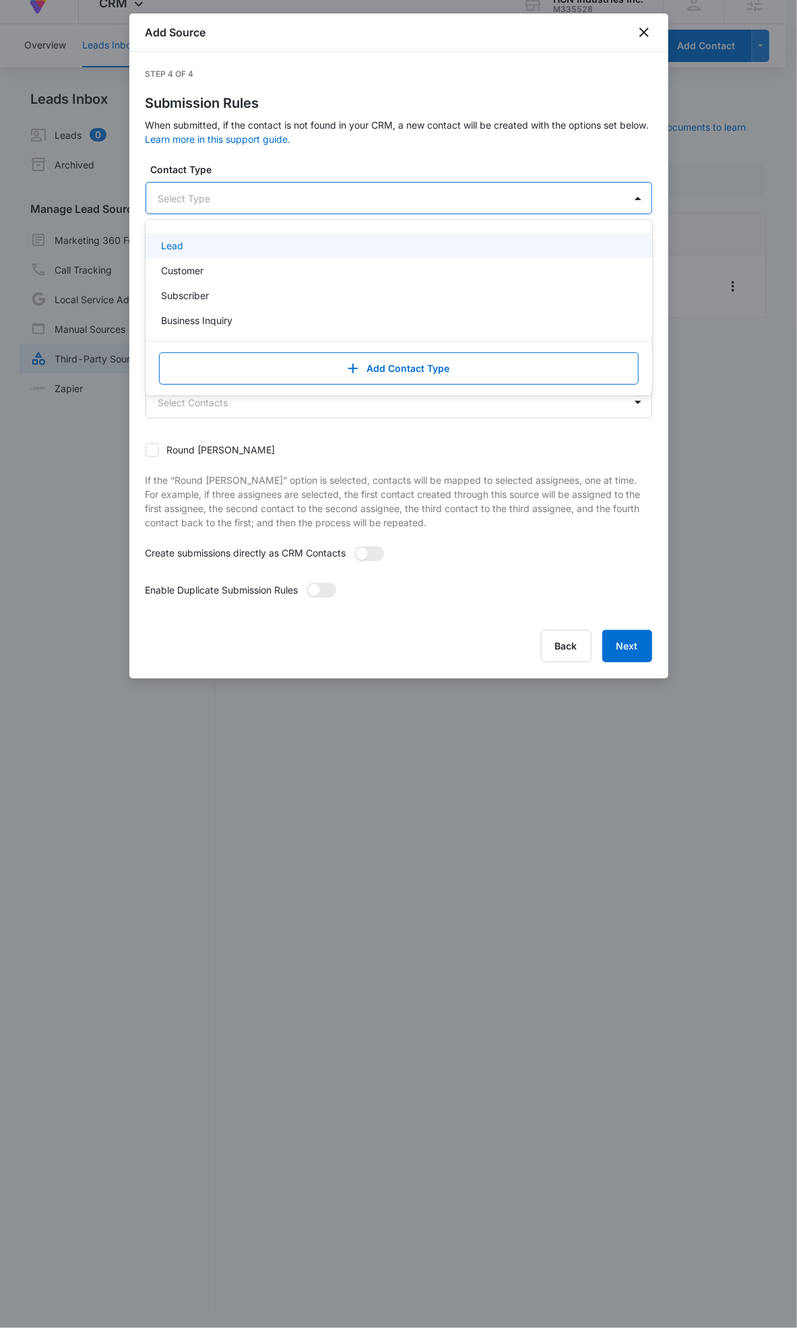
click at [217, 205] on div at bounding box center [382, 198] width 449 height 17
click at [229, 265] on div "Customer" at bounding box center [398, 271] width 472 height 14
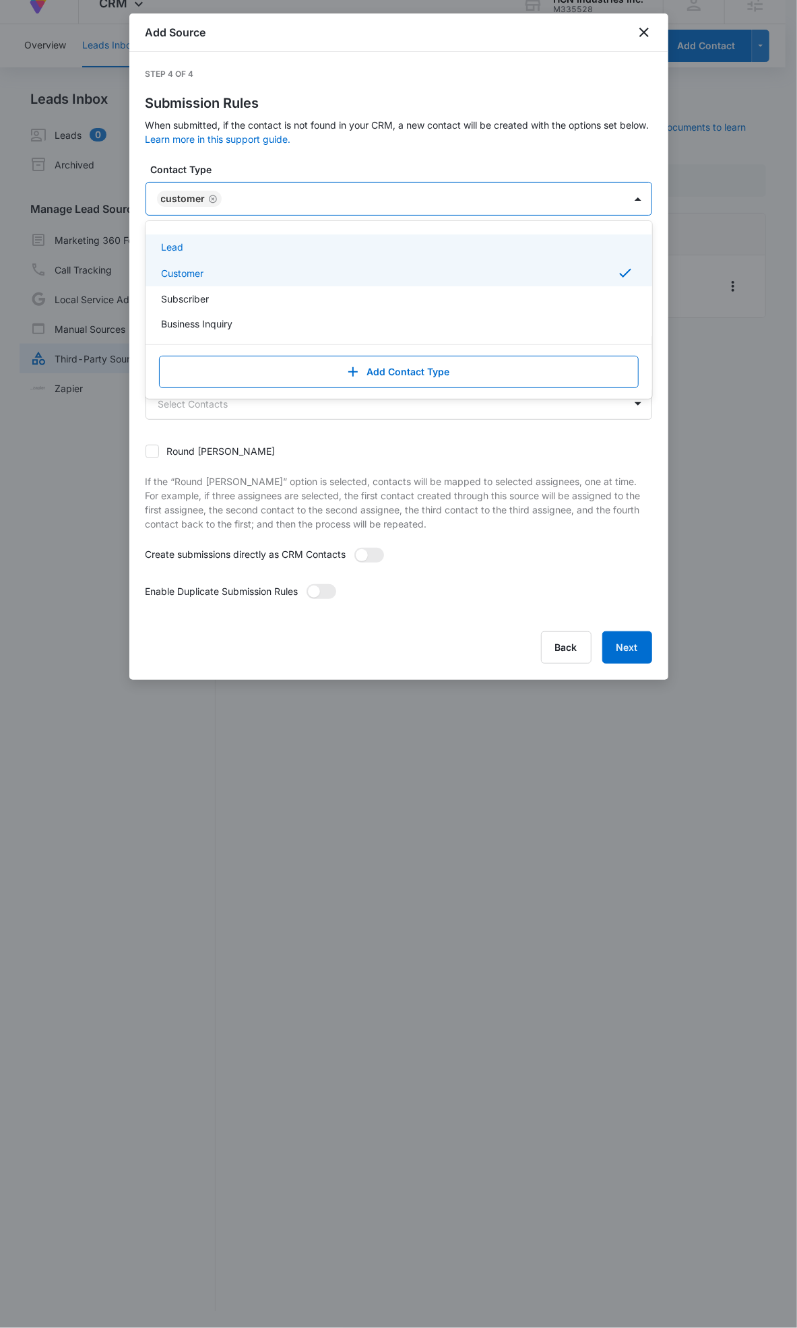
click at [270, 197] on div at bounding box center [416, 199] width 381 height 17
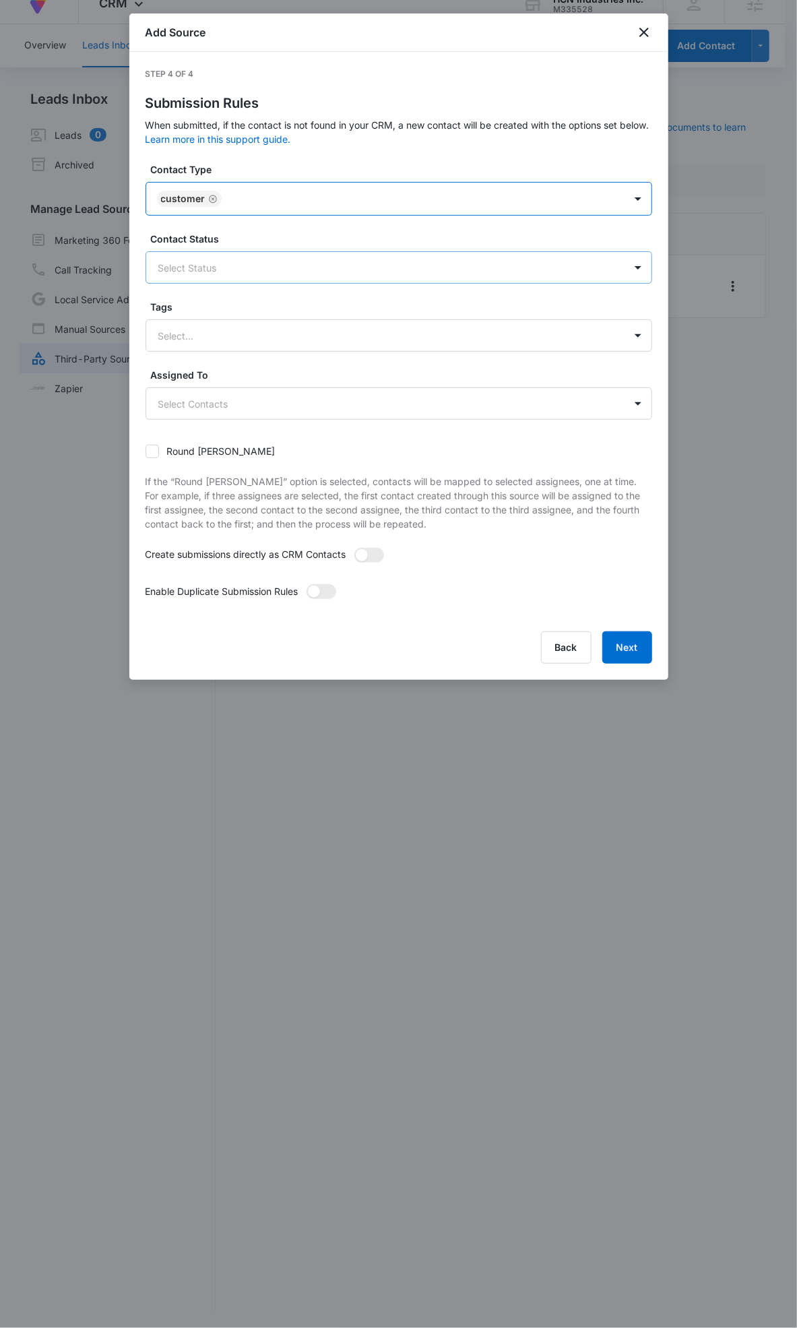
click at [262, 260] on div at bounding box center [382, 267] width 449 height 17
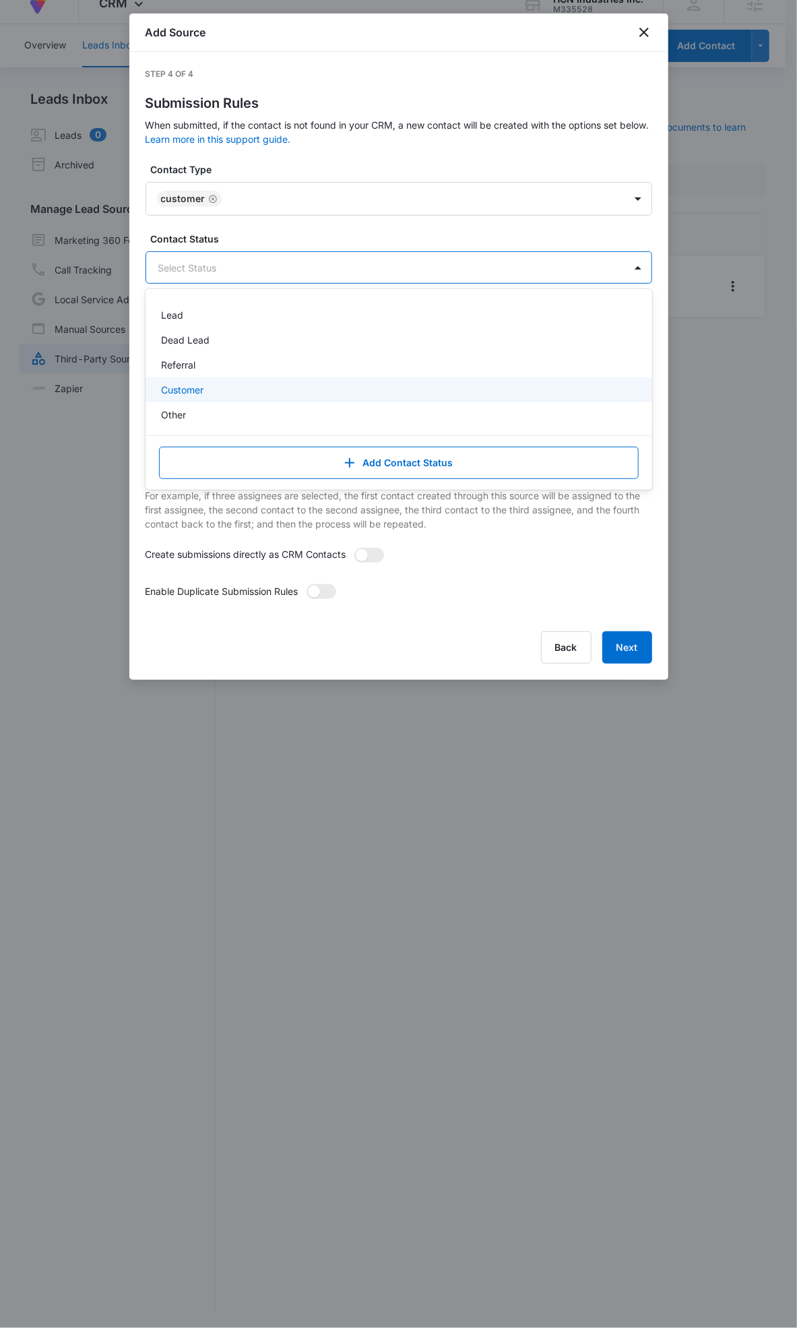
click at [257, 388] on div "Customer" at bounding box center [398, 390] width 472 height 14
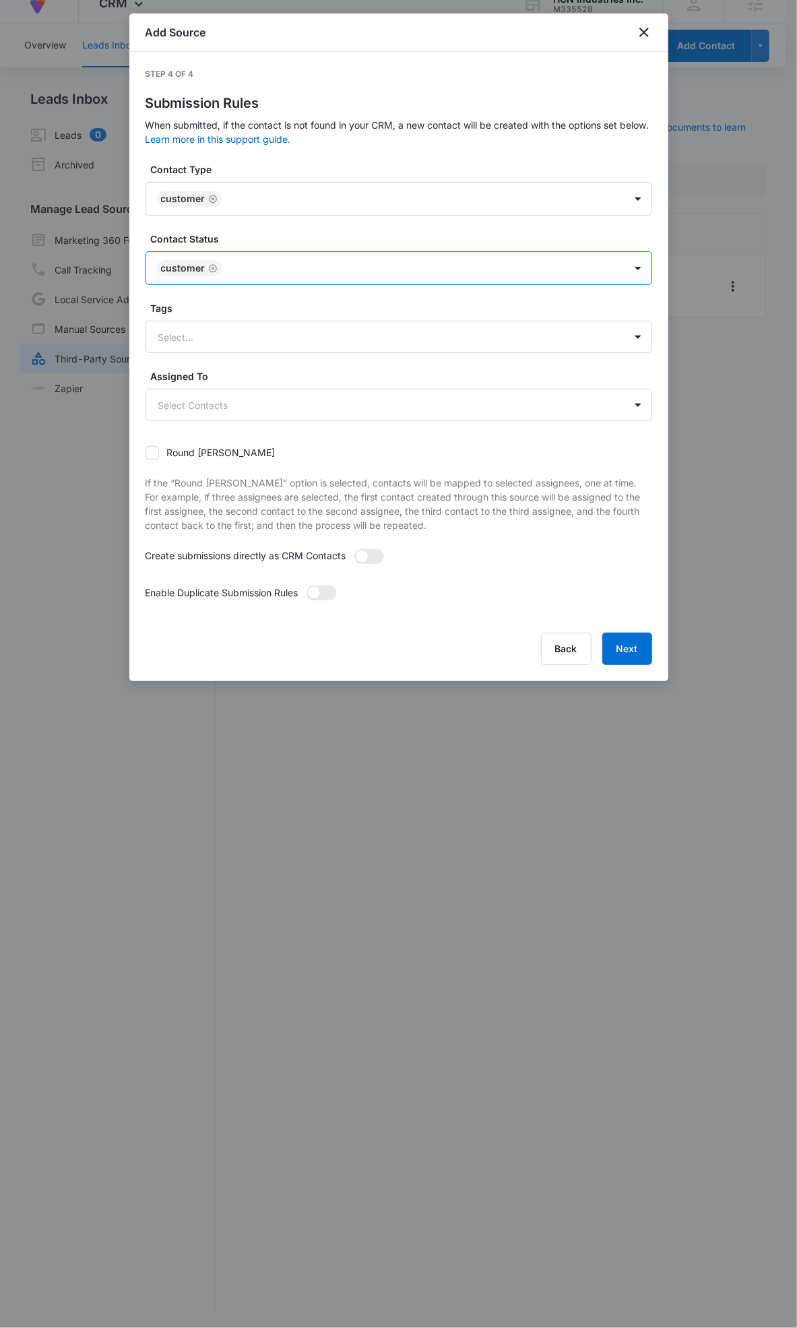
click at [286, 265] on div at bounding box center [416, 268] width 381 height 17
click at [368, 551] on span at bounding box center [370, 556] width 30 height 15
click at [363, 551] on input "checkbox" at bounding box center [358, 553] width 9 height 9
checkbox input "true"
click at [329, 588] on span at bounding box center [322, 593] width 30 height 15
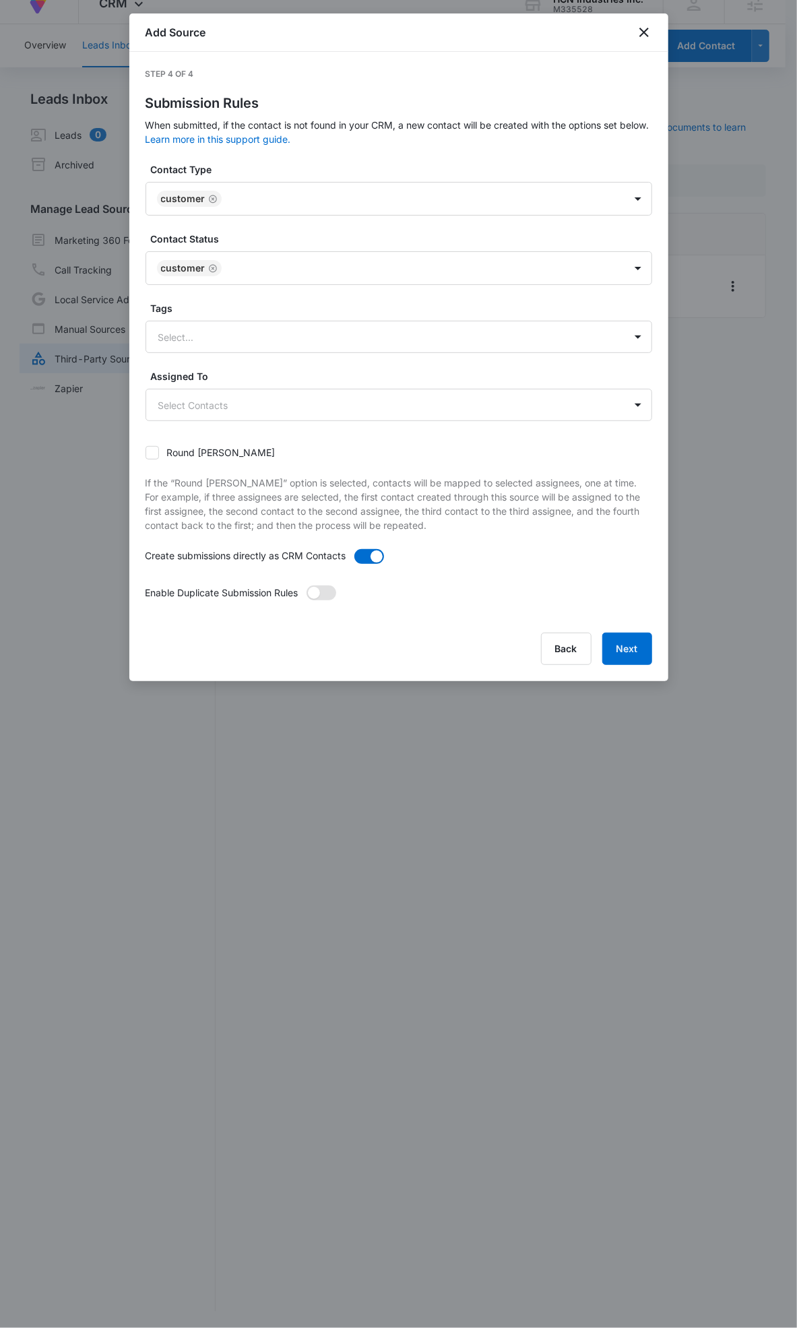
click at [315, 588] on input "checkbox" at bounding box center [310, 589] width 9 height 9
checkbox input "true"
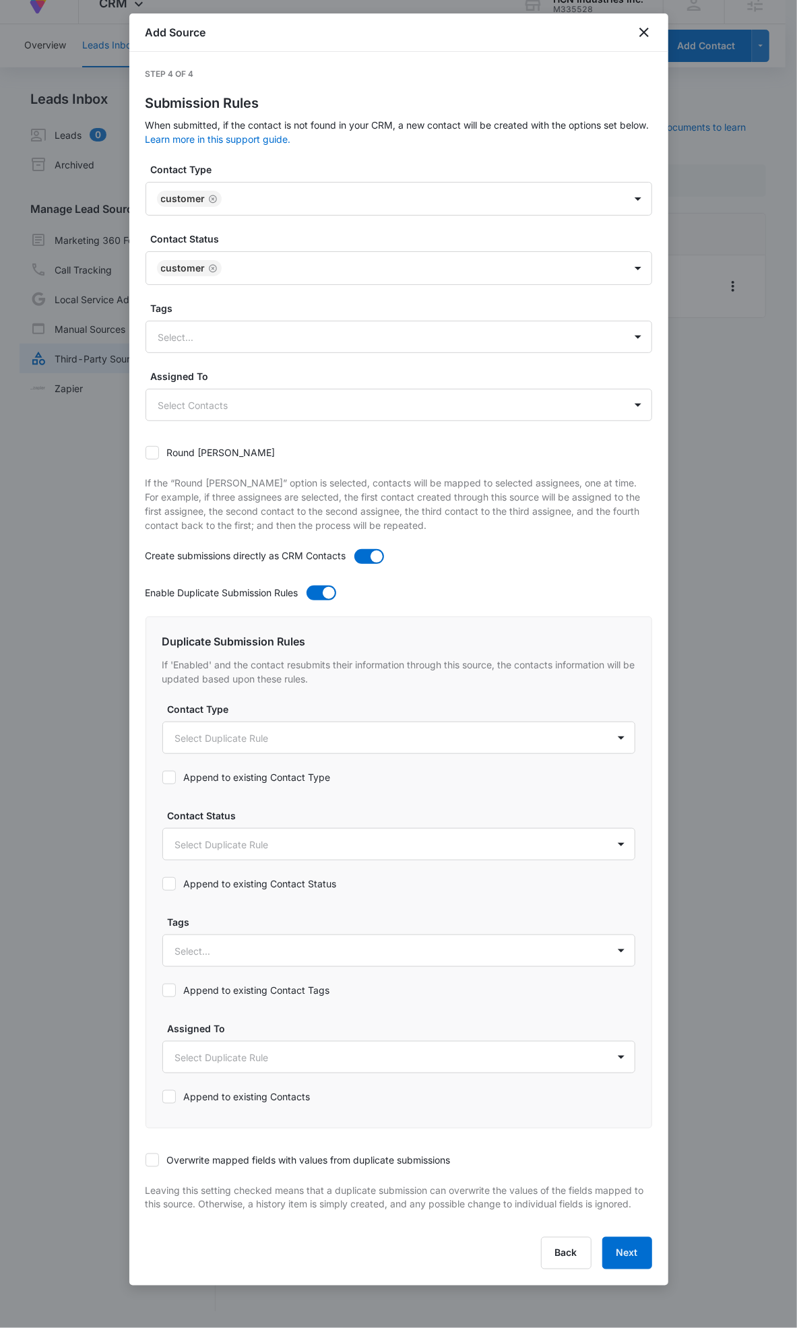
click at [202, 873] on div "Append to existing Contact Status" at bounding box center [249, 884] width 175 height 30
click at [202, 884] on label "Append to existing Contact Status" at bounding box center [249, 884] width 175 height 14
click at [162, 884] on input "Append to existing Contact Status" at bounding box center [162, 884] width 0 height 0
click at [221, 771] on label "Append to existing Contact Type" at bounding box center [246, 777] width 168 height 14
click at [162, 778] on input "Append to existing Contact Type" at bounding box center [162, 778] width 0 height 0
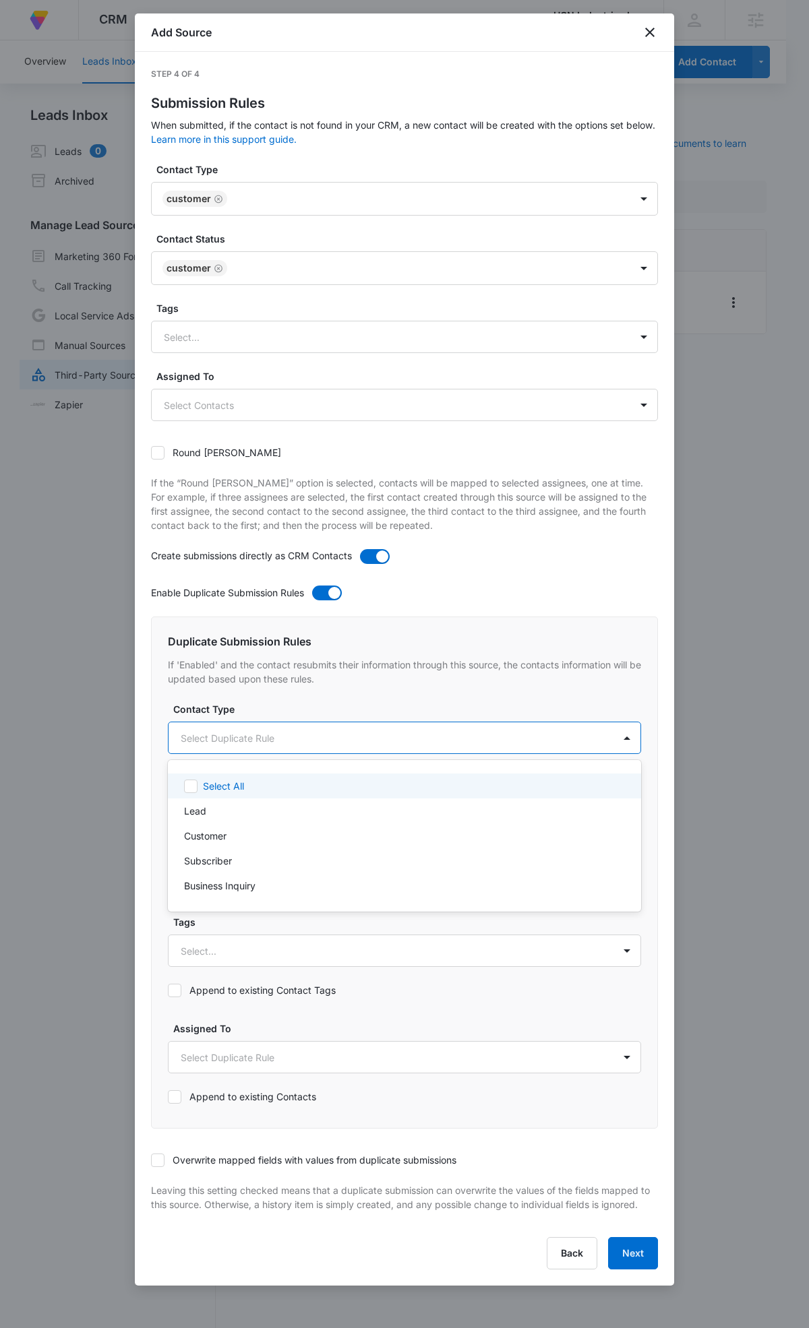
click at [241, 738] on body "At Volusion, we work hard to foster a great work environment where everyone fee…" at bounding box center [404, 664] width 809 height 1328
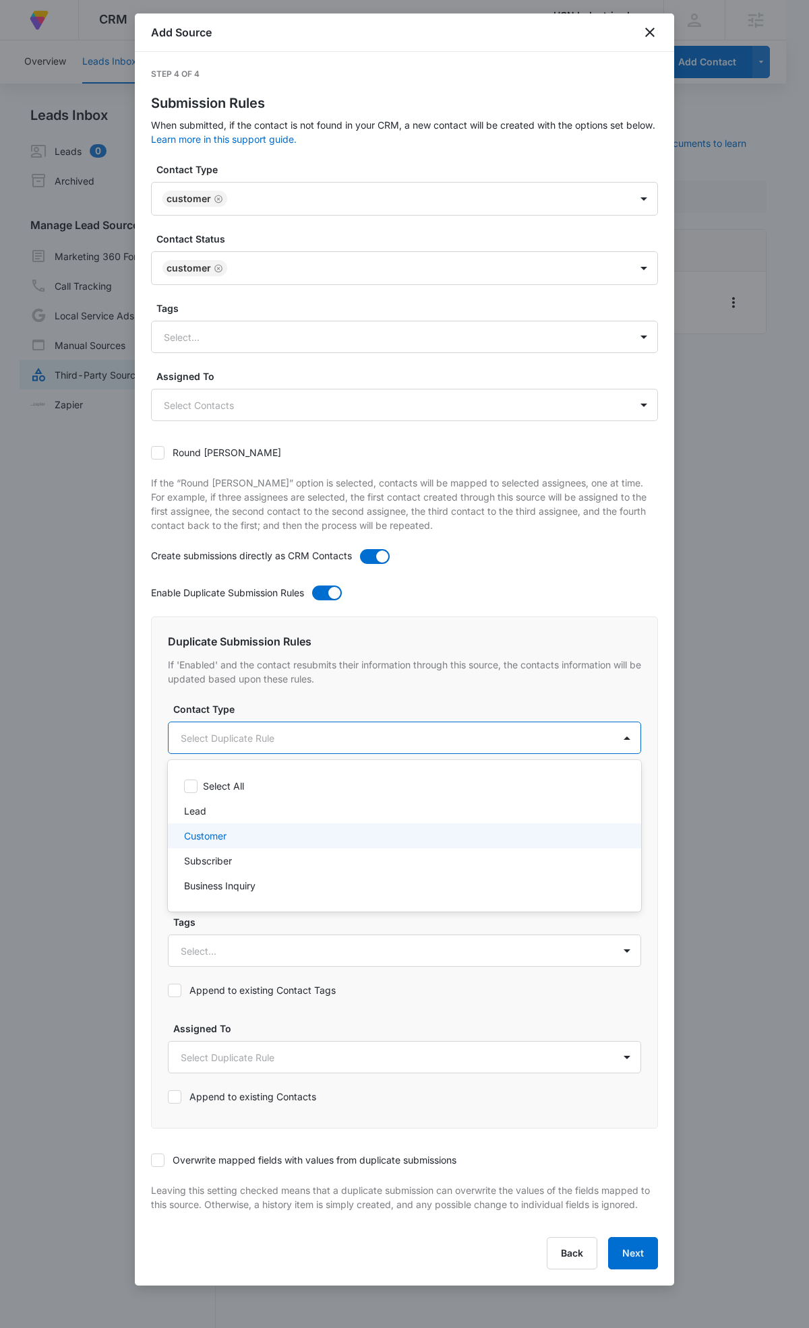
click at [241, 832] on div "Customer" at bounding box center [403, 836] width 438 height 14
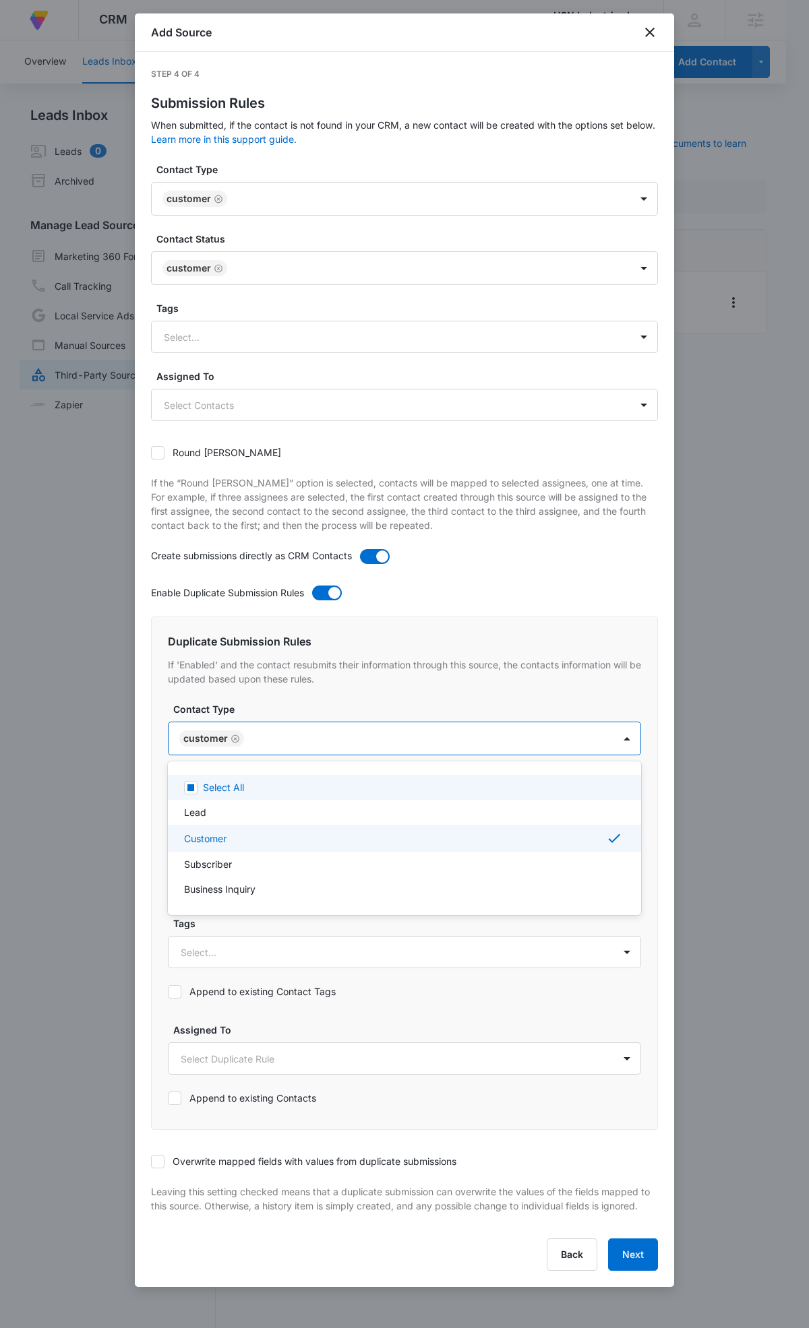
click at [293, 741] on div at bounding box center [404, 664] width 809 height 1328
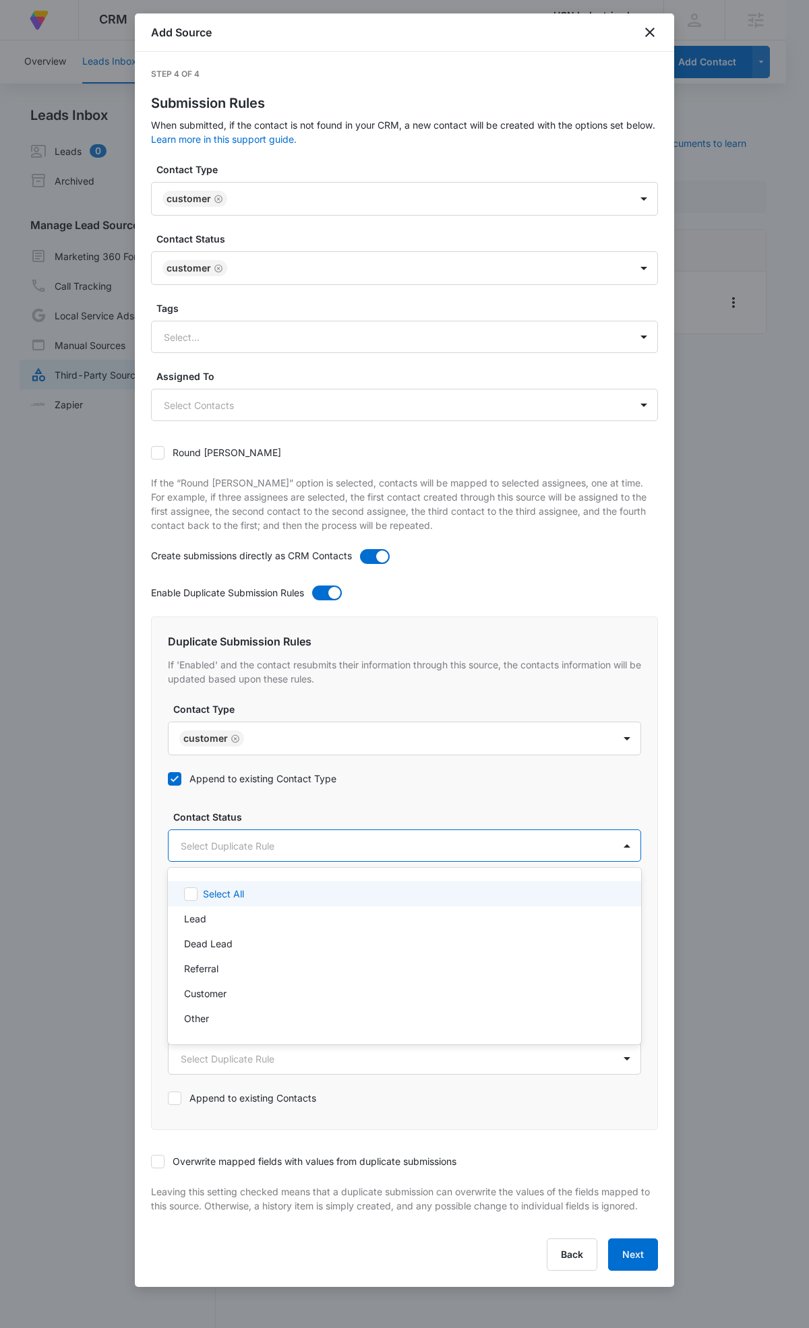
click at [272, 853] on body "At Volusion, we work hard to foster a great work environment where everyone fee…" at bounding box center [404, 664] width 809 height 1328
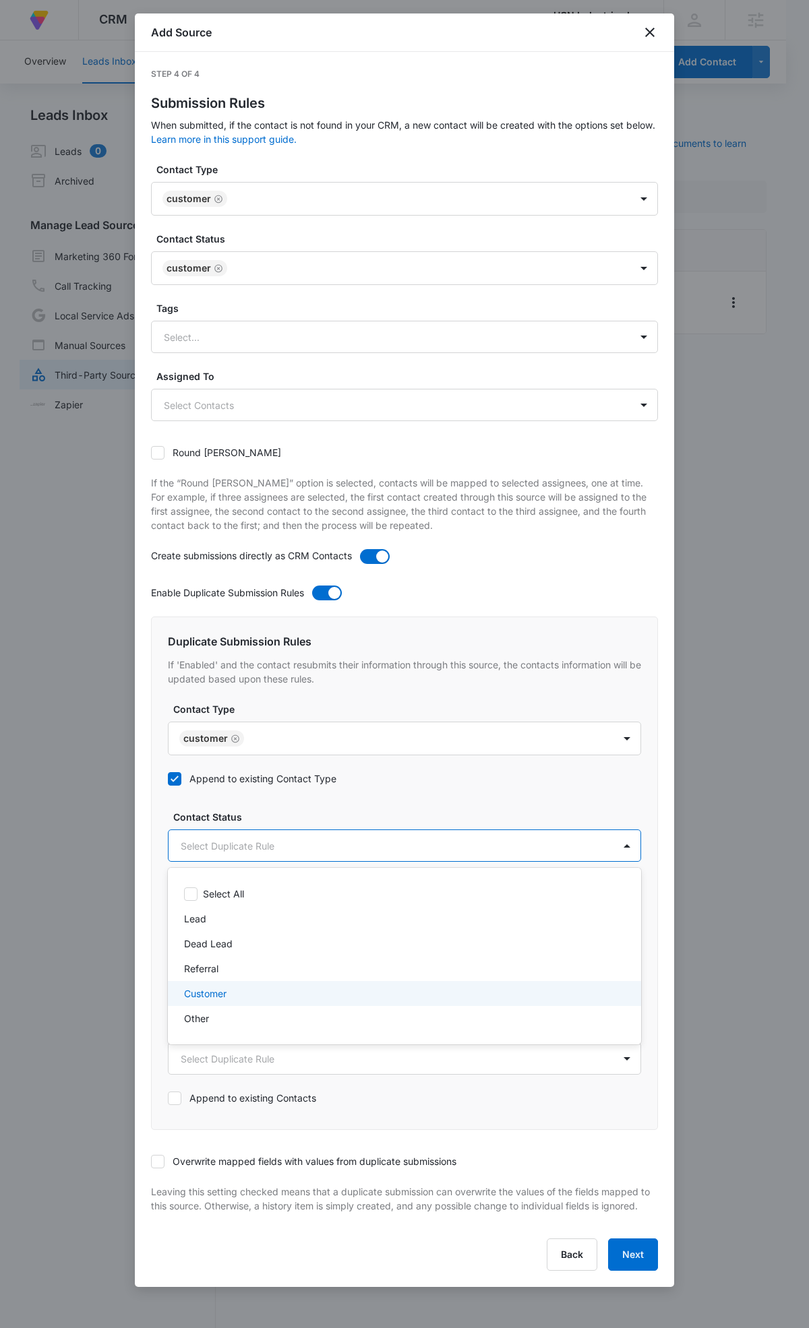
click at [243, 987] on div "Customer" at bounding box center [403, 994] width 438 height 14
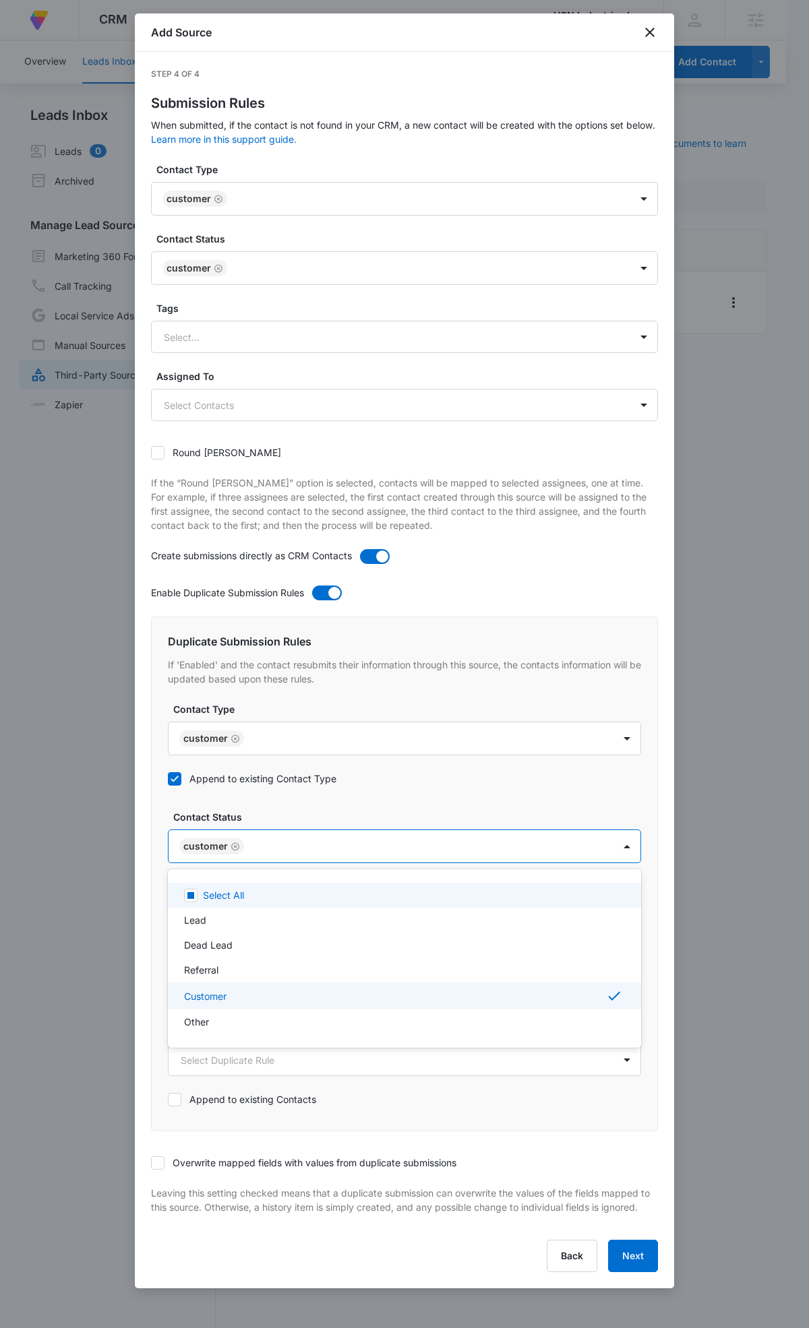
click at [335, 826] on div at bounding box center [404, 664] width 809 height 1328
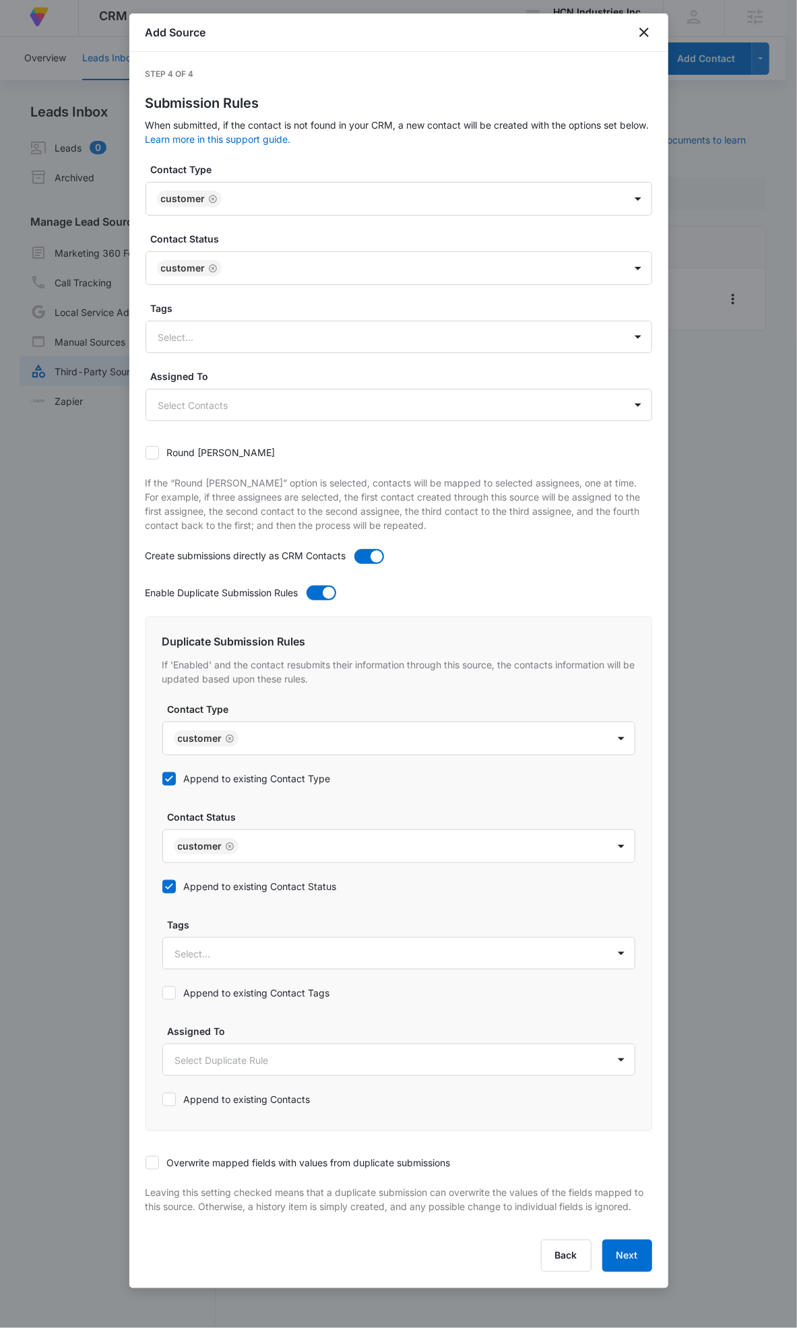
scroll to position [16, 0]
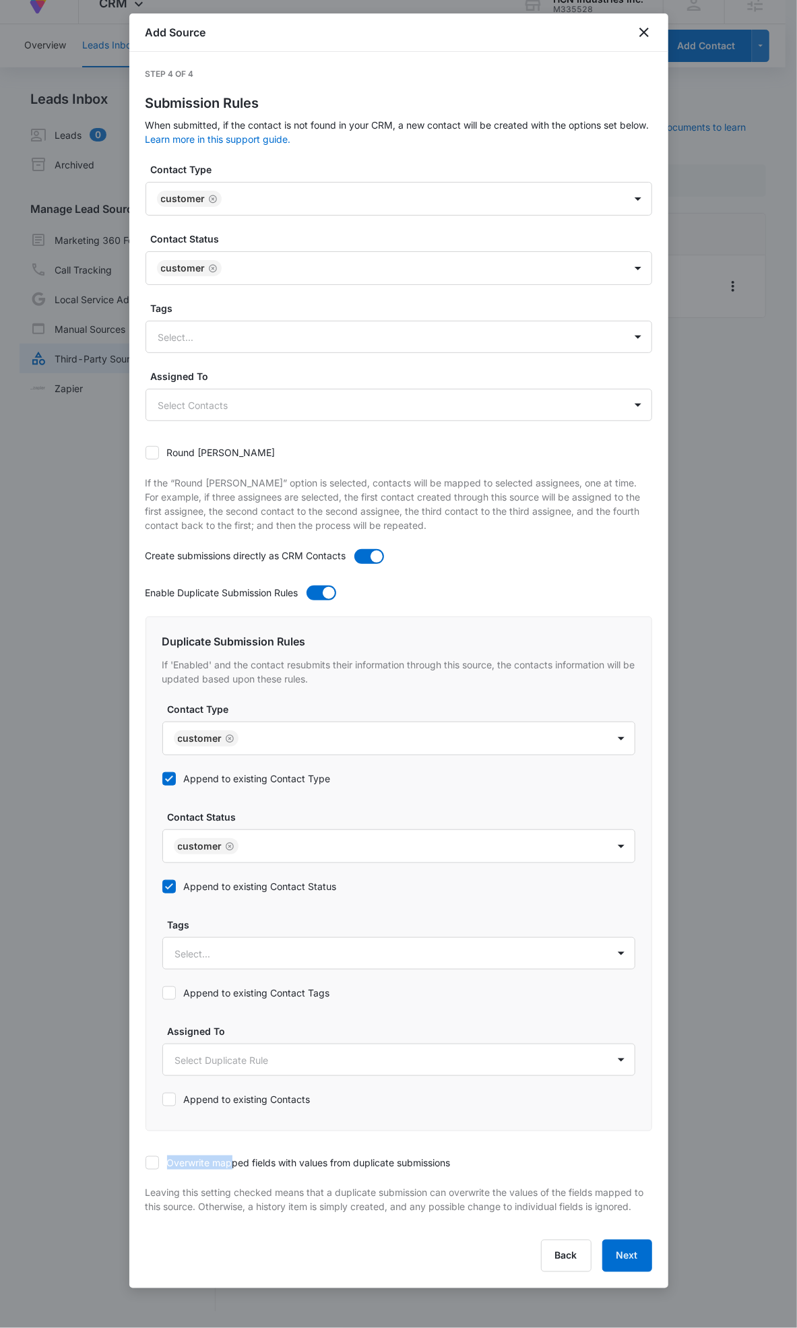
drag, startPoint x: 235, startPoint y: 1156, endPoint x: 238, endPoint y: 1165, distance: 9.4
click at [237, 1157] on label "Overwrite mapped fields with values from duplicate submissions" at bounding box center [298, 1163] width 305 height 14
click at [238, 1171] on div "Overwrite mapped fields with values from duplicate submissions" at bounding box center [298, 1163] width 305 height 30
click at [346, 1157] on label "Overwrite mapped fields with values from duplicate submissions" at bounding box center [298, 1163] width 305 height 14
click at [146, 1163] on input "Overwrite mapped fields with values from duplicate submissions" at bounding box center [146, 1163] width 0 height 0
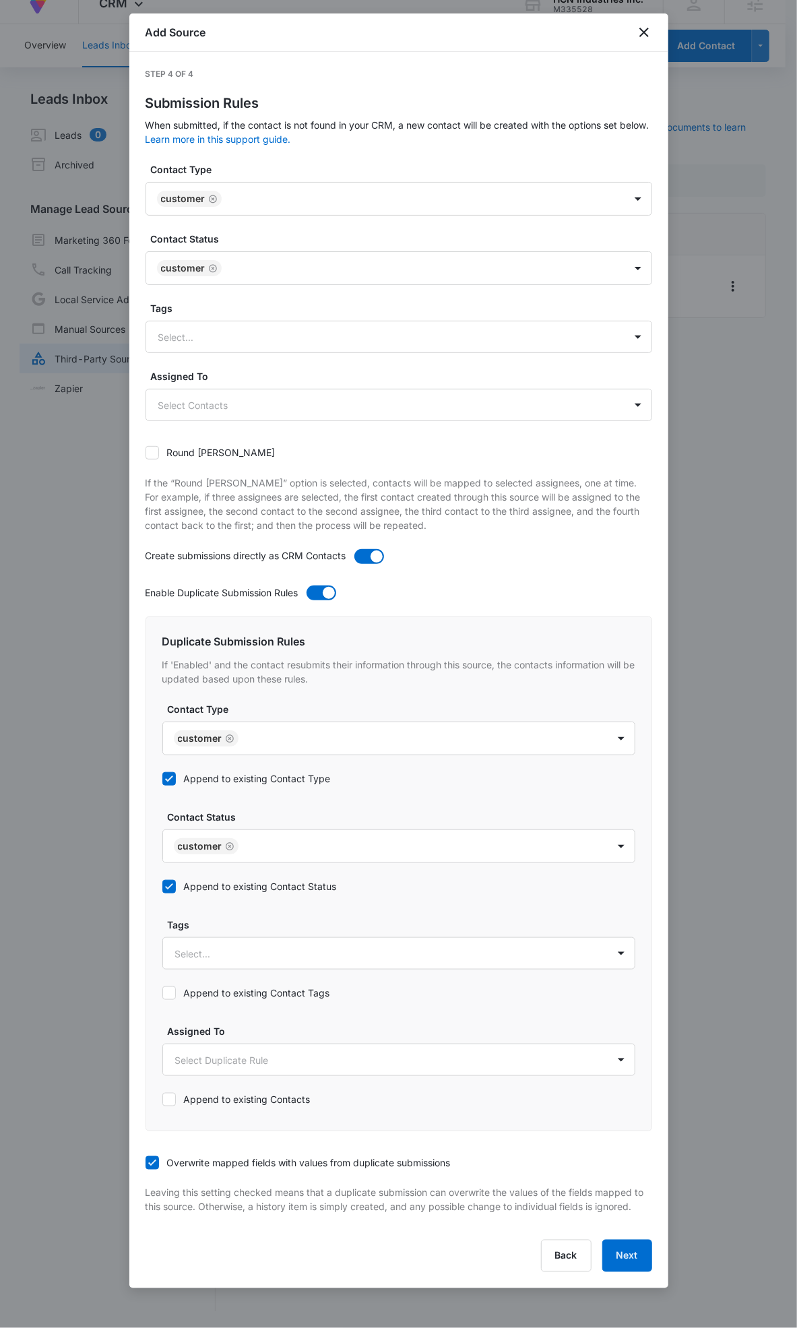
click at [672, 1261] on div at bounding box center [398, 664] width 797 height 1328
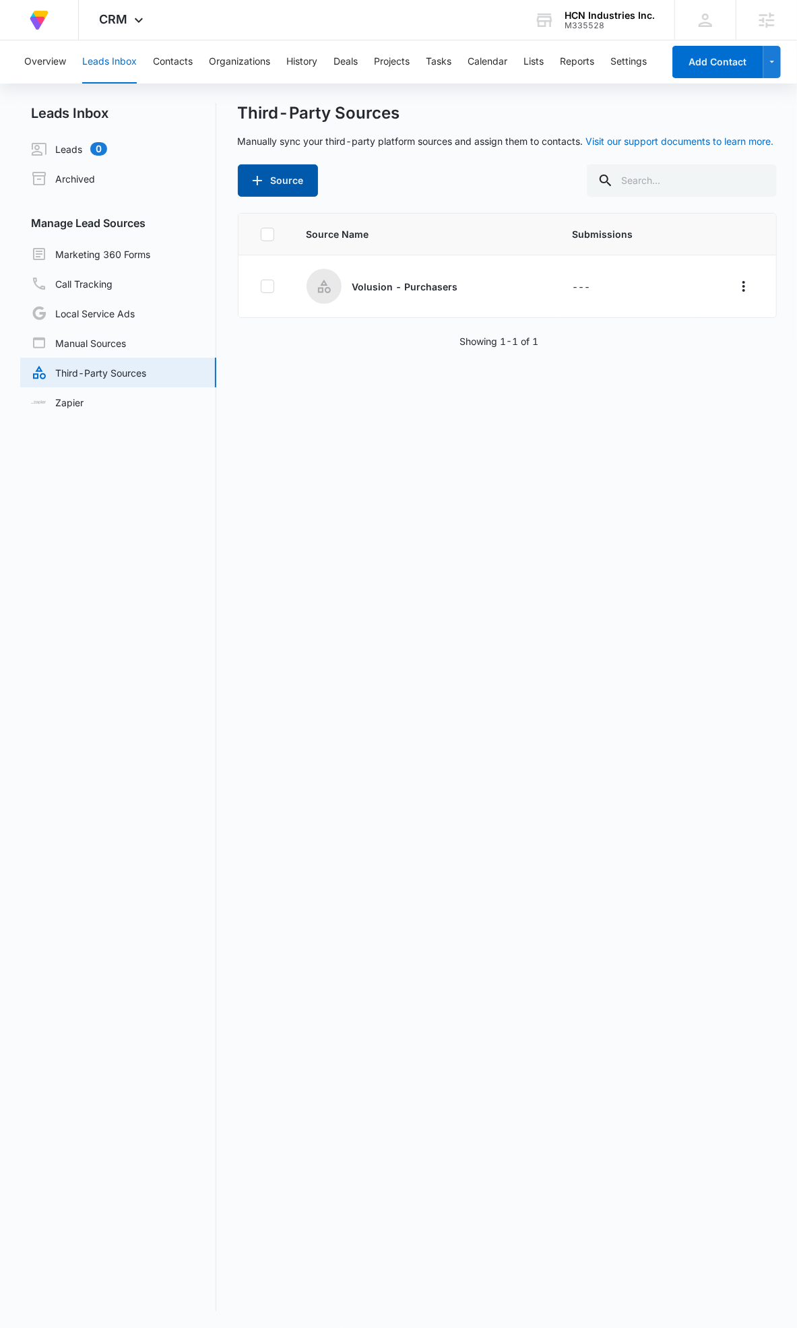
scroll to position [2, 0]
click at [736, 288] on icon "Overflow Menu" at bounding box center [744, 286] width 16 height 16
click at [708, 361] on div "Submission Rules" at bounding box center [673, 363] width 76 height 9
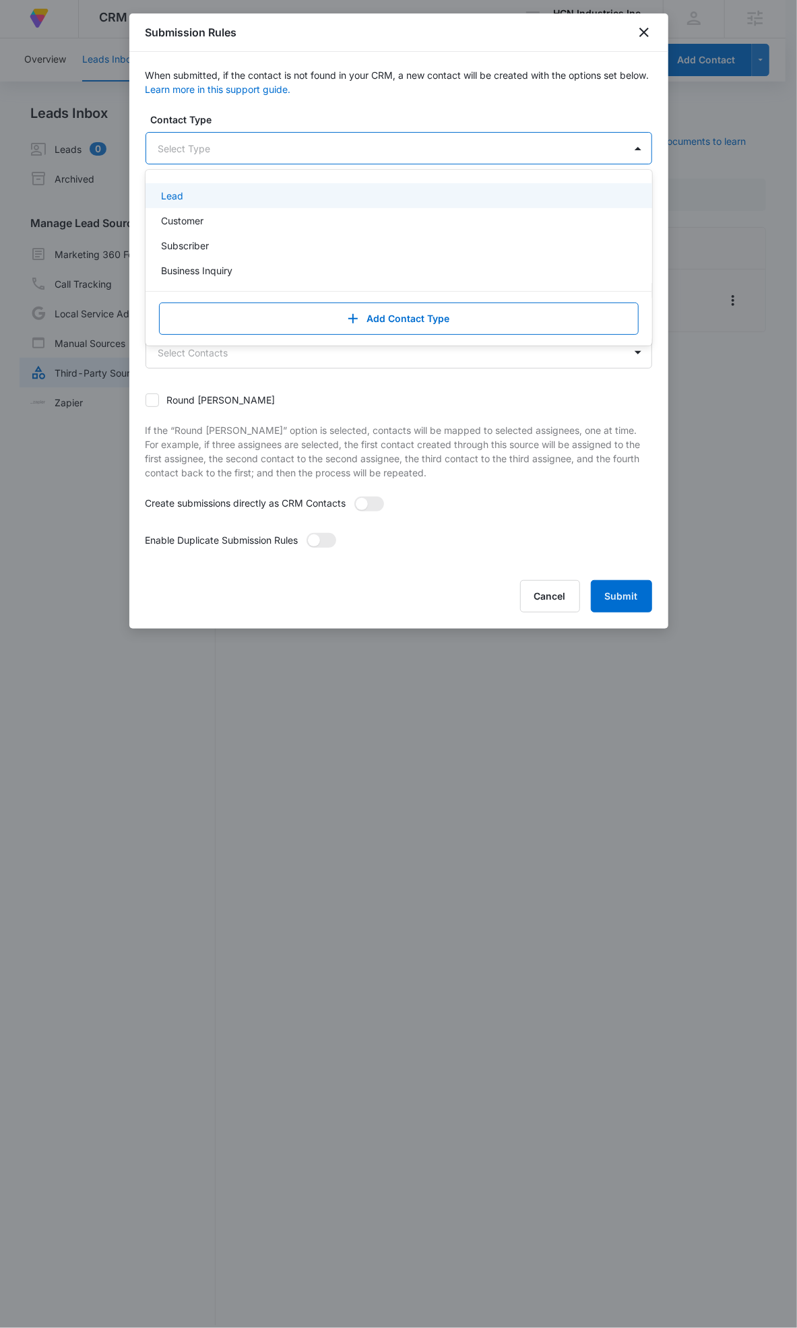
click at [284, 156] on div at bounding box center [382, 148] width 449 height 17
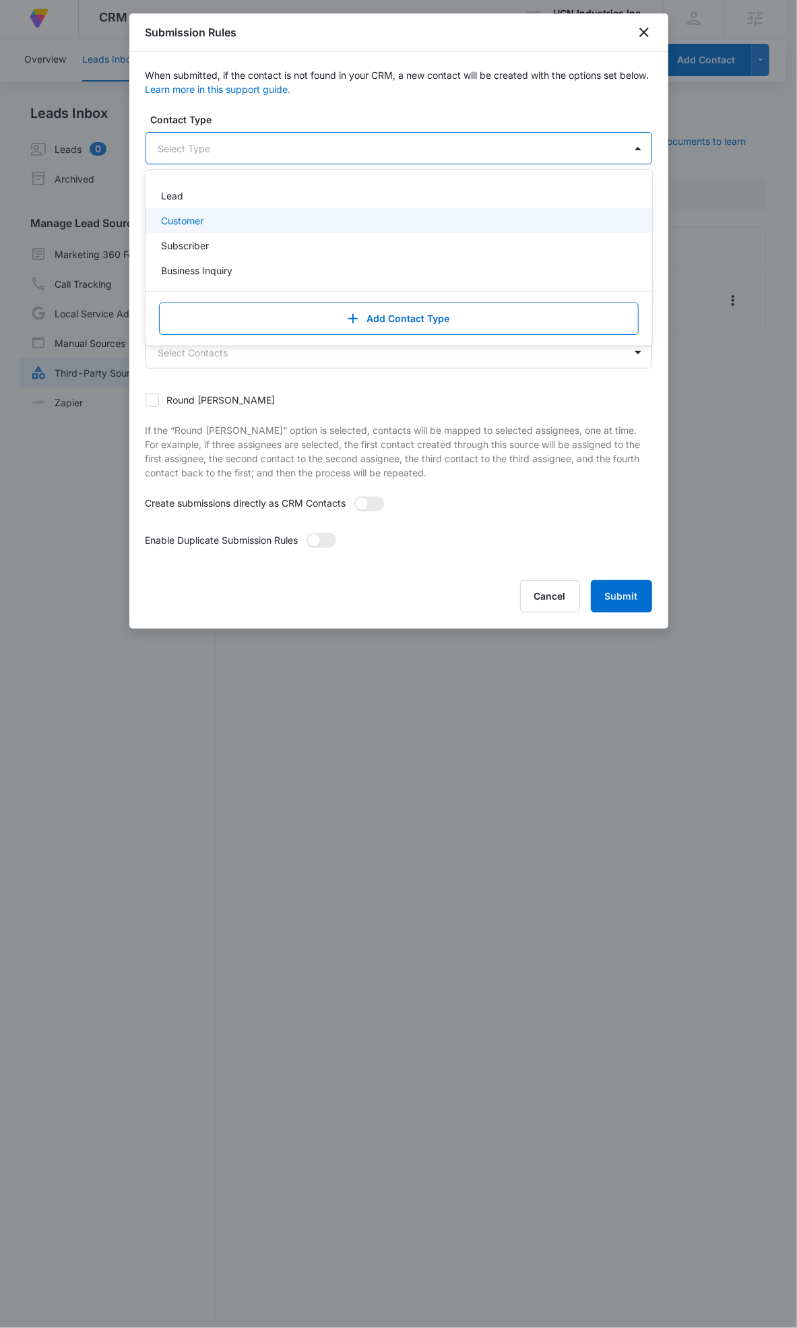
click at [265, 214] on div "Customer" at bounding box center [398, 221] width 472 height 14
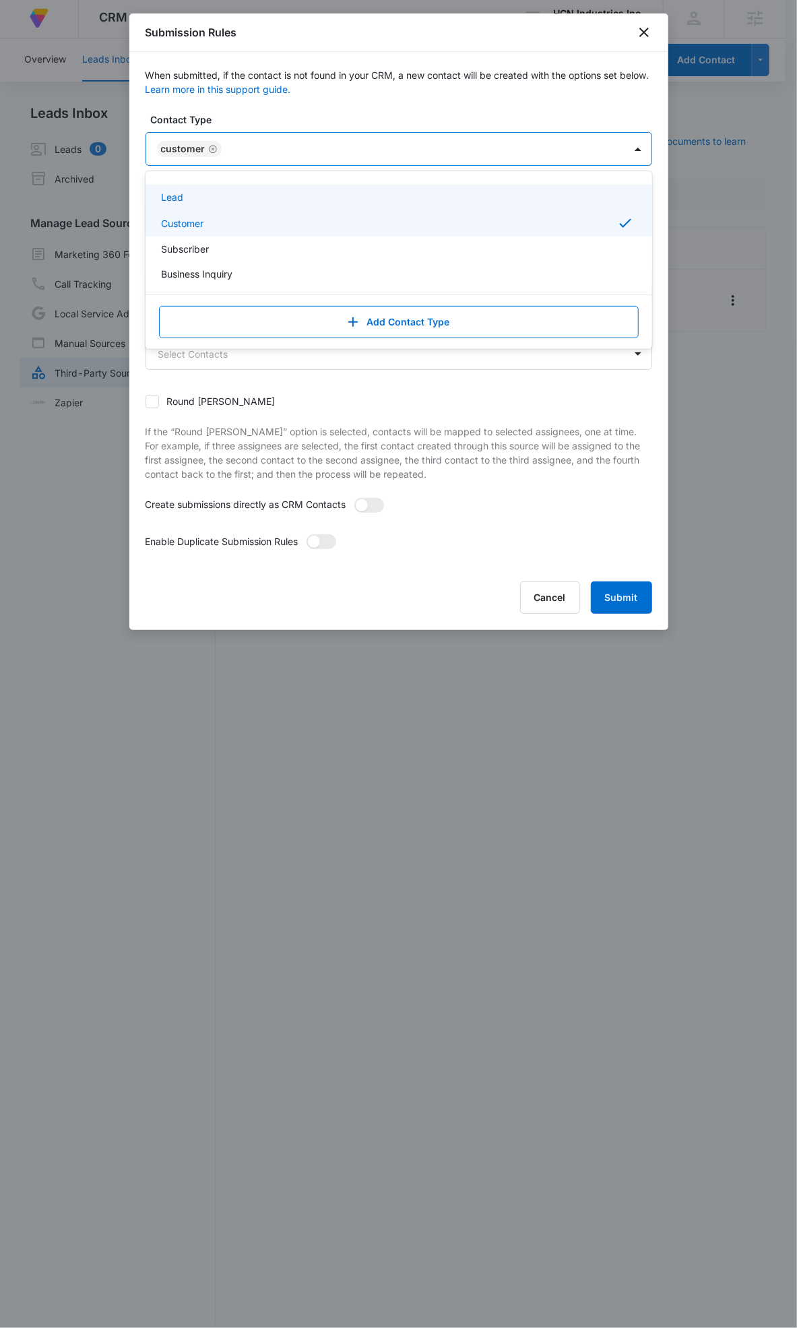
click at [277, 154] on div at bounding box center [416, 149] width 381 height 17
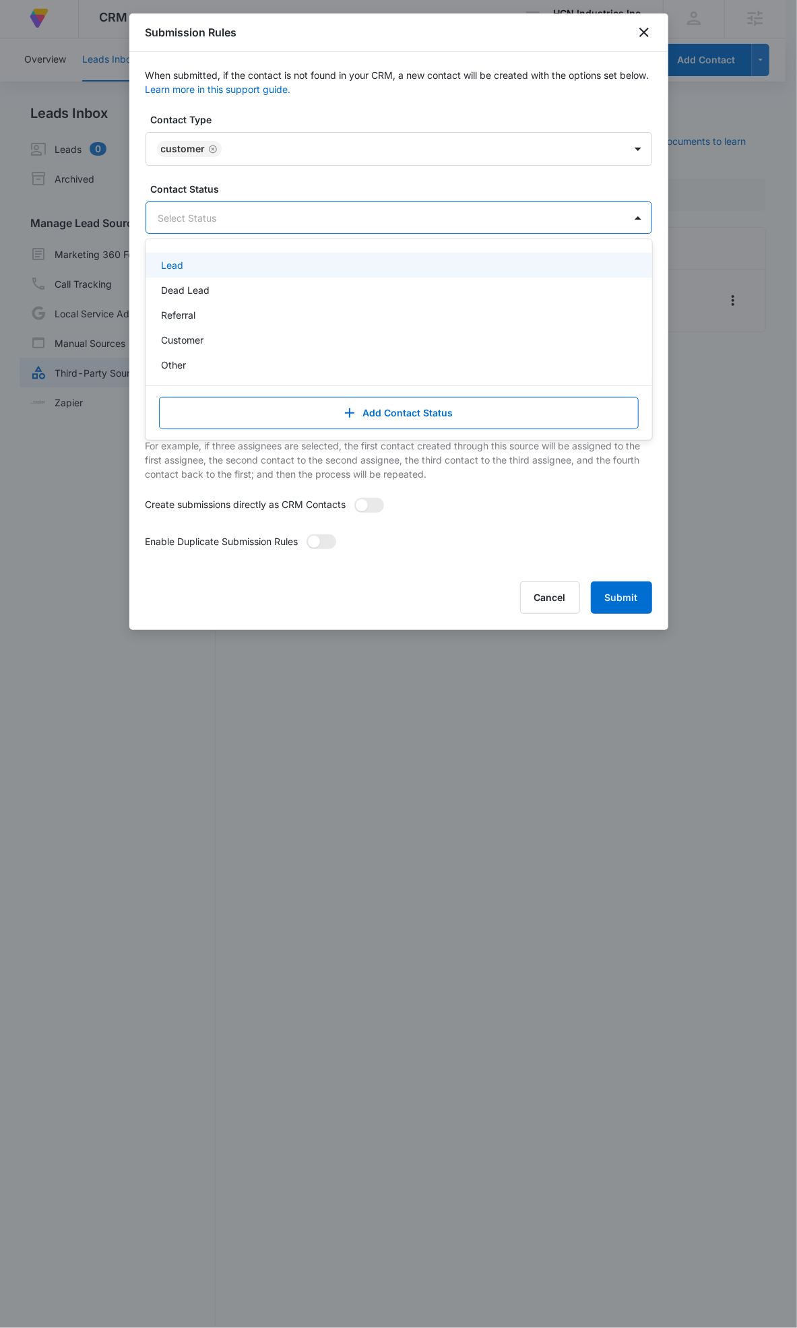
click at [266, 208] on div "Select Status" at bounding box center [385, 218] width 479 height 30
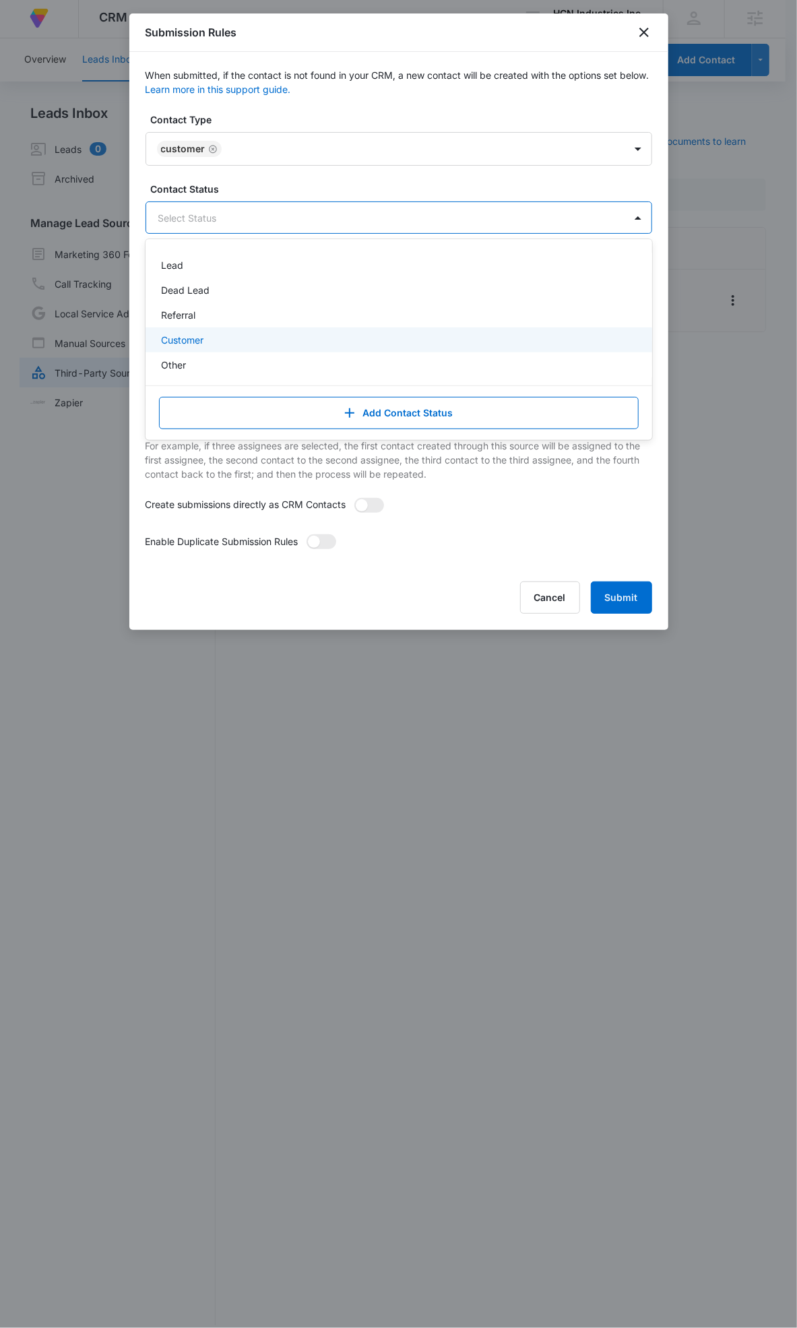
click at [251, 338] on div "Customer" at bounding box center [398, 340] width 472 height 14
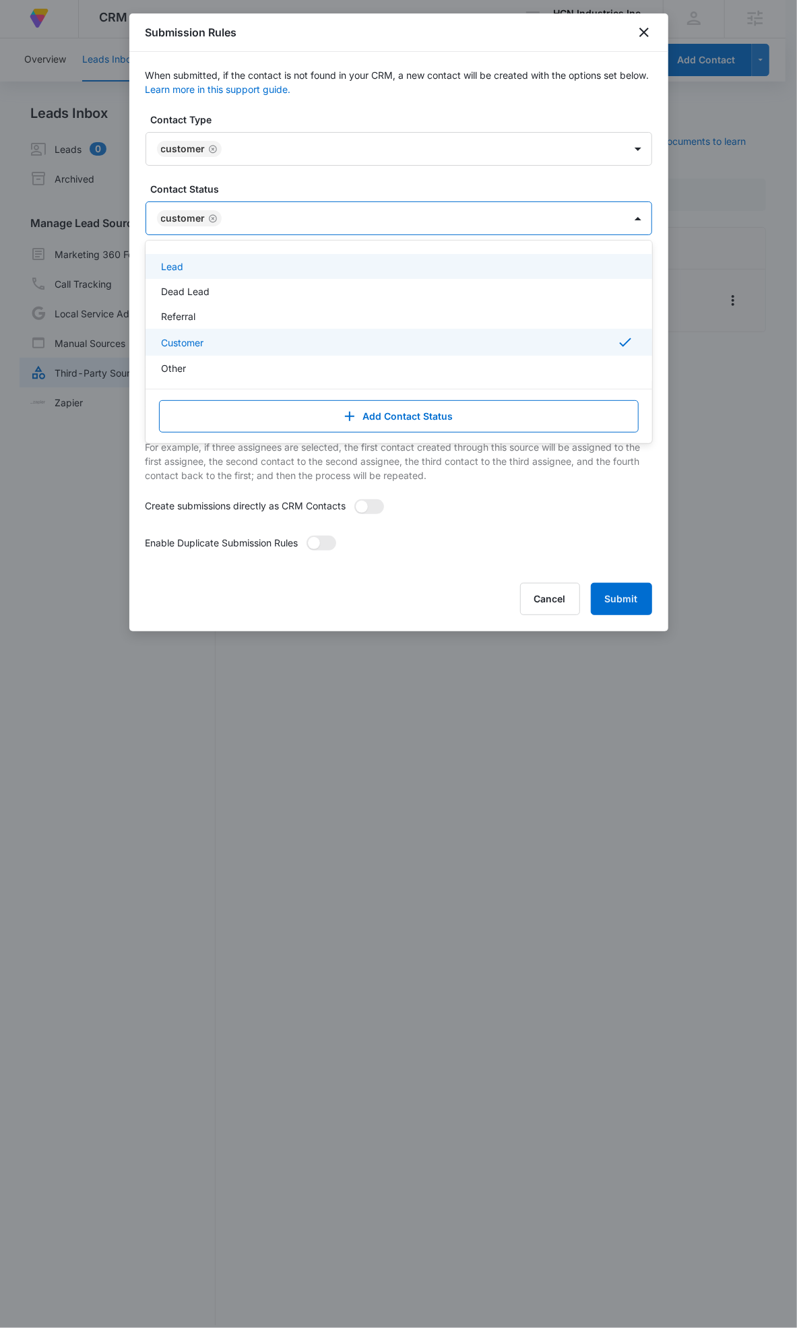
click at [288, 218] on div at bounding box center [416, 218] width 381 height 17
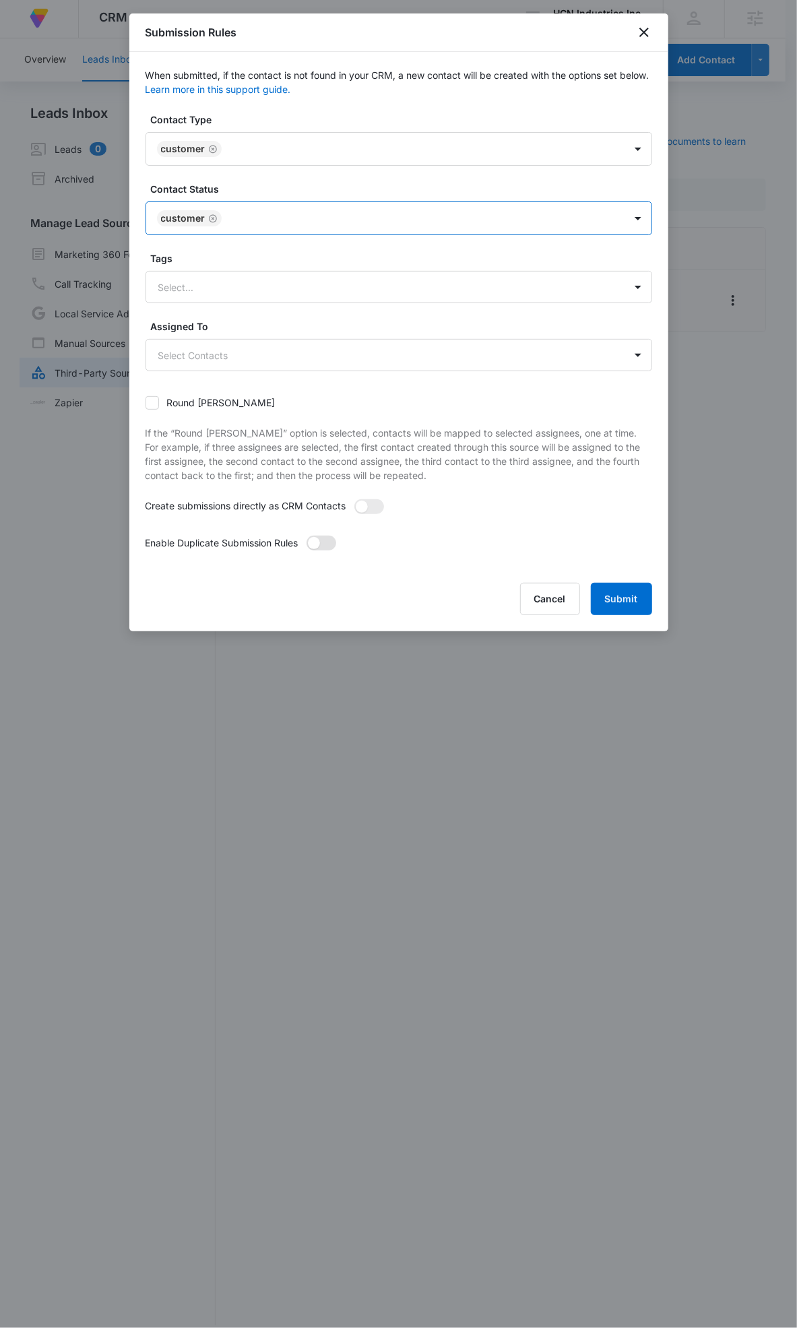
click at [324, 537] on span at bounding box center [322, 543] width 30 height 15
click at [315, 537] on input "checkbox" at bounding box center [310, 539] width 9 height 9
checkbox input "true"
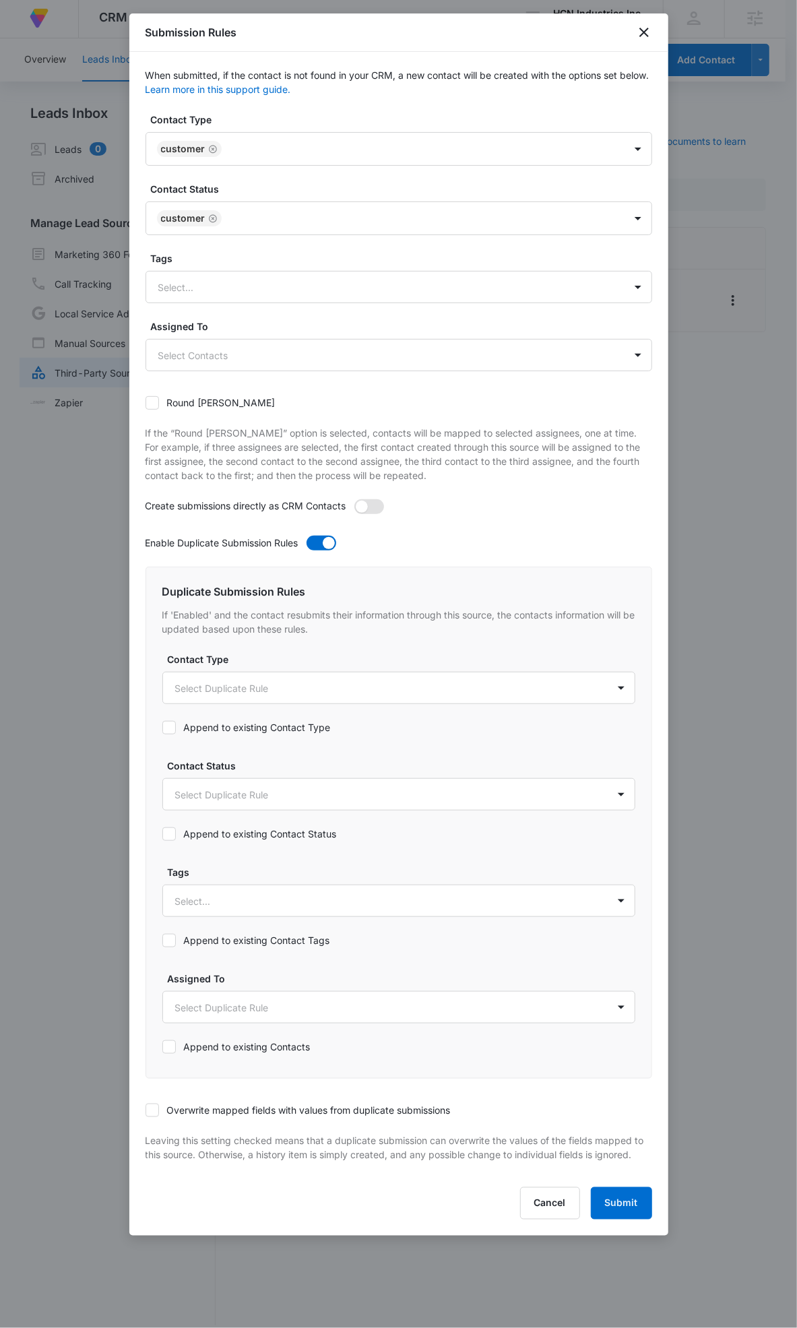
click at [379, 506] on span at bounding box center [370, 506] width 30 height 15
click at [363, 506] on input "checkbox" at bounding box center [358, 503] width 9 height 9
checkbox input "true"
click at [185, 1117] on label "Overwrite mapped fields with values from duplicate submissions" at bounding box center [298, 1110] width 305 height 14
click at [146, 1111] on input "Overwrite mapped fields with values from duplicate submissions" at bounding box center [146, 1111] width 0 height 0
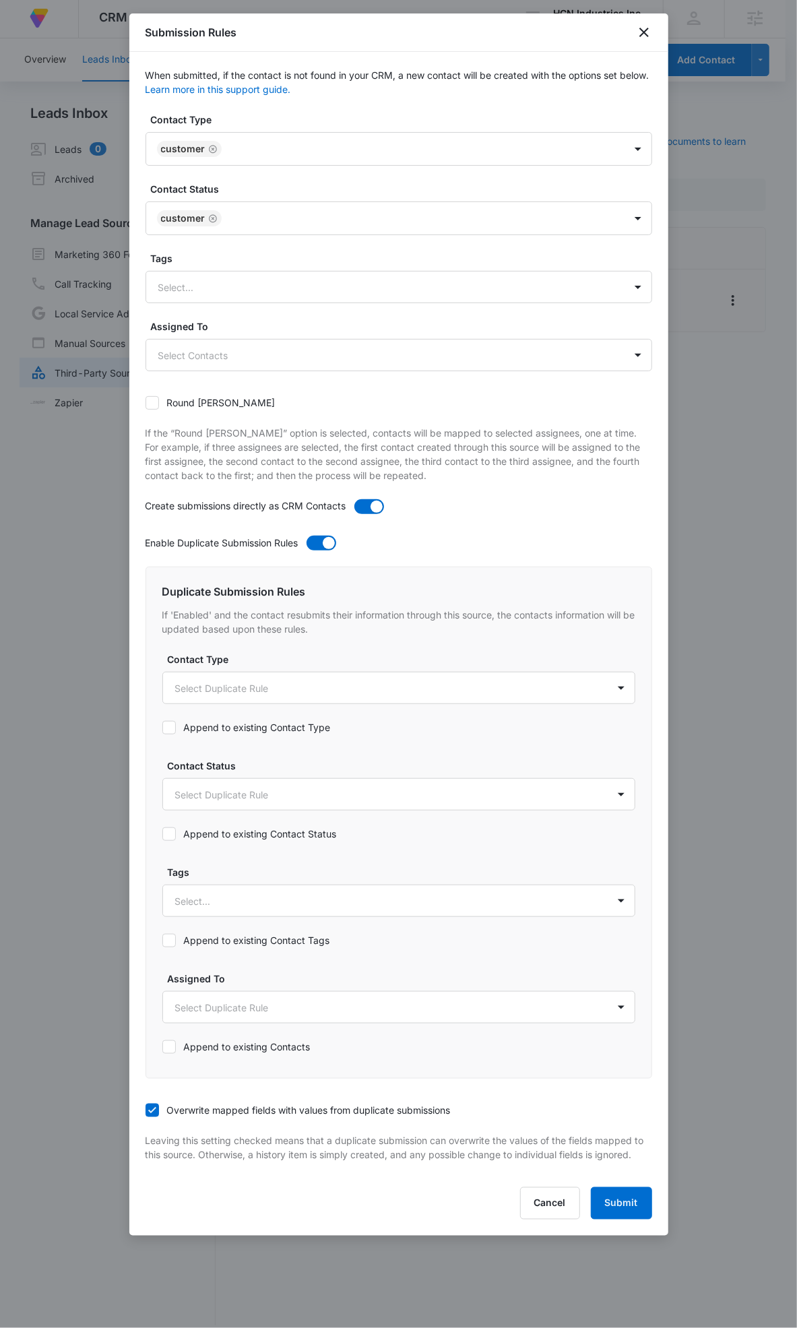
click at [210, 825] on div "Append to existing Contact Status" at bounding box center [249, 834] width 175 height 30
drag, startPoint x: 202, startPoint y: 832, endPoint x: 224, endPoint y: 732, distance: 102.9
click at [202, 830] on label "Append to existing Contact Status" at bounding box center [249, 834] width 175 height 14
click at [162, 834] on input "Append to existing Contact Status" at bounding box center [162, 834] width 0 height 0
click at [227, 712] on div "Append to existing Contact Type" at bounding box center [246, 727] width 168 height 30
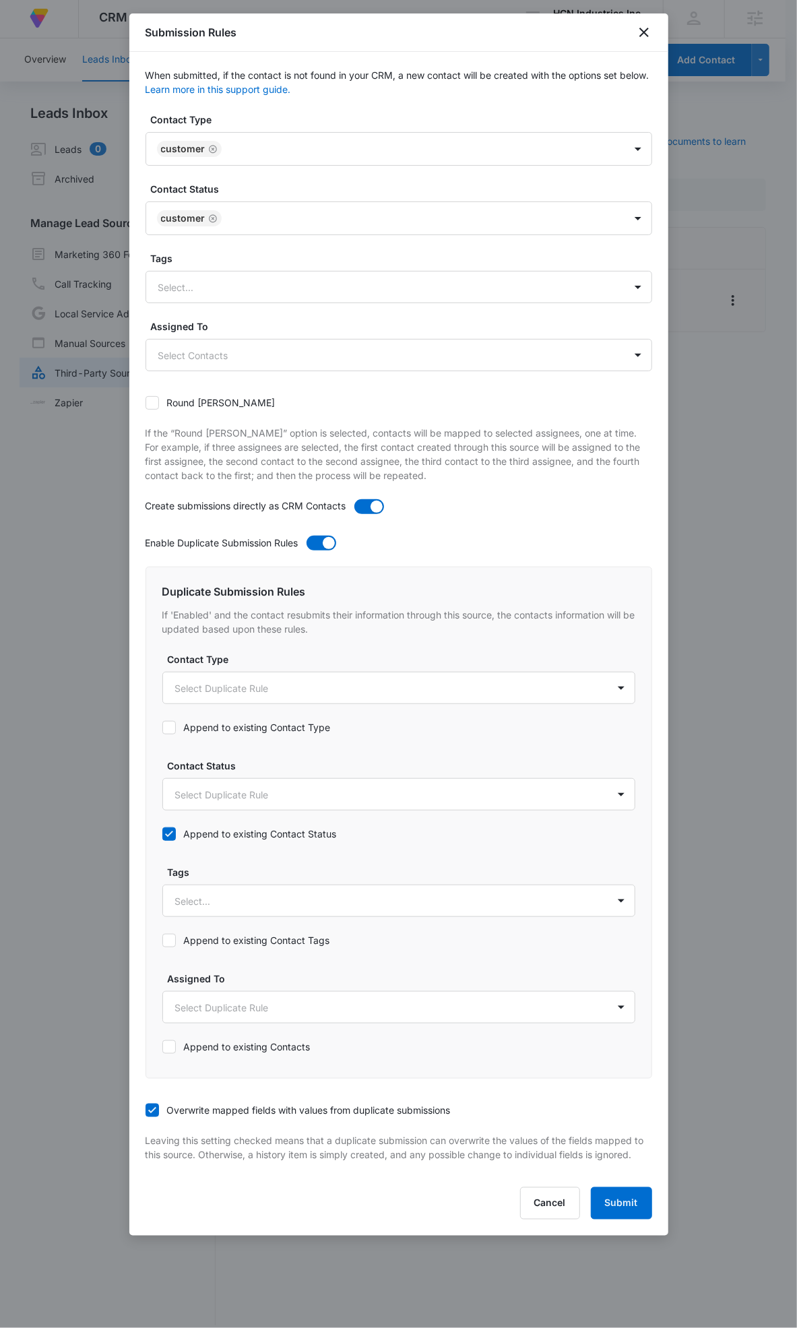
click at [221, 726] on label "Append to existing Contact Type" at bounding box center [246, 727] width 168 height 14
click at [162, 728] on input "Append to existing Contact Type" at bounding box center [162, 728] width 0 height 0
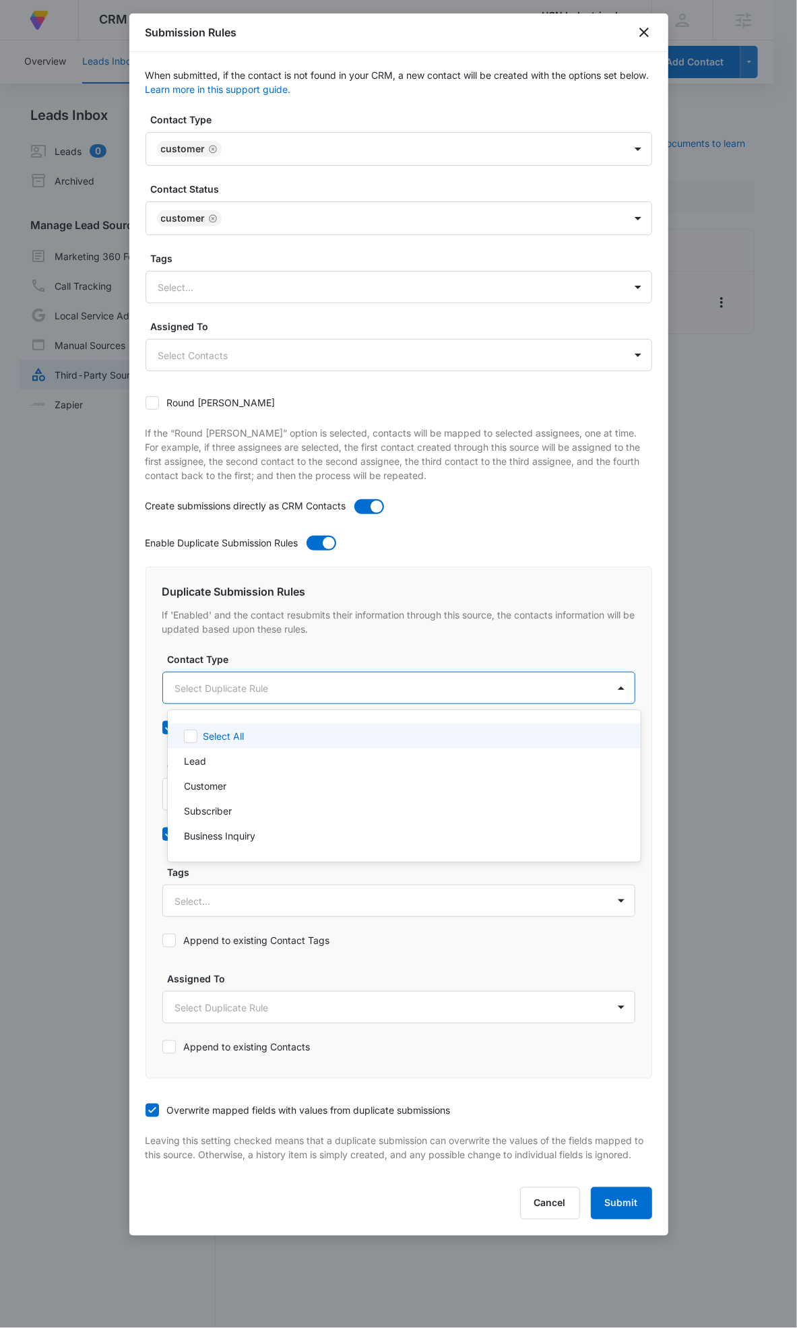
click at [238, 693] on body "At Volusion, we work hard to foster a great work environment where everyone fee…" at bounding box center [398, 664] width 797 height 1328
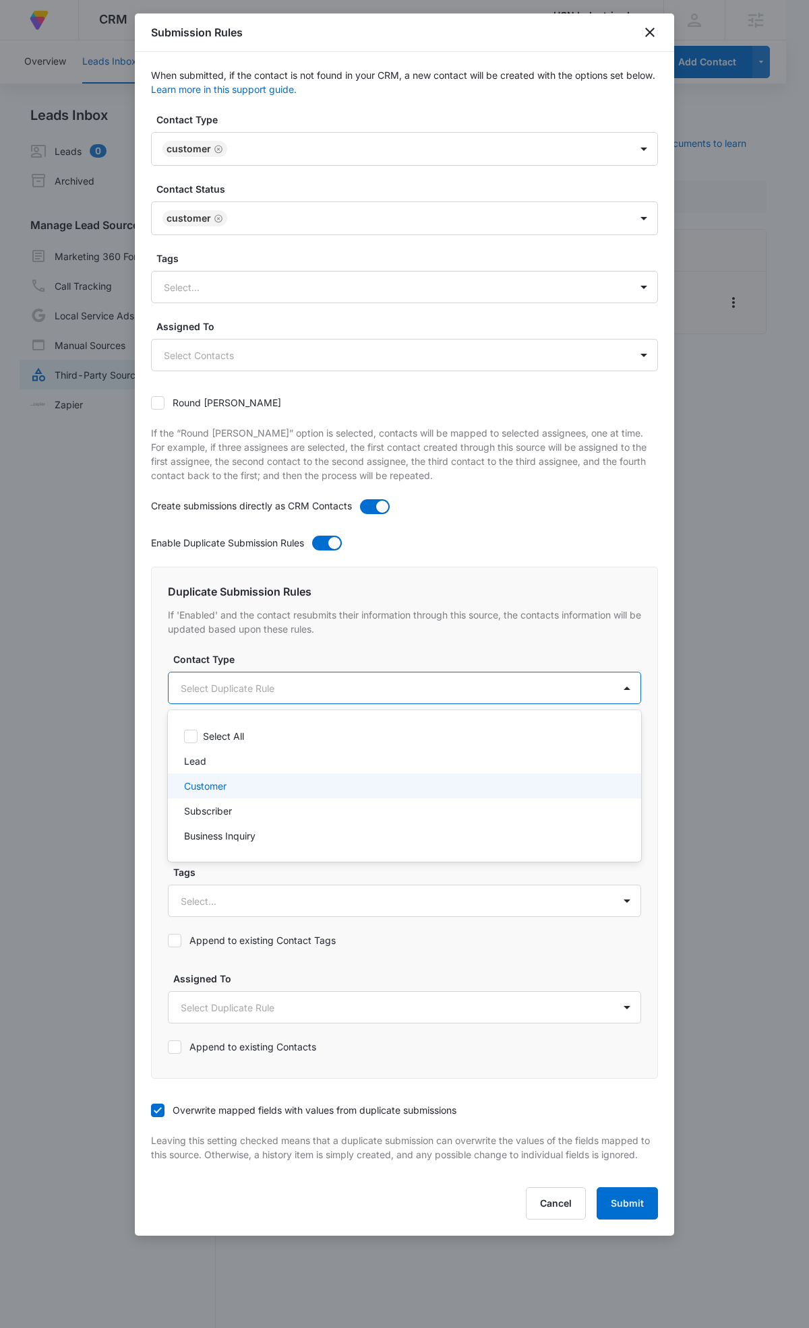
click at [239, 780] on div "Customer" at bounding box center [403, 786] width 438 height 14
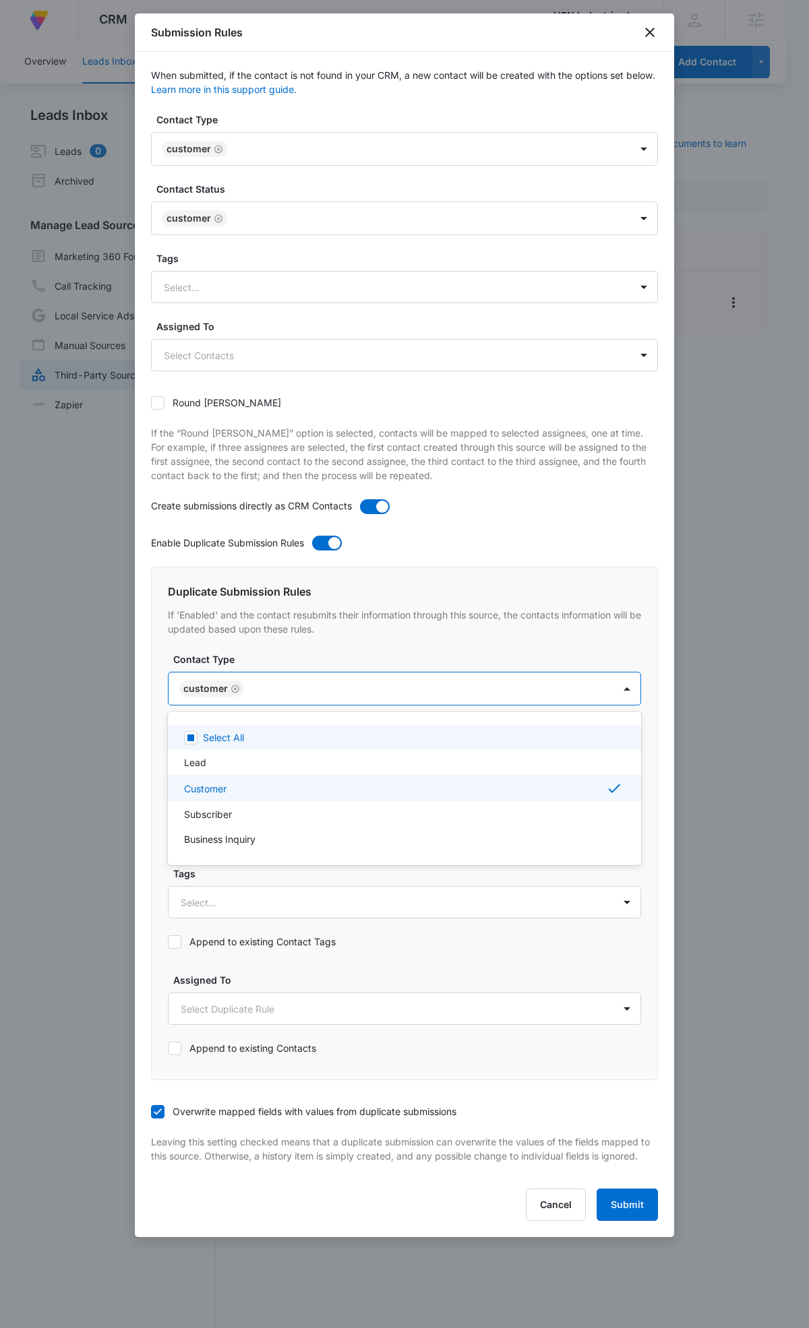
click at [305, 674] on div at bounding box center [404, 664] width 809 height 1328
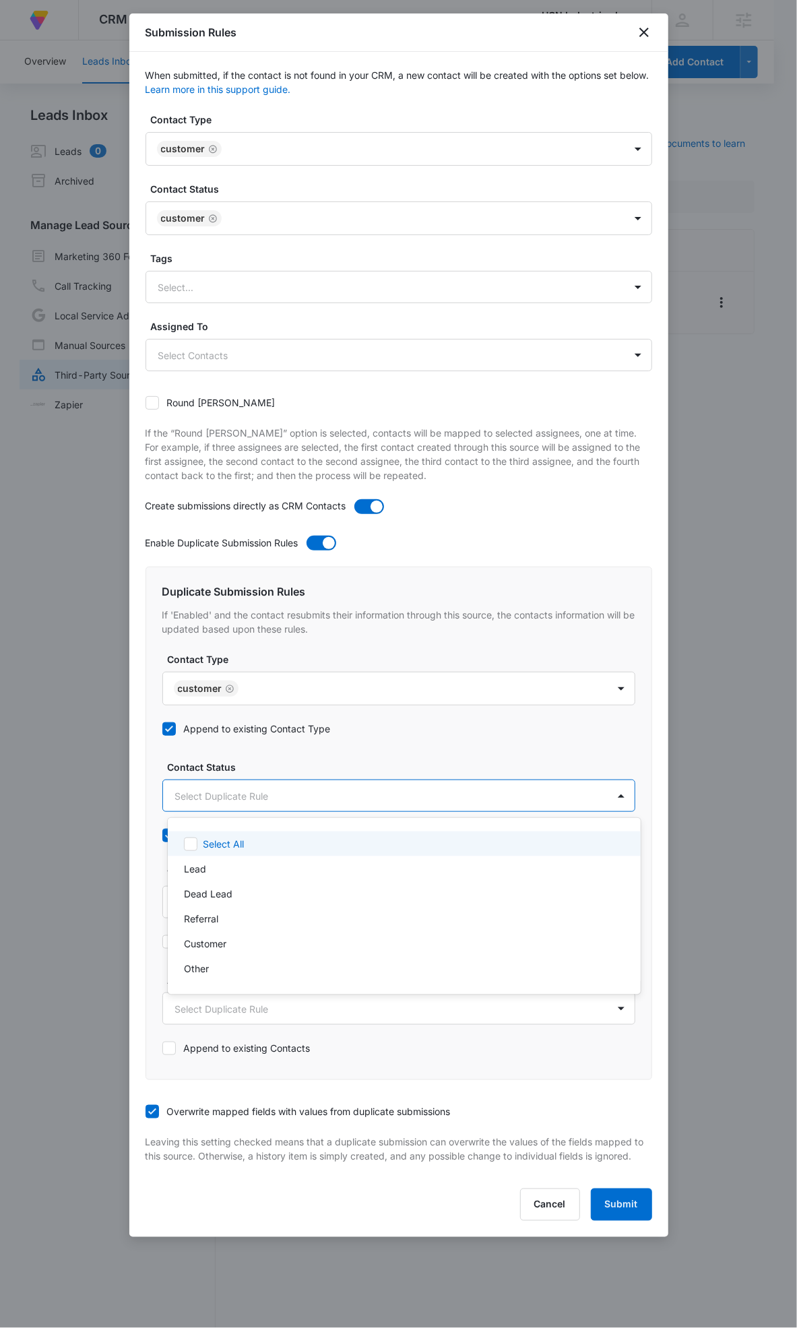
click at [266, 799] on body "At Volusion, we work hard to foster a great work environment where everyone fee…" at bounding box center [398, 664] width 797 height 1328
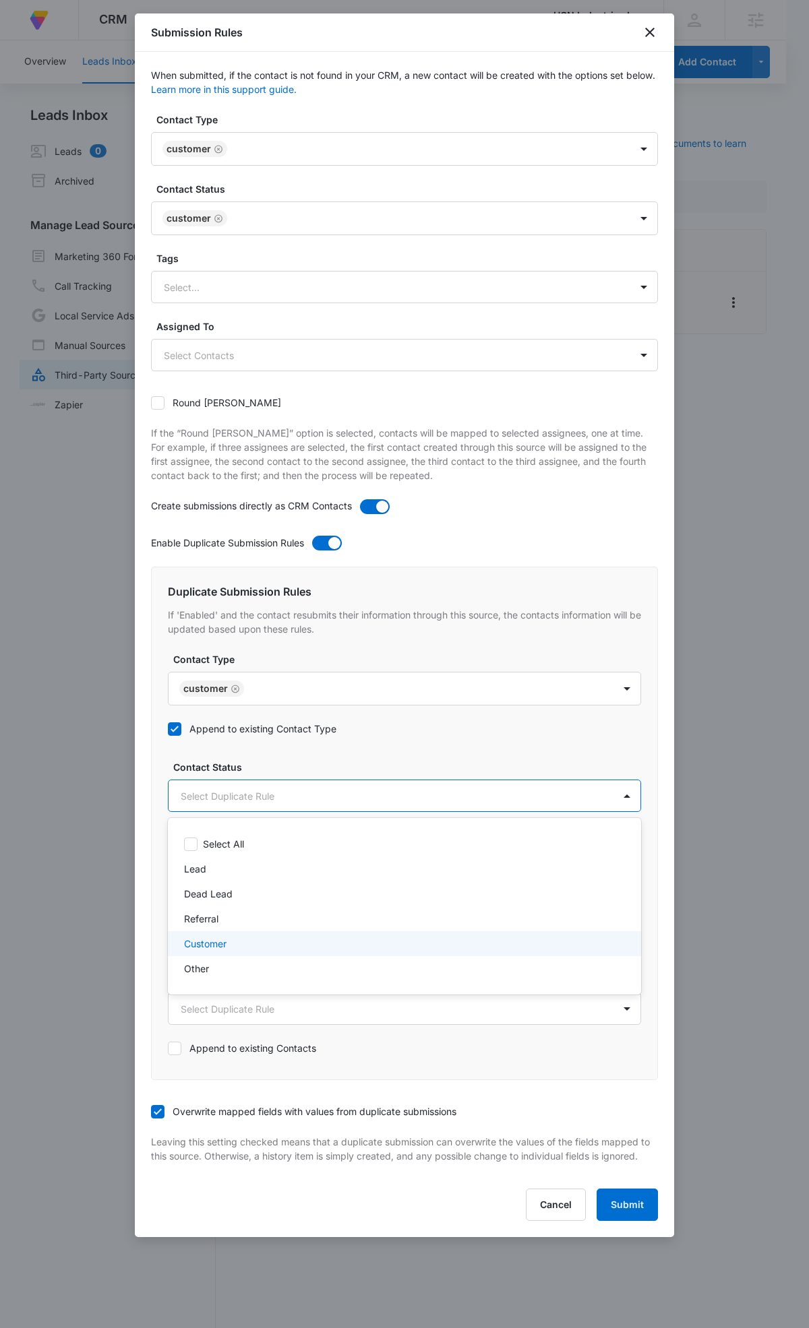
click at [241, 942] on div "Customer" at bounding box center [403, 944] width 438 height 14
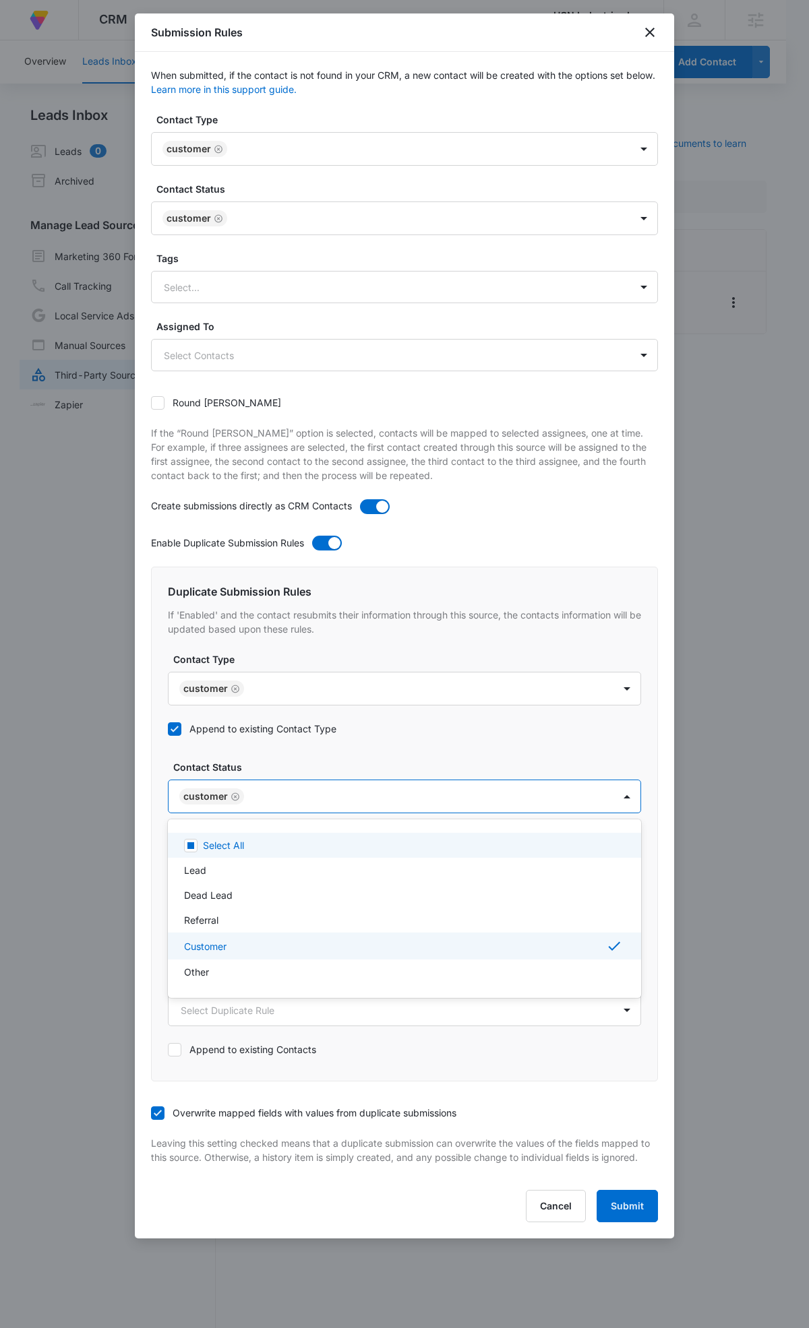
click at [392, 752] on div at bounding box center [404, 664] width 809 height 1328
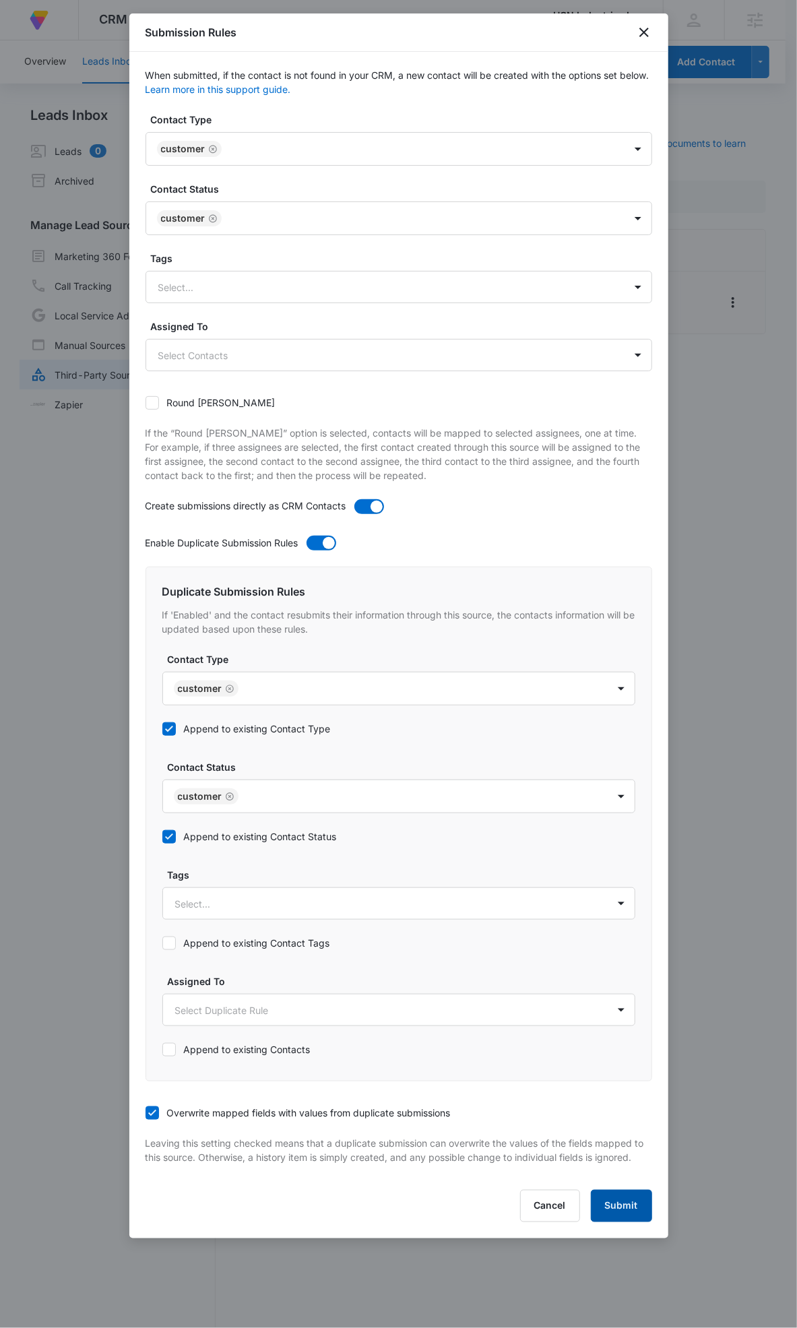
click at [630, 1213] on button "Submit" at bounding box center [621, 1206] width 61 height 32
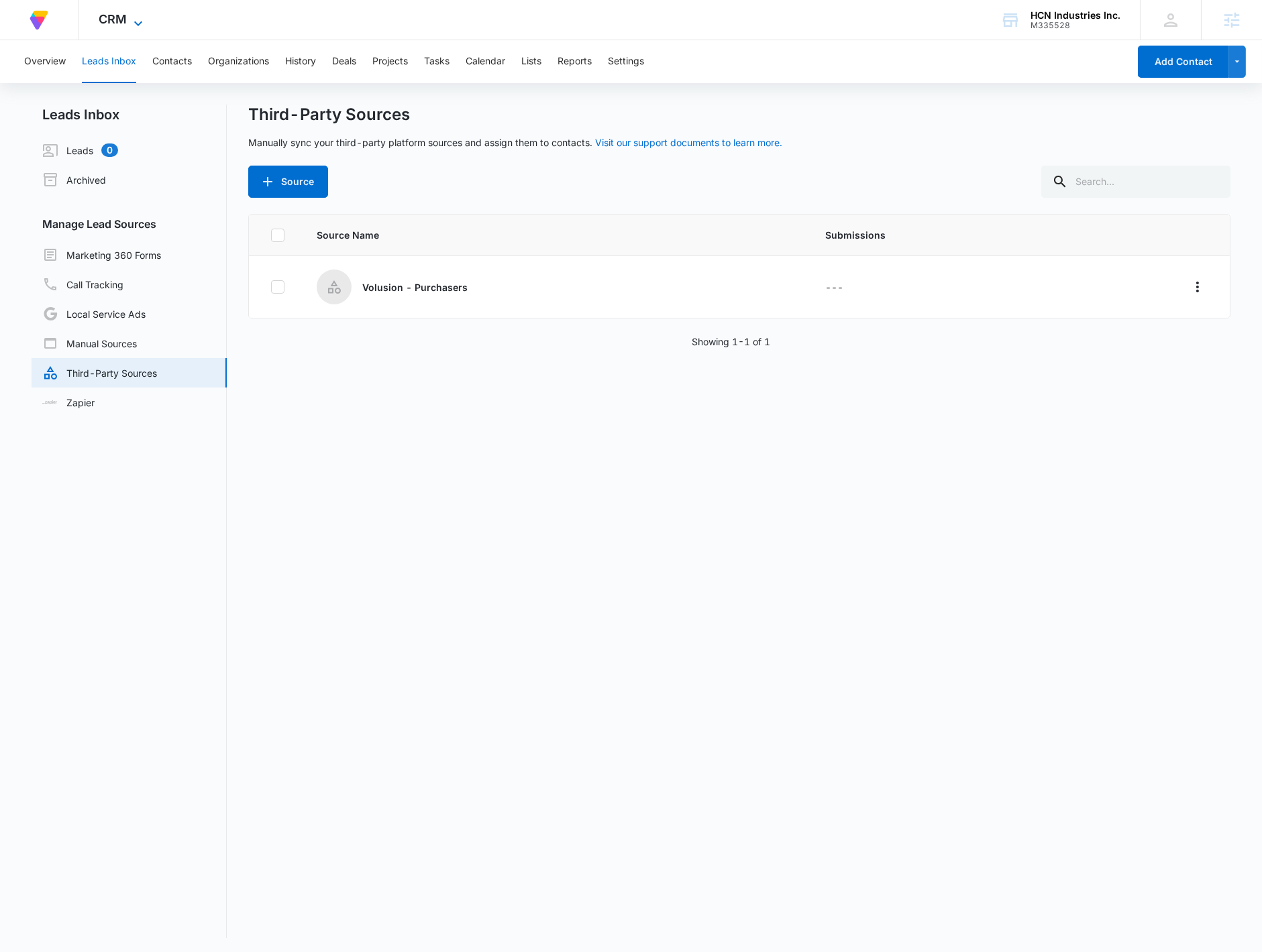
click at [125, 14] on span "CRM" at bounding box center [112, 19] width 28 height 14
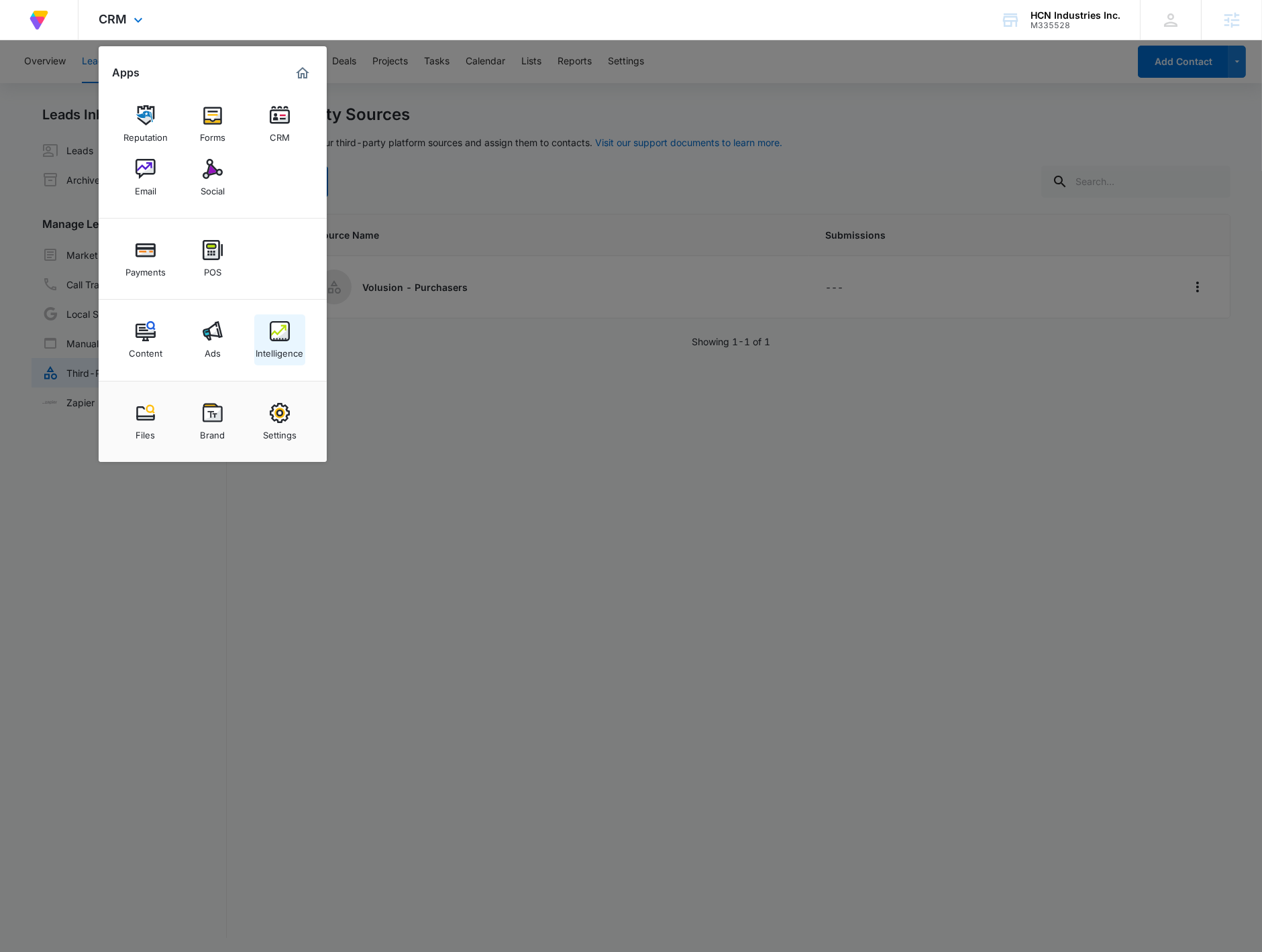
click at [283, 347] on div "Intelligence" at bounding box center [280, 350] width 48 height 18
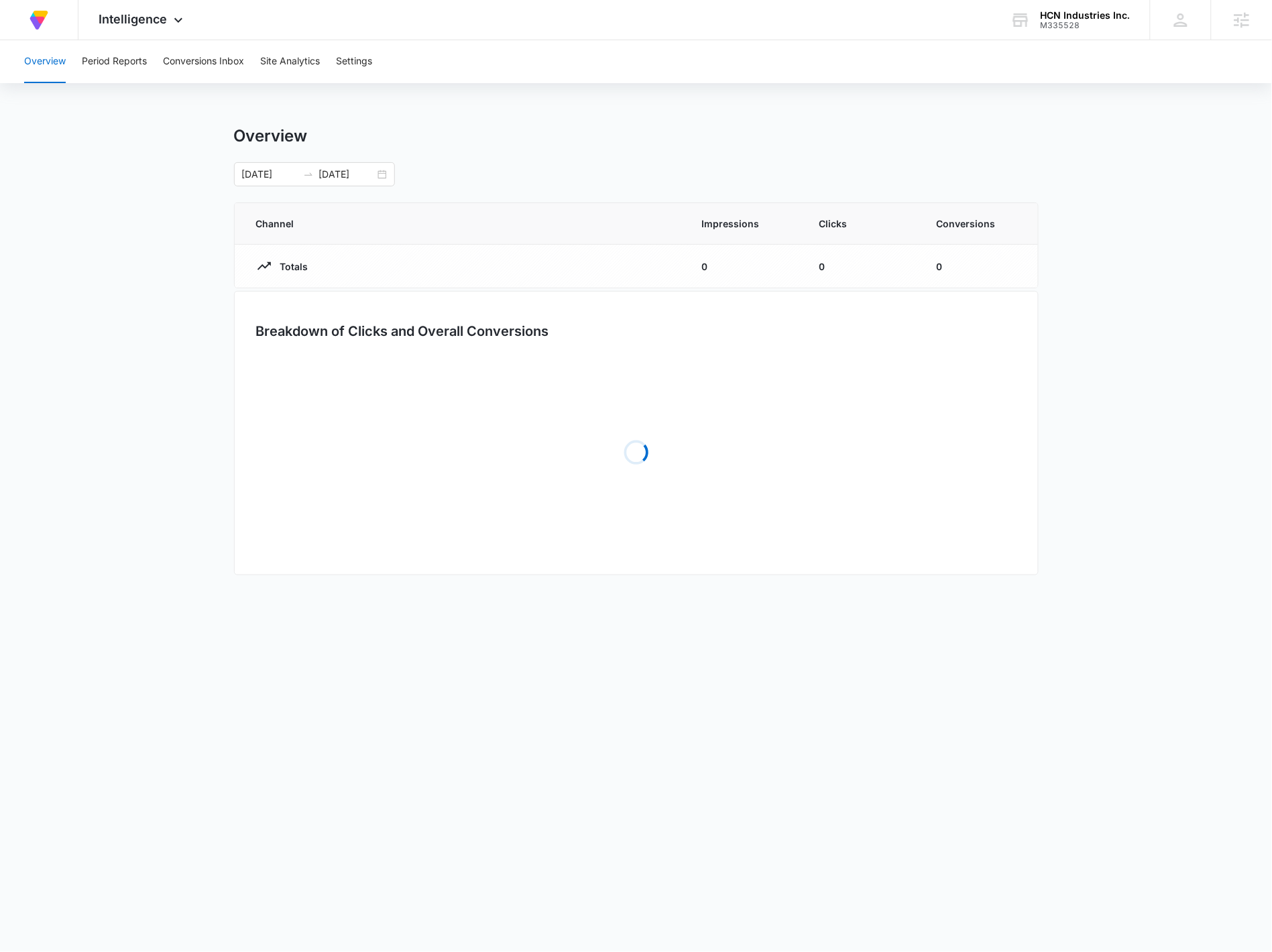
click at [385, 53] on div "Overview Period Reports Conversions Inbox Site Analytics Settings" at bounding box center [636, 61] width 1239 height 43
click at [370, 63] on button "Settings" at bounding box center [354, 61] width 36 height 43
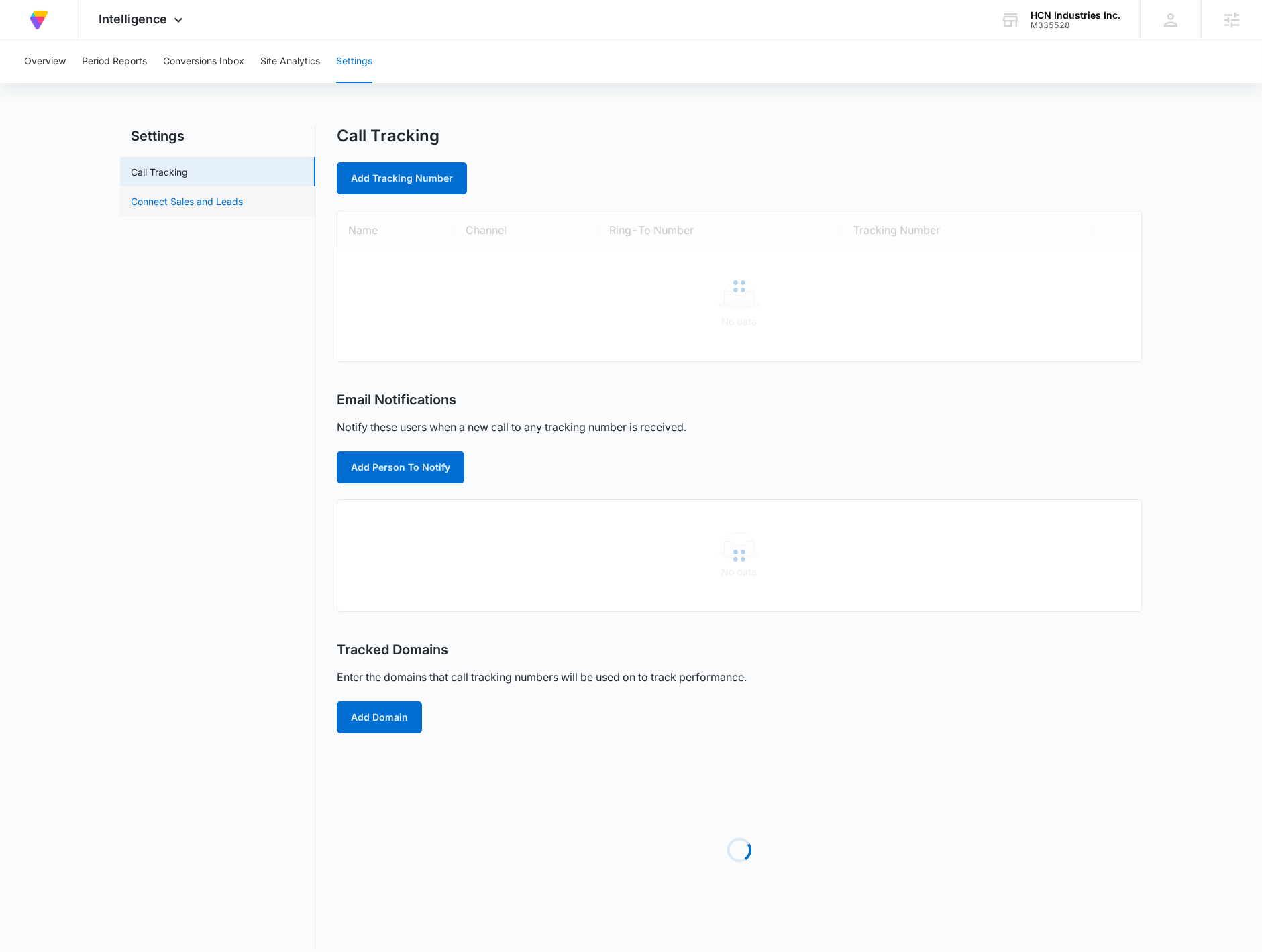
click at [178, 200] on link "Connect Sales and Leads" at bounding box center [186, 201] width 112 height 14
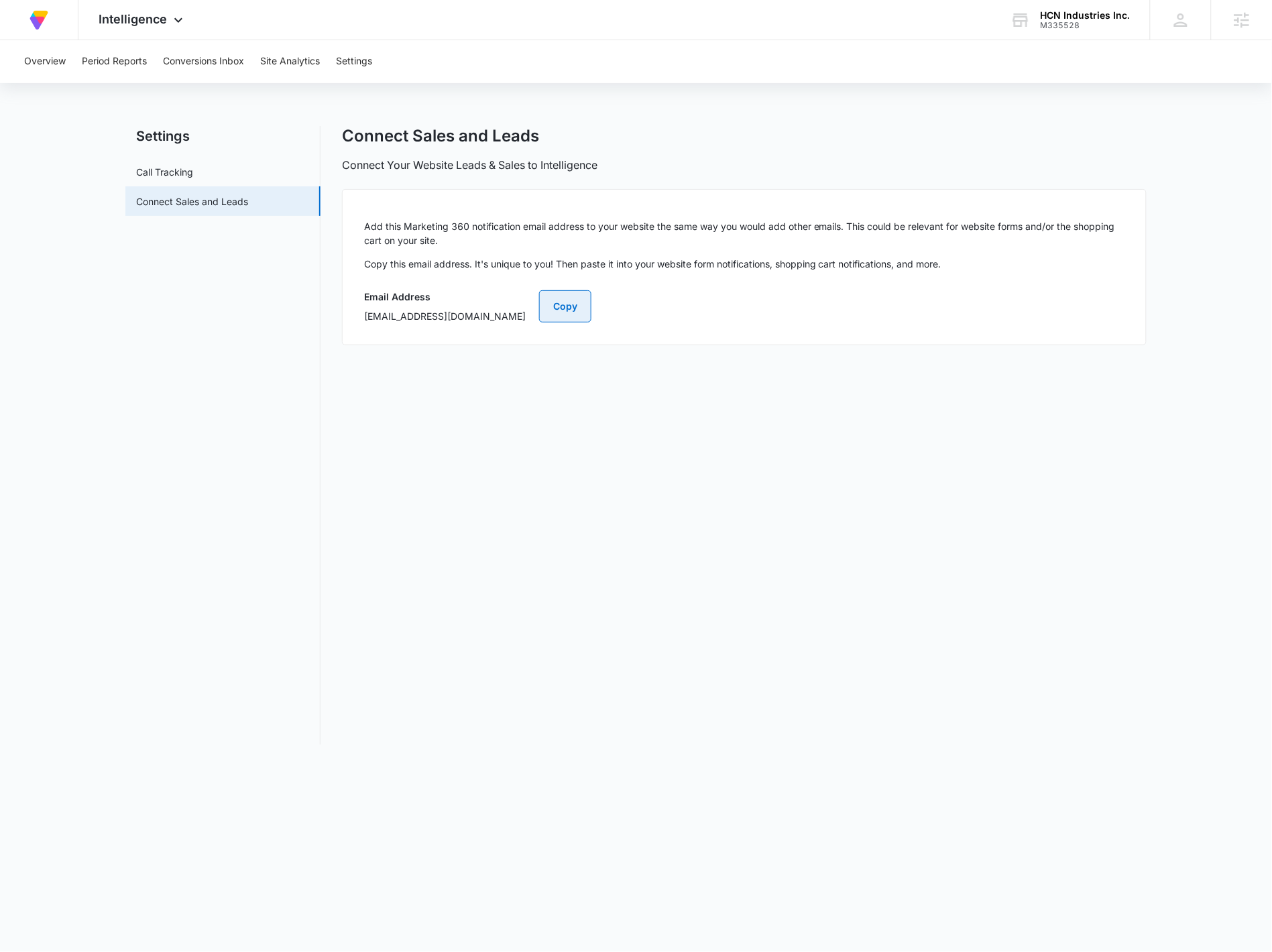
click at [591, 297] on button "Copy" at bounding box center [565, 306] width 53 height 32
